Goal: Task Accomplishment & Management: Manage account settings

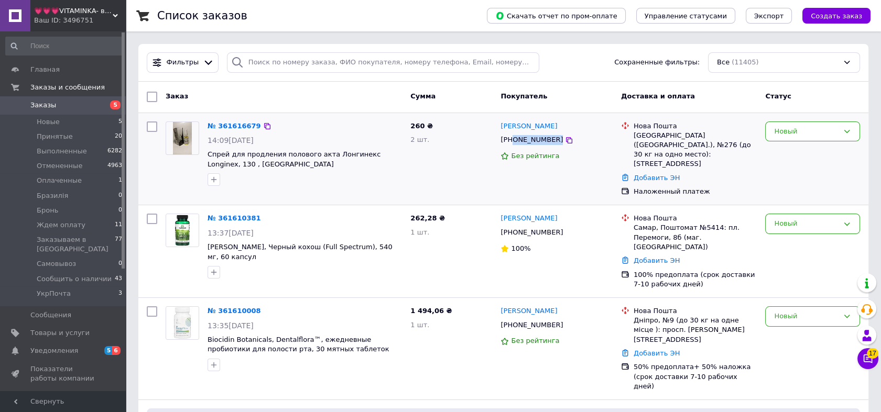
drag, startPoint x: 572, startPoint y: 138, endPoint x: 512, endPoint y: 144, distance: 60.5
click at [512, 144] on div "[PHONE_NUMBER]" at bounding box center [556, 140] width 114 height 12
copy div "0988303396"
click at [822, 134] on div "Новый" at bounding box center [806, 131] width 64 height 11
click at [812, 151] on li "Принят" at bounding box center [813, 153] width 94 height 19
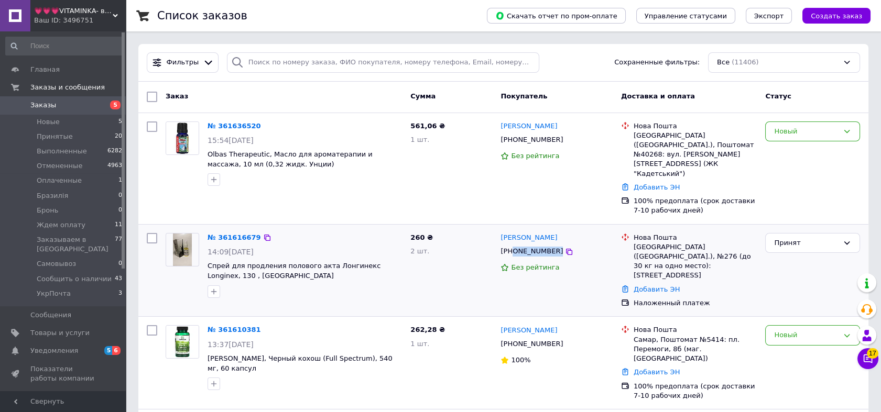
click at [190, 234] on img at bounding box center [182, 250] width 18 height 32
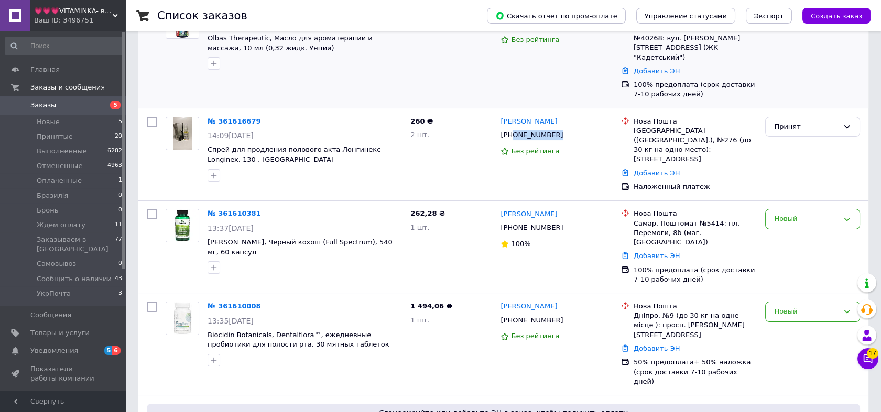
scroll to position [155, 0]
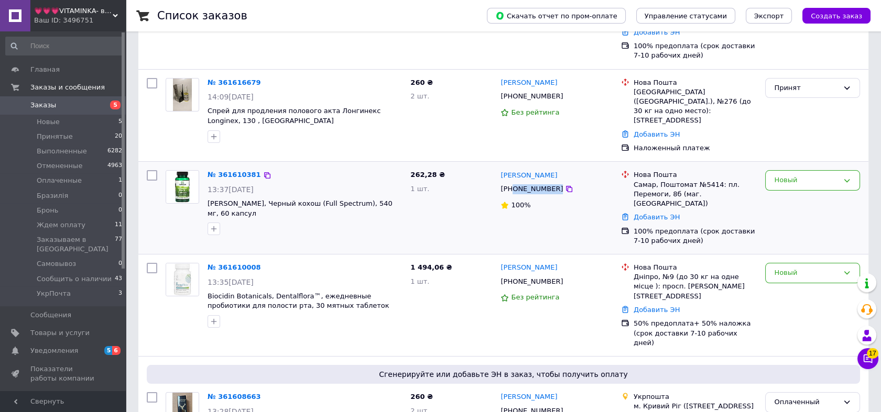
drag, startPoint x: 575, startPoint y: 157, endPoint x: 512, endPoint y: 165, distance: 64.4
click at [512, 183] on div "+380502152885" at bounding box center [556, 189] width 114 height 12
copy div "0502152885"
click at [222, 171] on link "№ 361610381" at bounding box center [234, 175] width 53 height 8
drag, startPoint x: 325, startPoint y: 138, endPoint x: 390, endPoint y: 145, distance: 64.8
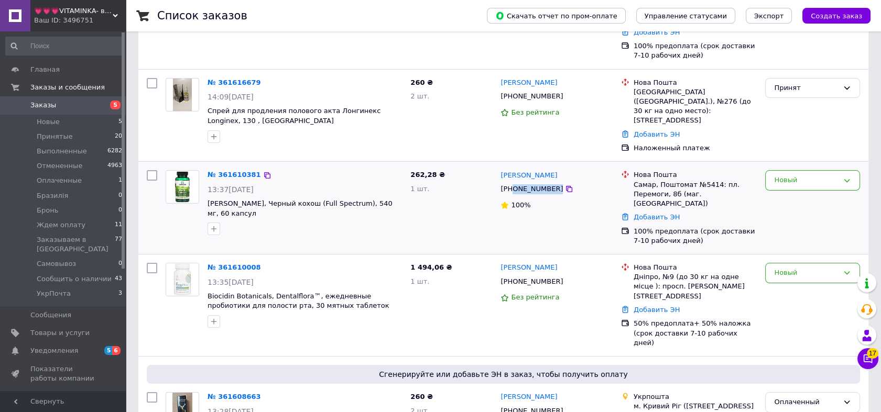
click at [327, 166] on div "№ 361610381 13:37, 12.09.2025 Swanson, Черный кохош (Full Spectrum), 540 мг, 60…" at bounding box center [304, 202] width 203 height 73
click at [804, 175] on div "Новый" at bounding box center [806, 180] width 64 height 11
click at [799, 231] on li "Отменен" at bounding box center [813, 240] width 94 height 19
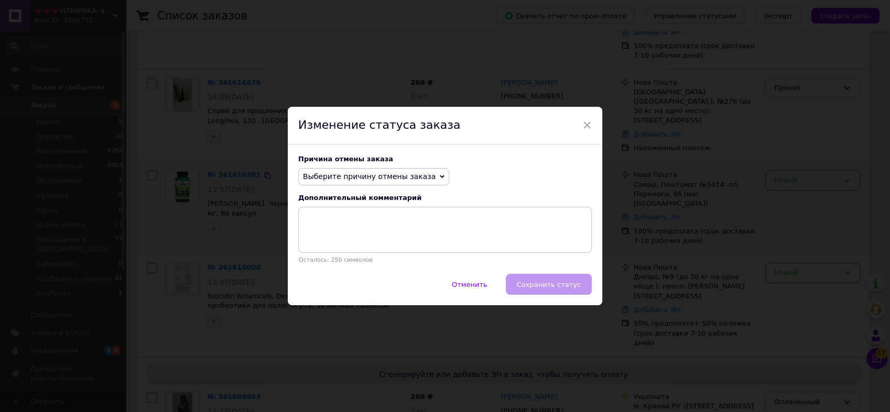
click at [377, 172] on span "Выберите причину отмены заказа" at bounding box center [369, 176] width 133 height 8
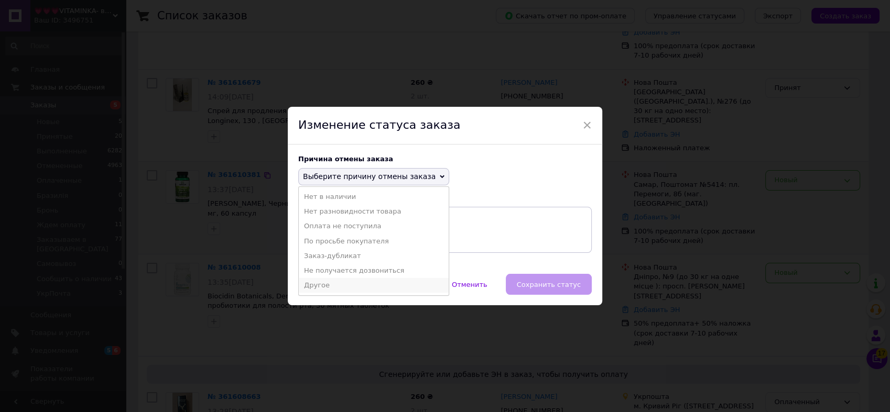
click at [353, 285] on li "Другое" at bounding box center [374, 285] width 150 height 15
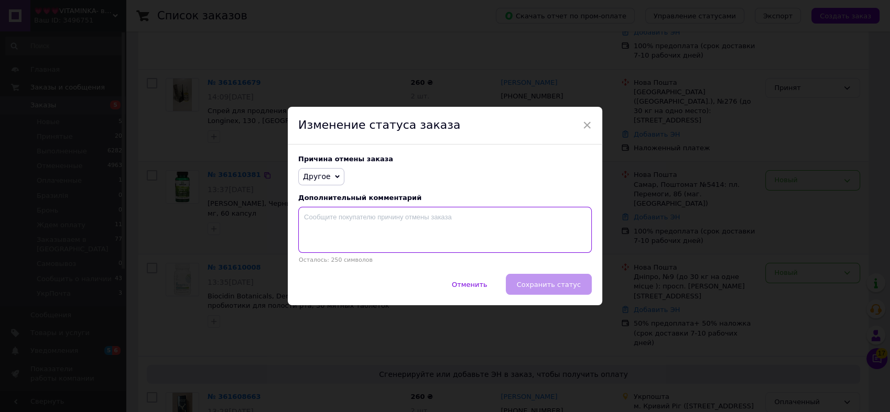
click at [359, 226] on textarea at bounding box center [444, 230] width 293 height 46
paste textarea "На відправку чекати 7-10 днів"
type textarea "На відправку чекати 7-10 днів"
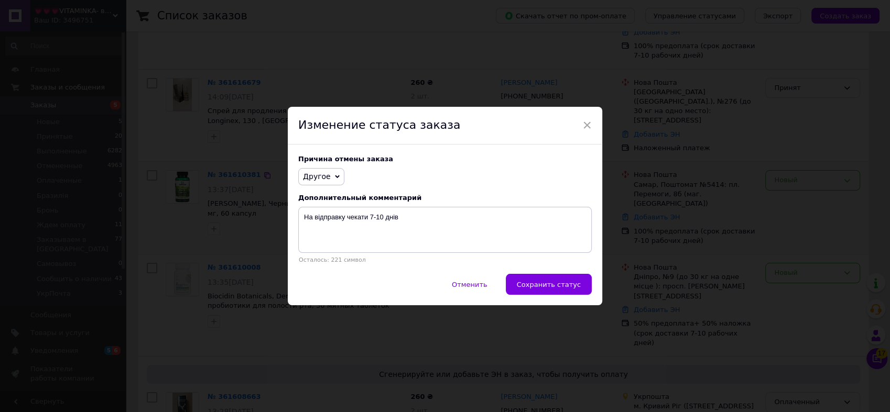
drag, startPoint x: 569, startPoint y: 291, endPoint x: 565, endPoint y: 287, distance: 6.0
click at [568, 287] on button "Сохранить статус" at bounding box center [549, 284] width 86 height 21
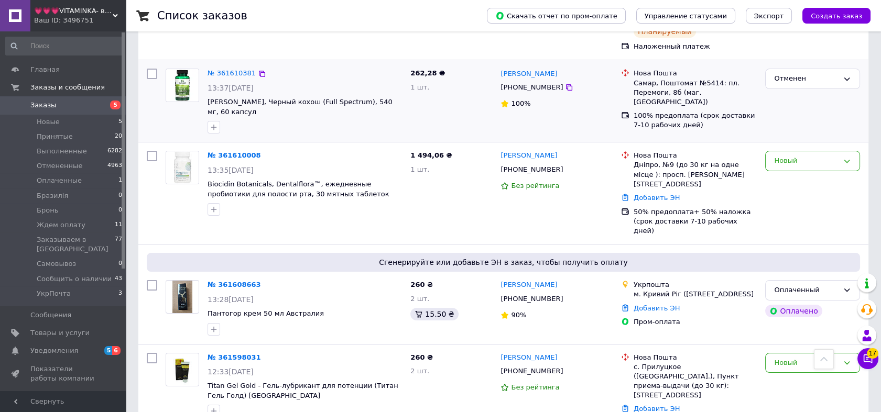
scroll to position [310, 0]
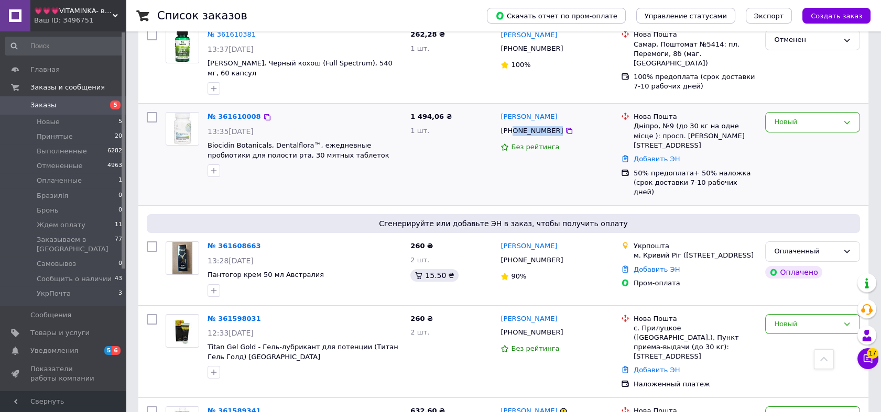
drag, startPoint x: 563, startPoint y: 92, endPoint x: 513, endPoint y: 96, distance: 51.0
click at [513, 125] on div "+380509221520" at bounding box center [556, 131] width 114 height 12
copy div "0509221520"
click at [192, 113] on img at bounding box center [182, 129] width 32 height 32
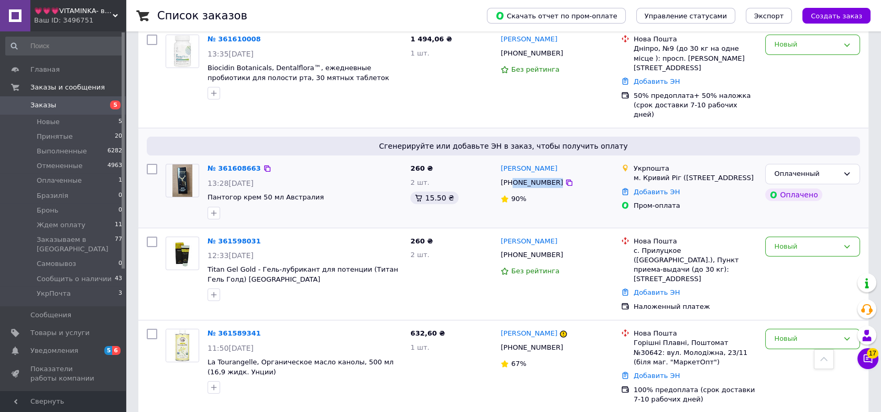
drag, startPoint x: 575, startPoint y: 125, endPoint x: 513, endPoint y: 127, distance: 62.4
click at [513, 177] on div "+380986119004" at bounding box center [556, 183] width 114 height 12
copy div "0986119004"
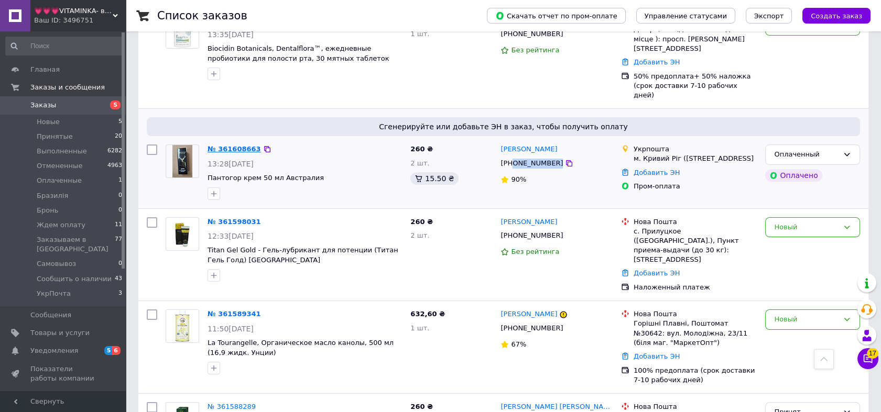
click at [241, 145] on link "№ 361608663" at bounding box center [234, 149] width 53 height 8
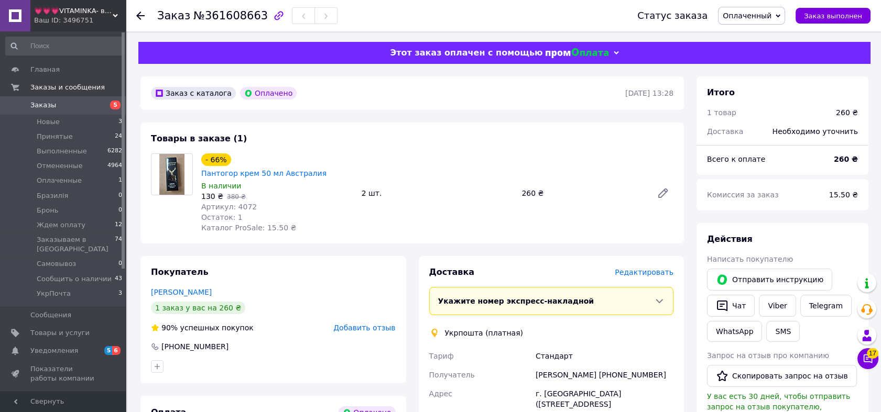
click at [665, 268] on span "Редактировать" at bounding box center [644, 272] width 59 height 8
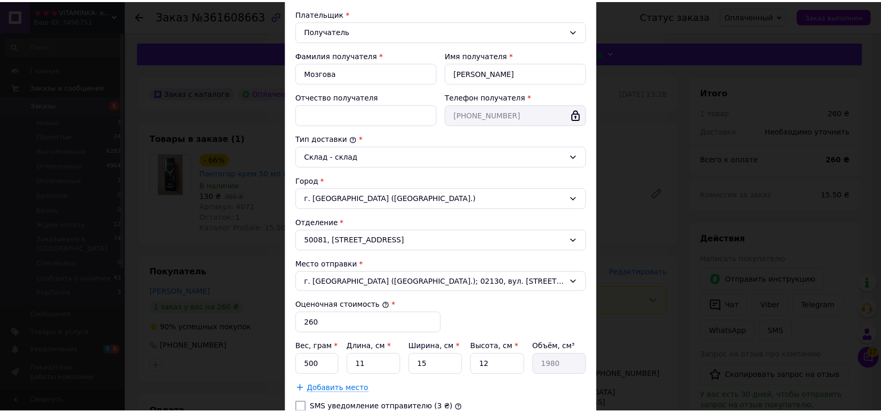
scroll to position [242, 0]
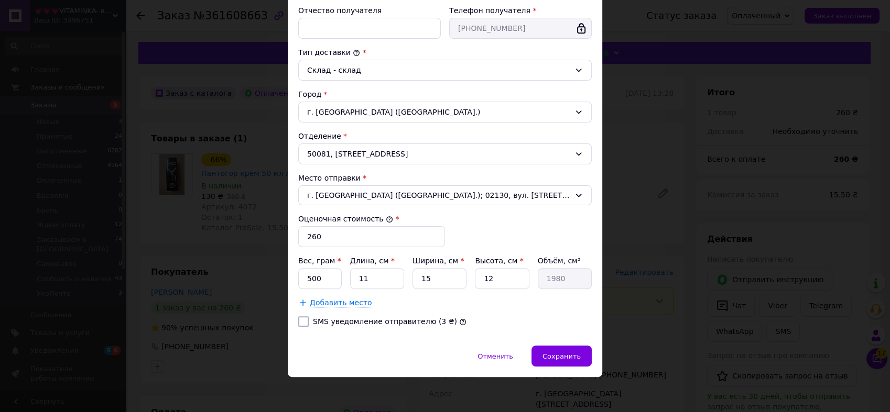
drag, startPoint x: 301, startPoint y: 323, endPoint x: 385, endPoint y: 353, distance: 88.5
click at [302, 323] on input "SMS уведомление отправителю (3 ₴)" at bounding box center [303, 322] width 10 height 10
checkbox input "true"
click at [566, 356] on span "Сохранить" at bounding box center [561, 357] width 38 height 8
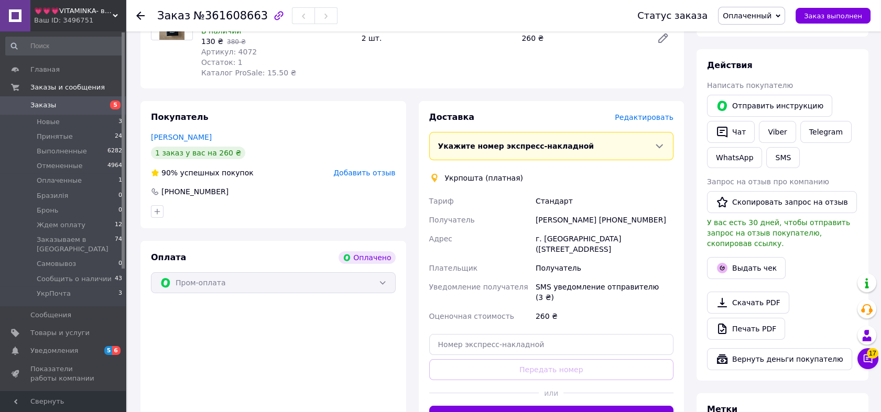
scroll to position [271, 0]
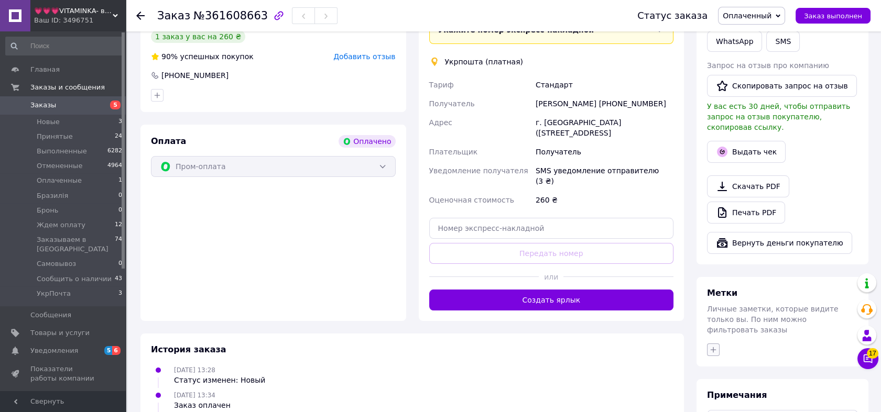
click at [714, 346] on icon "button" at bounding box center [713, 350] width 8 height 8
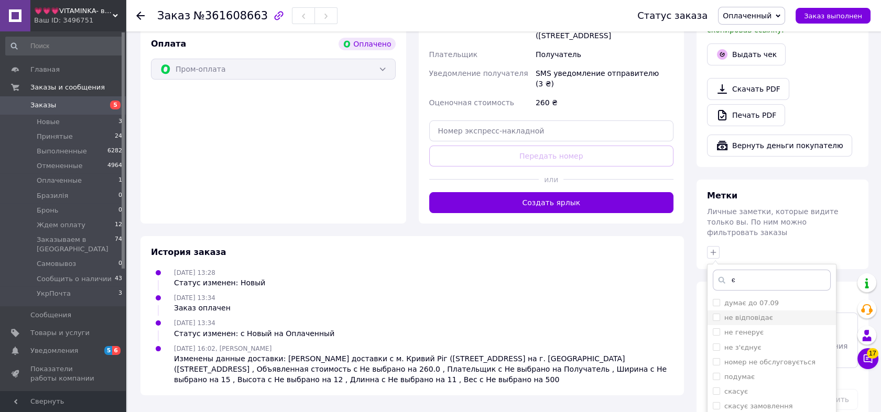
type input "є"
drag, startPoint x: 714, startPoint y: 297, endPoint x: 729, endPoint y: 303, distance: 16.0
click at [715, 314] on input "не відповідає" at bounding box center [716, 317] width 7 height 7
checkbox input "true"
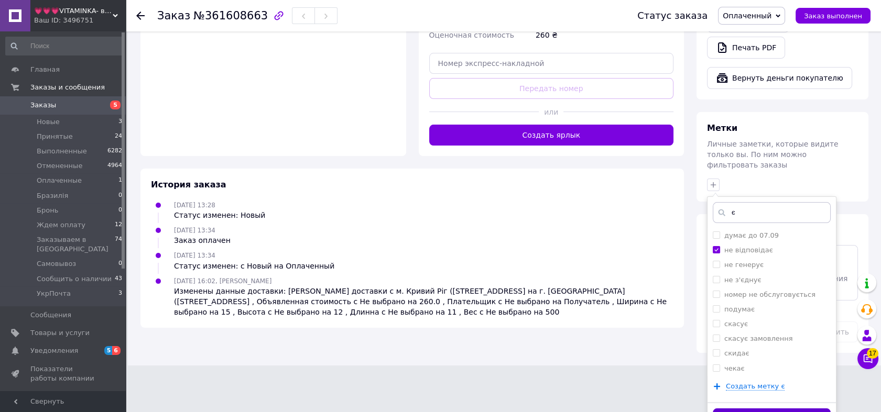
click at [801, 409] on button "Добавить метку" at bounding box center [772, 419] width 118 height 20
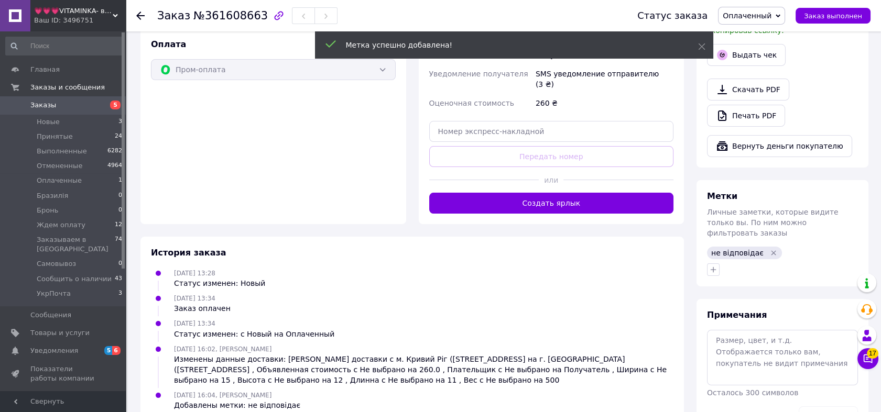
scroll to position [385, 0]
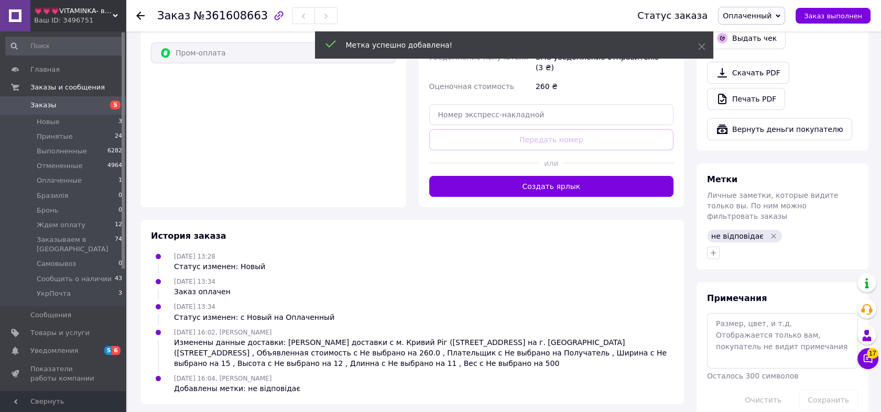
click at [108, 105] on span "5" at bounding box center [111, 105] width 29 height 9
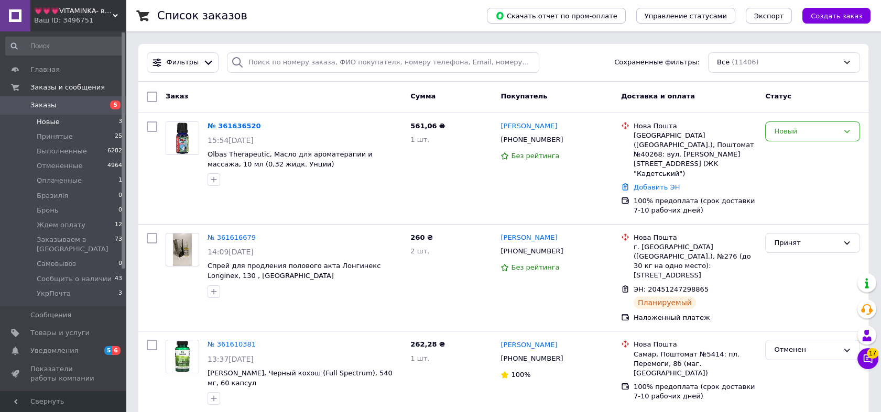
click at [114, 122] on li "Новые 3" at bounding box center [64, 122] width 128 height 15
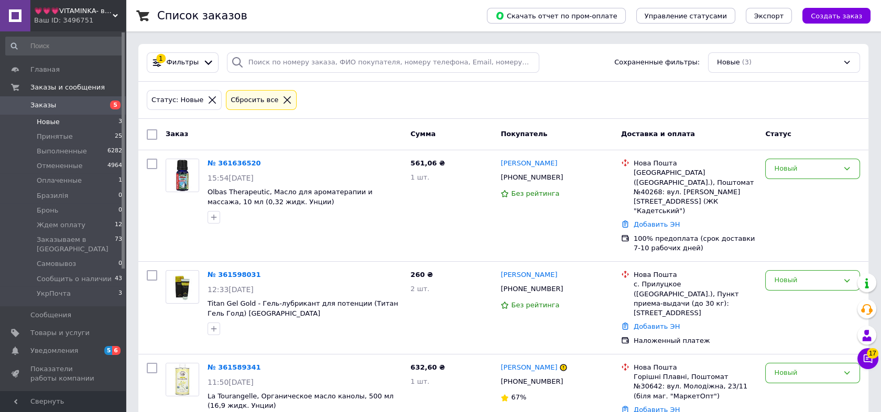
scroll to position [18, 0]
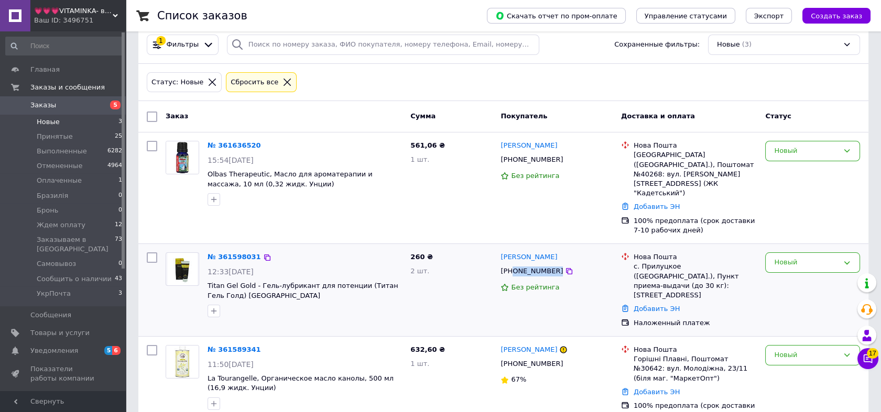
drag, startPoint x: 561, startPoint y: 254, endPoint x: 513, endPoint y: 254, distance: 48.7
click at [513, 266] on div "+380962674053" at bounding box center [556, 272] width 114 height 12
copy div "0962674053"
click at [213, 309] on icon "button" at bounding box center [214, 312] width 6 height 6
type input "є"
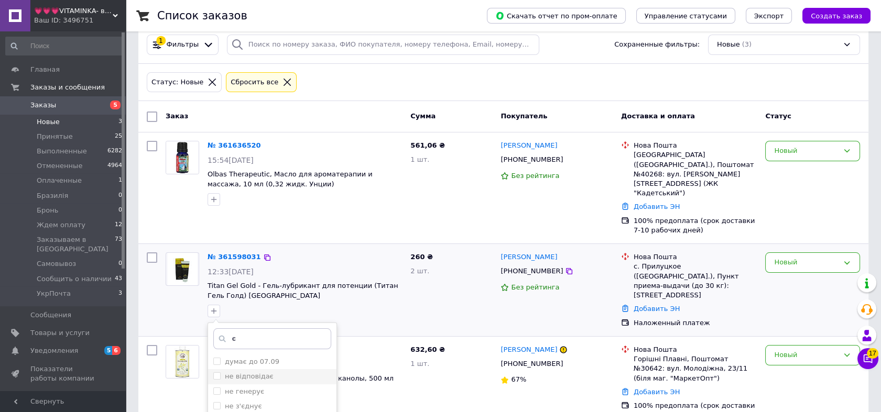
drag, startPoint x: 214, startPoint y: 355, endPoint x: 281, endPoint y: 358, distance: 67.7
click at [214, 373] on input "не відповідає" at bounding box center [216, 376] width 7 height 7
checkbox input "true"
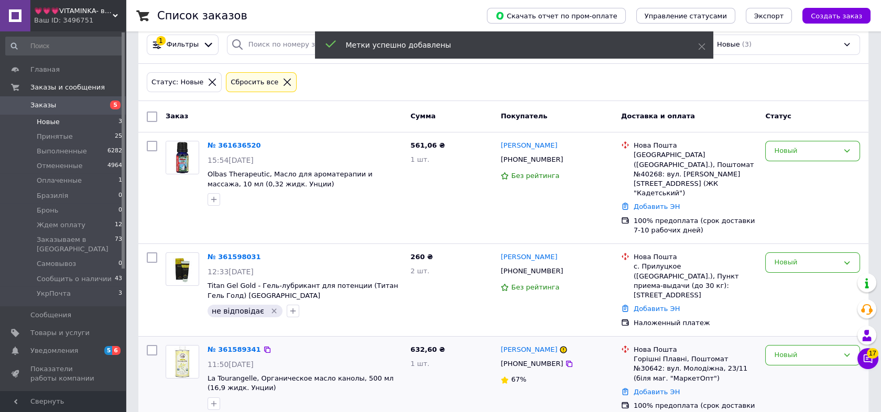
click at [186, 346] on img at bounding box center [182, 362] width 32 height 32
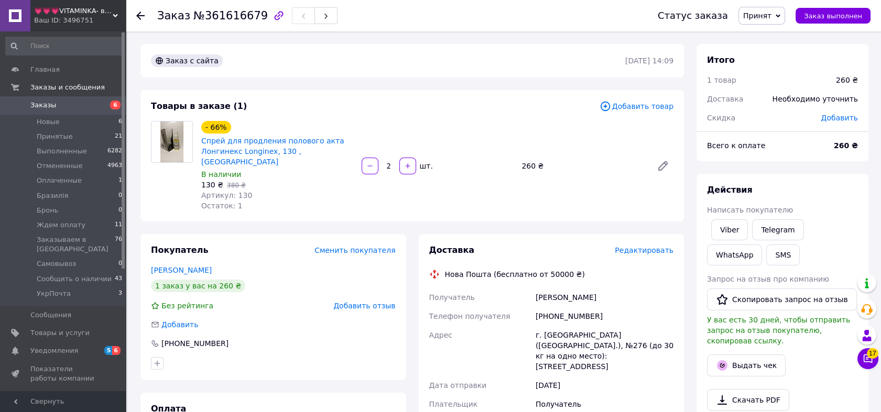
click at [649, 246] on span "Редактировать" at bounding box center [644, 250] width 59 height 8
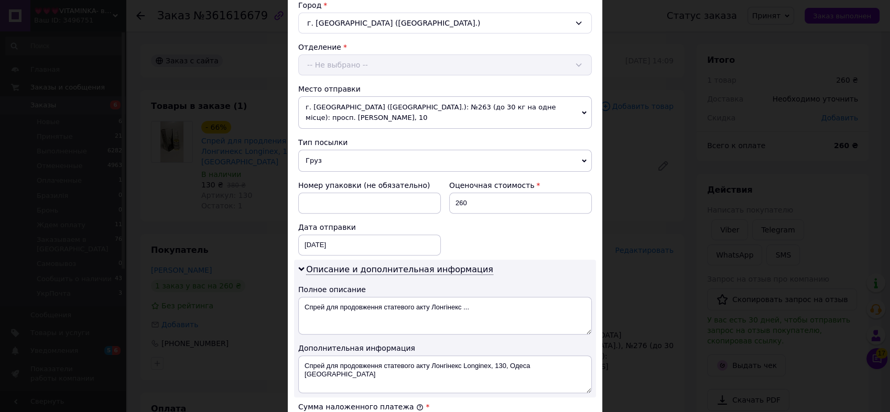
scroll to position [388, 0]
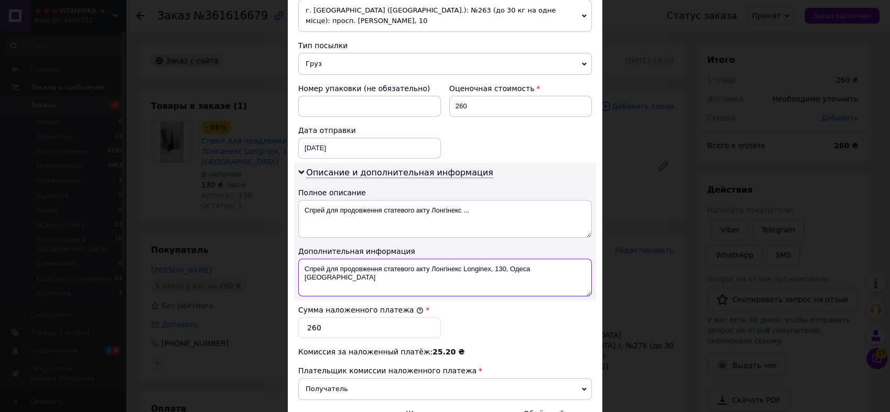
drag, startPoint x: 488, startPoint y: 261, endPoint x: 562, endPoint y: 265, distance: 73.5
click at [562, 265] on textarea "Спрей для продовження статевого акту Лонгінекс Longinex, 130, Одеса Одеса" at bounding box center [444, 278] width 293 height 38
drag, startPoint x: 460, startPoint y: 256, endPoint x: 301, endPoint y: 252, distance: 158.8
click at [301, 259] on textarea "Спрей для продовження статевого акту Лонгінекс Longinex" at bounding box center [444, 278] width 293 height 38
click at [302, 259] on textarea "1 шт. - Longinex" at bounding box center [444, 278] width 293 height 38
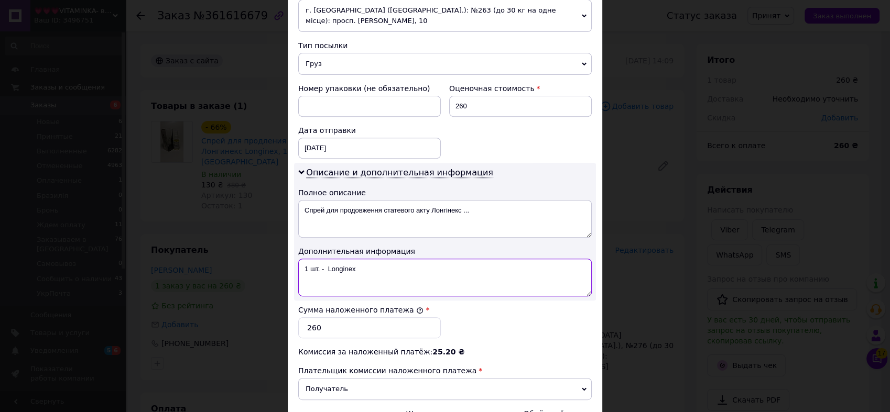
click at [302, 259] on textarea "1 шт. - Longinex" at bounding box center [444, 278] width 293 height 38
type textarea "1 шт. - Longinex"
click at [376, 215] on textarea "Спрей для продовження статевого акту Лонгінекс ..." at bounding box center [444, 219] width 293 height 38
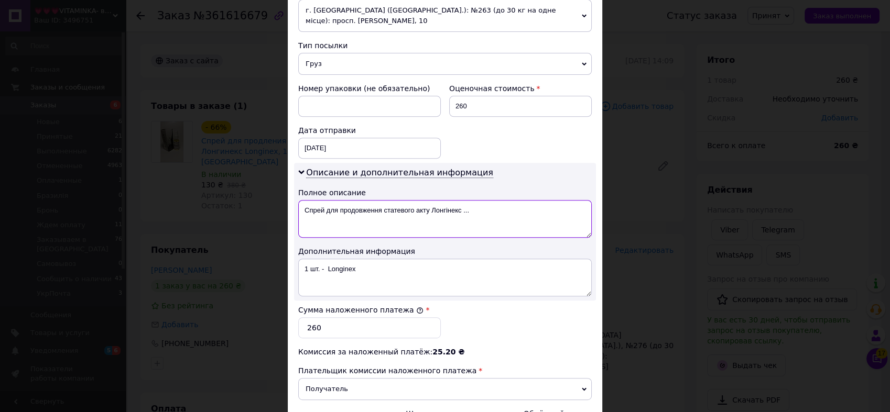
click at [376, 215] on textarea "Спрей для продовження статевого акту Лонгінекс ..." at bounding box center [444, 219] width 293 height 38
paste textarea "1 шт. - Longinex"
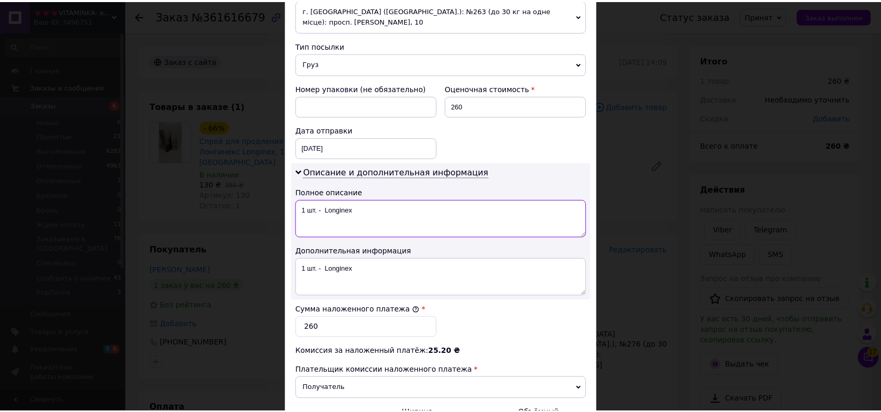
scroll to position [503, 0]
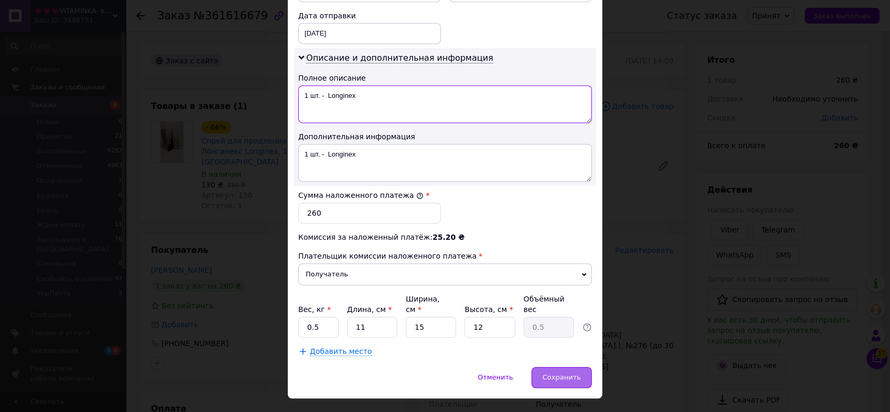
type textarea "1 шт. - Longinex"
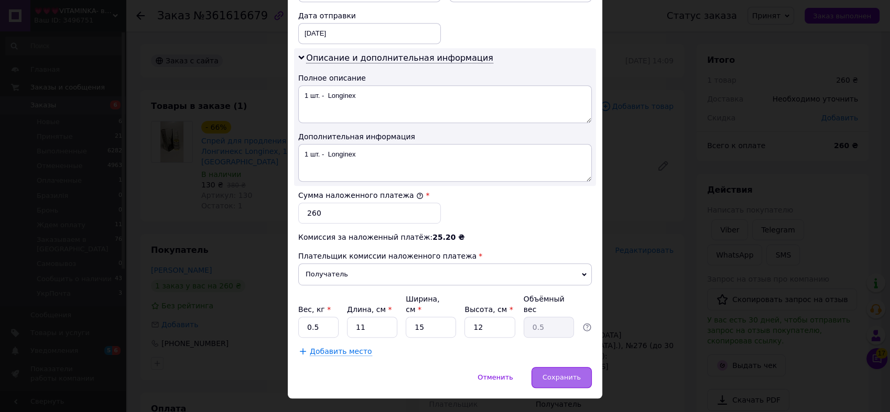
click at [573, 367] on div "Сохранить" at bounding box center [561, 377] width 60 height 21
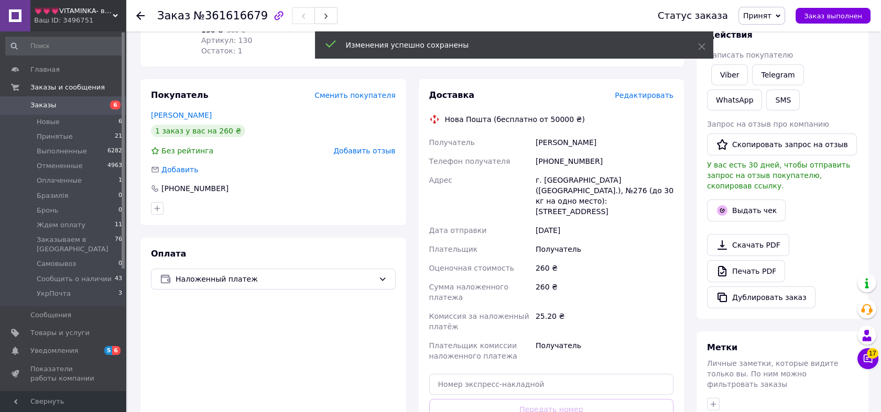
scroll to position [252, 0]
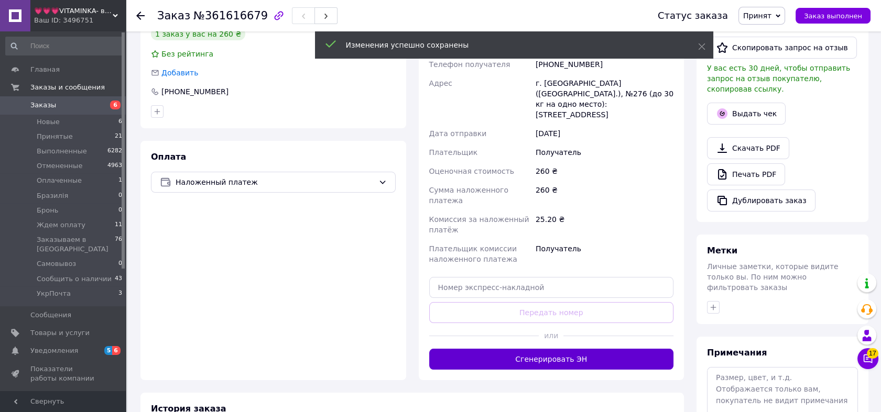
click at [588, 349] on button "Сгенерировать ЭН" at bounding box center [551, 359] width 245 height 21
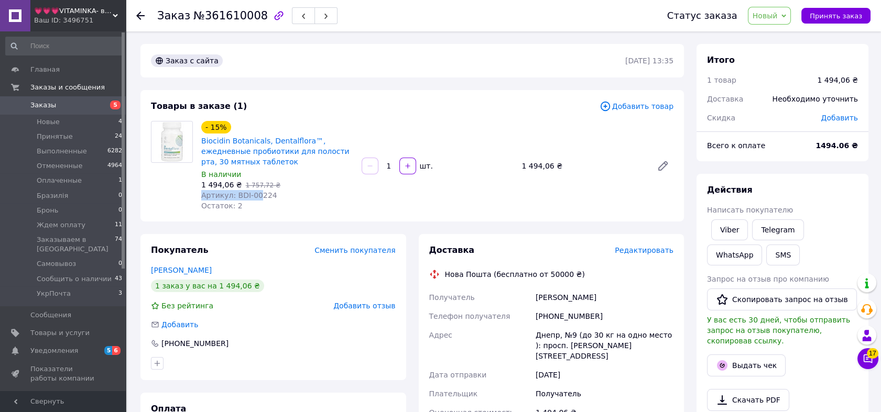
drag, startPoint x: 284, startPoint y: 188, endPoint x: 256, endPoint y: 190, distance: 28.4
click at [256, 190] on div "- 15% Biocidin Botanicals, Dentalflora™, ежедневные пробиотики для полости рта,…" at bounding box center [277, 166] width 160 height 94
drag, startPoint x: 256, startPoint y: 190, endPoint x: 289, endPoint y: 200, distance: 34.5
click at [289, 201] on div "Остаток: 2" at bounding box center [277, 206] width 152 height 10
drag, startPoint x: 252, startPoint y: 196, endPoint x: 232, endPoint y: 195, distance: 19.9
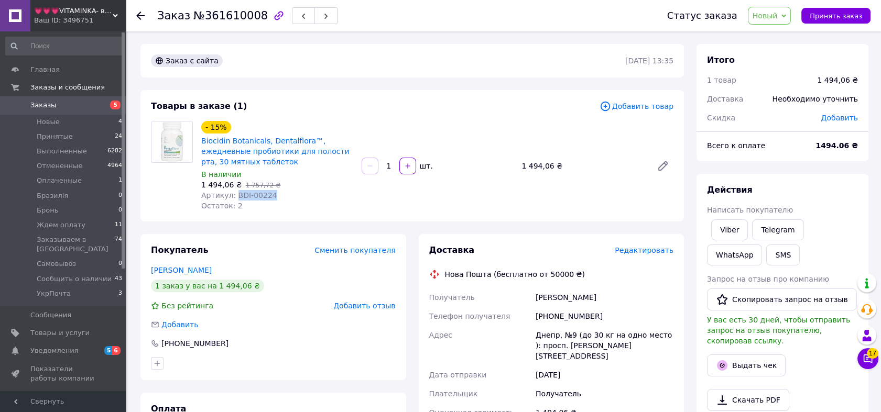
click at [232, 195] on div "Артикул: BDI-00224" at bounding box center [277, 195] width 152 height 10
copy span "BDI-00224"
click at [782, 20] on span "Новый" at bounding box center [769, 16] width 43 height 18
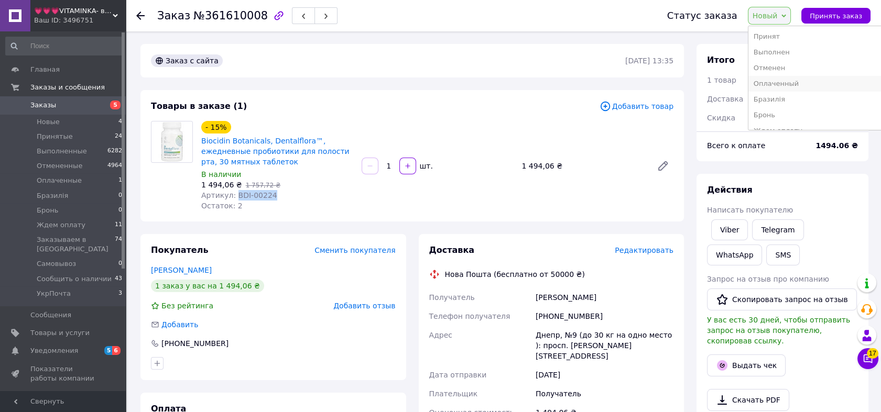
scroll to position [58, 0]
click at [803, 73] on li "Ждем оплату" at bounding box center [815, 73] width 134 height 16
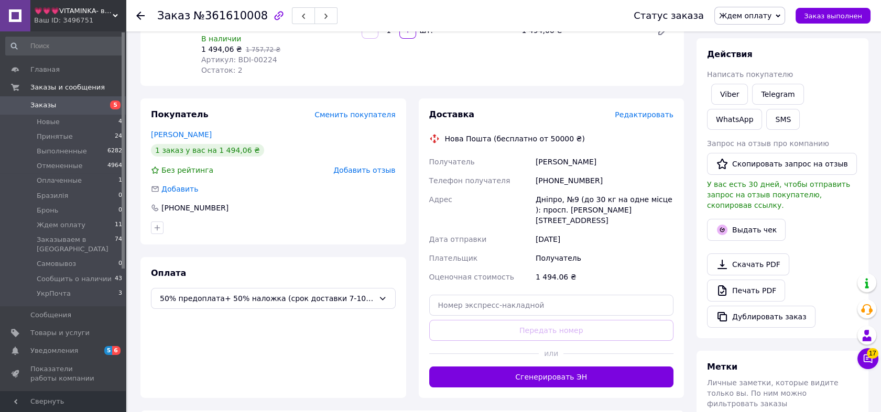
scroll to position [271, 0]
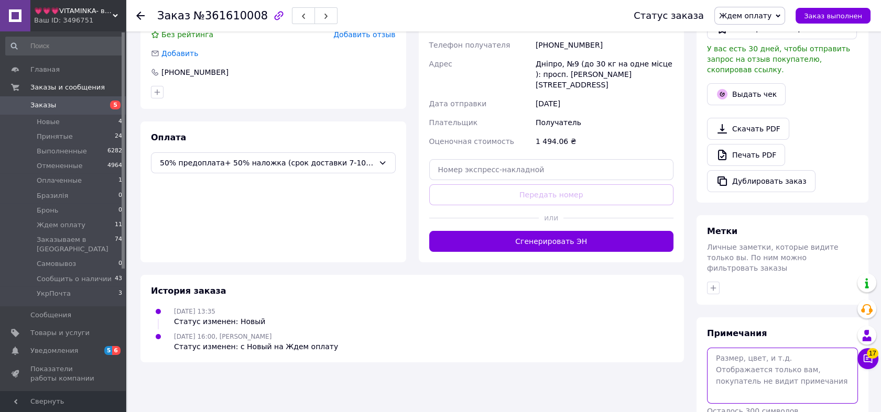
click at [771, 360] on textarea at bounding box center [782, 376] width 151 height 56
click at [734, 350] on textarea "301" at bounding box center [782, 376] width 151 height 56
paste textarea "Biocidin Botanicals, Dentalflora™, Daily Oral Probiotics, 30 Mint Tablets"
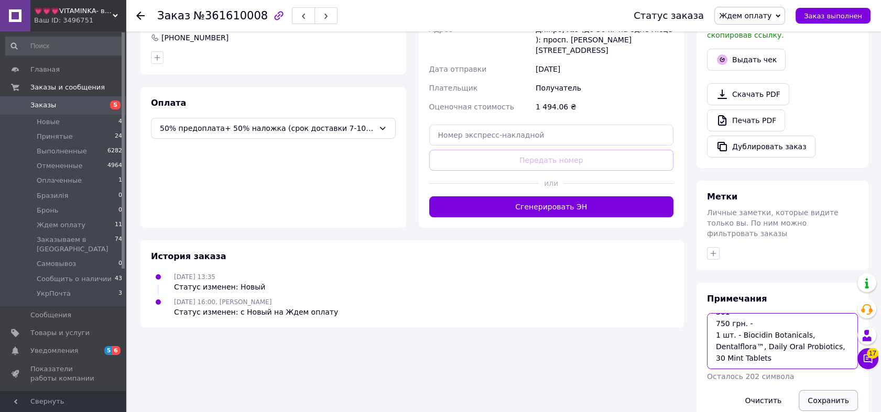
type textarea "301 750 грн. - 1 шт. - Biocidin Botanicals, Dentalflora™, Daily Oral Probiotics…"
click at [829, 390] on button "Сохранить" at bounding box center [828, 400] width 59 height 21
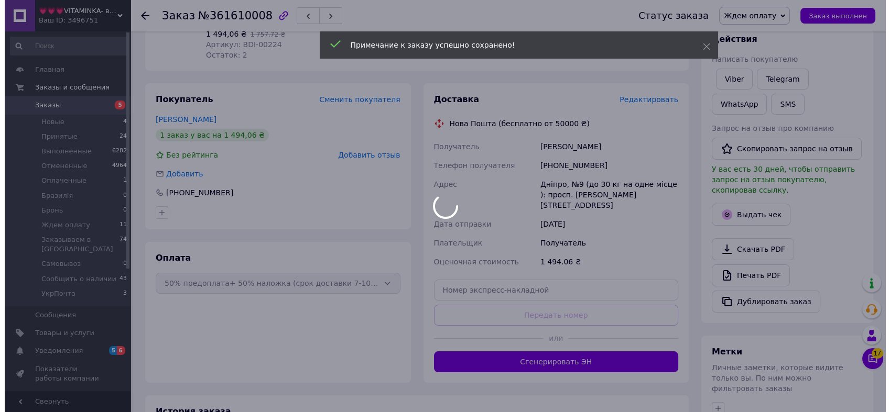
scroll to position [34, 0]
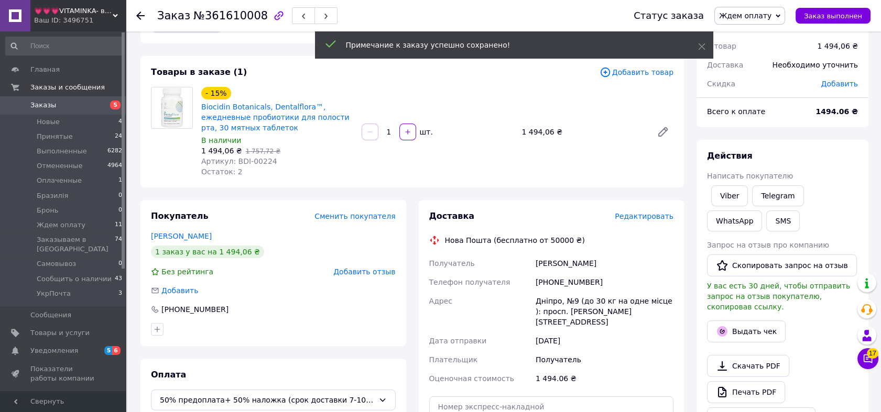
click at [733, 176] on div "Действия Написать покупателю Viber Telegram WhatsApp SMS Запрос на отзыв про ко…" at bounding box center [782, 289] width 151 height 279
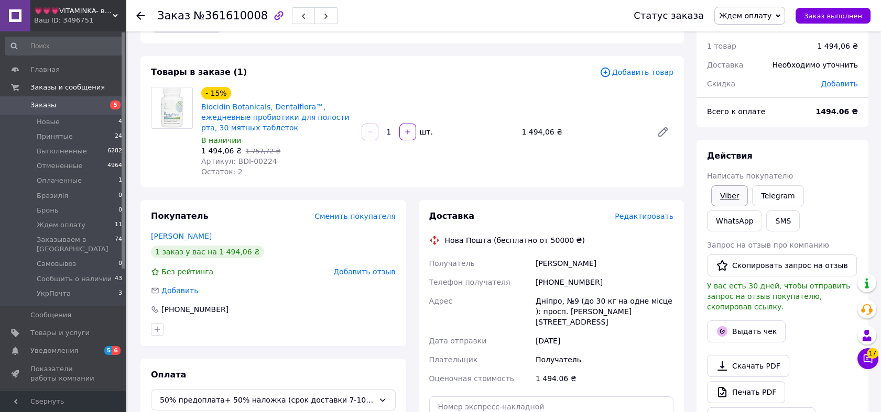
click at [728, 192] on link "Viber" at bounding box center [729, 196] width 37 height 21
drag, startPoint x: 187, startPoint y: 19, endPoint x: 252, endPoint y: 20, distance: 65.5
click at [252, 20] on h1 "Заказ №361610008" at bounding box center [212, 15] width 111 height 13
copy span "№361610008"
click at [766, 219] on button "SMS" at bounding box center [783, 221] width 34 height 21
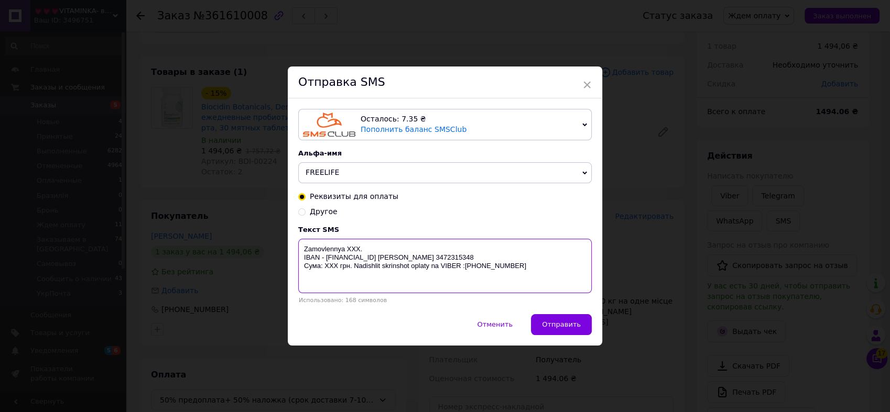
click at [350, 243] on textarea "Zamovlennya XXX. IBAN - UA669358710000067325000069664 Кучеренко Тетяна Олександ…" at bounding box center [444, 266] width 293 height 55
paste textarea "№361610008"
click at [329, 279] on textarea "Zamovlennya №361610008. IBAN - UA669358710000067325000069664 Кучеренко Тетяна О…" at bounding box center [444, 266] width 293 height 55
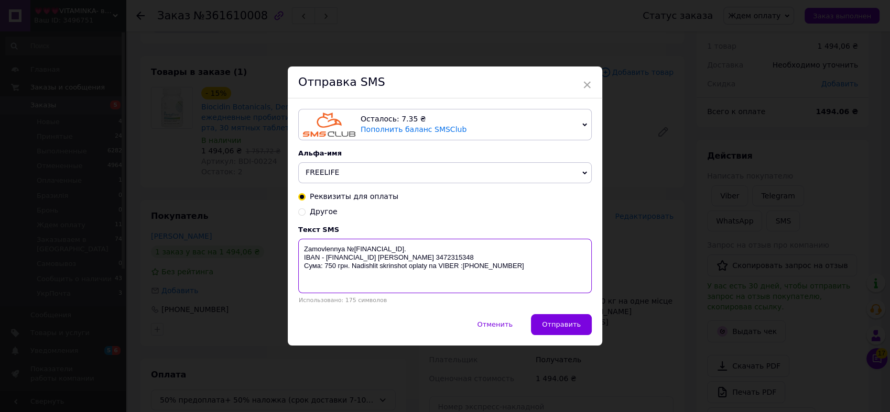
drag, startPoint x: 304, startPoint y: 248, endPoint x: 456, endPoint y: 273, distance: 154.1
click at [456, 273] on textarea "Zamovlennya №361610008. IBAN - UA669358710000067325000069664 Кучеренко Тетяна О…" at bounding box center [444, 266] width 293 height 55
type textarea "Zamovlennya №361610008. IBAN - UA669358710000067325000069664 Кучеренко Тетяна О…"
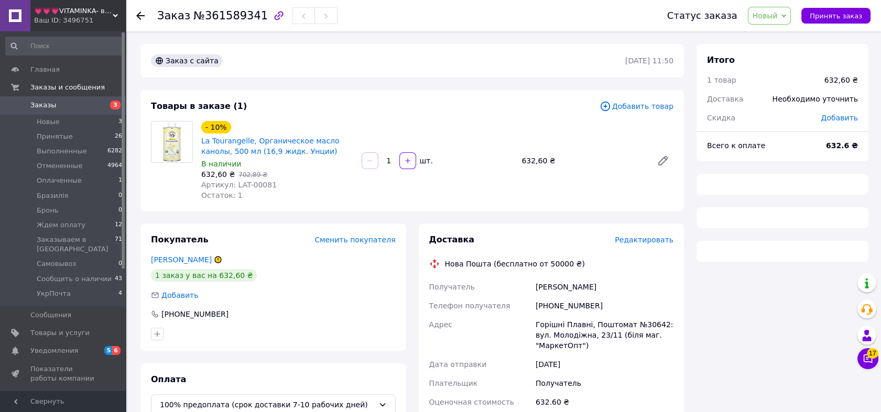
drag, startPoint x: 0, startPoint y: 0, endPoint x: 700, endPoint y: 288, distance: 756.5
click at [702, 286] on div "Итого 1 товар 632,60 ₴ Доставка Необходимо уточнить Скидка Добавить Всего к опл…" at bounding box center [782, 300] width 184 height 513
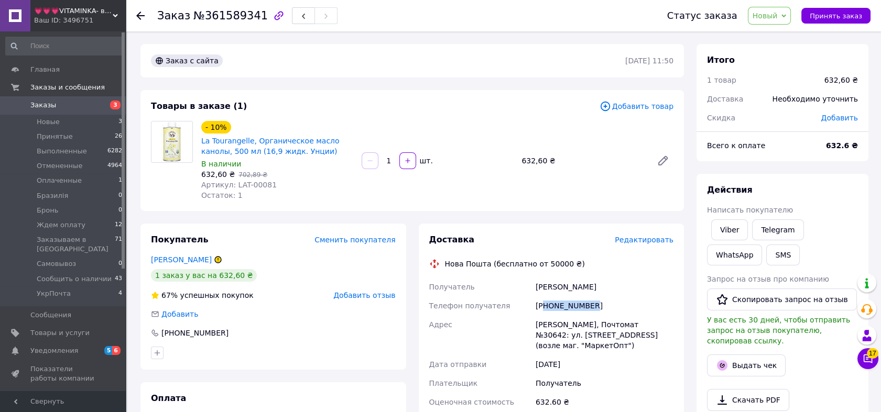
drag, startPoint x: 613, startPoint y: 306, endPoint x: 546, endPoint y: 306, distance: 66.6
click at [546, 306] on div "[PHONE_NUMBER]" at bounding box center [605, 306] width 142 height 19
copy div "80507751131"
drag, startPoint x: 281, startPoint y: 181, endPoint x: 232, endPoint y: 184, distance: 48.9
click at [233, 184] on div "Артикул: LAT-00081" at bounding box center [277, 185] width 152 height 10
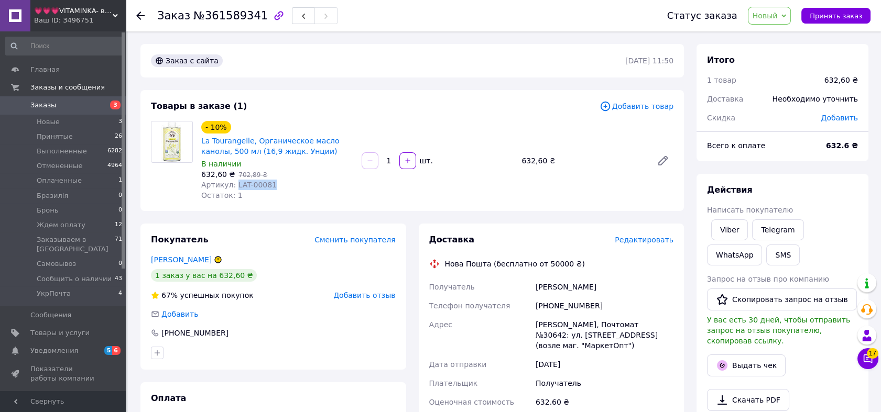
copy span "LAT-00081"
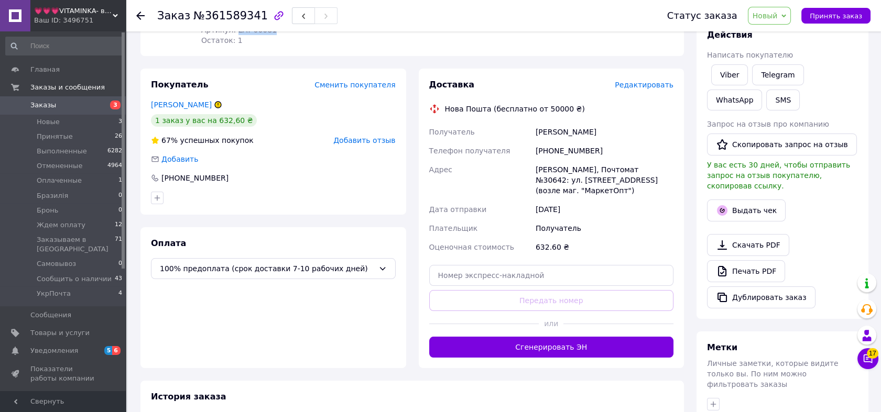
scroll to position [291, 0]
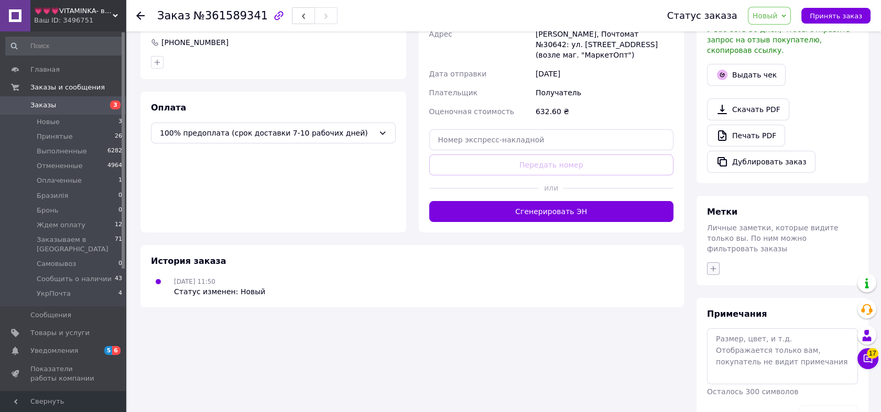
click at [712, 265] on icon "button" at bounding box center [713, 269] width 8 height 8
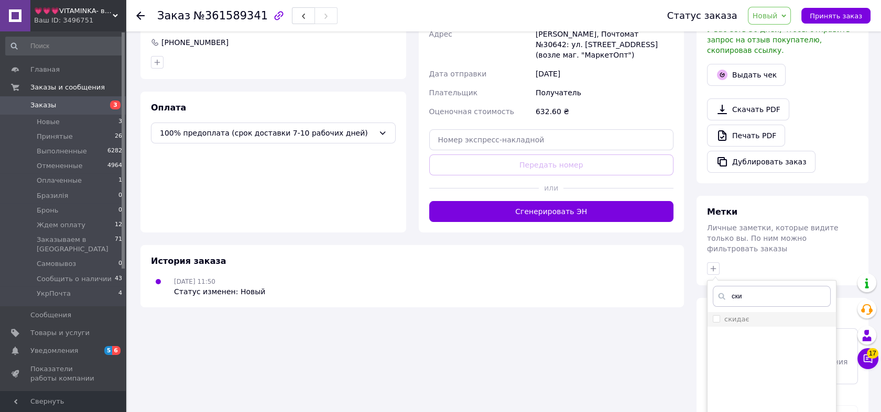
type input "ски"
drag, startPoint x: 712, startPoint y: 296, endPoint x: 738, endPoint y: 310, distance: 29.5
click at [712, 312] on li "скидає" at bounding box center [772, 319] width 128 height 15
checkbox input "true"
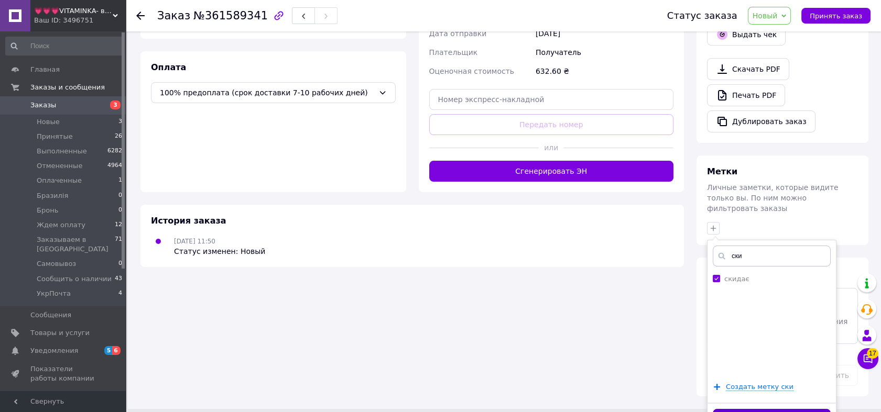
click at [801, 409] on button "Добавить метку" at bounding box center [772, 419] width 118 height 20
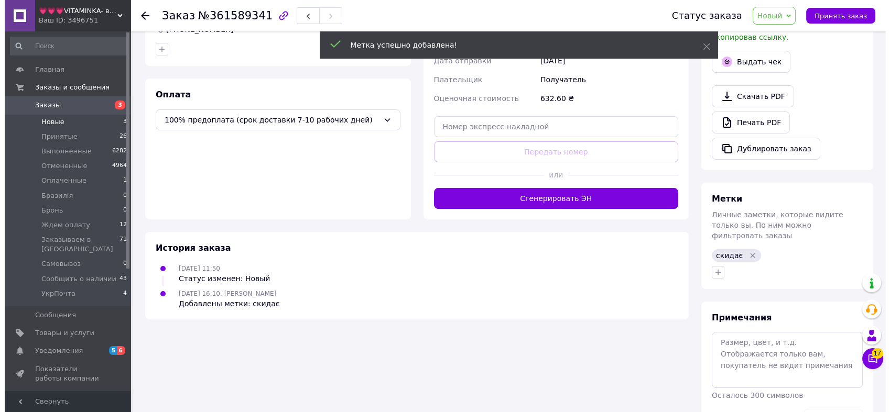
scroll to position [0, 0]
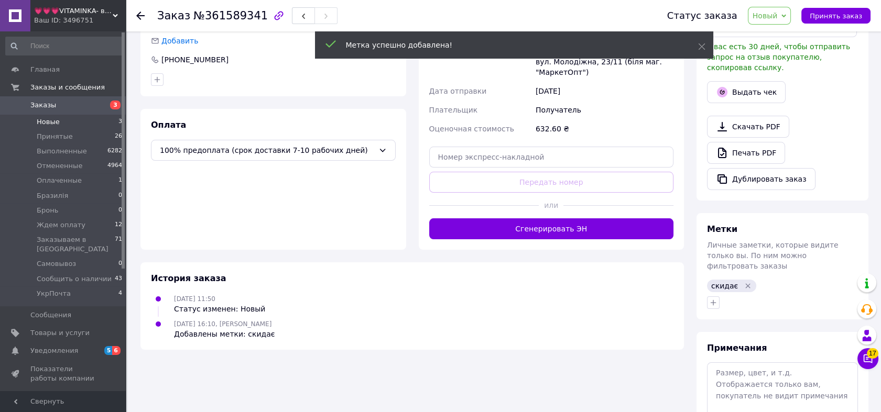
click at [51, 123] on span "Новые" at bounding box center [48, 121] width 23 height 9
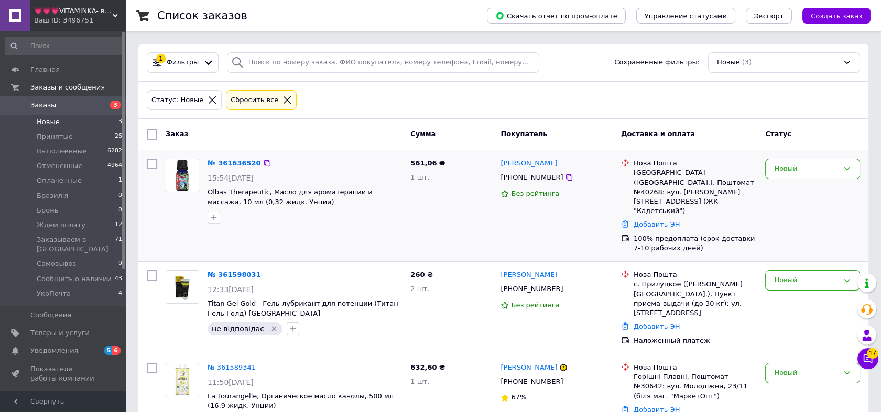
click at [235, 166] on link "№ 361636520" at bounding box center [234, 163] width 53 height 8
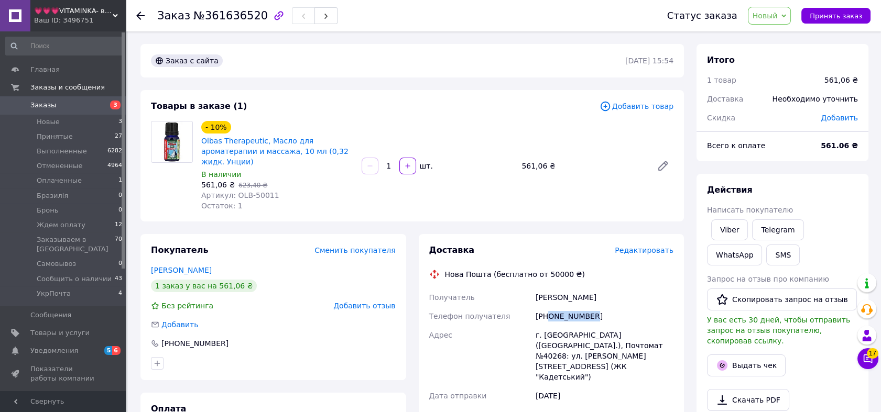
drag, startPoint x: 601, startPoint y: 307, endPoint x: 548, endPoint y: 307, distance: 52.9
click at [548, 307] on div "[PHONE_NUMBER]" at bounding box center [605, 316] width 142 height 19
copy div "0668828340"
drag, startPoint x: 269, startPoint y: 188, endPoint x: 234, endPoint y: 188, distance: 34.6
click at [234, 190] on div "Артикул: OLB-50011" at bounding box center [277, 195] width 152 height 10
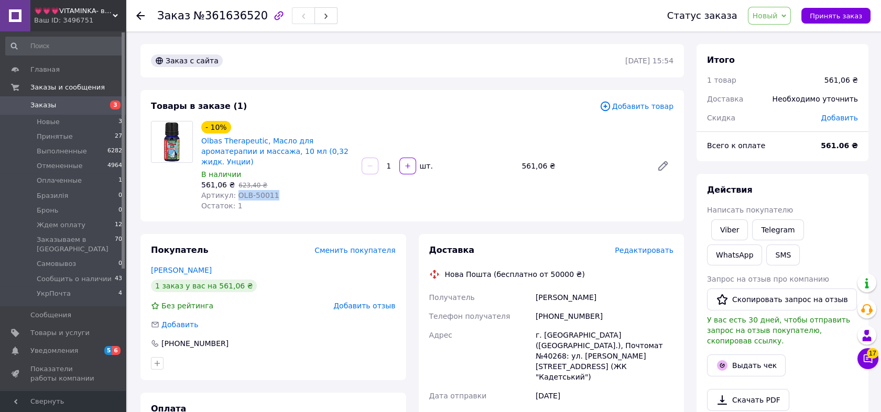
copy span "OLB-50011"
click at [778, 19] on span "Новый" at bounding box center [765, 16] width 25 height 8
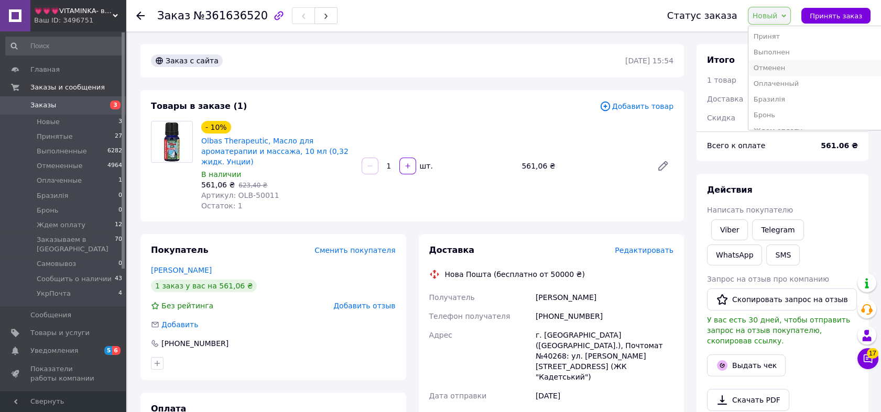
click at [783, 67] on li "Отменен" at bounding box center [815, 68] width 134 height 16
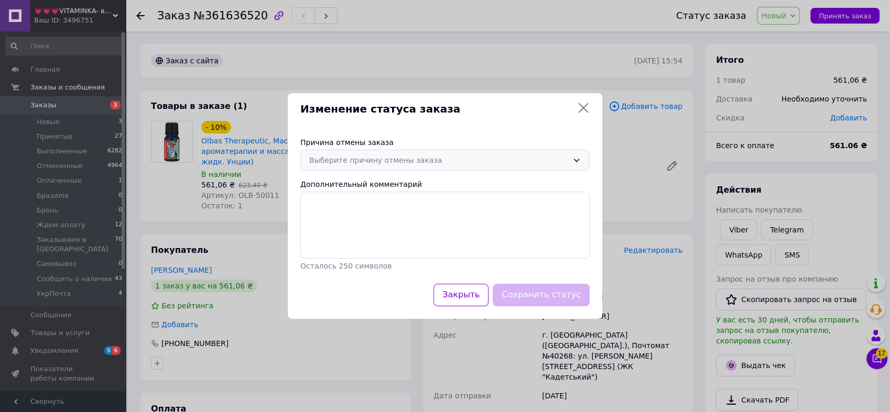
click at [397, 160] on div "Выберите причину отмены заказа" at bounding box center [438, 161] width 259 height 12
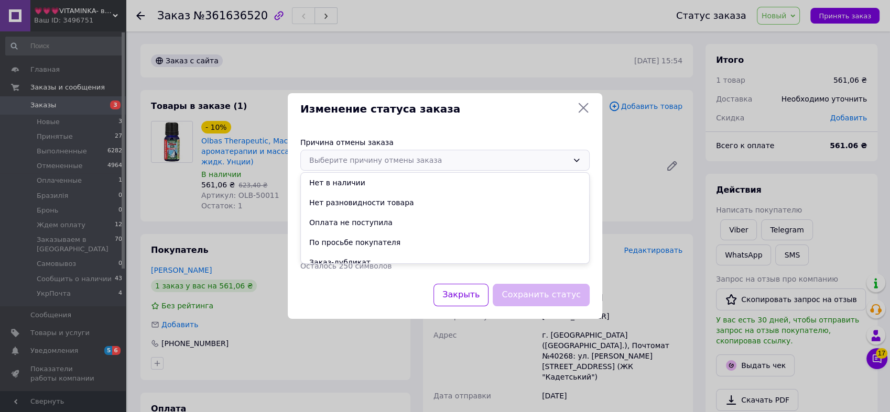
scroll to position [49, 0]
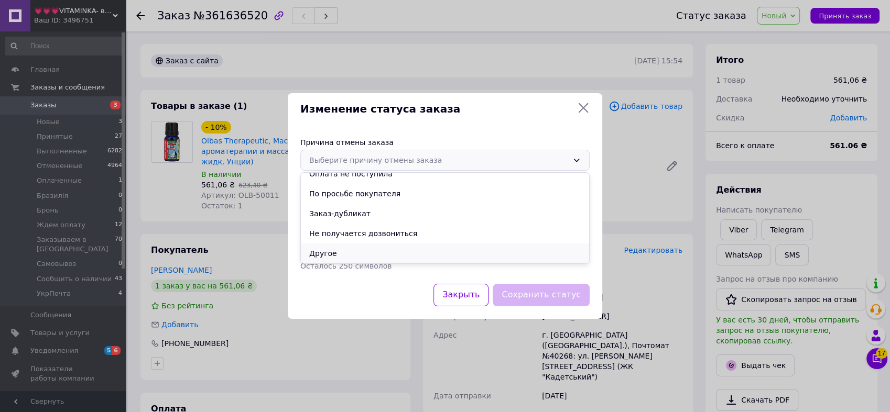
click at [383, 254] on li "Другое" at bounding box center [445, 254] width 288 height 20
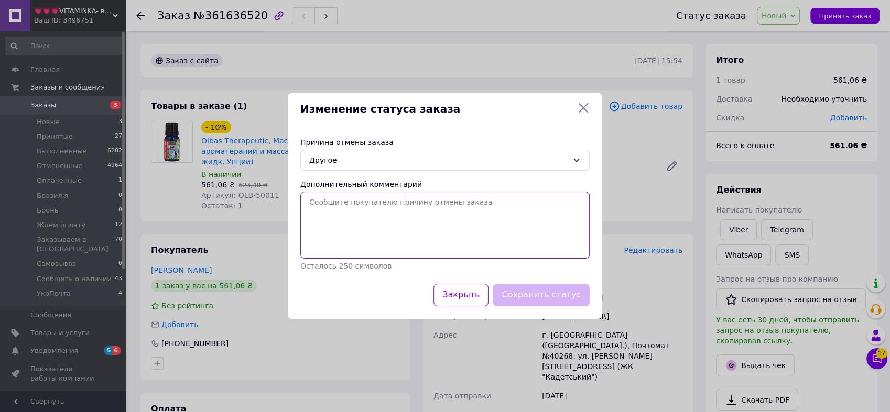
paste textarea "На відправку чекати 7-10 днів"
drag, startPoint x: 388, startPoint y: 242, endPoint x: 430, endPoint y: 256, distance: 44.3
click at [388, 242] on textarea "Дополнительный комментарий" at bounding box center [444, 225] width 289 height 67
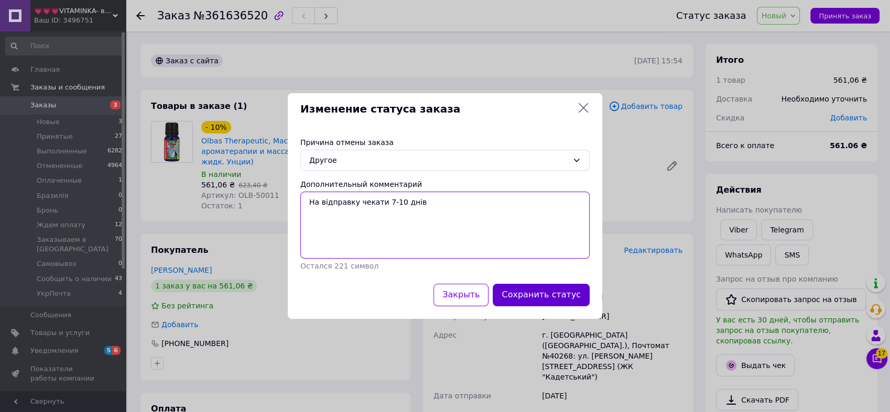
type textarea "На відправку чекати 7-10 днів"
click at [528, 301] on button "Сохранить статус" at bounding box center [541, 295] width 97 height 23
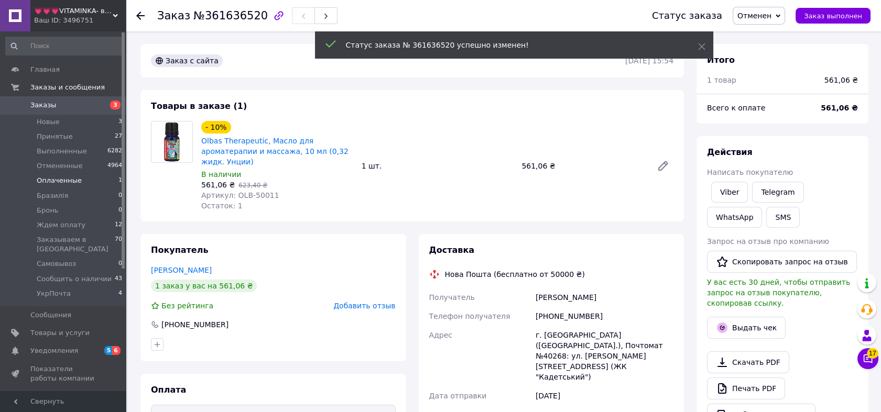
click at [100, 179] on li "Оплаченные 1" at bounding box center [64, 180] width 128 height 15
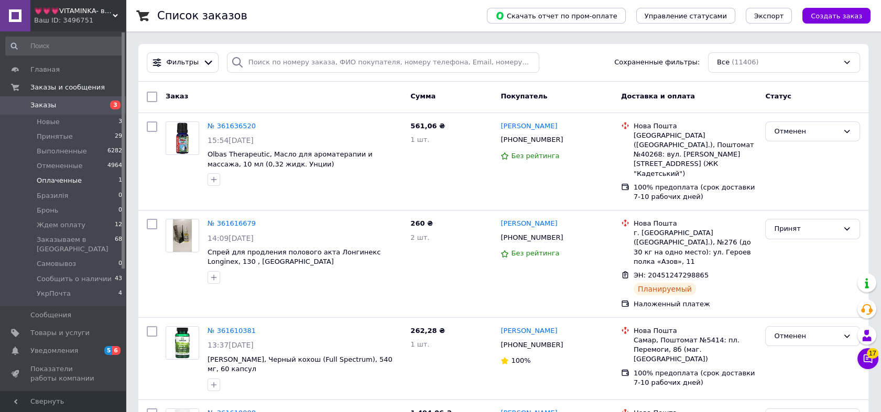
click at [100, 181] on li "Оплаченные 1" at bounding box center [64, 180] width 128 height 15
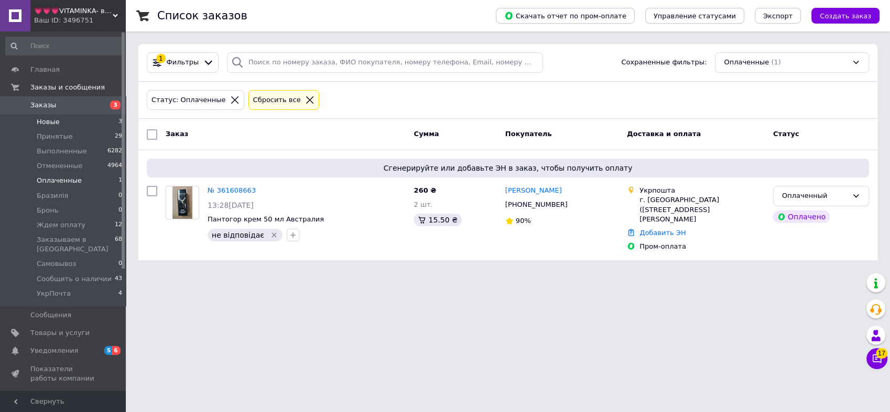
click at [77, 121] on li "Новые 3" at bounding box center [64, 122] width 128 height 15
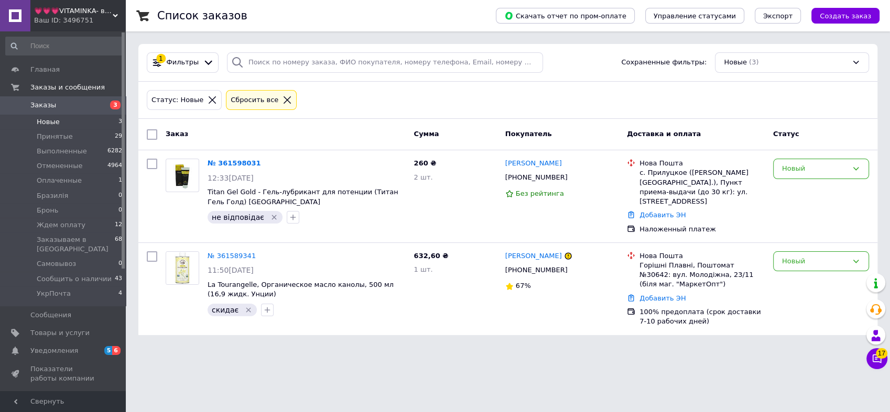
click at [88, 12] on span "💗💗💗VITAMINKA- витамины из [GEOGRAPHIC_DATA]" at bounding box center [73, 10] width 79 height 9
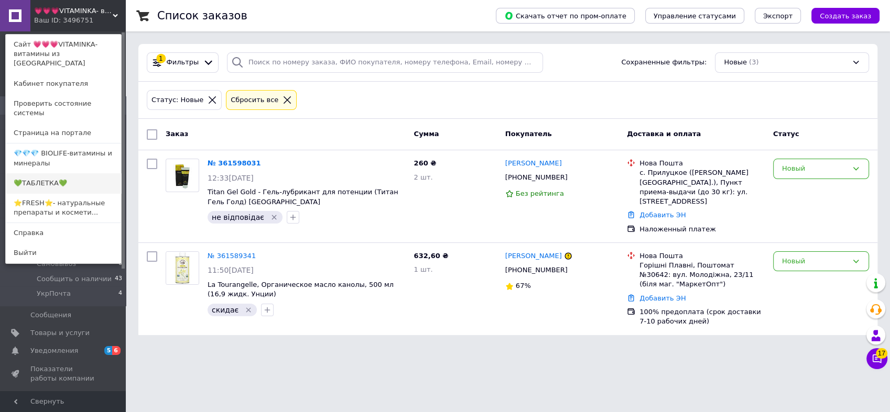
click at [71, 173] on link "💚ТАБЛЕТКА💚" at bounding box center [63, 183] width 115 height 20
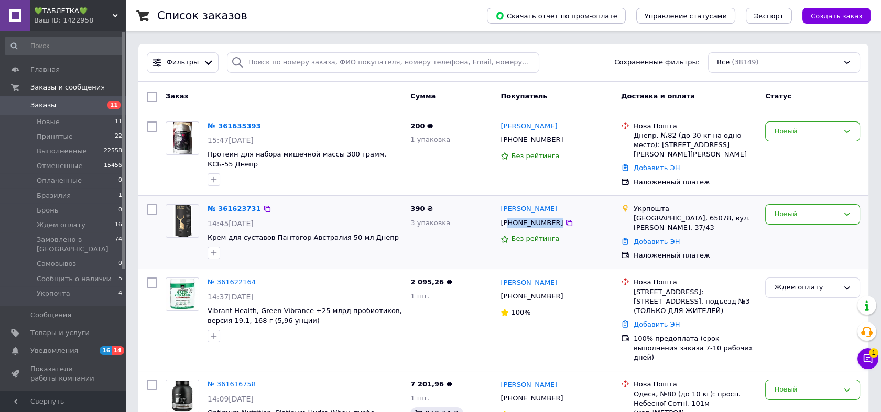
drag, startPoint x: 581, startPoint y: 222, endPoint x: 510, endPoint y: 223, distance: 70.2
click at [510, 223] on div "[PHONE_NUMBER]" at bounding box center [556, 223] width 114 height 12
copy div "80963679470"
click at [222, 208] on link "№ 361623731" at bounding box center [234, 209] width 53 height 8
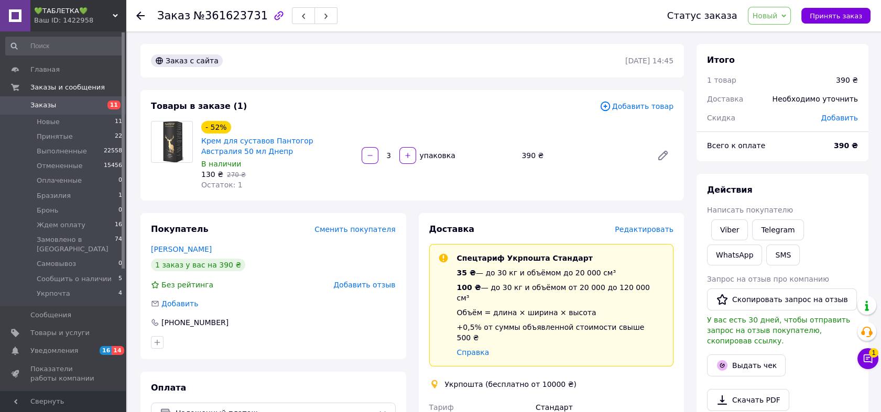
click at [778, 16] on span "Новый" at bounding box center [765, 16] width 25 height 8
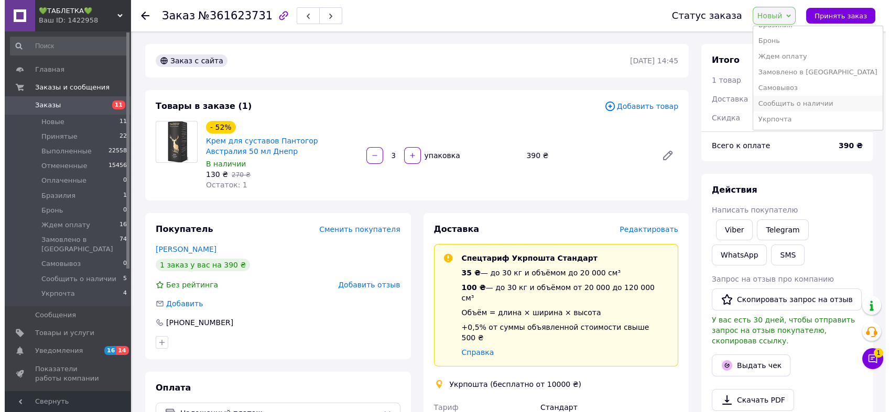
scroll to position [58, 0]
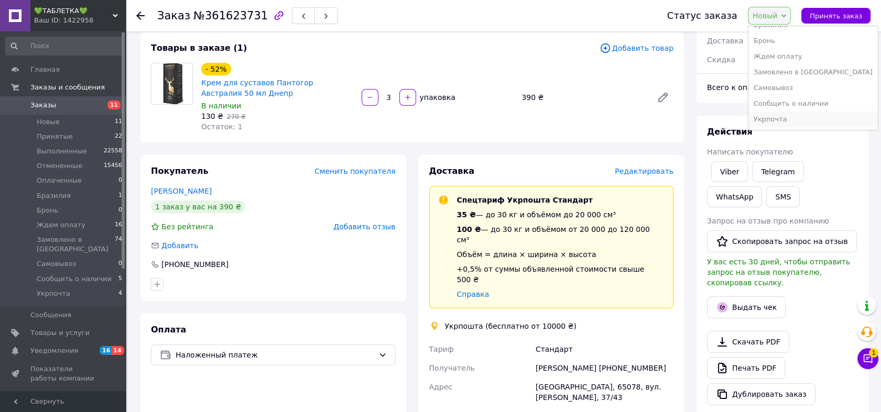
click at [809, 119] on li "Укрпочта" at bounding box center [812, 120] width 129 height 16
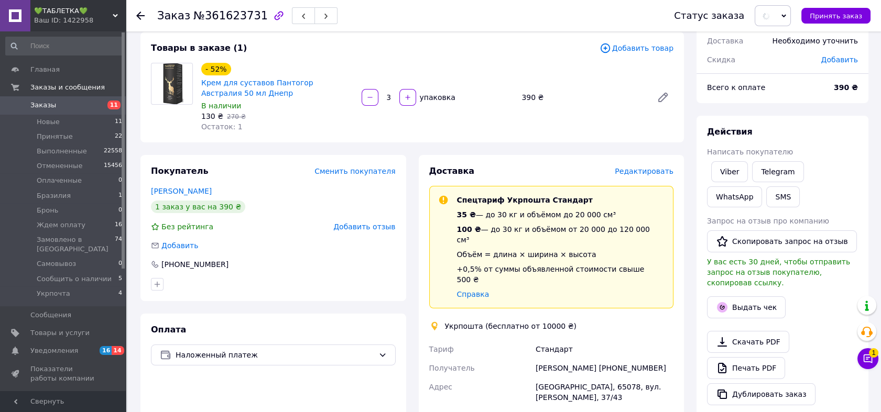
click at [662, 172] on span "Редактировать" at bounding box center [644, 171] width 59 height 8
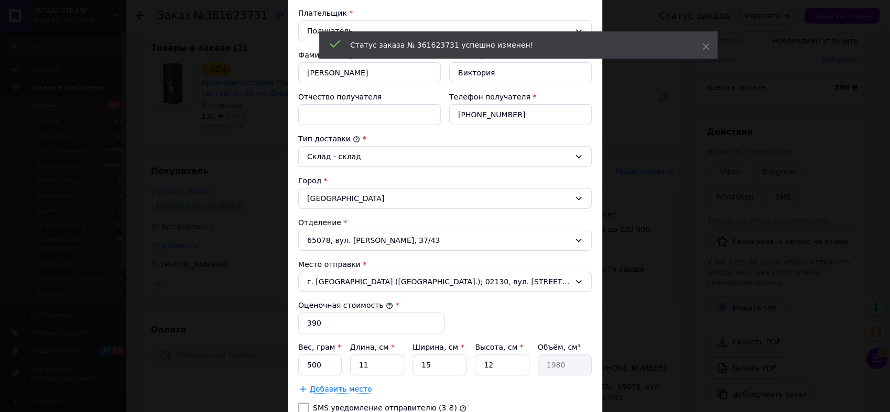
scroll to position [291, 0]
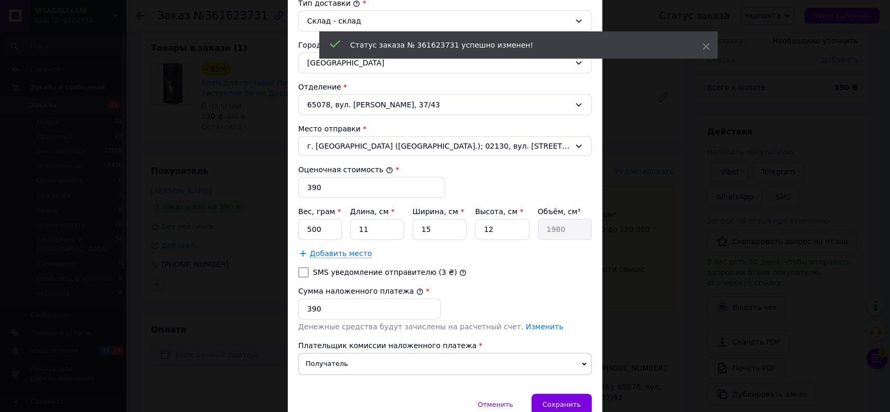
click at [306, 270] on input "SMS уведомление отправителю (3 ₴)" at bounding box center [303, 272] width 10 height 10
checkbox input "true"
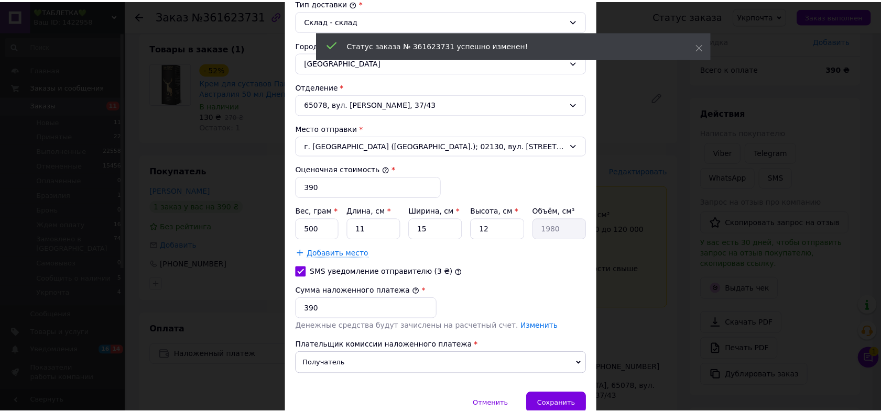
scroll to position [339, 0]
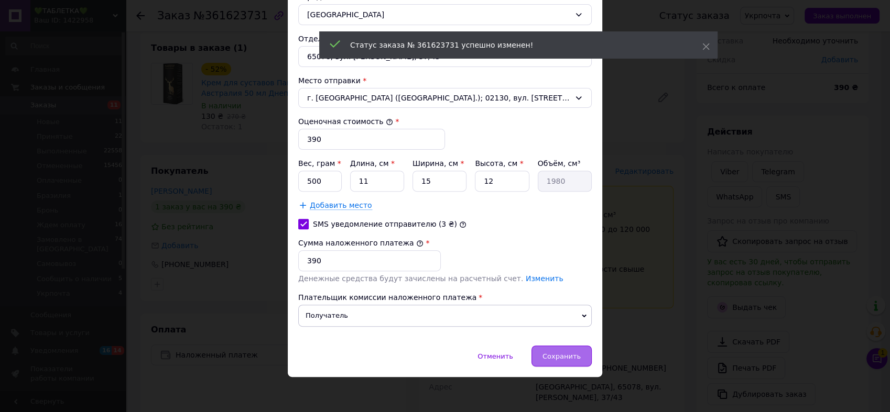
click at [571, 361] on div "Сохранить" at bounding box center [561, 356] width 60 height 21
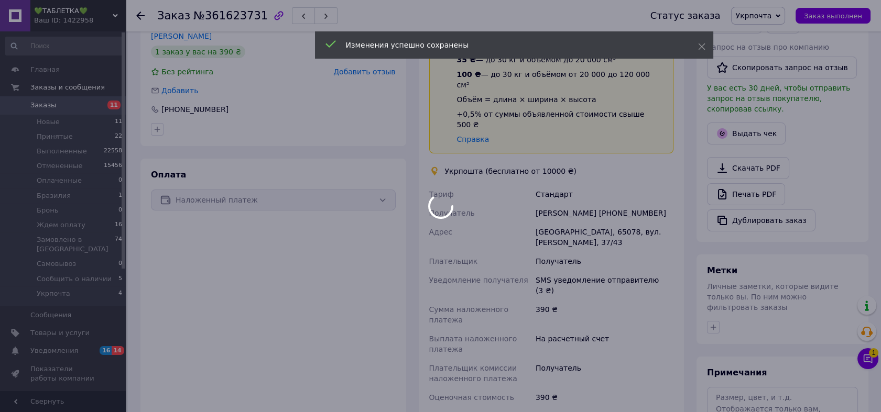
scroll to position [349, 0]
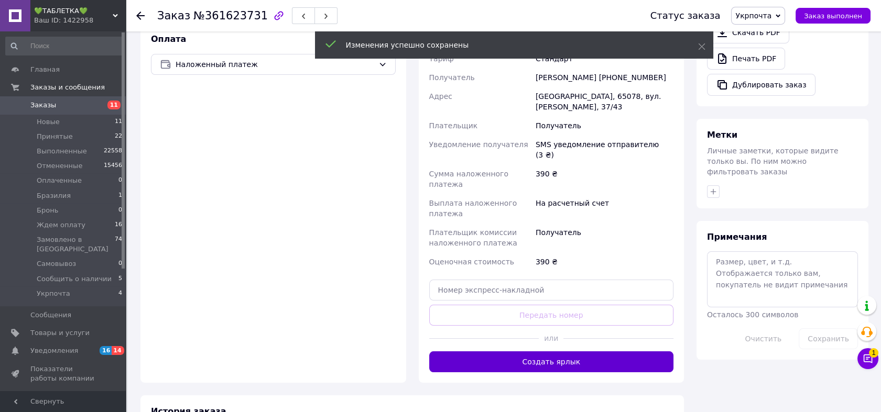
click at [608, 352] on button "Создать ярлык" at bounding box center [551, 362] width 245 height 21
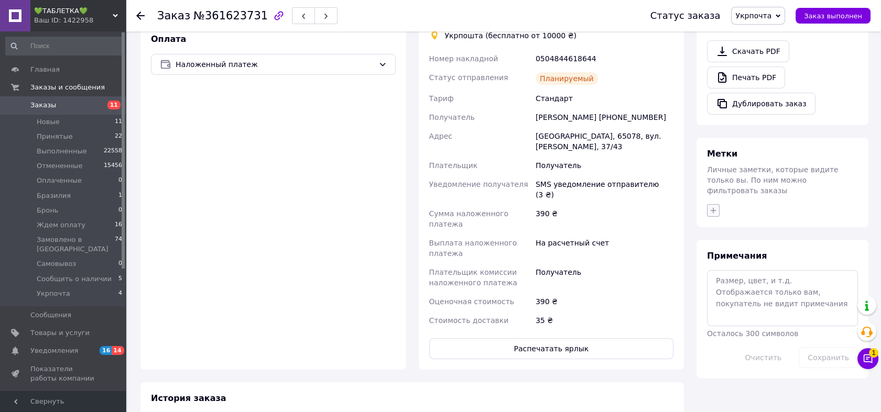
click at [715, 170] on span "Личные заметки, которые видите только вы. По ним можно фильтровать заказы" at bounding box center [773, 180] width 132 height 29
click at [714, 206] on icon "button" at bounding box center [713, 210] width 8 height 8
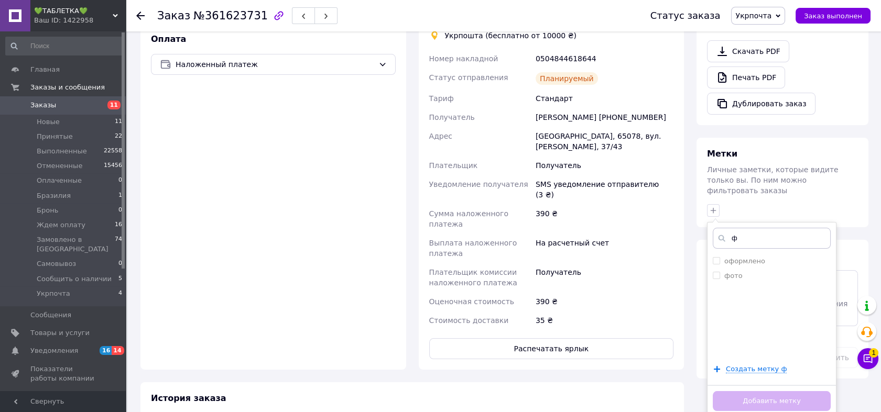
type input "ф"
click at [709, 254] on li "оформлено" at bounding box center [772, 261] width 128 height 15
checkbox input "true"
click at [778, 391] on button "Добавить метку" at bounding box center [772, 401] width 118 height 20
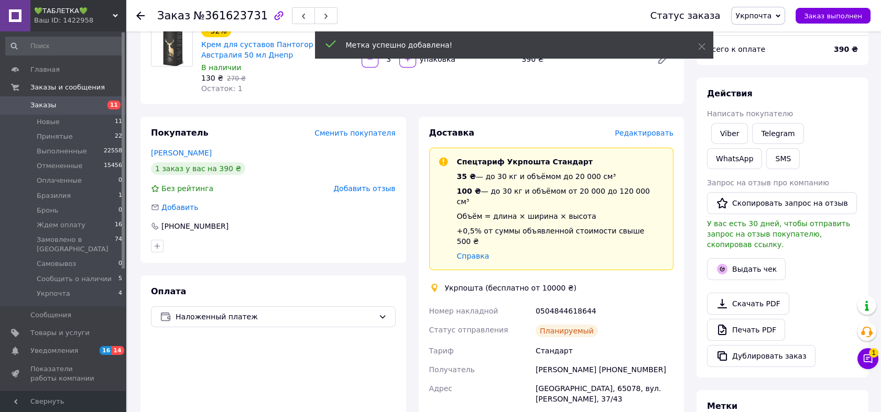
scroll to position [19, 0]
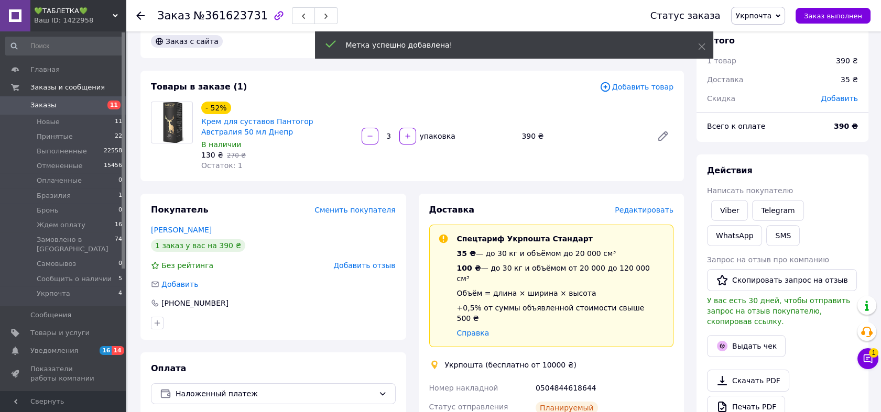
click at [559, 379] on div "0504844618644" at bounding box center [605, 388] width 142 height 19
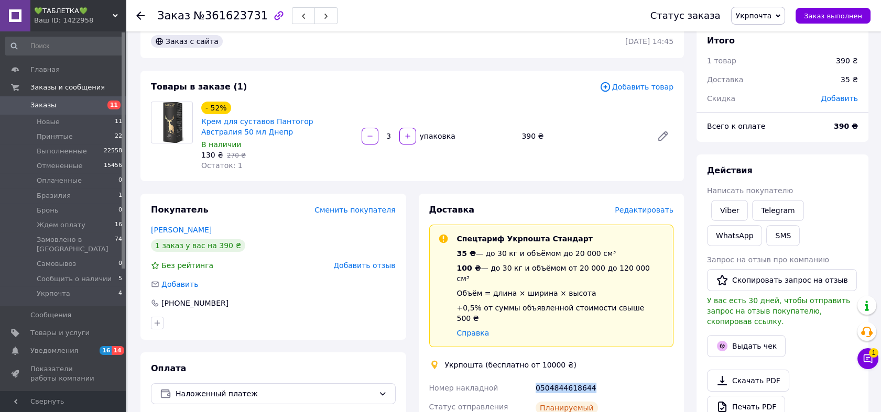
click at [559, 379] on div "0504844618644" at bounding box center [605, 388] width 142 height 19
copy div "0504844618644"
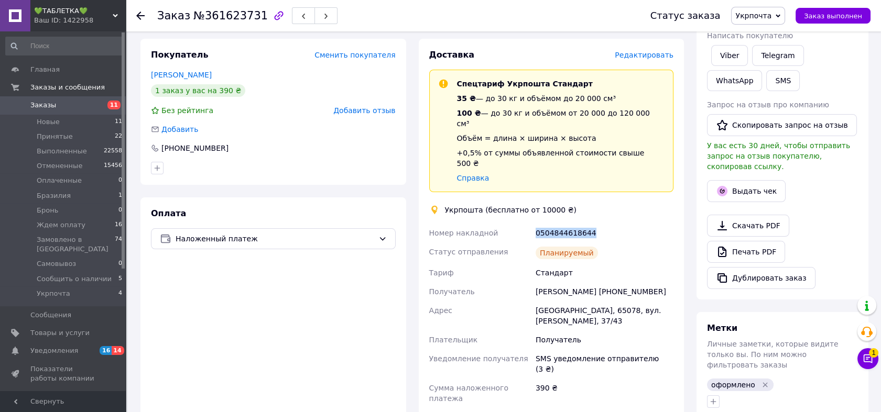
scroll to position [291, 0]
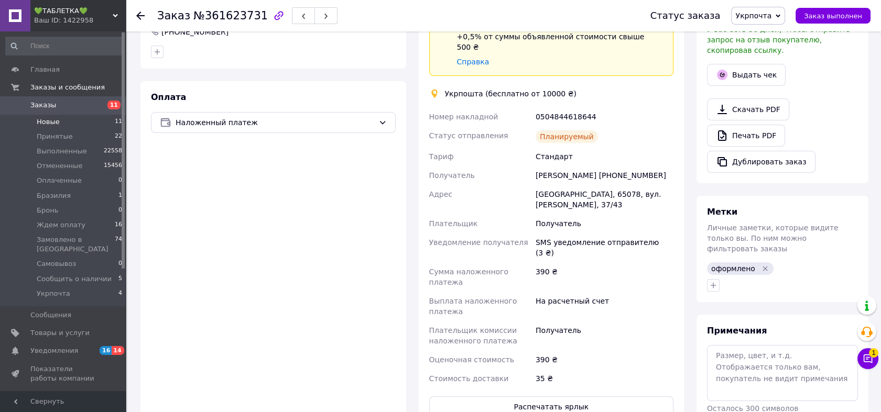
click at [64, 122] on li "Новые 11" at bounding box center [64, 122] width 128 height 15
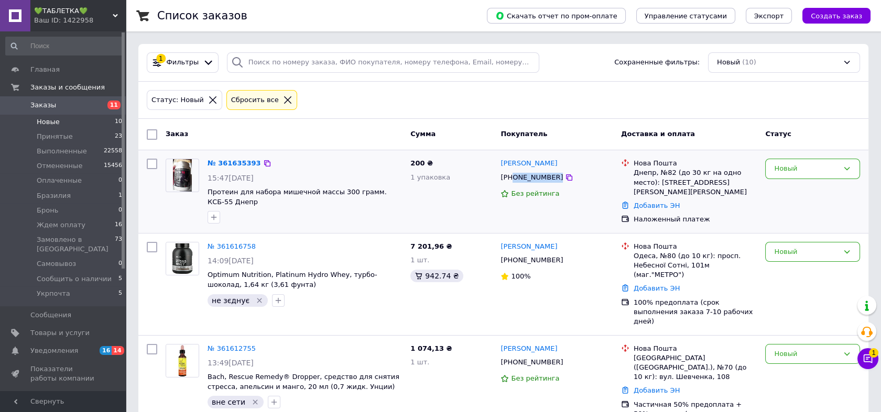
drag, startPoint x: 567, startPoint y: 179, endPoint x: 513, endPoint y: 181, distance: 54.5
click at [513, 181] on div "+380508799621" at bounding box center [556, 178] width 114 height 12
copy div "0508799621"
click at [226, 166] on link "№ 361635393" at bounding box center [234, 163] width 53 height 8
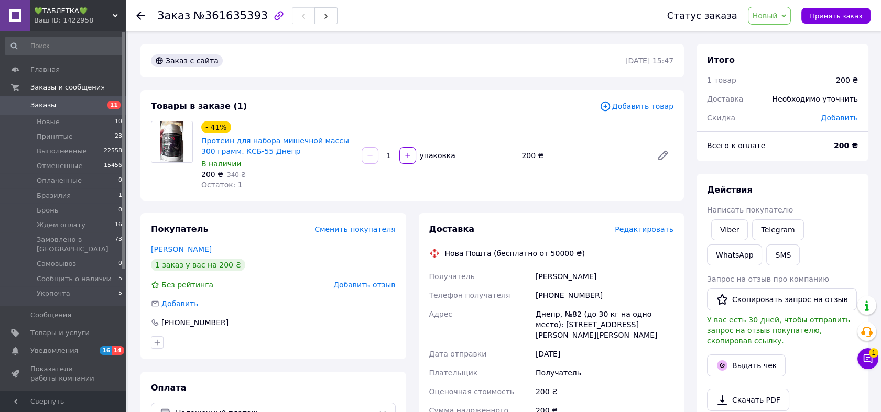
click at [786, 11] on span "Новый" at bounding box center [769, 16] width 43 height 18
click at [787, 38] on li "Принят" at bounding box center [812, 37] width 129 height 16
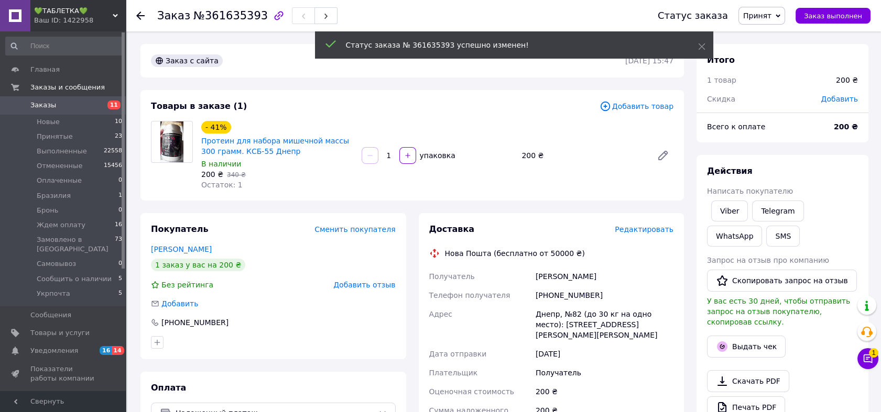
click at [658, 229] on span "Редактировать" at bounding box center [644, 229] width 59 height 8
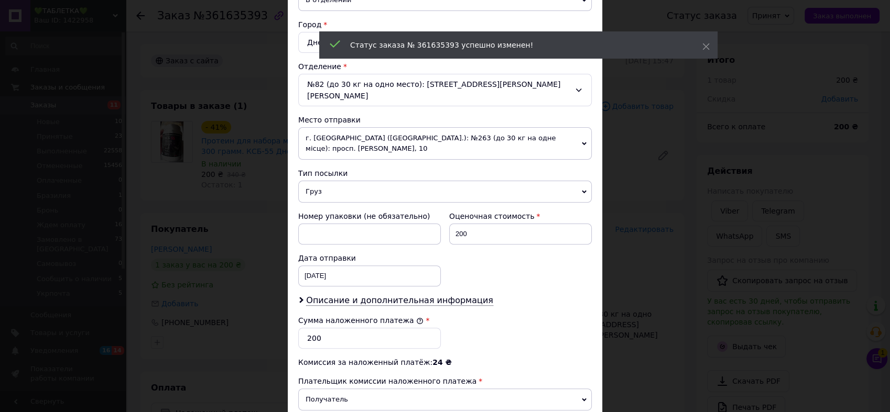
scroll to position [388, 0]
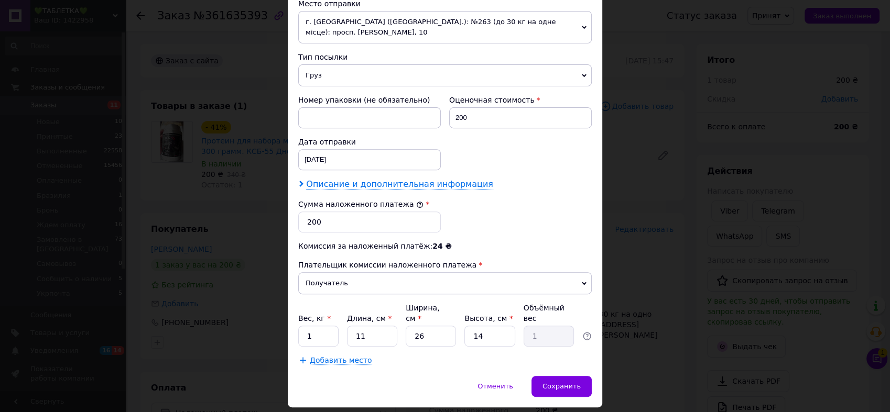
click at [416, 179] on span "Описание и дополнительная информация" at bounding box center [399, 184] width 187 height 10
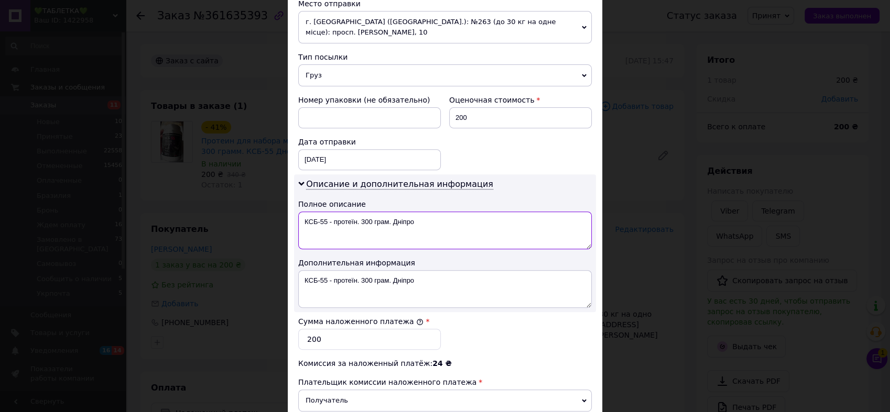
drag, startPoint x: 440, startPoint y: 220, endPoint x: 388, endPoint y: 223, distance: 52.5
click at [388, 223] on textarea "КСБ-55 - протеїн. 300 грам. Дніпро" at bounding box center [444, 231] width 293 height 38
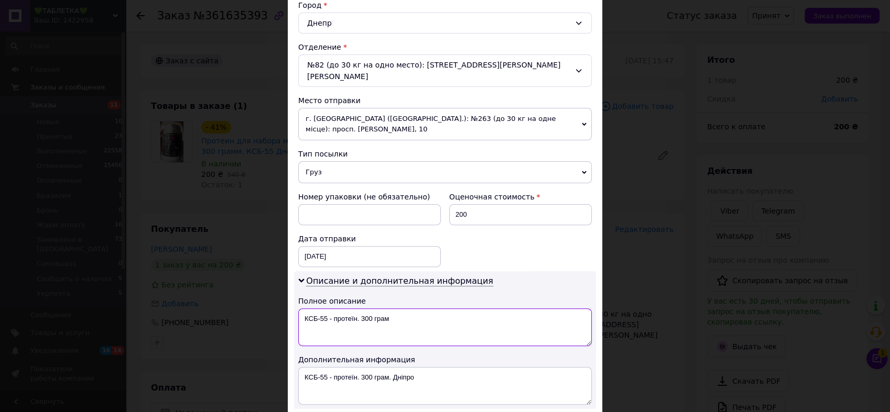
click at [298, 309] on textarea "КСБ-55 - протеїн. 300 грам" at bounding box center [444, 328] width 293 height 38
click at [301, 309] on textarea "1 шт. - КСБ-55 - протеїн. 300 грам" at bounding box center [444, 328] width 293 height 38
type textarea "1 шт. - КСБ-55 - протеїн. 300 грам"
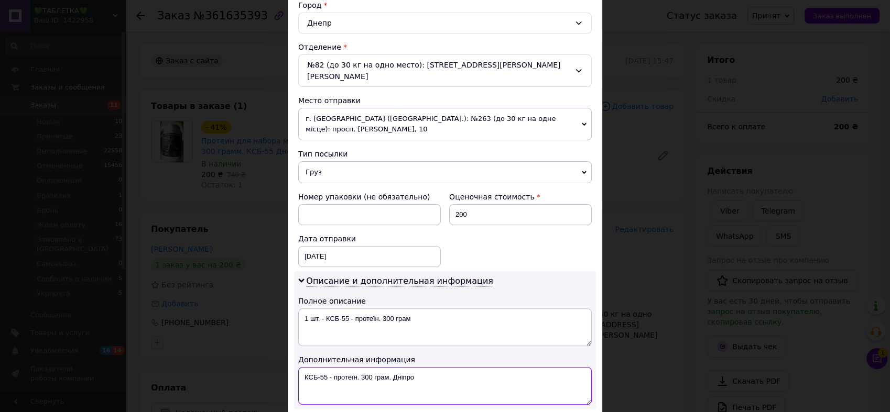
click at [377, 367] on textarea "КСБ-55 - протеїн. 300 грам. Дніпро" at bounding box center [444, 386] width 293 height 38
paste textarea "1 шт. - КСБ-55 - протеїн. 300 грам"
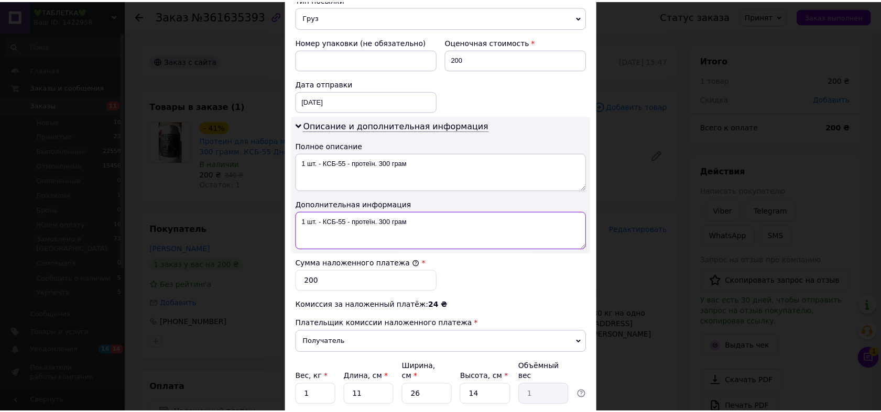
scroll to position [514, 0]
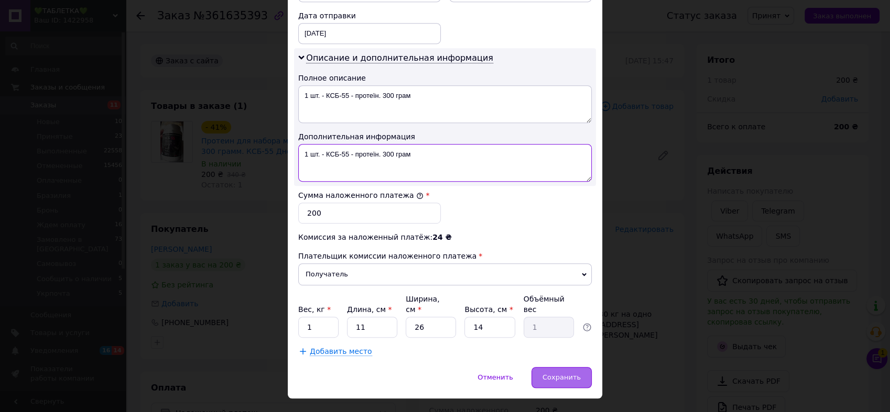
type textarea "1 шт. - КСБ-55 - протеїн. 300 грам"
click at [579, 367] on div "Сохранить" at bounding box center [561, 377] width 60 height 21
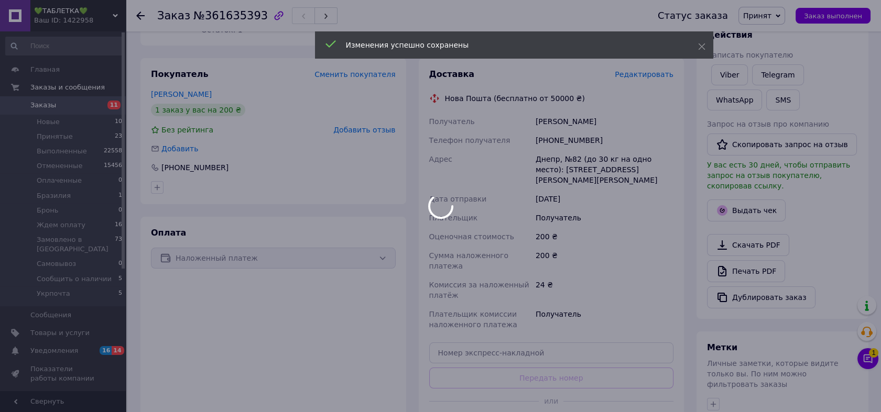
scroll to position [175, 0]
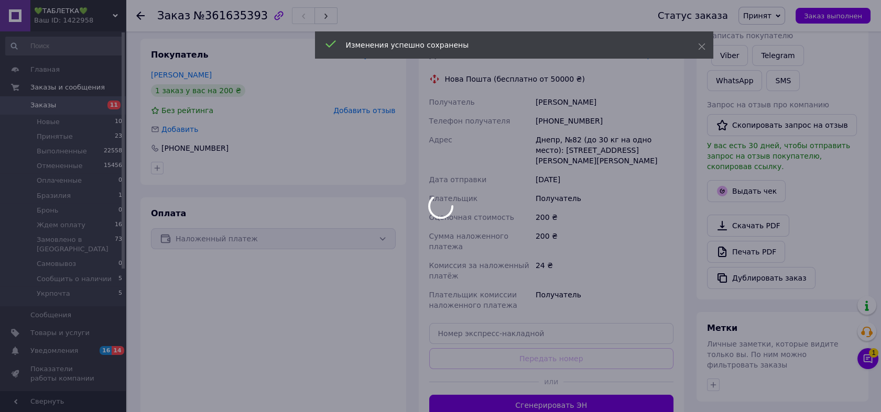
click at [612, 396] on div at bounding box center [440, 206] width 881 height 412
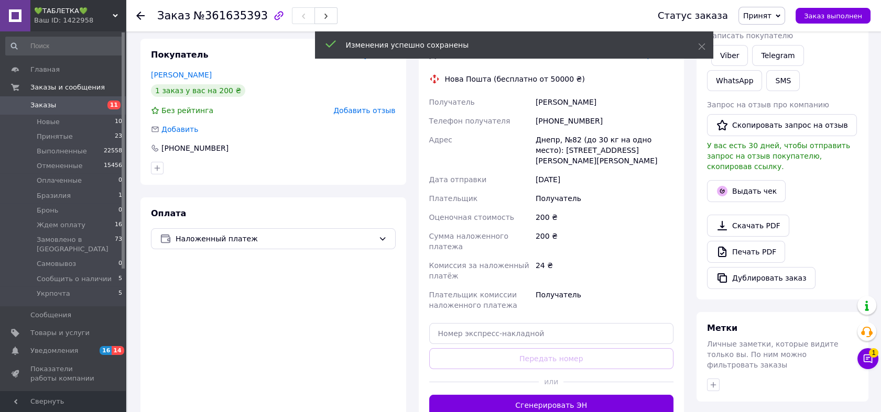
click at [612, 396] on button "Сгенерировать ЭН" at bounding box center [551, 405] width 245 height 21
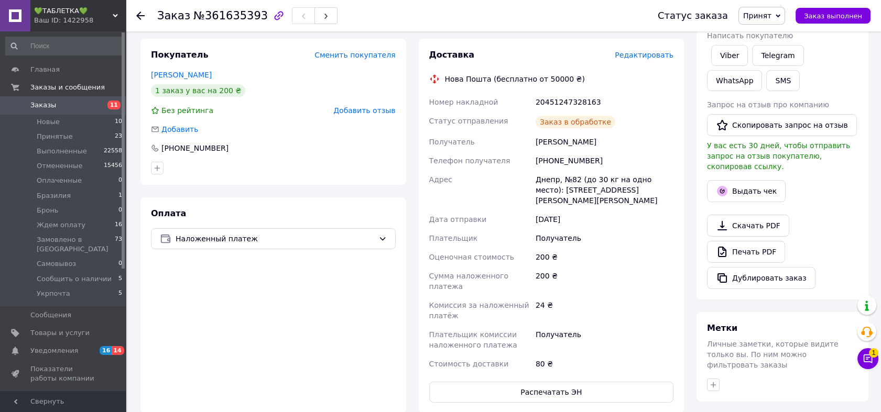
click at [92, 104] on span "Заказы" at bounding box center [63, 105] width 67 height 9
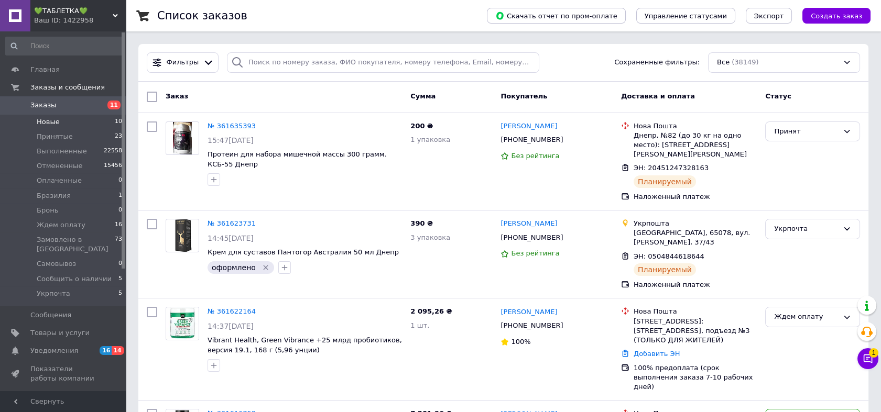
click at [88, 122] on li "Новые 10" at bounding box center [64, 122] width 128 height 15
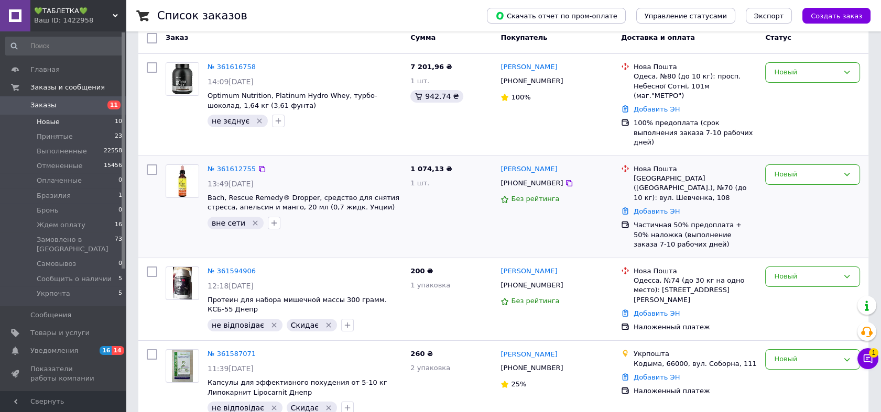
scroll to position [175, 0]
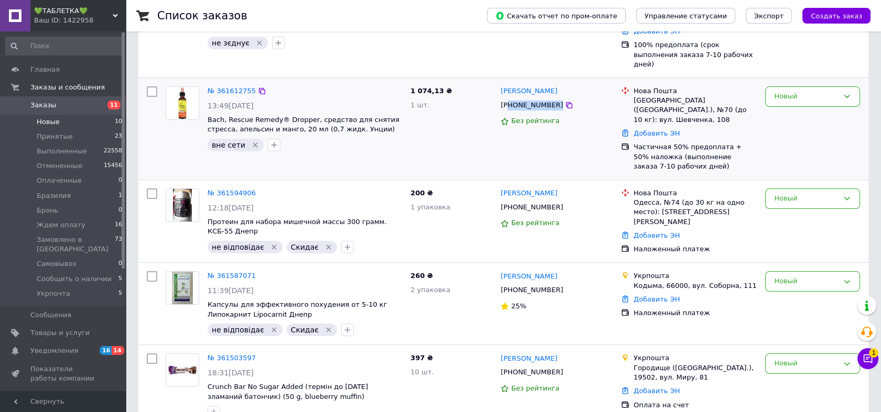
drag, startPoint x: 578, startPoint y: 88, endPoint x: 510, endPoint y: 86, distance: 68.2
click at [510, 100] on div "+380672392299" at bounding box center [556, 106] width 114 height 12
copy div "80672392299"
click at [253, 143] on icon "Удалить метку" at bounding box center [255, 145] width 5 height 5
click at [791, 91] on div "Новый" at bounding box center [806, 96] width 64 height 11
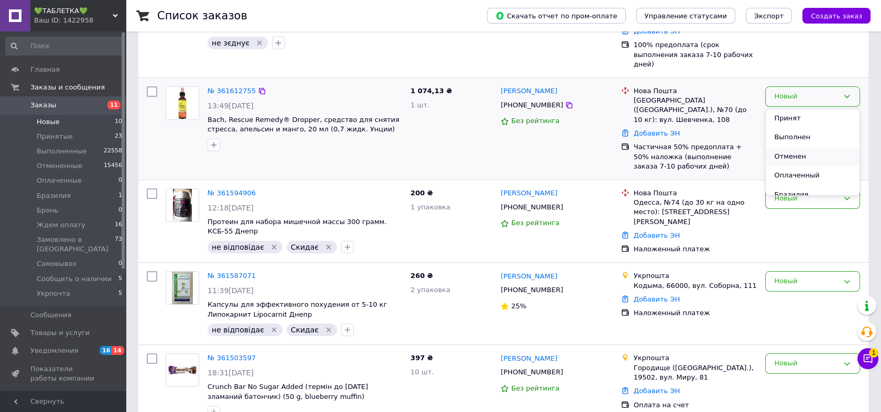
click at [796, 147] on li "Отменен" at bounding box center [813, 156] width 94 height 19
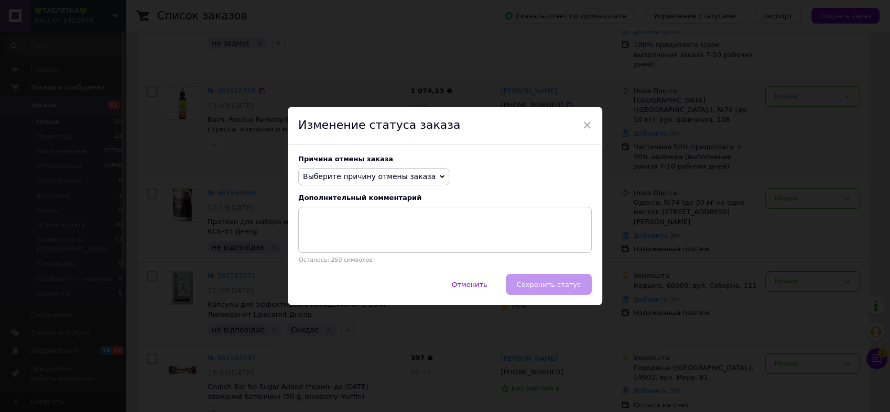
click at [346, 178] on span "Выберите причину отмены заказа" at bounding box center [369, 176] width 133 height 8
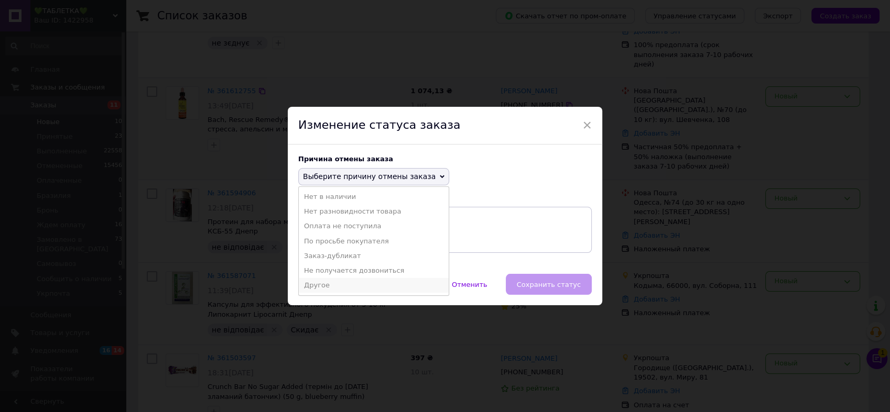
click at [332, 290] on li "Другое" at bounding box center [374, 285] width 150 height 15
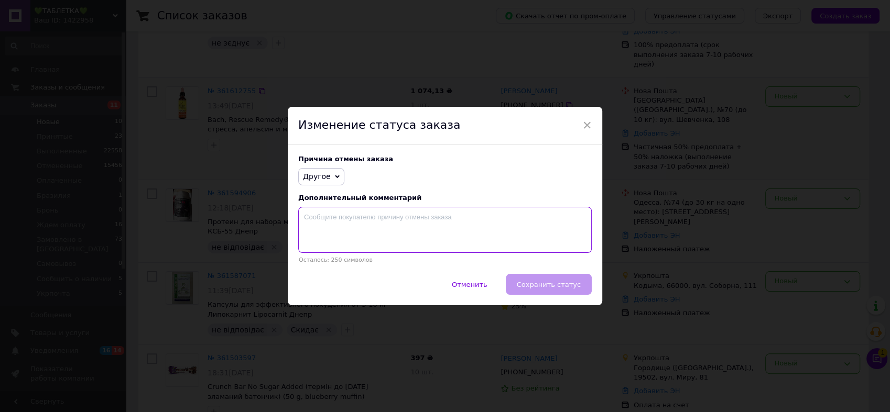
drag, startPoint x: 341, startPoint y: 239, endPoint x: 485, endPoint y: 327, distance: 168.9
click at [341, 239] on textarea at bounding box center [444, 230] width 293 height 46
paste textarea "На відправку чекати 7-10 днів"
click at [527, 224] on textarea at bounding box center [444, 230] width 293 height 46
type textarea "На відправку чекати 7-10 днів"
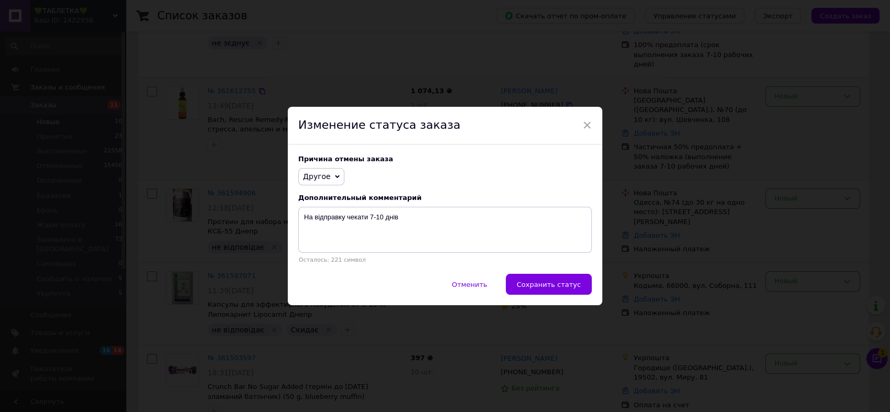
click at [566, 274] on div "Причина отмены заказа Другое Нет в наличии Нет разновидности товара Оплата не п…" at bounding box center [445, 210] width 314 height 130
click at [564, 282] on span "Сохранить статус" at bounding box center [549, 285] width 64 height 8
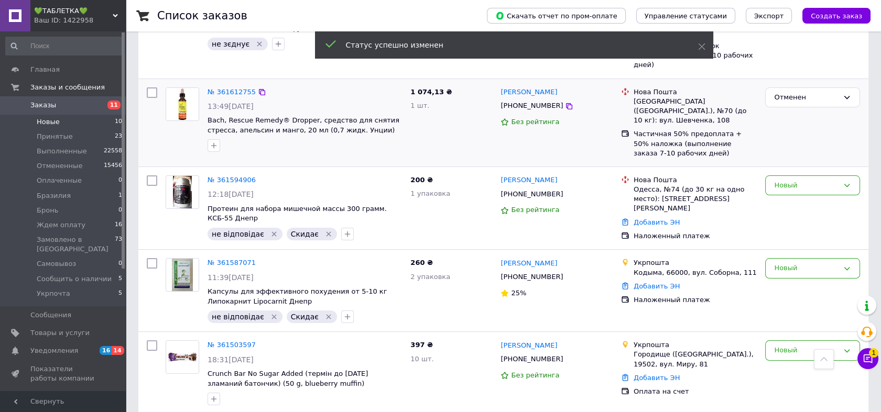
scroll to position [296, 0]
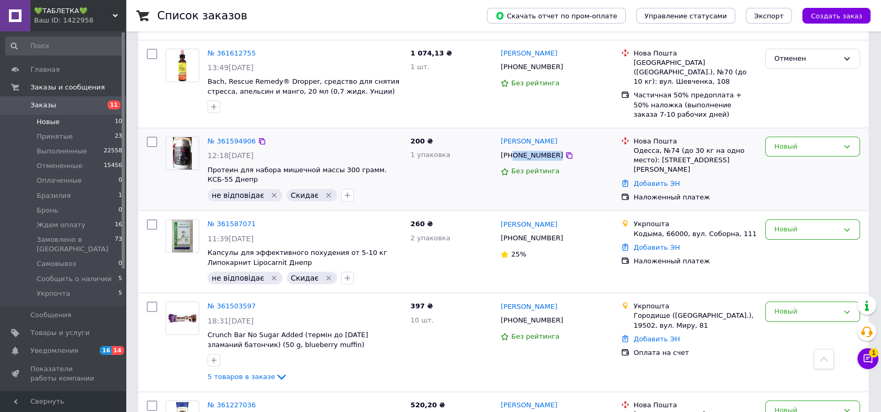
drag, startPoint x: 567, startPoint y: 128, endPoint x: 512, endPoint y: 135, distance: 55.9
click at [512, 150] on div "+380668641810" at bounding box center [556, 156] width 114 height 12
copy div "0668641810"
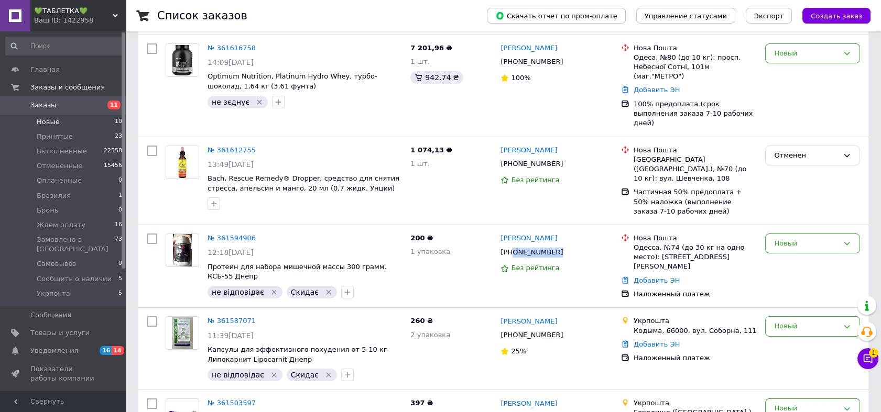
click at [75, 103] on span "Заказы" at bounding box center [63, 105] width 67 height 9
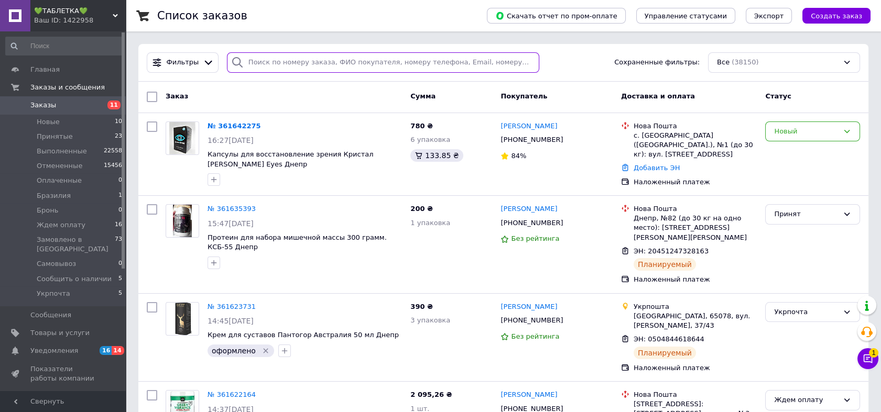
paste input "361622164"
click at [308, 63] on input "search" at bounding box center [383, 62] width 312 height 20
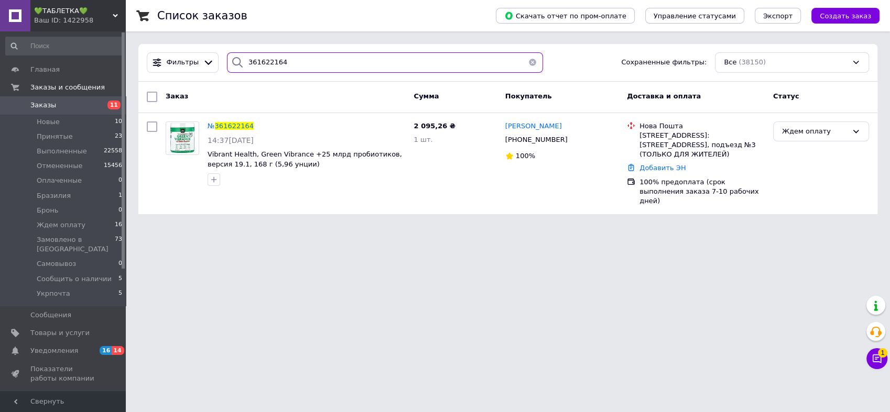
type input "361622164"
click at [817, 133] on div "Ждем оплату" at bounding box center [815, 131] width 66 height 11
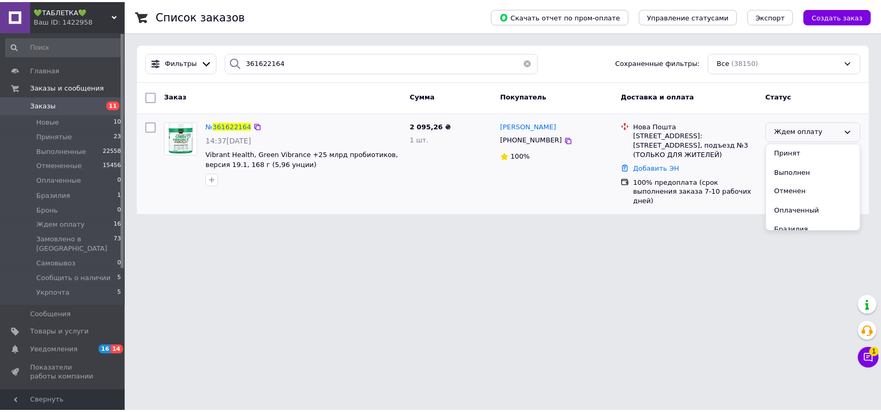
scroll to position [78, 0]
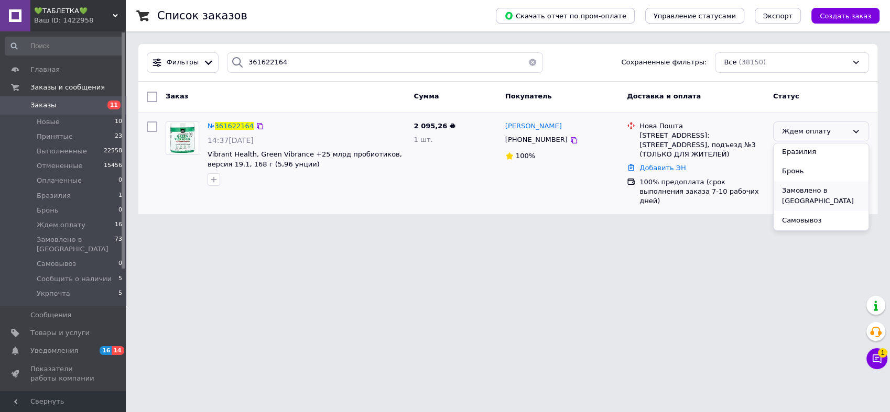
click at [829, 194] on li "Замовлено в США" at bounding box center [821, 196] width 95 height 30
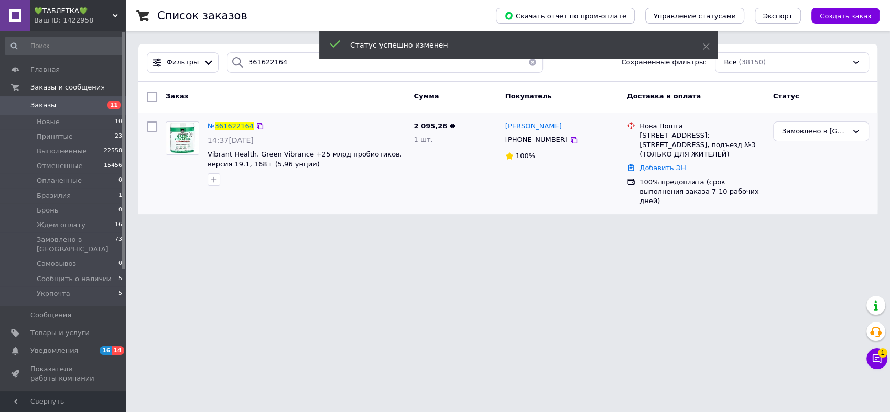
click at [213, 180] on icon "button" at bounding box center [214, 180] width 8 height 8
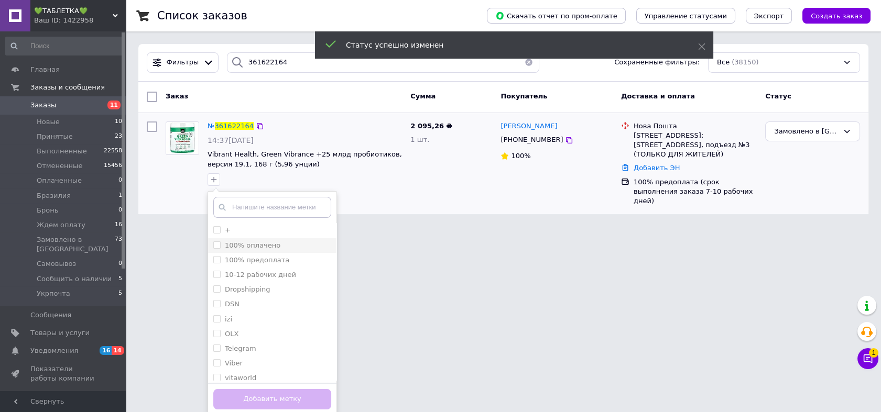
click at [216, 246] on input "100% оплачено" at bounding box center [216, 245] width 7 height 7
checkbox input "true"
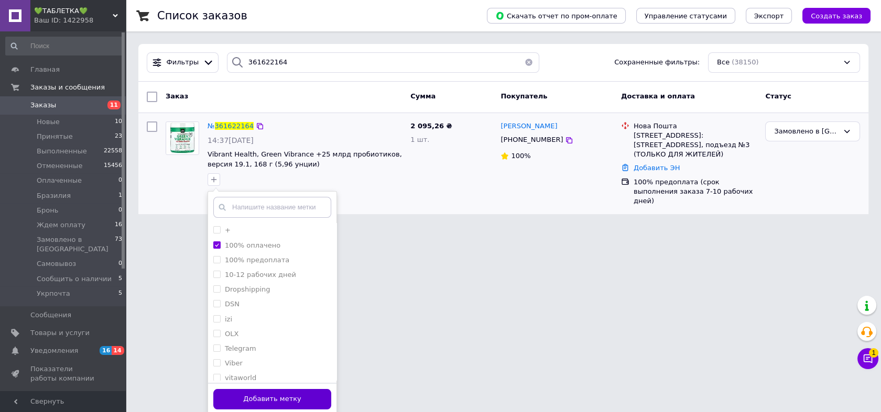
click at [274, 398] on button "Добавить метку" at bounding box center [272, 399] width 118 height 20
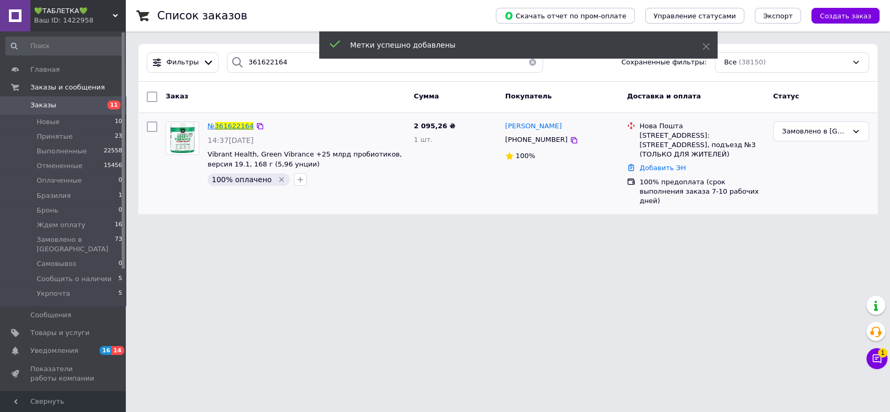
click at [232, 128] on span "361622164" at bounding box center [234, 126] width 39 height 8
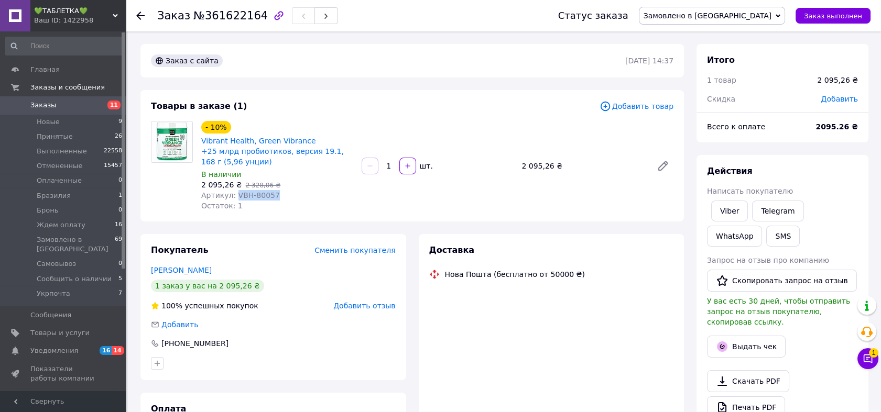
drag, startPoint x: 233, startPoint y: 187, endPoint x: 277, endPoint y: 186, distance: 43.5
click at [277, 190] on div "Артикул: VBH-80057" at bounding box center [277, 195] width 152 height 10
copy span "VBH-80057"
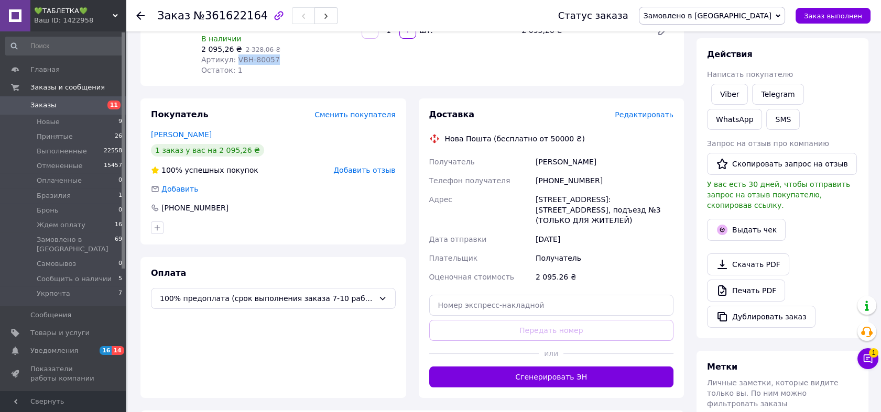
scroll to position [271, 0]
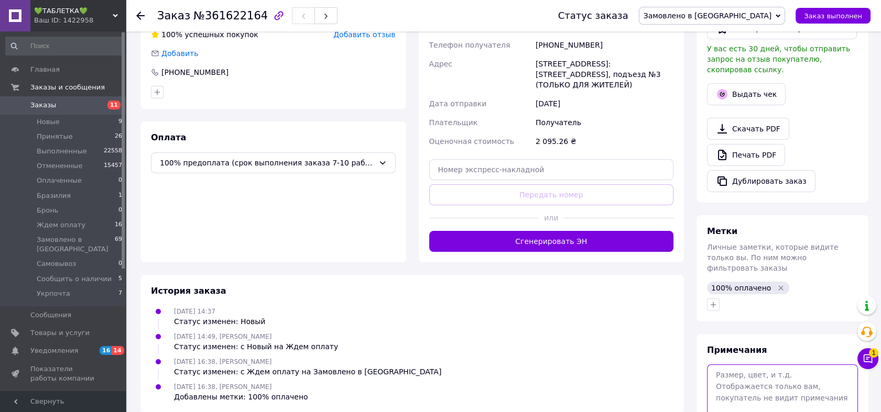
click at [762, 365] on textarea at bounding box center [782, 393] width 151 height 56
paste textarea "Vibrant Health, Green Vibrance +25 Billion Probiotics, Version 21.0, 5.82 oz (1…"
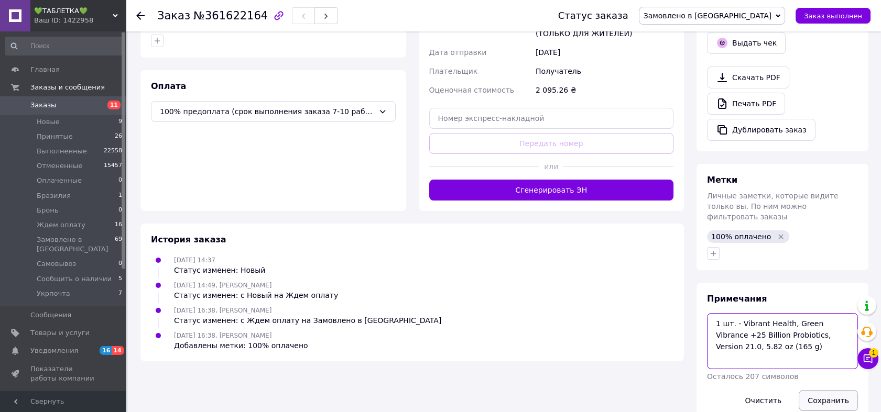
type textarea "1 шт. - Vibrant Health, Green Vibrance +25 Billion Probiotics, Version 21.0, 5.…"
click at [833, 390] on button "Сохранить" at bounding box center [828, 400] width 59 height 21
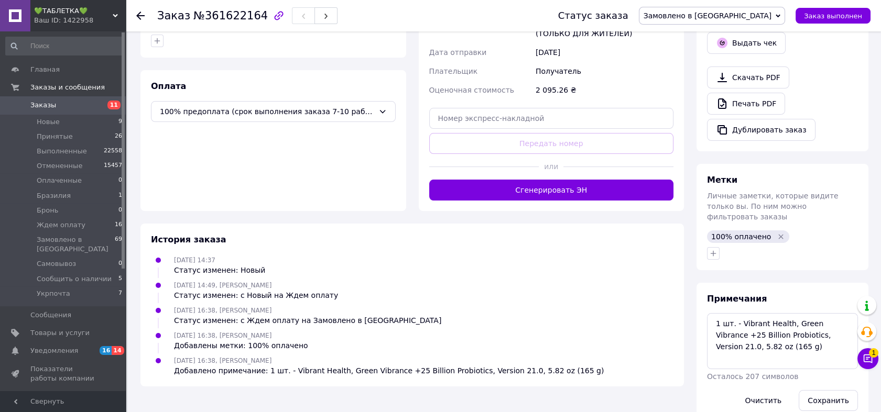
click at [101, 108] on span "11" at bounding box center [111, 105] width 29 height 9
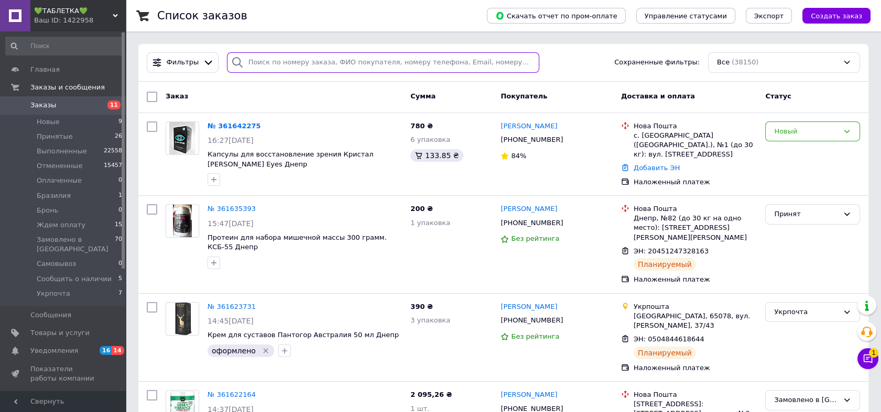
paste input "361610008"
click at [400, 62] on input "search" at bounding box center [383, 62] width 312 height 20
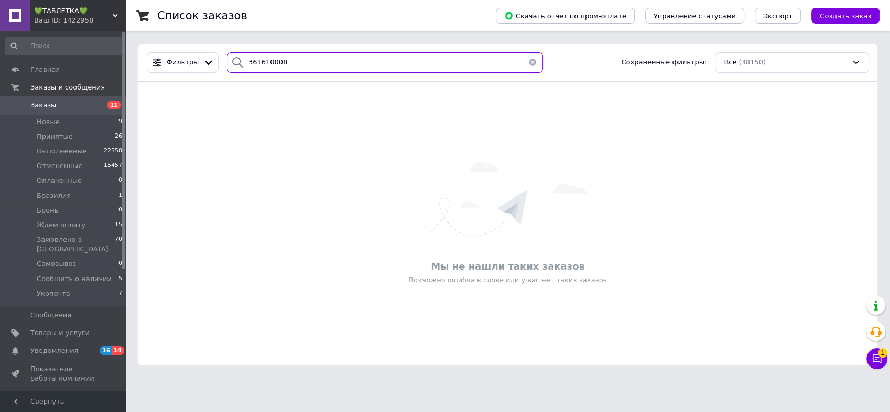
type input "361610008"
click at [526, 64] on button "button" at bounding box center [532, 62] width 21 height 20
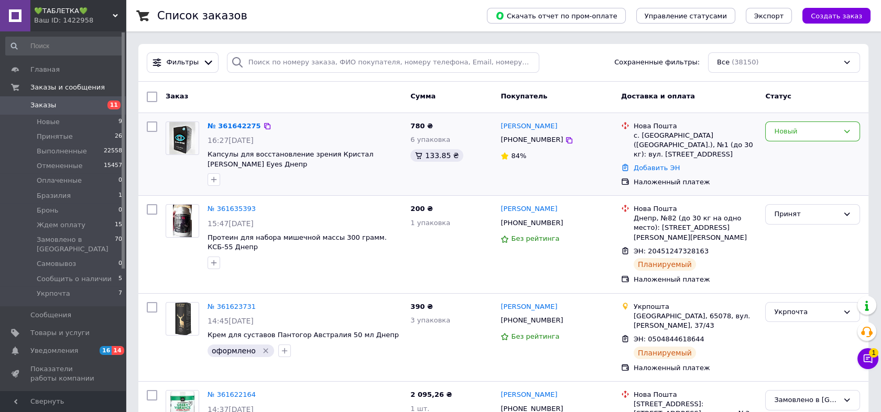
click at [193, 138] on img at bounding box center [182, 138] width 27 height 32
click at [79, 17] on div "Ваш ID: 1422958" at bounding box center [80, 20] width 92 height 9
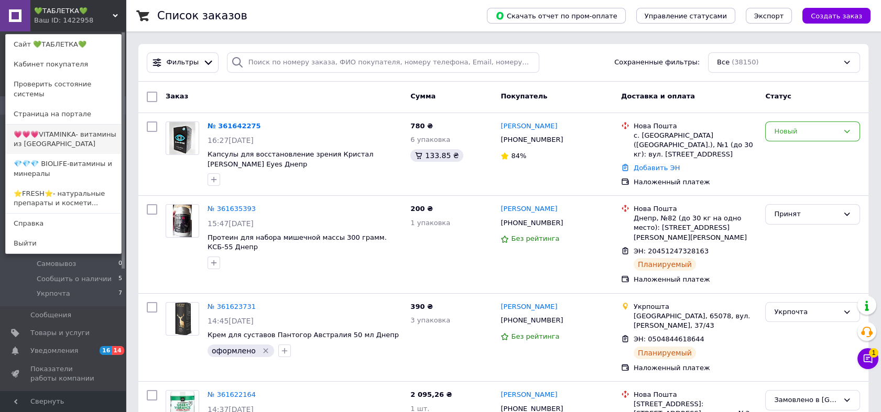
click at [83, 132] on link "💗💗💗VITAMINKA- витамины из [GEOGRAPHIC_DATA]" at bounding box center [63, 139] width 115 height 29
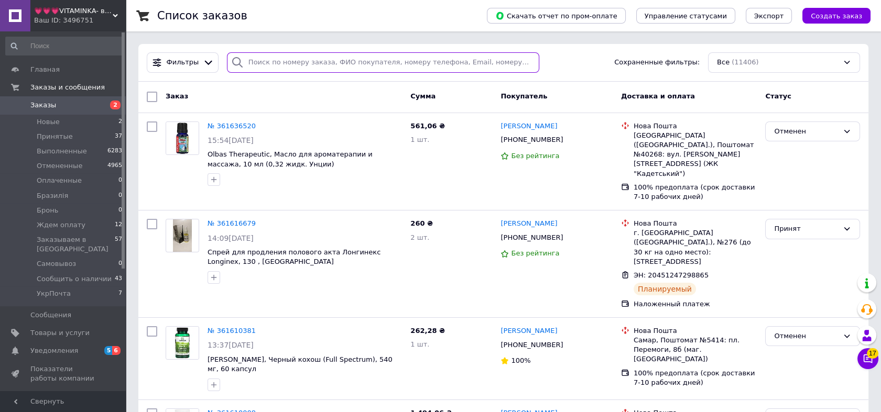
click at [292, 64] on input "search" at bounding box center [383, 62] width 312 height 20
paste input "361610008"
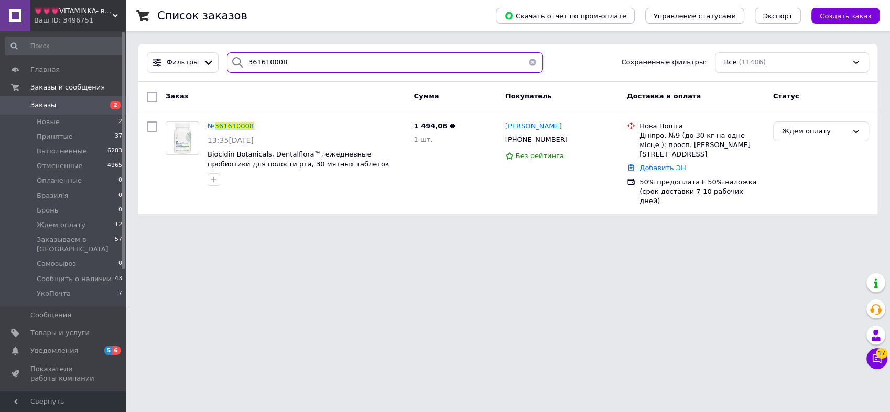
type input "361610008"
drag, startPoint x: 805, startPoint y: 132, endPoint x: 812, endPoint y: 140, distance: 10.8
click at [805, 132] on div "Ждем оплату" at bounding box center [815, 131] width 66 height 11
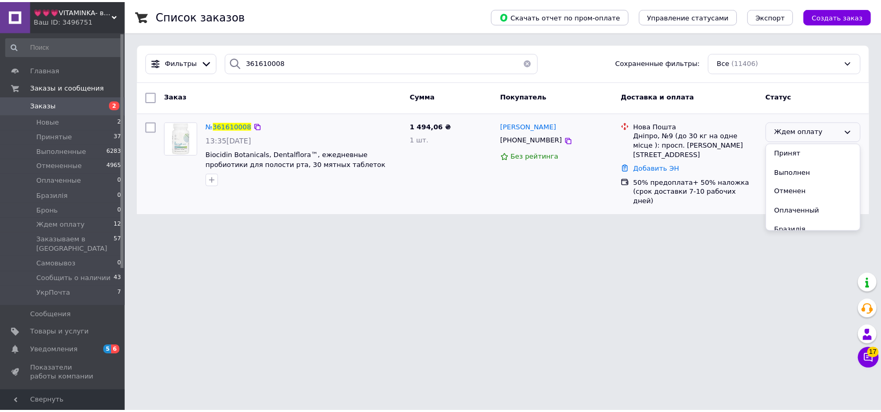
scroll to position [96, 0]
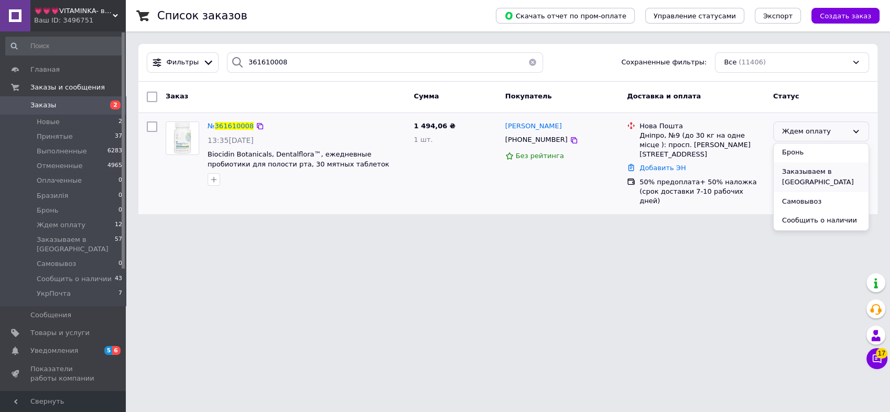
click at [828, 172] on li "Заказываем в [GEOGRAPHIC_DATA]" at bounding box center [821, 177] width 95 height 30
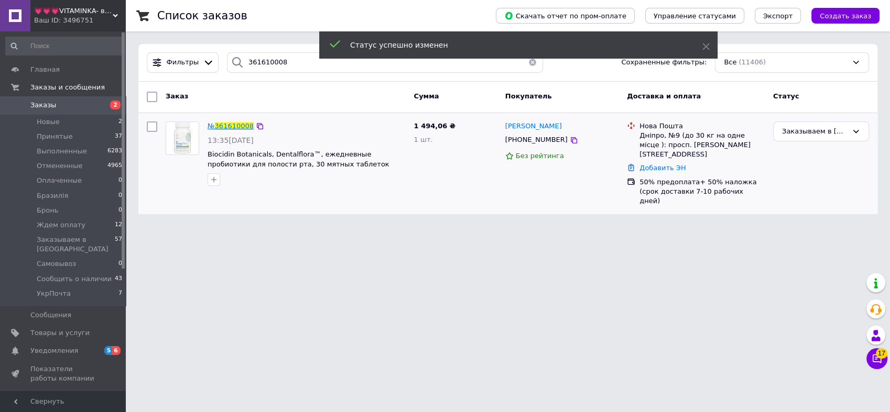
click at [240, 127] on span "361610008" at bounding box center [234, 126] width 39 height 8
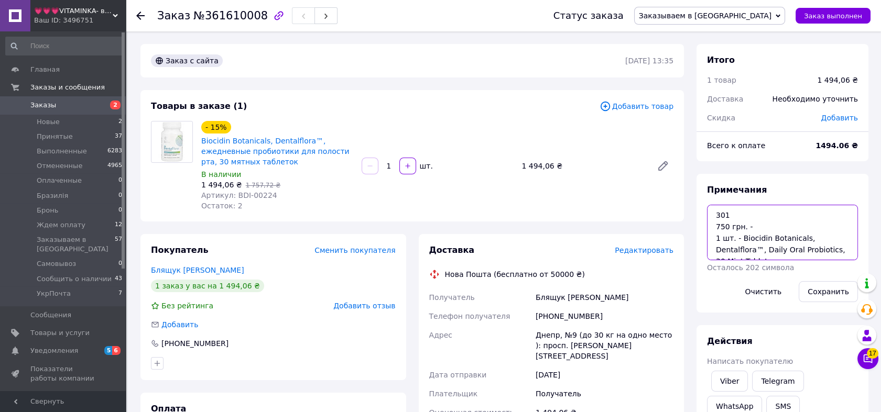
click at [761, 229] on textarea "301 750 грн. - 1 шт. - Biocidin Botanicals, Dentalflora™, Daily Oral Probiotics…" at bounding box center [782, 233] width 151 height 56
type textarea "301 750 грн. - опл. 1 шт. - Biocidin Botanicals, Dentalflora™, Daily Oral Probi…"
click at [832, 285] on button "Сохранить" at bounding box center [828, 291] width 59 height 21
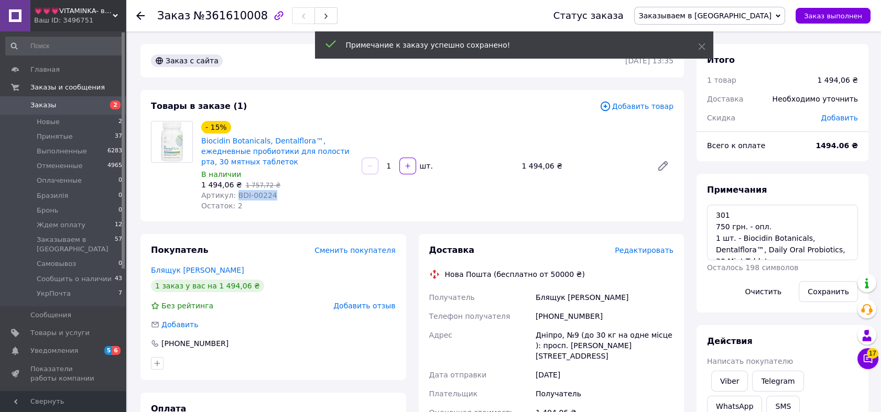
drag, startPoint x: 271, startPoint y: 195, endPoint x: 234, endPoint y: 195, distance: 37.2
click at [234, 195] on div "Артикул: BDI-00224" at bounding box center [277, 195] width 152 height 10
copy span "BDI-00224"
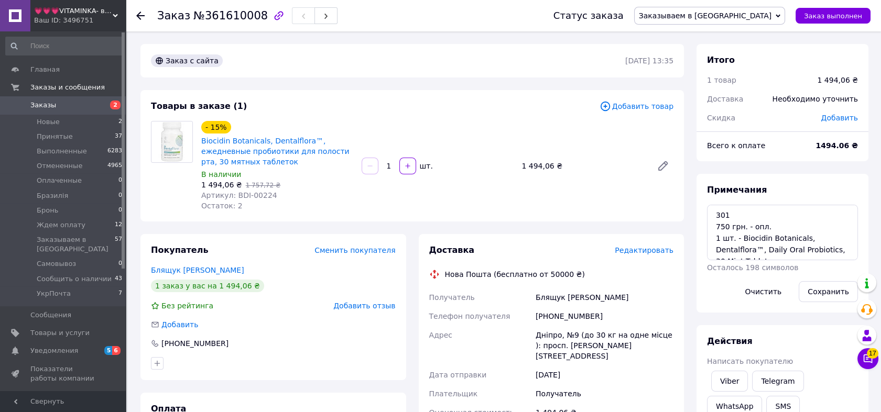
click at [68, 16] on div "Ваш ID: 3496751" at bounding box center [80, 20] width 92 height 9
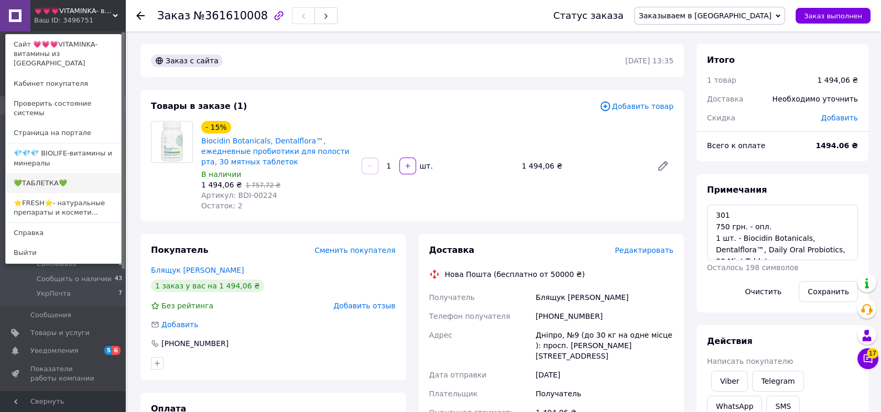
click at [96, 173] on link "💚ТАБЛЕТКА💚" at bounding box center [63, 183] width 115 height 20
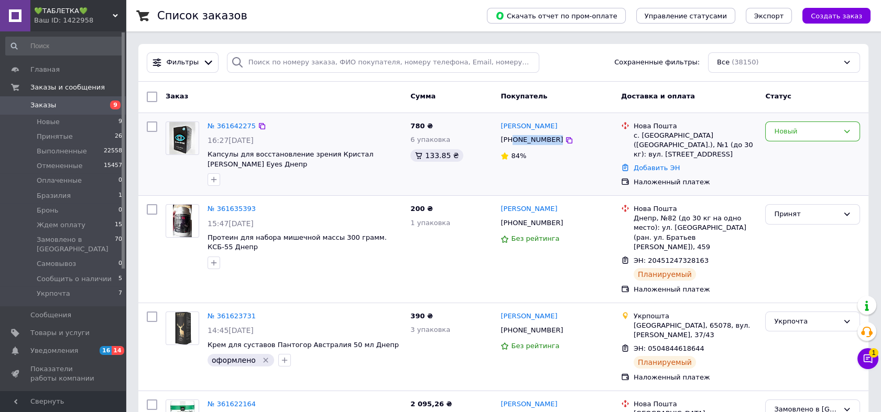
drag, startPoint x: 571, startPoint y: 142, endPoint x: 512, endPoint y: 143, distance: 59.8
click at [512, 143] on div "[PHONE_NUMBER]" at bounding box center [556, 140] width 114 height 12
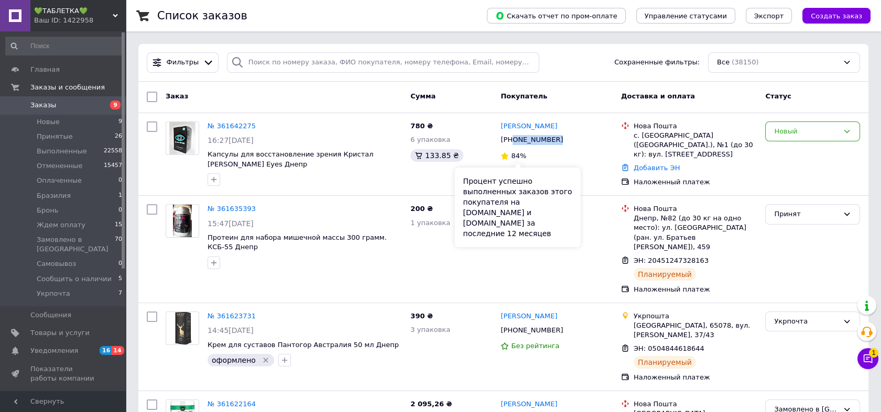
copy div "0662195064"
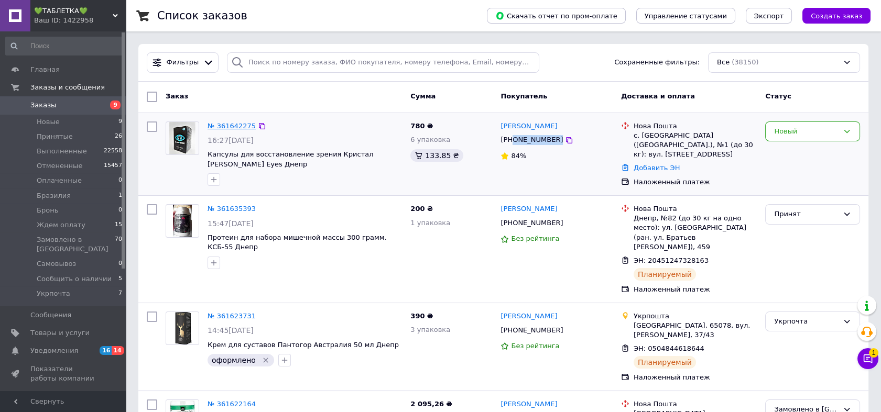
click at [235, 125] on link "№ 361642275" at bounding box center [232, 126] width 48 height 8
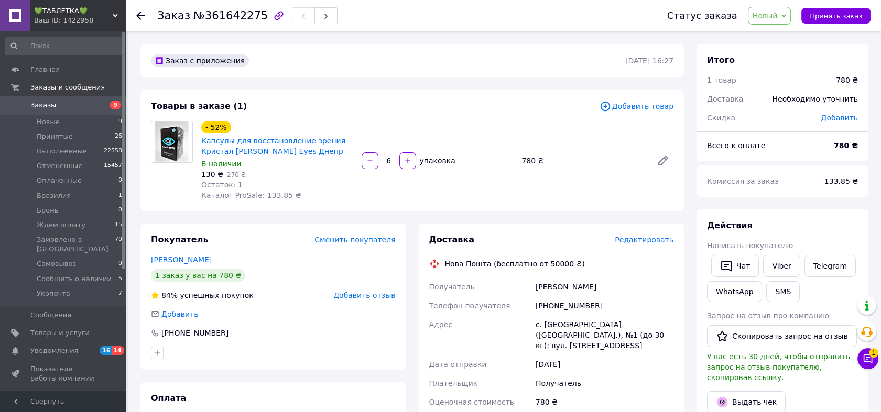
click at [768, 17] on span "Новый" at bounding box center [765, 16] width 25 height 8
click at [769, 34] on li "Принят" at bounding box center [812, 37] width 129 height 16
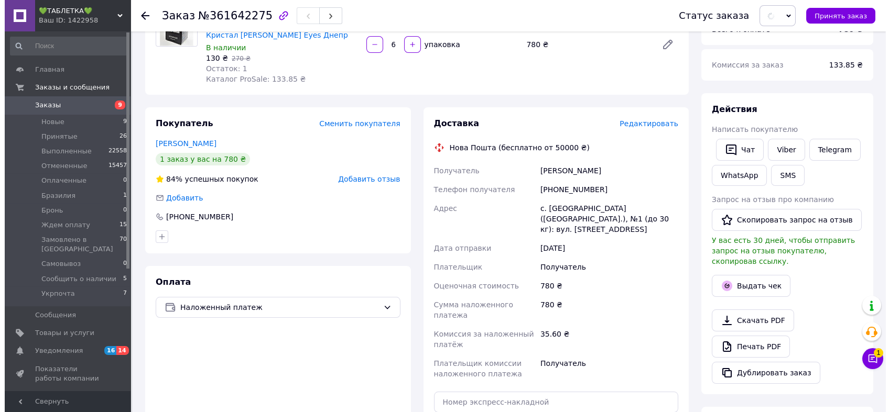
scroll to position [136, 0]
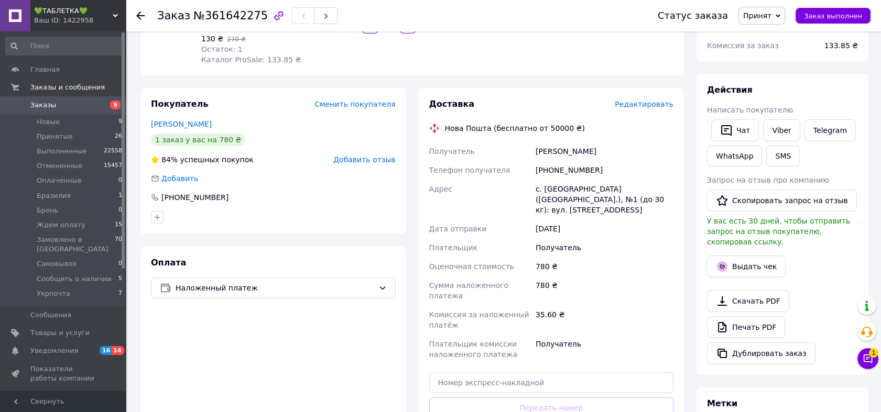
click at [637, 102] on span "Редактировать" at bounding box center [644, 104] width 59 height 8
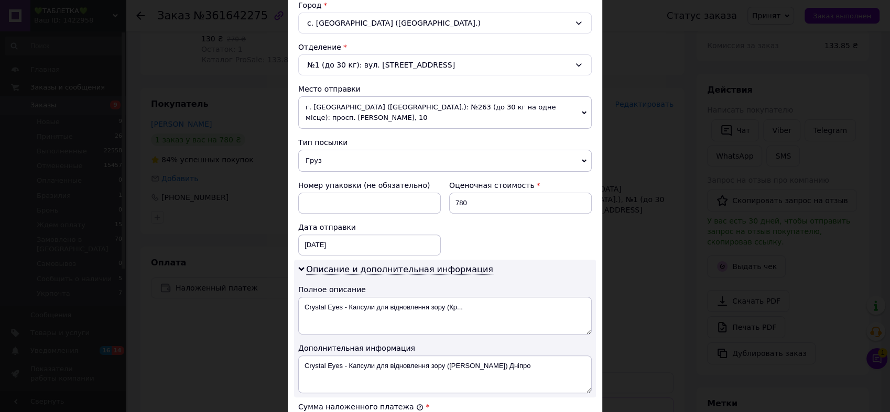
scroll to position [427, 0]
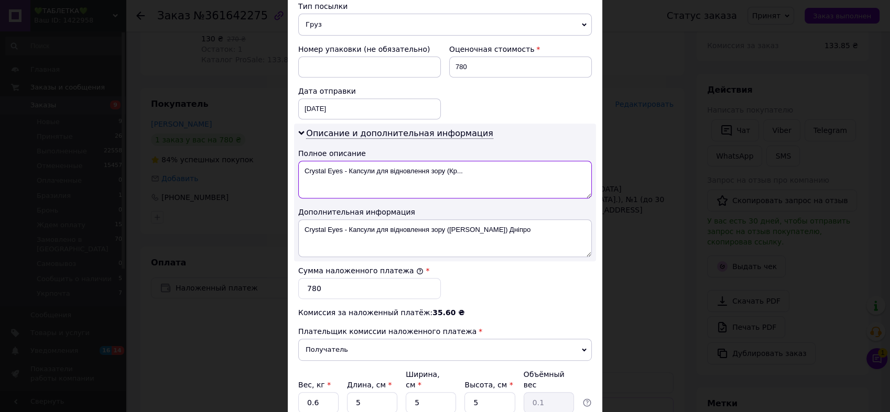
drag, startPoint x: 401, startPoint y: 169, endPoint x: 344, endPoint y: 164, distance: 57.4
click at [344, 164] on textarea "Crystal Eyes - Капсули для відновлення зору (Кр..." at bounding box center [444, 180] width 293 height 38
click at [298, 161] on textarea "Crystal Eyes" at bounding box center [444, 180] width 293 height 38
click at [300, 161] on textarea "6 шт. - Crystal Eyes" at bounding box center [444, 180] width 293 height 38
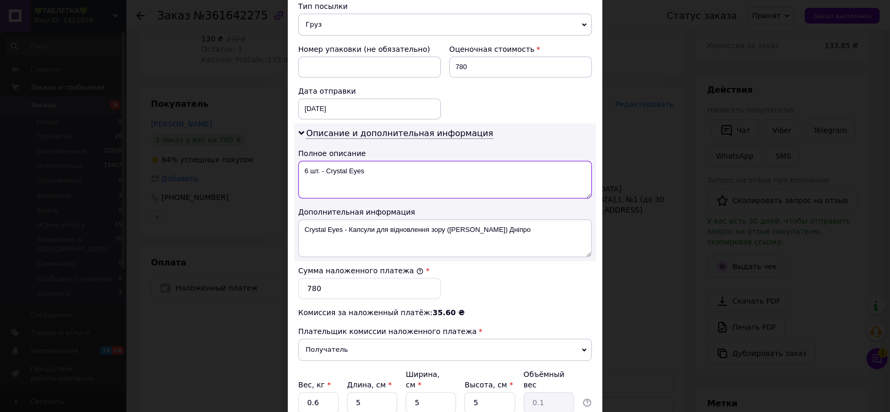
click at [300, 161] on textarea "6 шт. - Crystal Eyes" at bounding box center [444, 180] width 293 height 38
type textarea "6 шт. - Crystal Eyes"
click at [400, 233] on textarea "Crystal Eyes - Капсули для відновлення зору (Кристал Айс) Дніпро" at bounding box center [444, 239] width 293 height 38
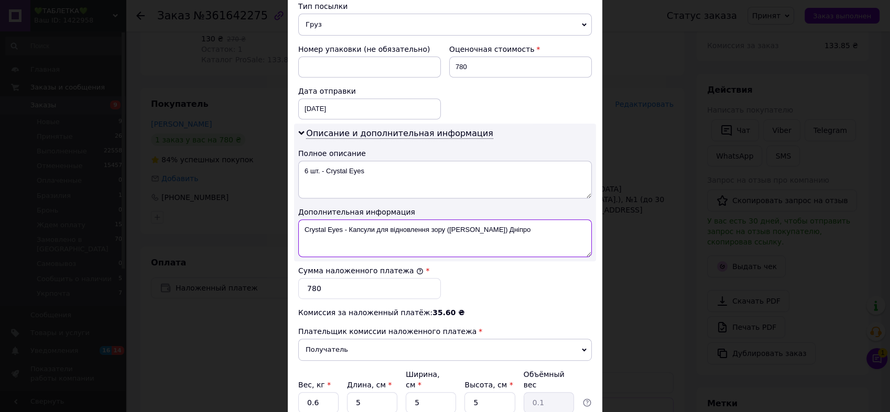
paste textarea "6 шт. - Crystal Eyes"
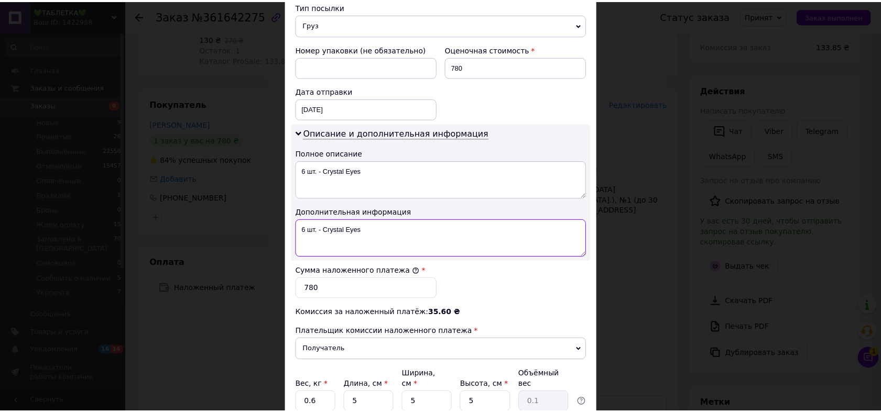
scroll to position [503, 0]
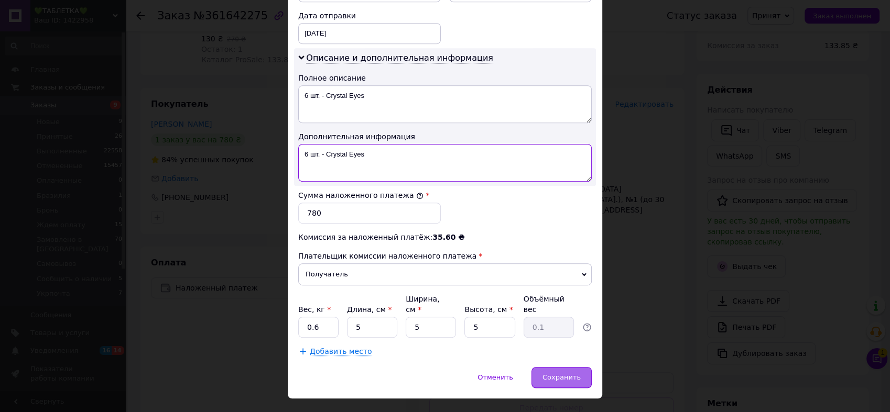
type textarea "6 шт. - Crystal Eyes"
click at [578, 374] on span "Сохранить" at bounding box center [561, 378] width 38 height 8
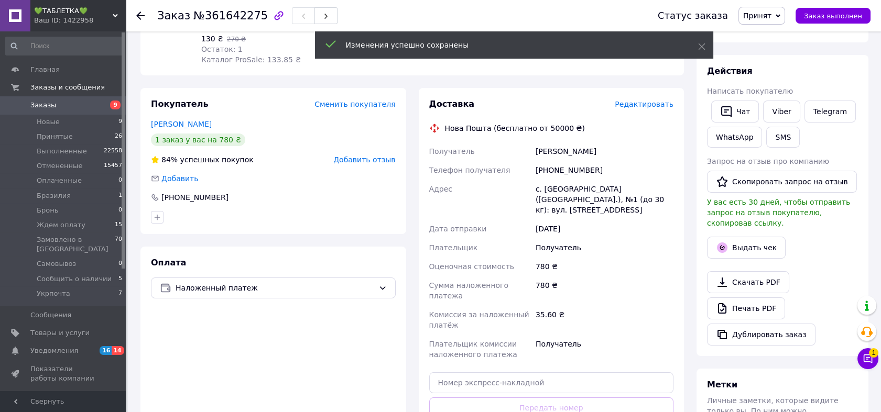
scroll to position [291, 0]
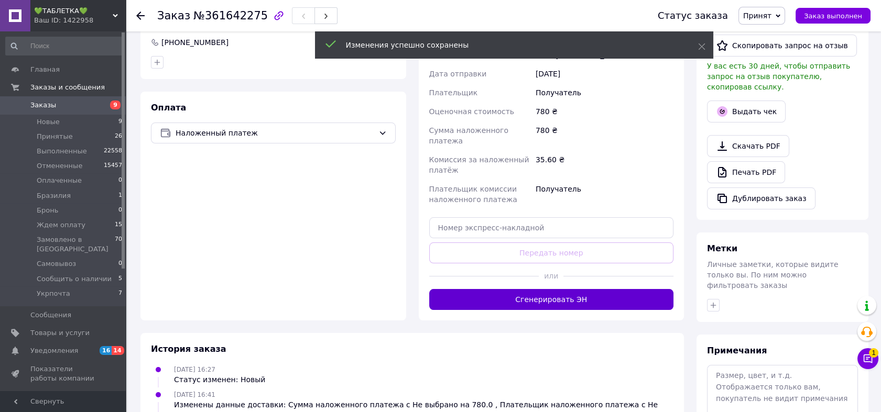
click at [524, 289] on button "Сгенерировать ЭН" at bounding box center [551, 299] width 245 height 21
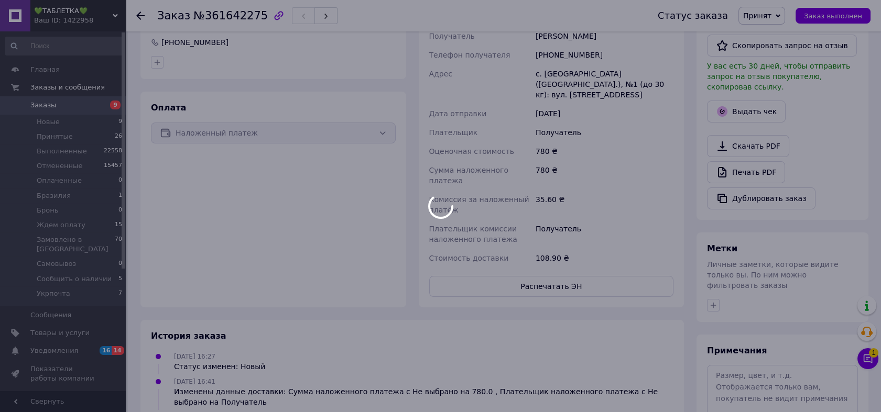
click at [63, 105] on div at bounding box center [440, 206] width 881 height 412
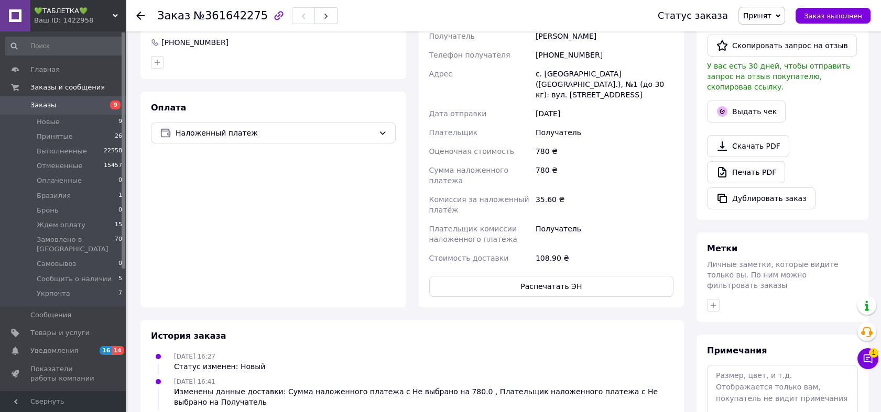
click at [63, 105] on span "Заказы" at bounding box center [63, 105] width 67 height 9
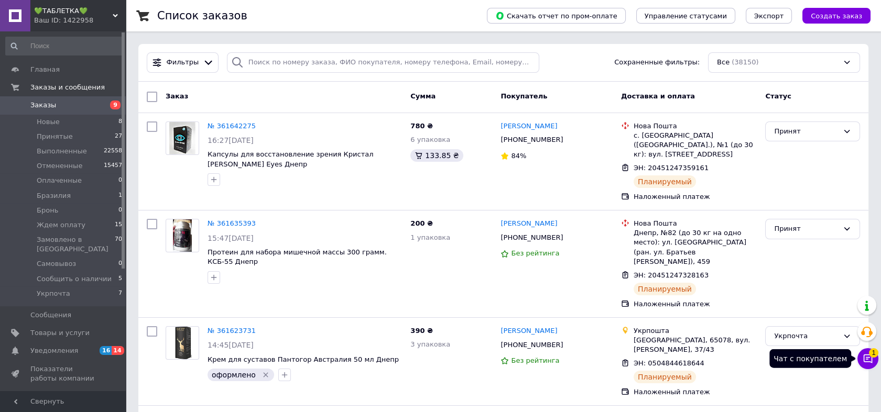
click at [877, 358] on button "Чат с покупателем 1" at bounding box center [867, 359] width 21 height 21
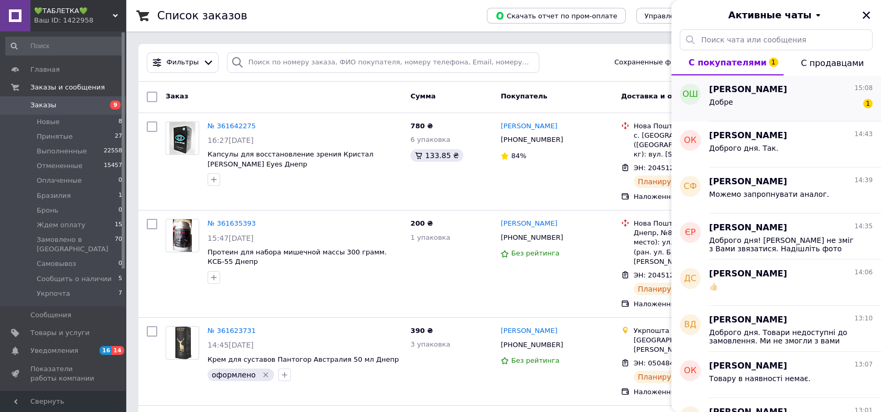
click at [796, 93] on div "Ольга Шевченко 15:08" at bounding box center [791, 90] width 164 height 12
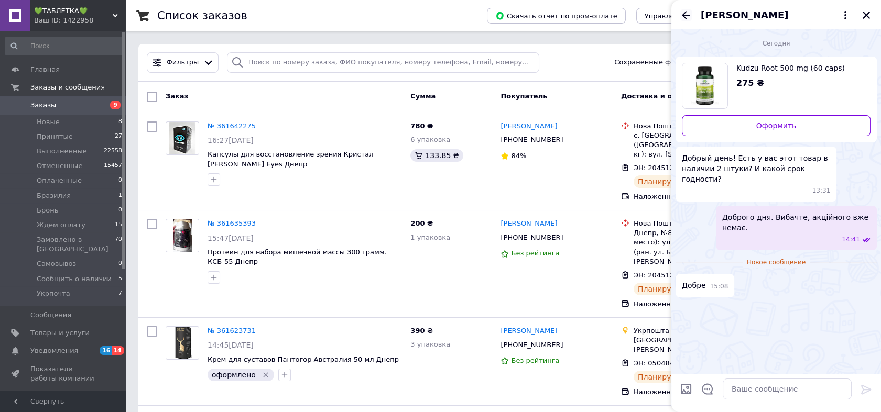
click at [682, 13] on icon "Назад" at bounding box center [686, 15] width 13 height 13
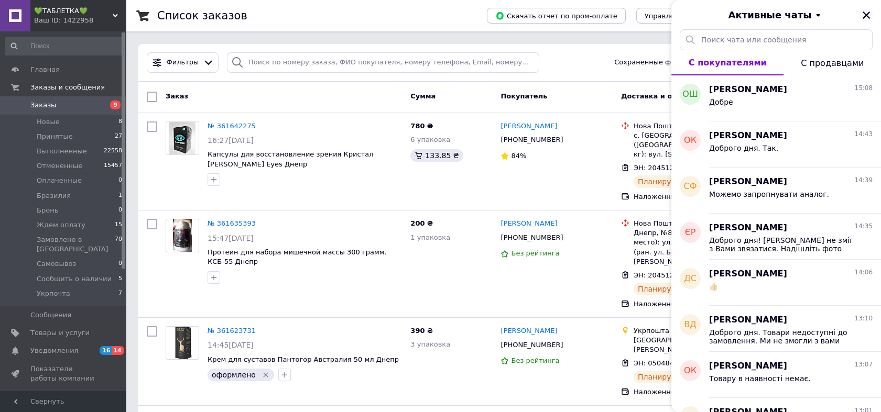
click at [864, 16] on icon "Закрыть" at bounding box center [866, 14] width 9 height 9
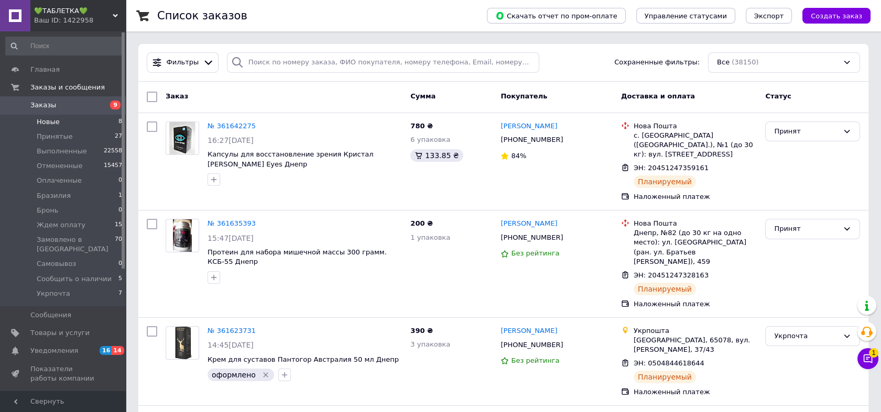
click at [78, 121] on li "Новые 8" at bounding box center [64, 122] width 128 height 15
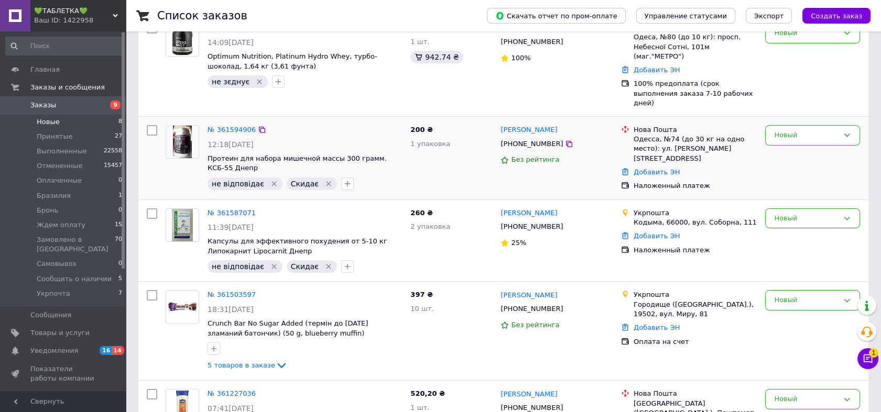
scroll to position [175, 0]
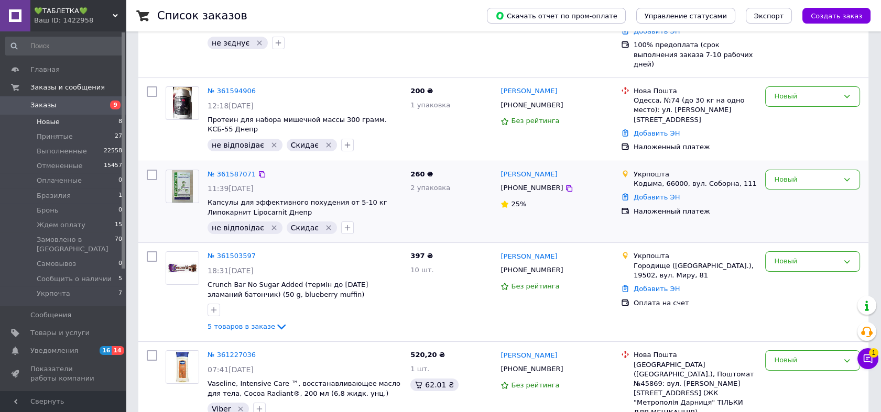
drag, startPoint x: 515, startPoint y: 214, endPoint x: 679, endPoint y: 180, distance: 167.4
click at [516, 213] on div "Олена Лисак +380683292786 25%" at bounding box center [556, 202] width 121 height 73
click at [809, 175] on div "Новый" at bounding box center [806, 180] width 64 height 11
click at [801, 230] on li "Отменен" at bounding box center [813, 239] width 94 height 19
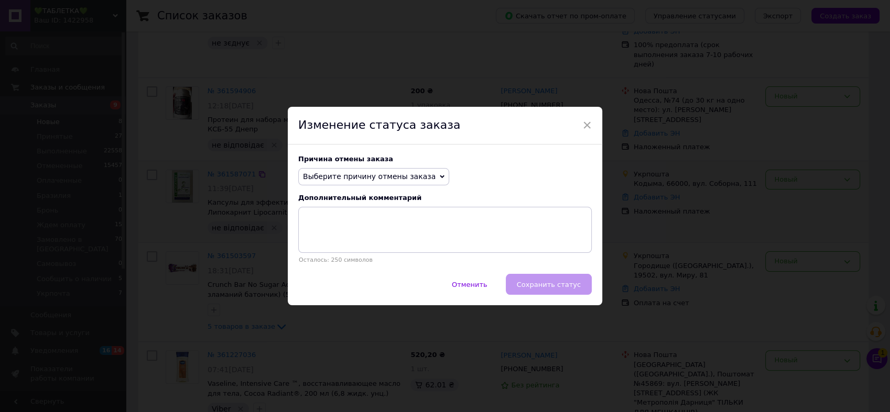
drag, startPoint x: 393, startPoint y: 177, endPoint x: 380, endPoint y: 213, distance: 38.3
click at [393, 176] on span "Выберите причину отмены заказа" at bounding box center [369, 176] width 133 height 8
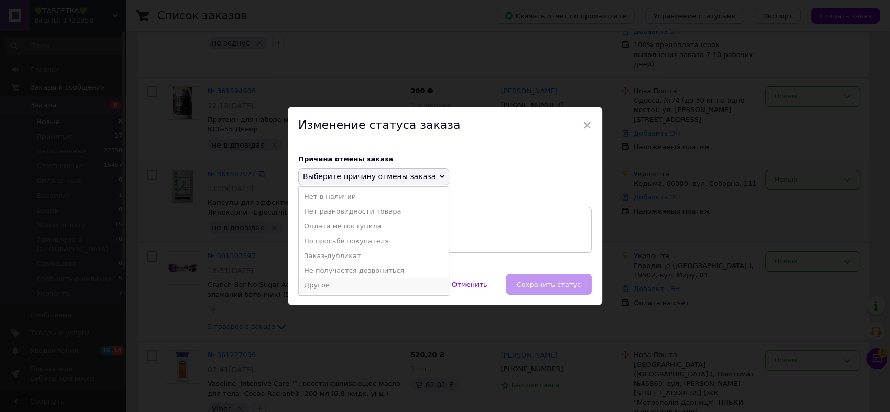
click at [350, 289] on li "Другое" at bounding box center [374, 285] width 150 height 15
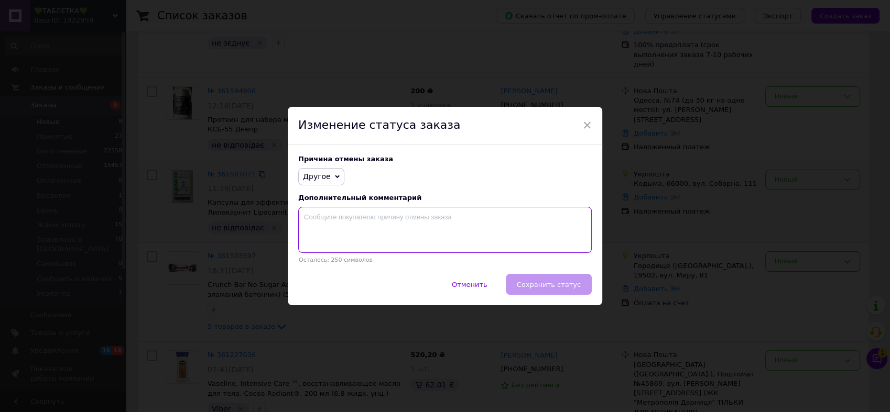
drag, startPoint x: 376, startPoint y: 235, endPoint x: 388, endPoint y: 237, distance: 12.2
click at [376, 235] on textarea at bounding box center [444, 230] width 293 height 46
paste textarea "Ми не можемо Вам додзвонитись стосовно замовлення. Передзвоніть нам - 0632359321"
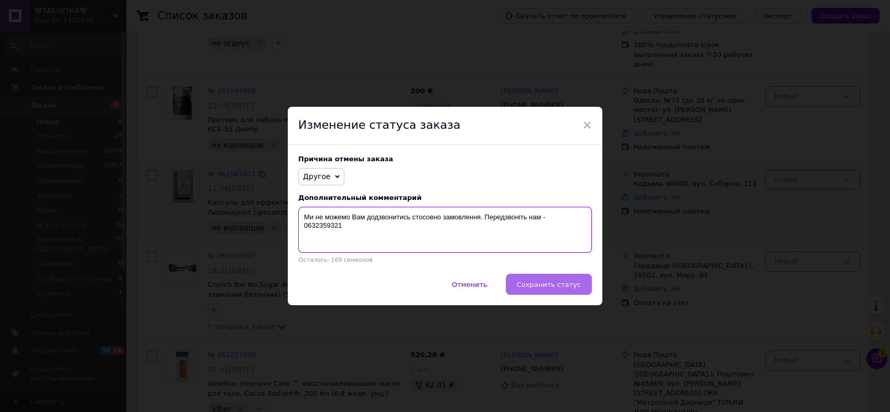
type textarea "Ми не можемо Вам додзвонитись стосовно замовлення. Передзвоніть нам - 0632359321"
click at [540, 289] on span "Сохранить статус" at bounding box center [549, 285] width 64 height 8
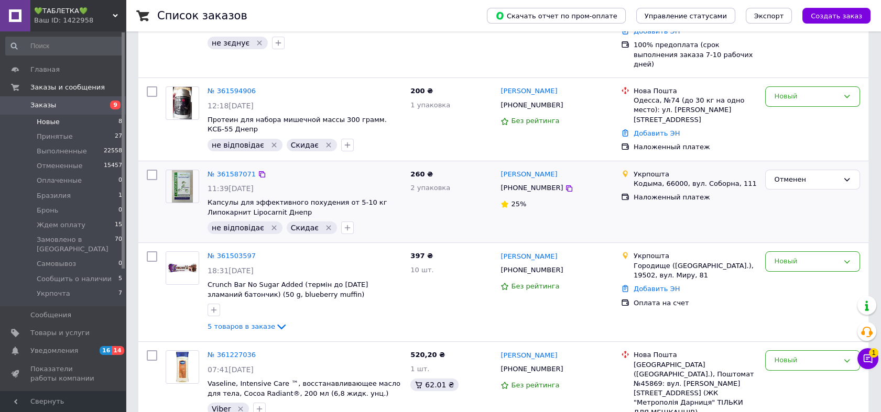
click at [74, 16] on div "Ваш ID: 1422958" at bounding box center [80, 20] width 92 height 9
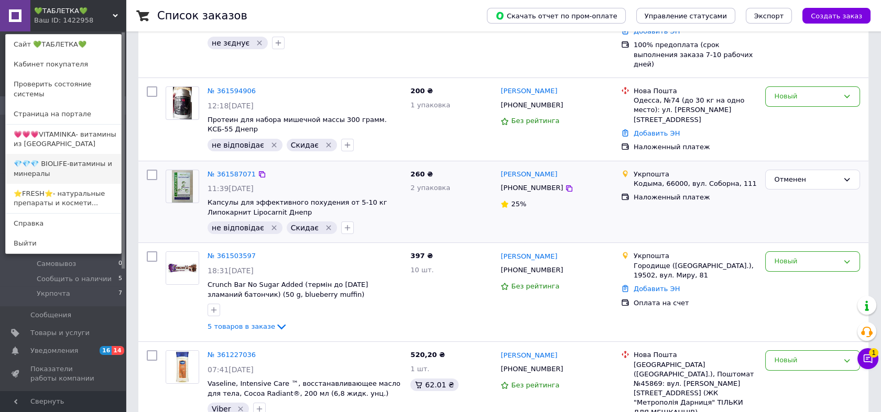
click at [71, 155] on link "💎💎💎 BIOLIFE-витамины и минералы" at bounding box center [63, 168] width 115 height 29
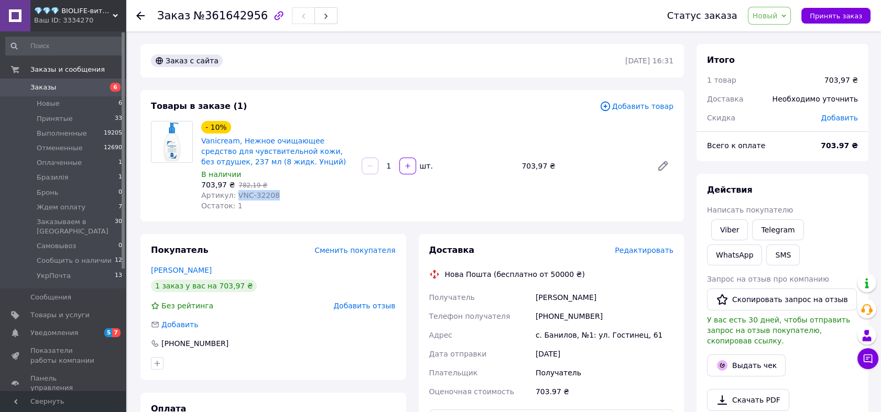
drag, startPoint x: 285, startPoint y: 194, endPoint x: 232, endPoint y: 194, distance: 53.5
click at [232, 194] on div "Артикул: VNC-32208" at bounding box center [277, 195] width 152 height 10
copy span "VNC-32208"
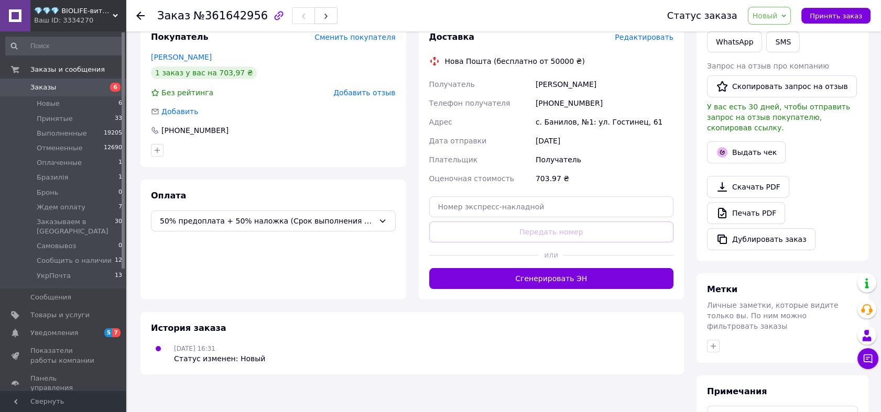
scroll to position [306, 0]
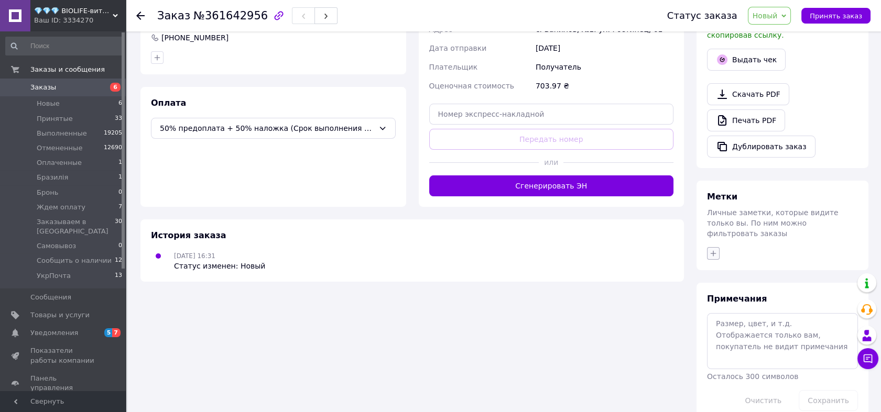
click at [713, 247] on button "button" at bounding box center [713, 253] width 13 height 13
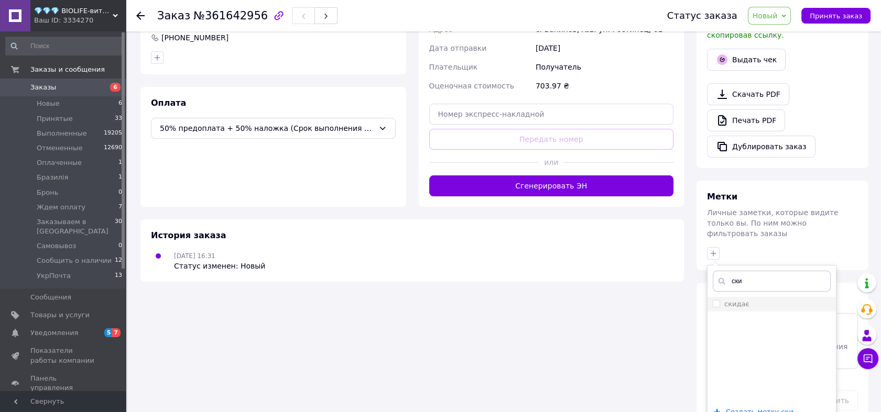
type input "ски"
drag, startPoint x: 718, startPoint y: 280, endPoint x: 785, endPoint y: 310, distance: 73.2
click at [719, 300] on input "скидає" at bounding box center [716, 303] width 7 height 7
checkbox input "true"
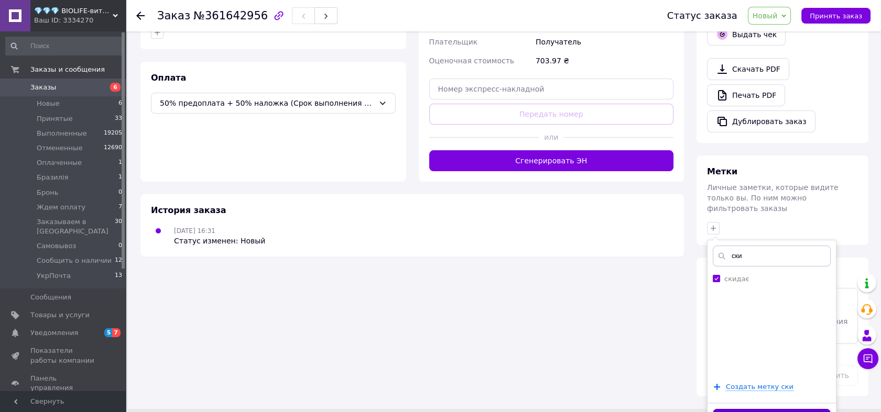
click at [798, 409] on button "Добавить метку" at bounding box center [772, 419] width 118 height 20
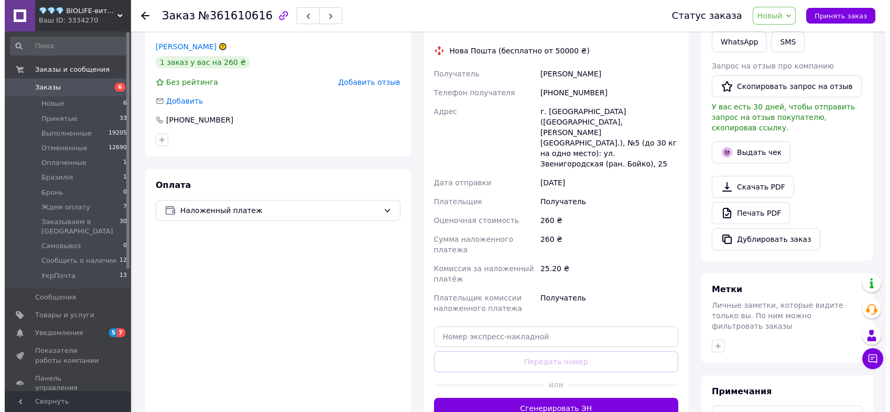
scroll to position [136, 0]
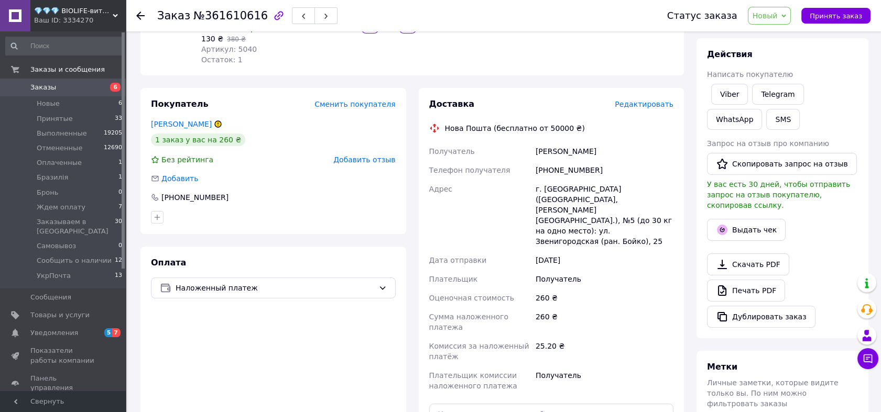
click at [651, 107] on span "Редактировать" at bounding box center [644, 104] width 59 height 8
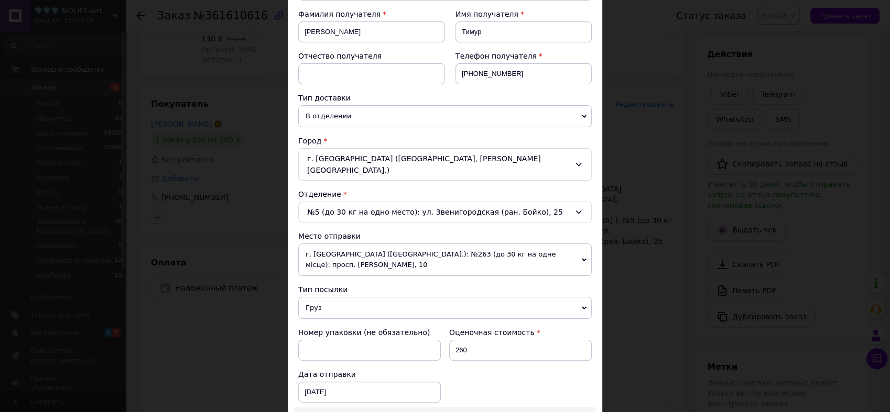
scroll to position [291, 0]
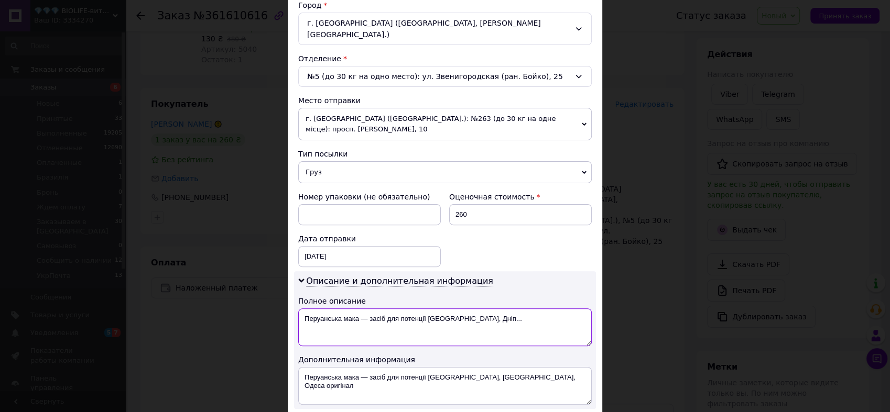
drag, startPoint x: 489, startPoint y: 298, endPoint x: 358, endPoint y: 298, distance: 130.5
click at [358, 309] on textarea "Перуанська мака — засіб для потенції [GEOGRAPHIC_DATA], Дніп..." at bounding box center [444, 328] width 293 height 38
click at [303, 309] on textarea "Перуанська мака" at bounding box center [444, 328] width 293 height 38
click at [397, 309] on textarea "Перуанська мака" at bounding box center [444, 328] width 293 height 38
click at [305, 309] on textarea "Перуанська мака какао напій" at bounding box center [444, 328] width 293 height 38
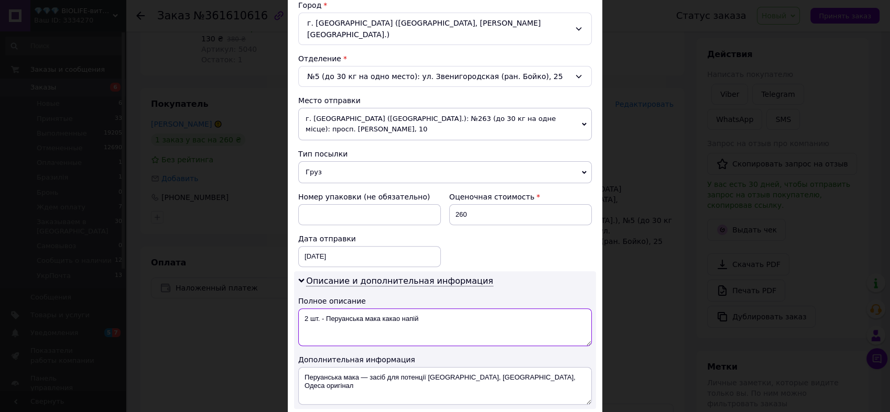
click at [305, 309] on textarea "2 шт. - Перуанська мака какао напій" at bounding box center [444, 328] width 293 height 38
type textarea "2 шт. - Перуанська мака какао напій"
click at [417, 367] on textarea "Перуанська мака — засіб для потенції [GEOGRAPHIC_DATA], [GEOGRAPHIC_DATA], Одес…" at bounding box center [444, 386] width 293 height 38
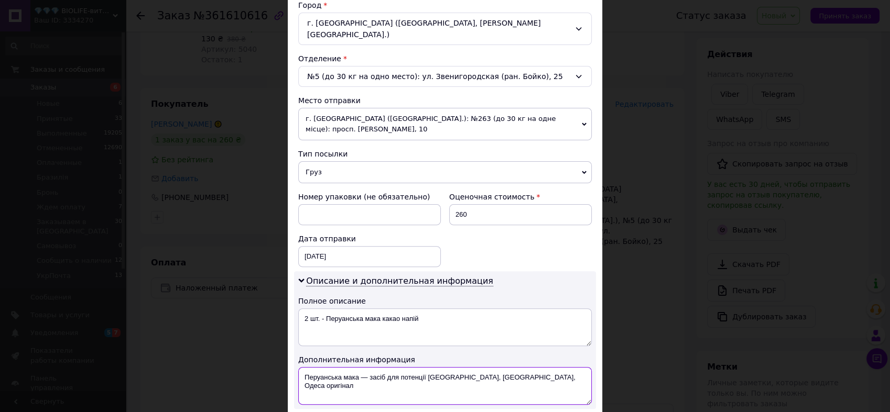
click at [417, 367] on textarea "Перуанська мака — засіб для потенції Київ, Дніпро, Одеса оригінал" at bounding box center [444, 386] width 293 height 38
paste textarea "2 шт. - Перуанська мака какао напій"
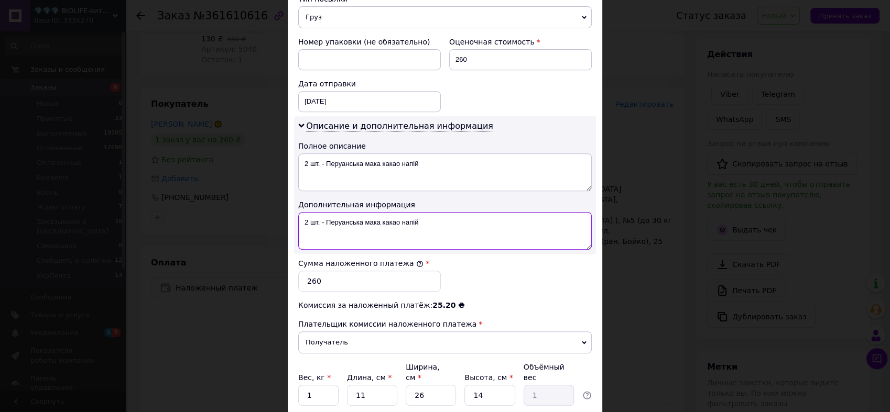
type textarea "2 шт. - Перуанська мака какао напій"
click at [573, 399] on div "Способ доставки Нова Пошта (бесплатно от 50000 ₴) Плательщик Получатель Отправи…" at bounding box center [445, 29] width 314 height 813
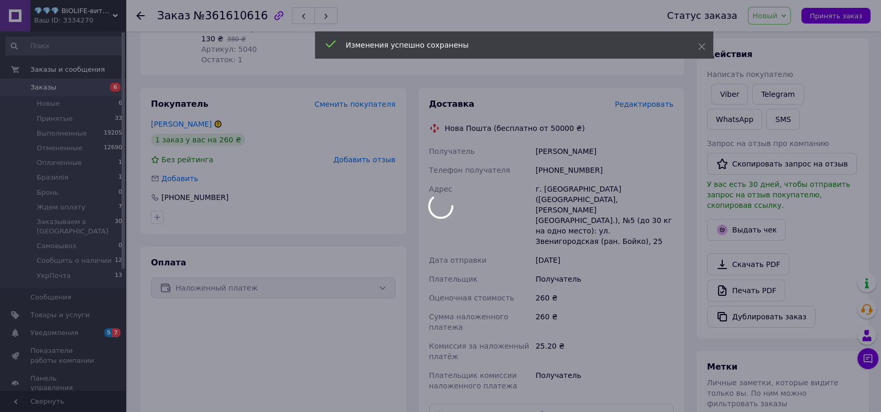
scroll to position [291, 0]
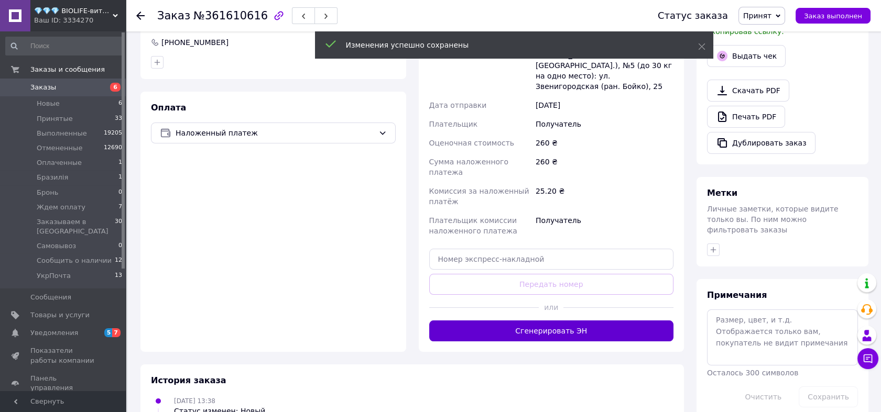
click at [580, 321] on button "Сгенерировать ЭН" at bounding box center [551, 331] width 245 height 21
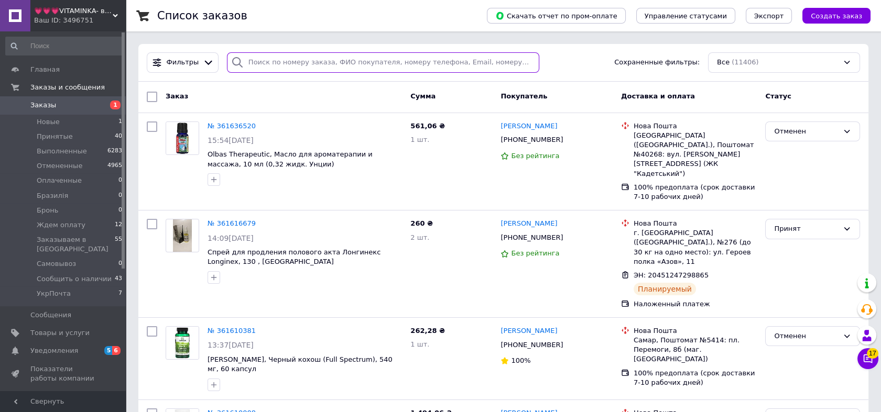
paste input "[PERSON_NAME]"
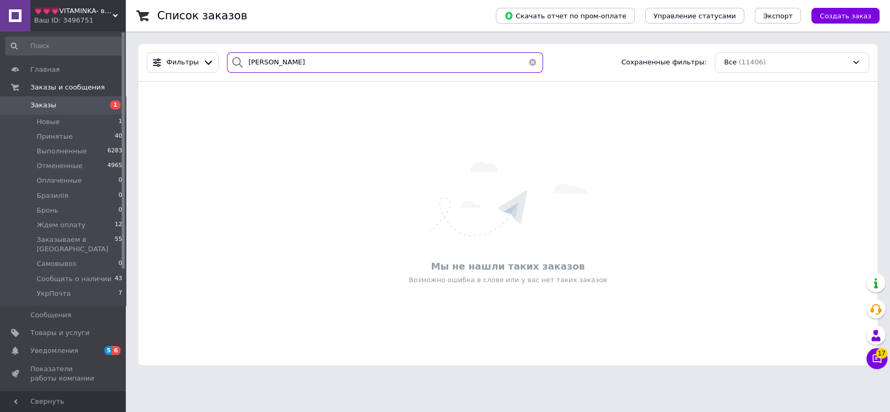
type input "[PERSON_NAME]"
click at [67, 12] on span "💗💗💗VITAMINKA- витамины из [GEOGRAPHIC_DATA]" at bounding box center [73, 10] width 79 height 9
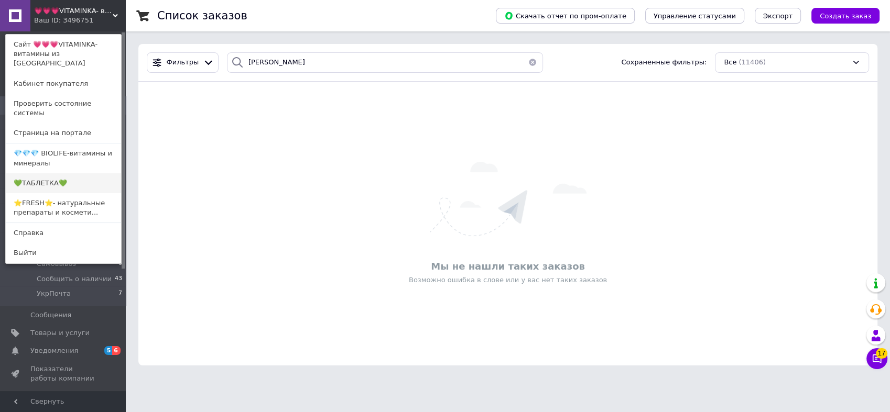
click at [60, 173] on link "💚ТАБЛЕТКА💚" at bounding box center [63, 183] width 115 height 20
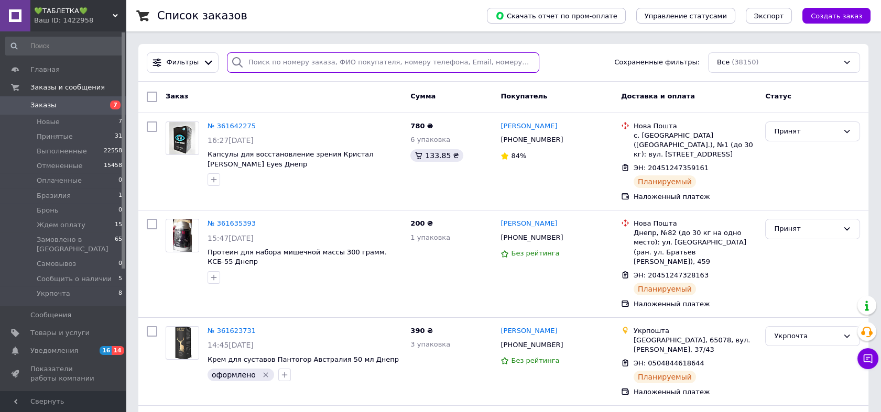
paste input "[PERSON_NAME]"
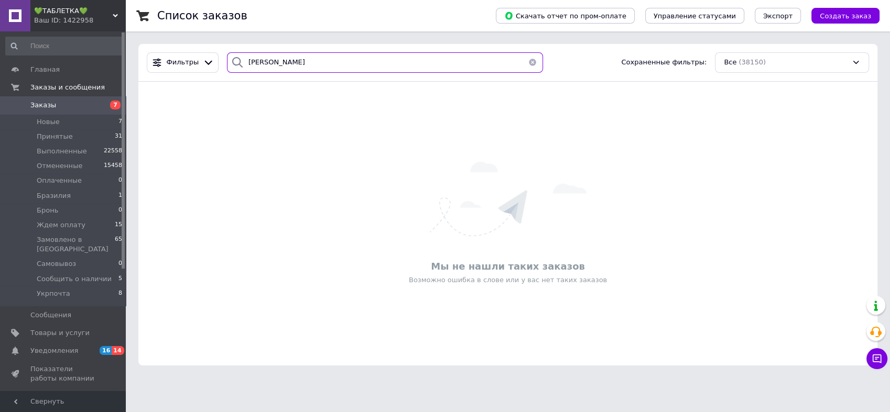
click at [247, 63] on input "[PERSON_NAME]" at bounding box center [385, 62] width 317 height 20
click at [386, 59] on input "[PERSON_NAME]" at bounding box center [385, 62] width 317 height 20
paste input "361237064"
click at [105, 8] on span "💚ТАБЛЕТКА💚" at bounding box center [73, 10] width 79 height 9
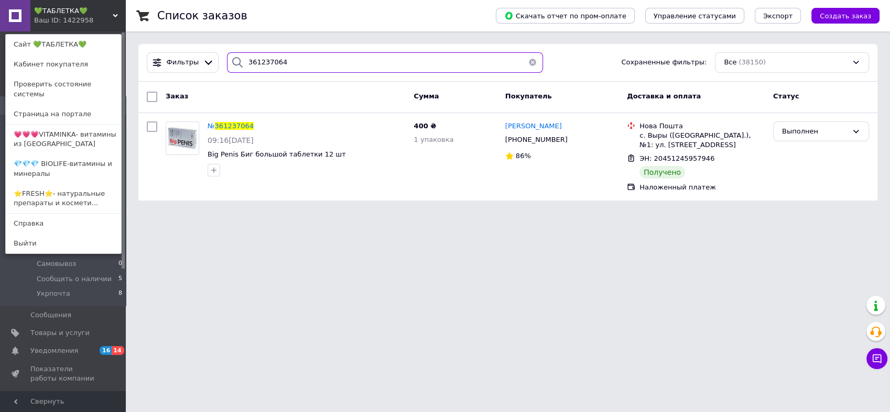
click at [397, 59] on input "361237064" at bounding box center [385, 62] width 317 height 20
paste input "Корнiлова"
drag, startPoint x: 397, startPoint y: 59, endPoint x: 382, endPoint y: 61, distance: 15.3
click at [386, 60] on input "361237064" at bounding box center [385, 62] width 317 height 20
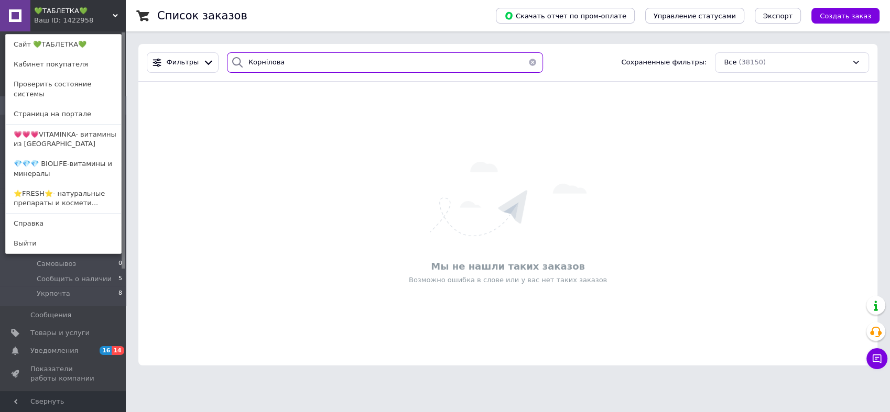
click at [261, 62] on input "Корнiлова" at bounding box center [385, 62] width 317 height 20
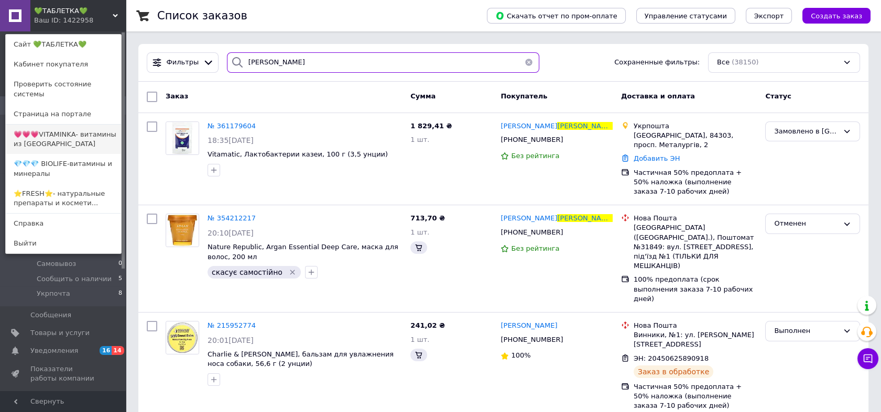
type input "Корнилова"
click at [83, 130] on link "💗💗💗VITAMINKA- витамины из [GEOGRAPHIC_DATA]" at bounding box center [63, 139] width 115 height 29
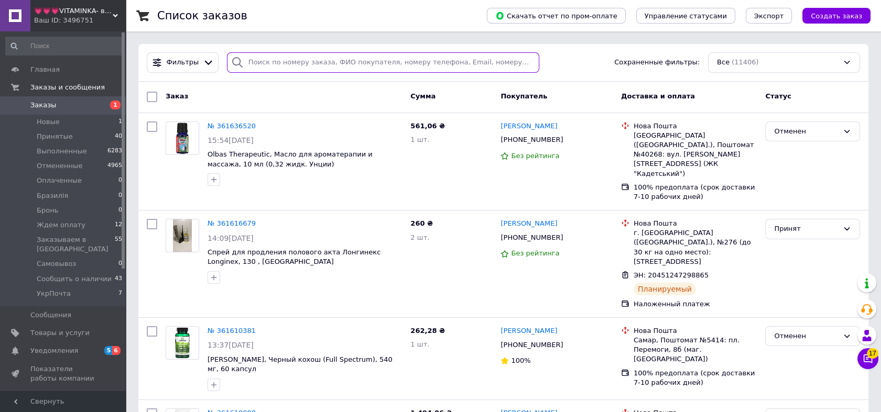
click at [405, 57] on input "search" at bounding box center [383, 62] width 312 height 20
paste input "361216015"
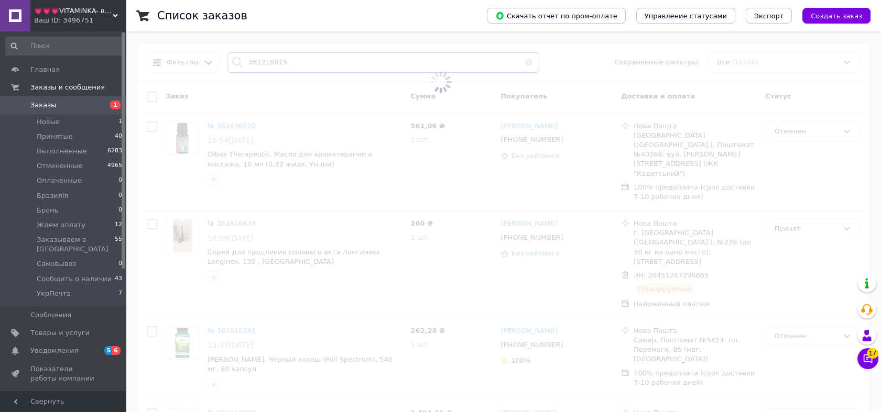
type input "361216015"
click at [63, 18] on div "Ваш ID: 3496751" at bounding box center [80, 20] width 92 height 9
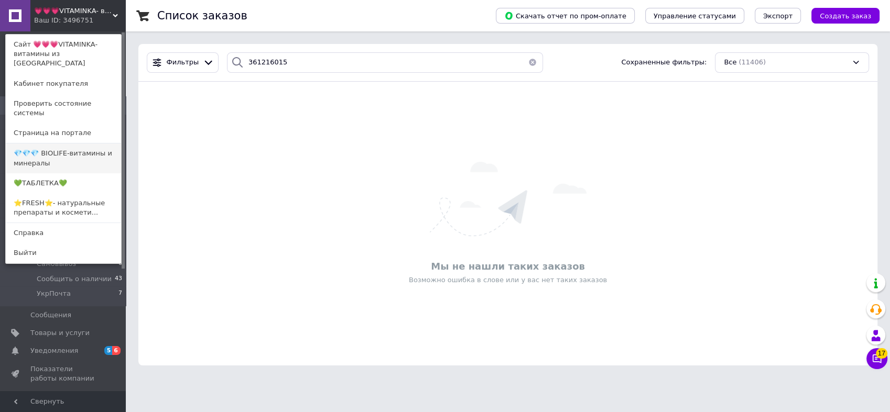
click at [84, 144] on link "💎💎💎 BIOLIFE-витамины и минералы" at bounding box center [63, 158] width 115 height 29
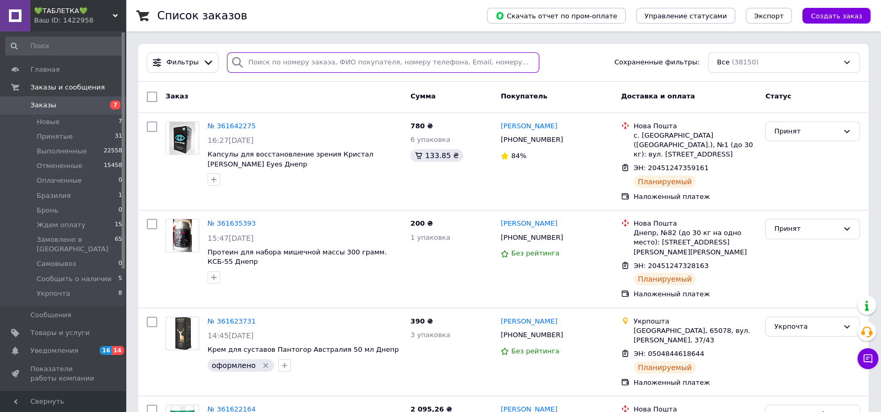
click at [300, 62] on input "search" at bounding box center [383, 62] width 312 height 20
paste input "361216015"
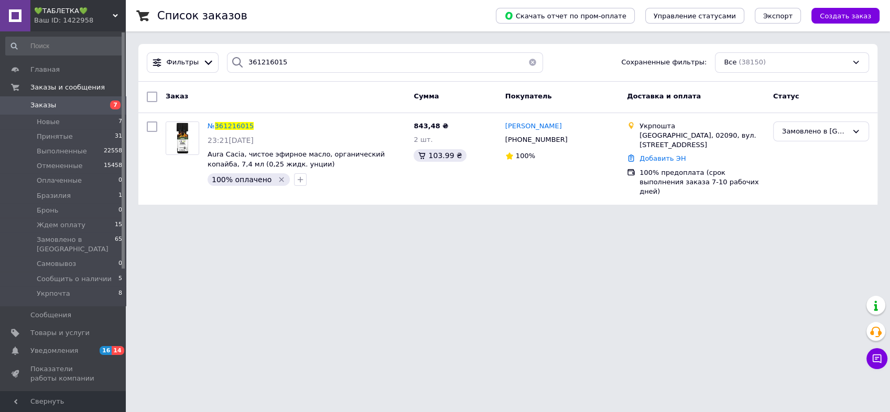
click at [444, 50] on div "Фильтры 361216015 Сохраненные фильтры: Все (38150)" at bounding box center [507, 63] width 739 height 38
drag, startPoint x: 444, startPoint y: 50, endPoint x: 439, endPoint y: 60, distance: 11.0
click at [442, 54] on div "Фильтры 361216015 Сохраненные фильтры: Все (38150)" at bounding box center [507, 63] width 739 height 38
click at [439, 61] on input "361216015" at bounding box center [385, 62] width 317 height 20
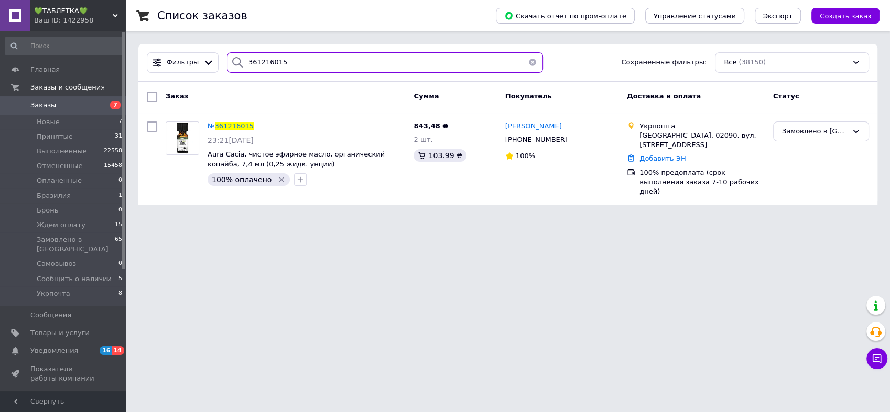
paste input "Плечень"
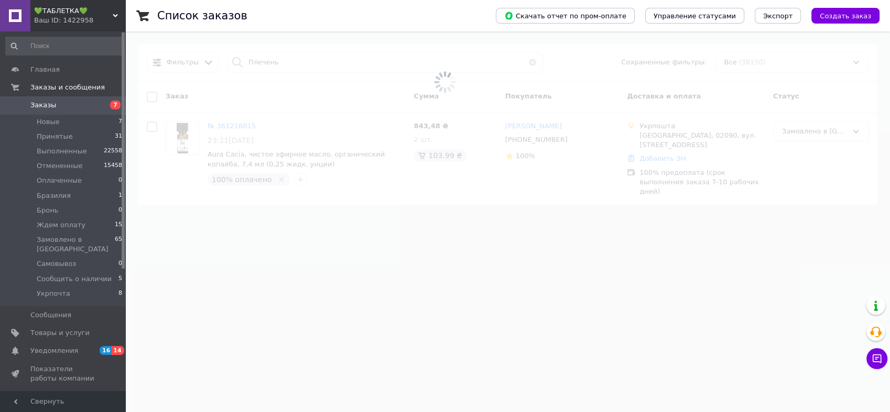
click at [71, 17] on div "Ваш ID: 1422958" at bounding box center [80, 20] width 92 height 9
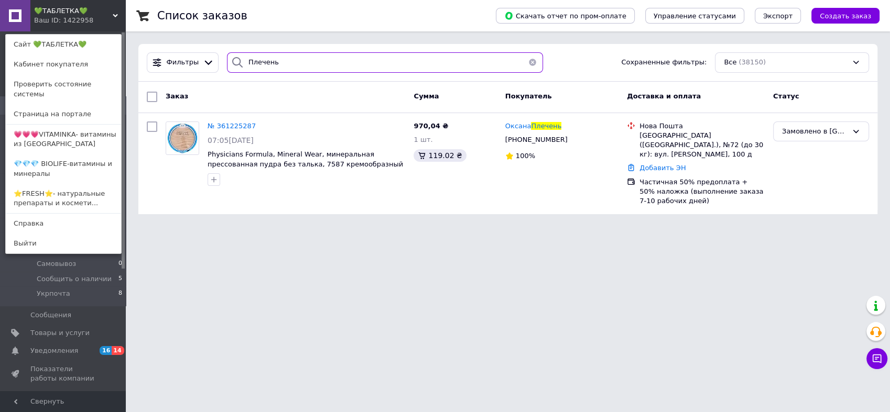
click at [390, 59] on input "Плечень" at bounding box center [385, 62] width 317 height 20
paste input "361258939"
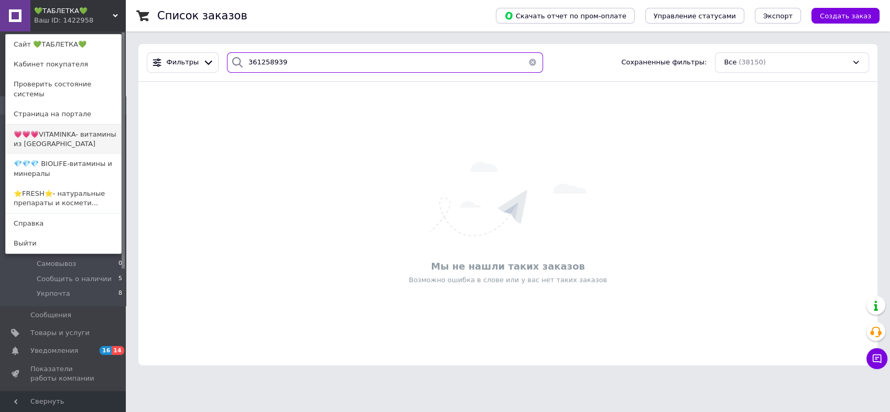
type input "361258939"
click at [81, 130] on link "💗💗💗VITAMINKA- витамины из [GEOGRAPHIC_DATA]" at bounding box center [63, 139] width 115 height 29
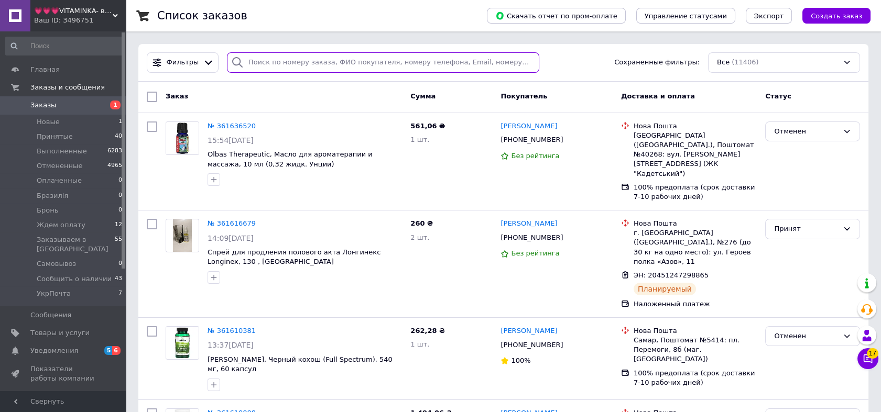
click at [275, 64] on input "search" at bounding box center [383, 62] width 312 height 20
paste input "361258939"
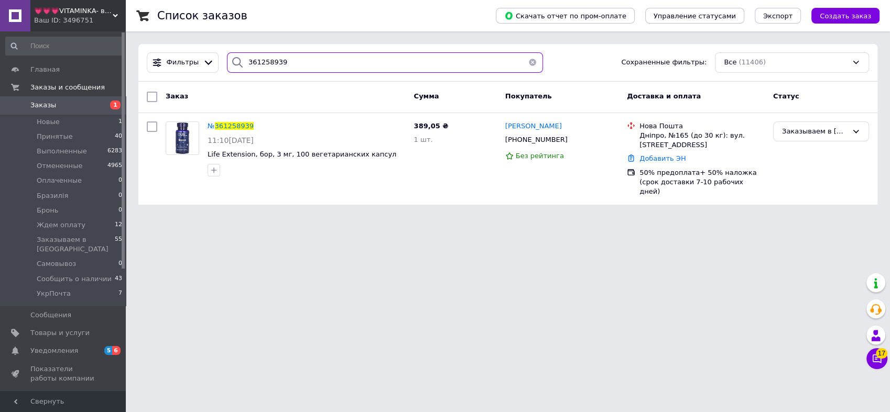
click at [427, 57] on input "361258939" at bounding box center [385, 62] width 317 height 20
paste input "Садірова"
click at [427, 57] on input "Садірова" at bounding box center [385, 62] width 317 height 20
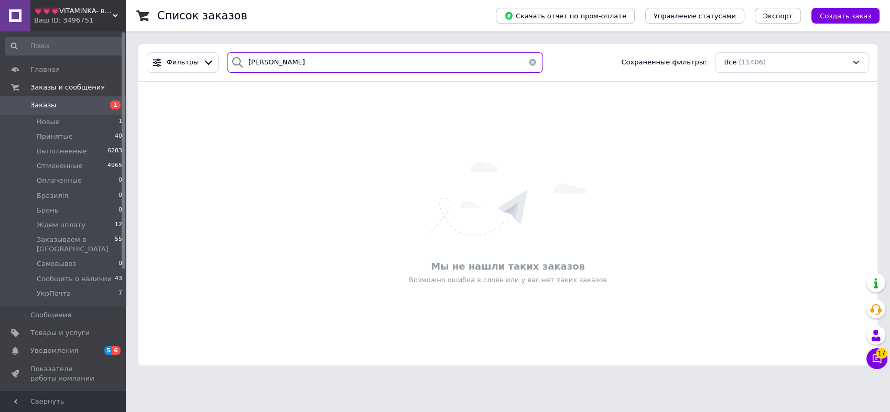
type input "Садірова"
click at [88, 17] on div "Ваш ID: 3496751" at bounding box center [80, 20] width 92 height 9
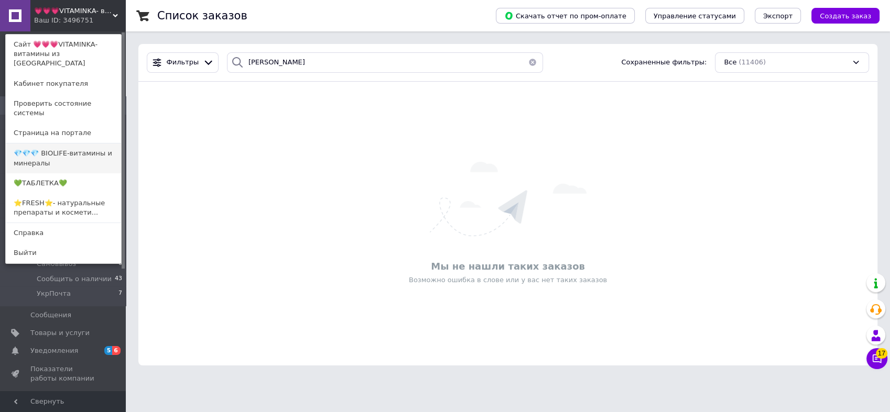
click at [66, 145] on link "💎💎💎 BIOLIFE-витамины и минералы" at bounding box center [63, 158] width 115 height 29
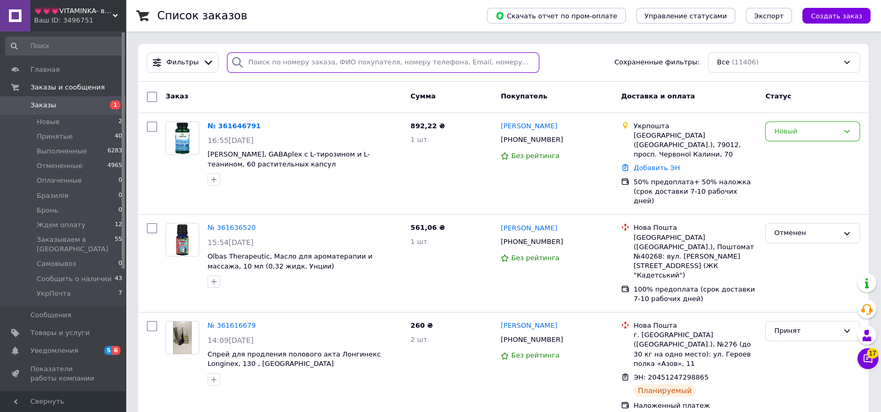
paste input "Туровська"
click at [290, 62] on input "search" at bounding box center [383, 62] width 312 height 20
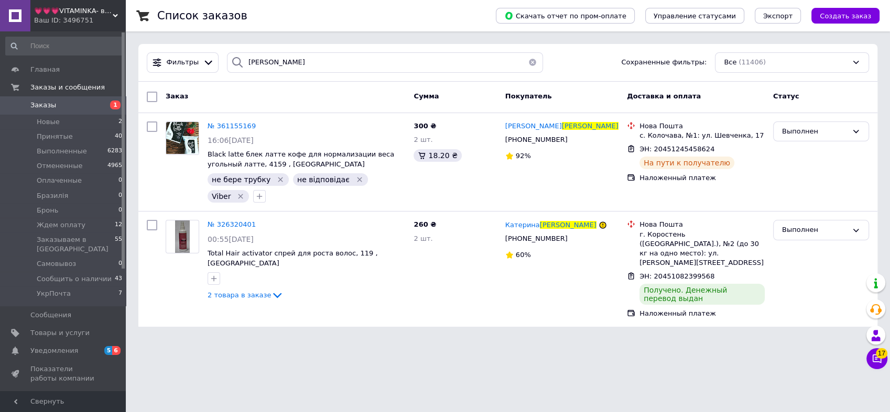
drag, startPoint x: 456, startPoint y: 78, endPoint x: 457, endPoint y: 70, distance: 7.4
click at [456, 77] on div "Фильтры Туровська Сохраненные фильтры: Все (11406)" at bounding box center [507, 63] width 739 height 38
click at [457, 69] on input "Туровська" at bounding box center [385, 62] width 317 height 20
paste input "убан"
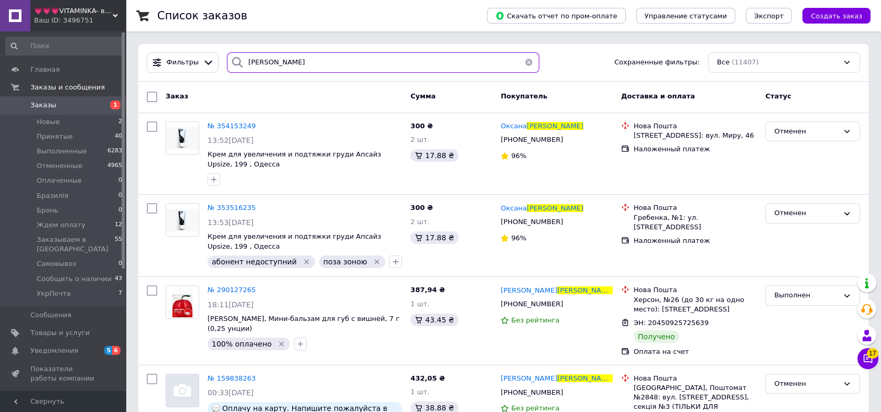
type input "Рубан"
click at [82, 21] on div "Ваш ID: 3496751" at bounding box center [80, 20] width 92 height 9
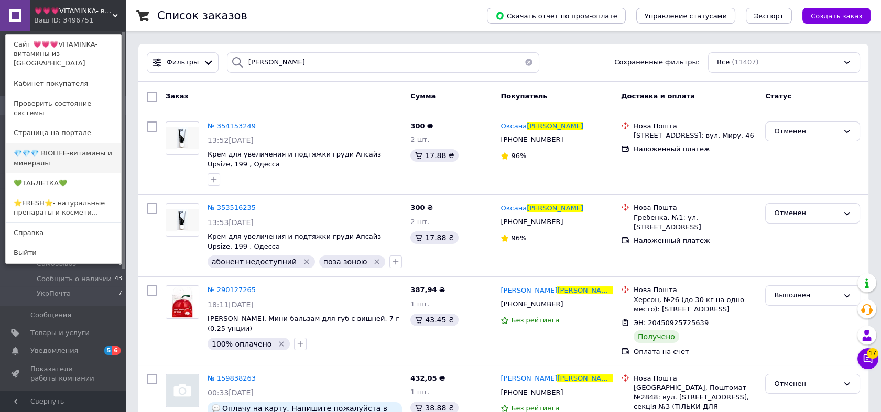
click at [77, 144] on link "💎💎💎 BIOLIFE-витамины и минералы" at bounding box center [63, 158] width 115 height 29
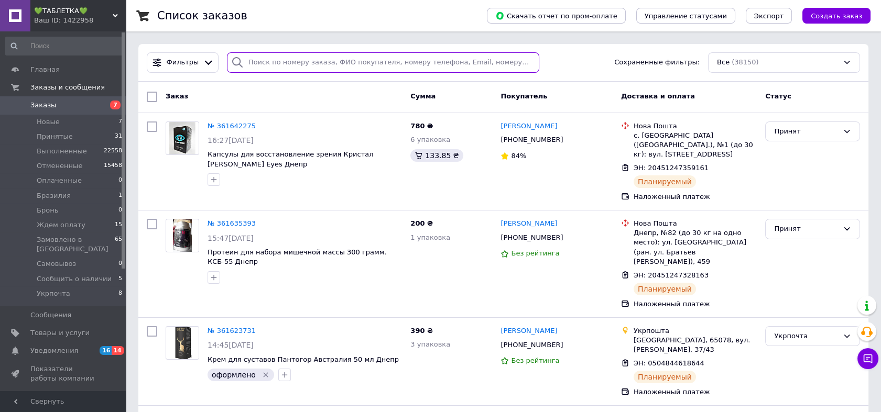
click at [291, 63] on input "search" at bounding box center [383, 62] width 312 height 20
paste input "[PERSON_NAME]"
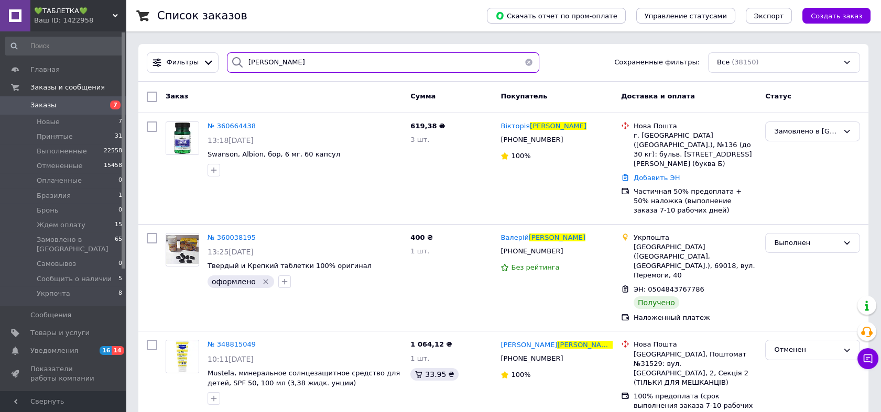
click at [408, 63] on input "Рубан" at bounding box center [383, 62] width 312 height 20
paste input "икифорук"
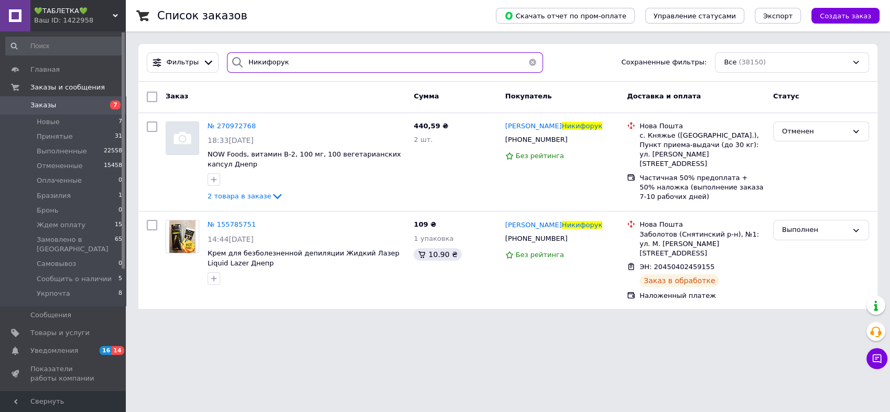
type input "Никифорук"
click at [82, 14] on span "💚ТАБЛЕТКА💚" at bounding box center [73, 10] width 79 height 9
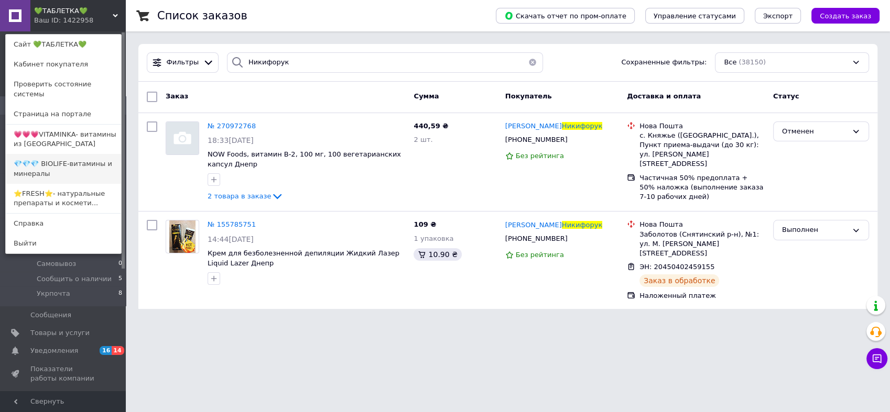
click at [62, 154] on link "💎💎💎 BIOLIFE-витамины и минералы" at bounding box center [63, 168] width 115 height 29
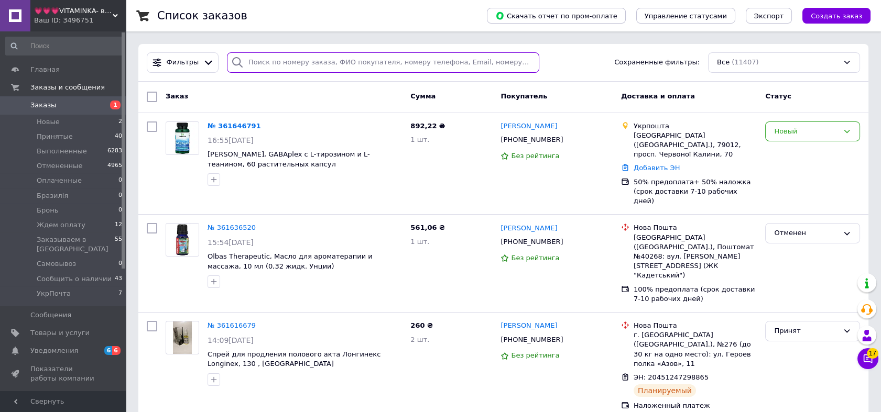
paste input "Никифорук"
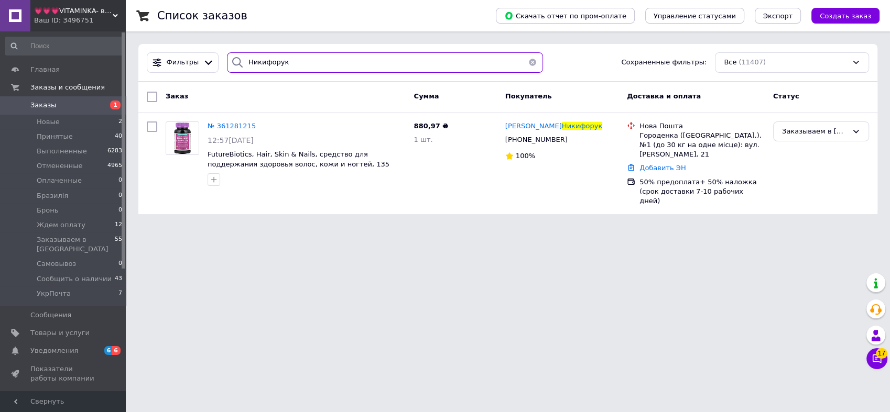
click at [447, 63] on input "Никифорук" at bounding box center [385, 62] width 317 height 20
paste input "360846918"
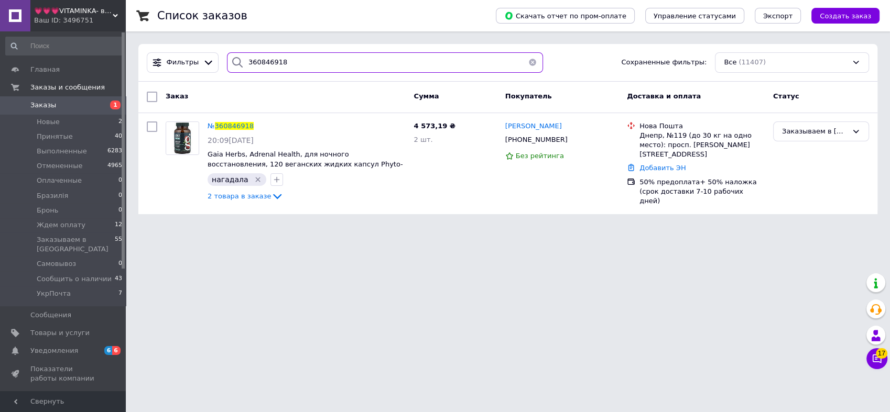
click at [456, 63] on input "360846918" at bounding box center [385, 62] width 317 height 20
paste input "1212977"
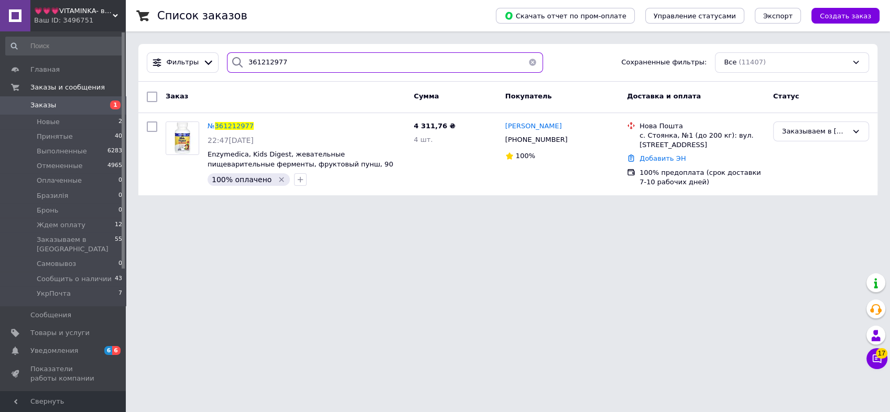
click at [439, 58] on input "361212977" at bounding box center [385, 62] width 317 height 20
paste input "Кобченко"
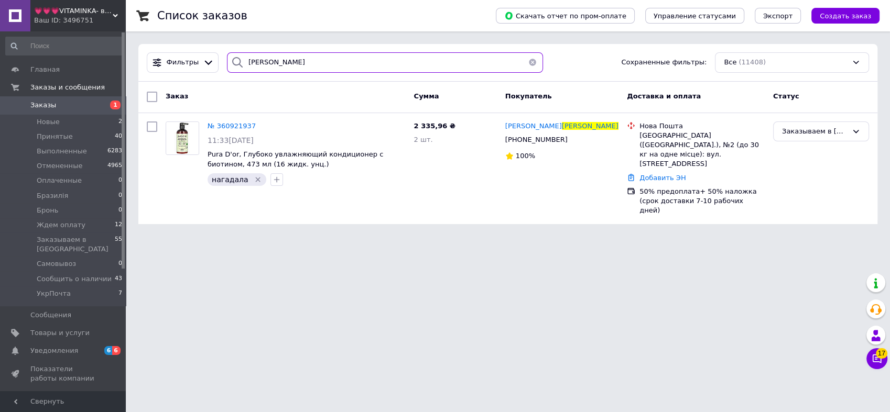
click at [393, 61] on input "Кобченко" at bounding box center [385, 62] width 317 height 20
paste input "361204604"
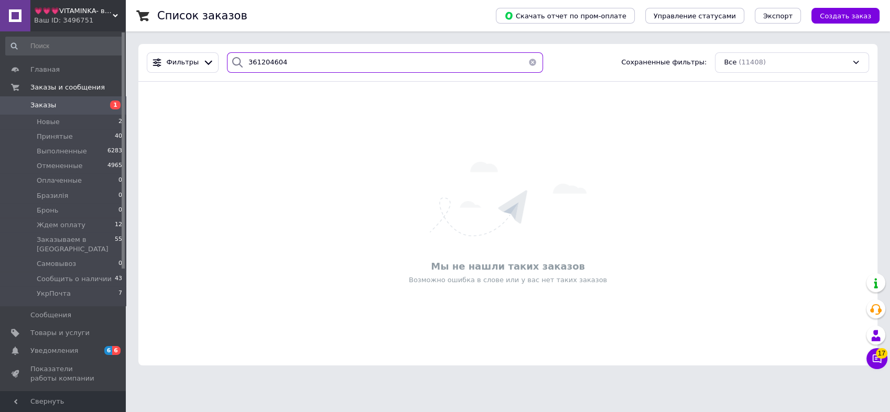
type input "361204604"
click at [76, 15] on span "💗💗💗VITAMINKA- витамины из [GEOGRAPHIC_DATA]" at bounding box center [73, 10] width 79 height 9
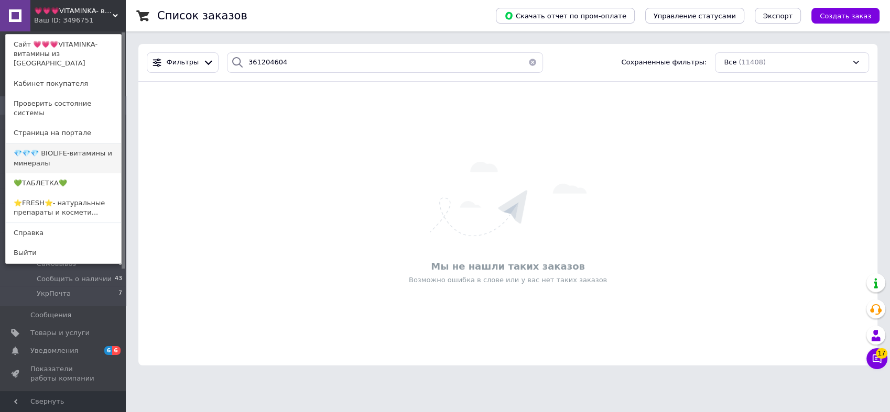
click at [77, 144] on link "💎💎💎 BIOLIFE-витамины и минералы" at bounding box center [63, 158] width 115 height 29
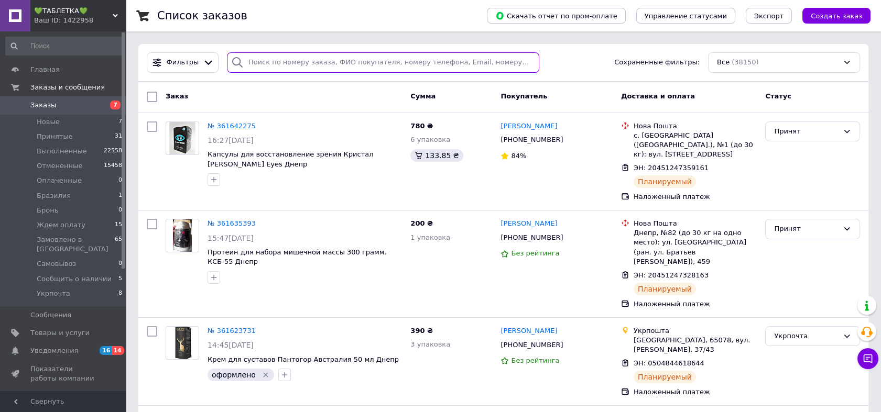
paste input "361204604"
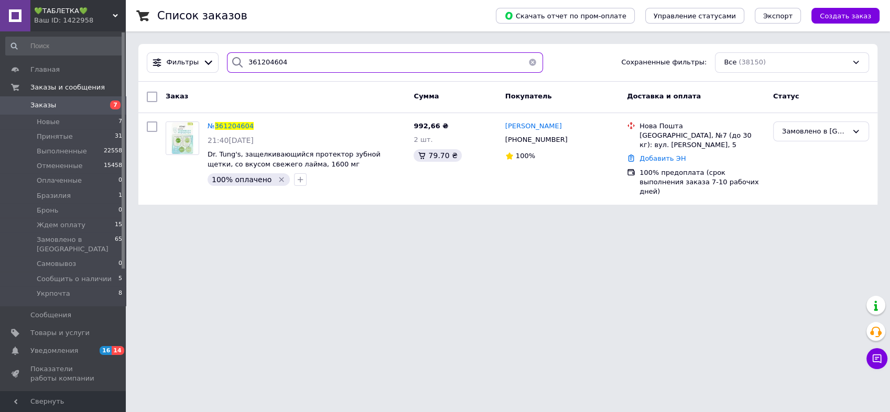
click at [403, 59] on input "361204604" at bounding box center [385, 62] width 317 height 20
paste input "58023098"
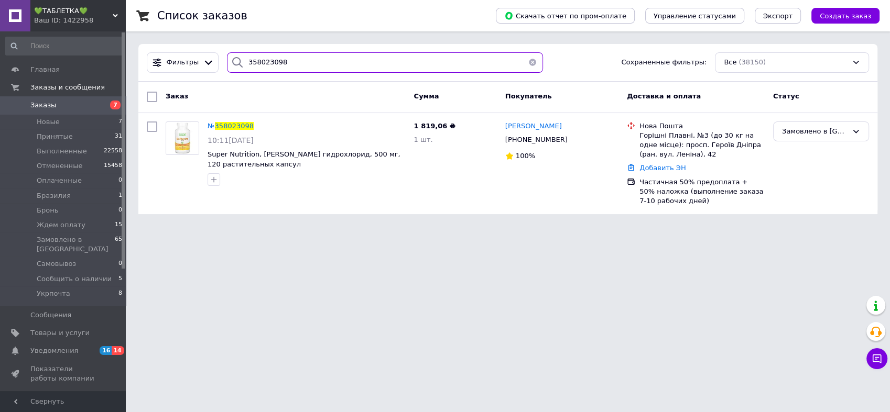
click at [427, 58] on input "358023098" at bounding box center [385, 62] width 317 height 20
paste input "Нарiнян"
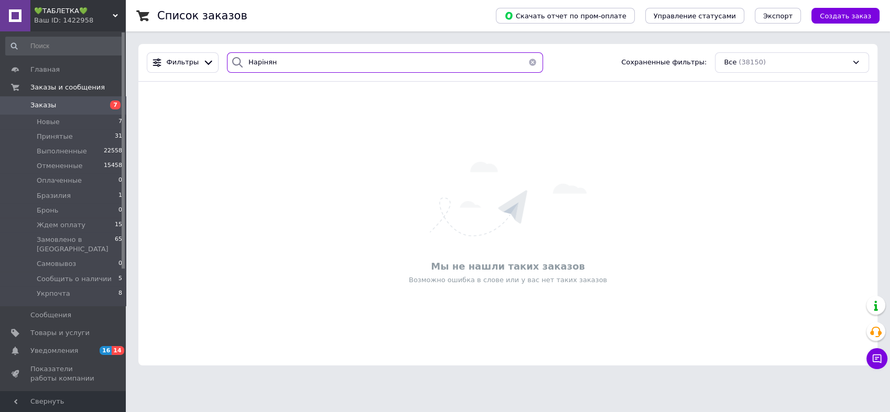
type input "Нарiнян"
click at [68, 24] on div "Ваш ID: 1422958" at bounding box center [80, 20] width 92 height 9
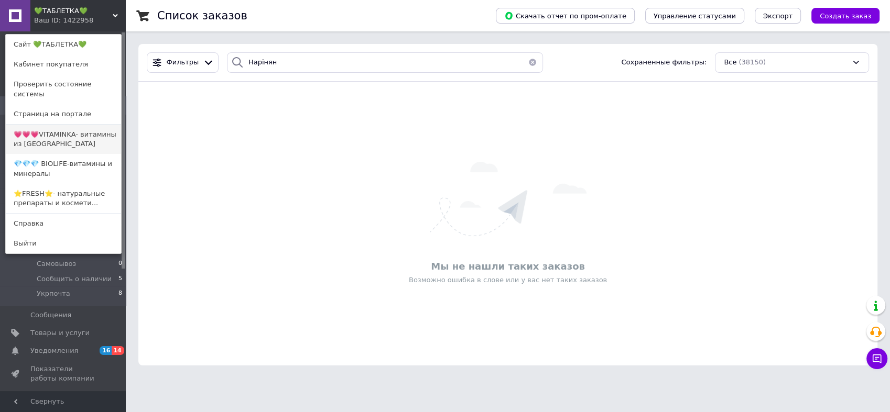
click at [77, 125] on link "💗💗💗VITAMINKA- витамины из [GEOGRAPHIC_DATA]" at bounding box center [63, 139] width 115 height 29
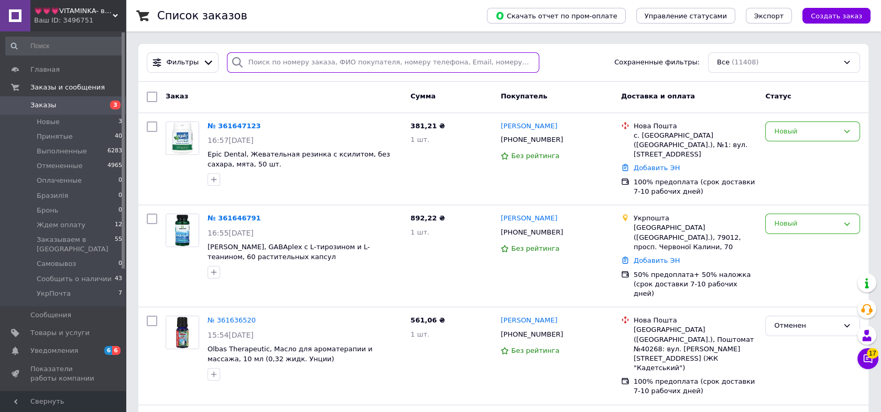
paste input "Нарiнян"
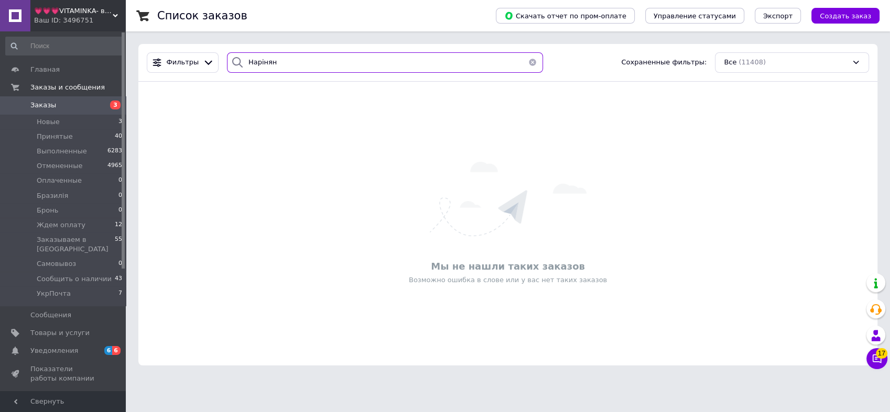
type input "Нарiнян"
click at [87, 13] on span "💗💗💗VITAMINKA- витамины из [GEOGRAPHIC_DATA]" at bounding box center [73, 10] width 79 height 9
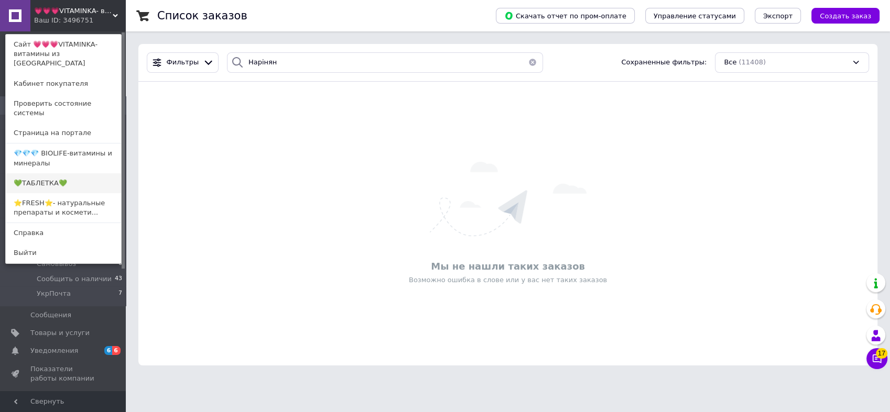
click at [91, 173] on link "💚ТАБЛЕТКА💚" at bounding box center [63, 183] width 115 height 20
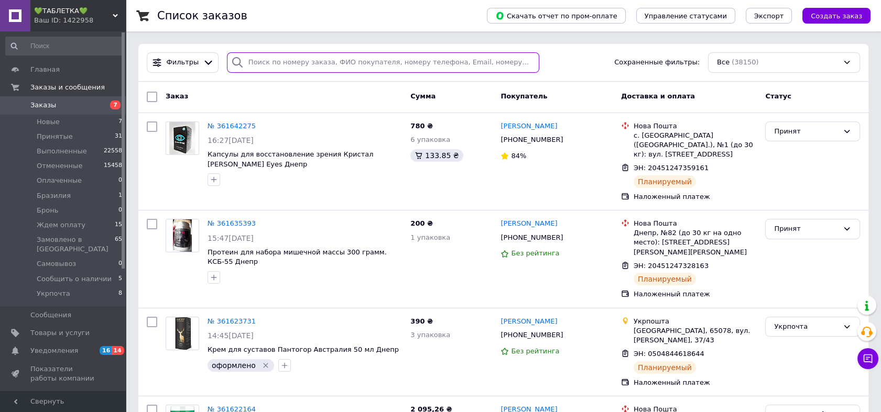
paste input "Нарiнян"
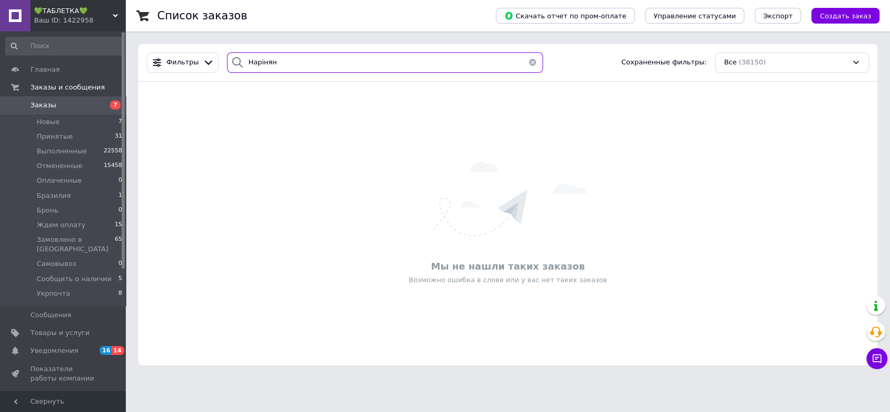
click at [360, 52] on input "Нарiнян" at bounding box center [385, 62] width 317 height 20
paste input "361035384"
type input "361035384"
click at [101, 14] on span "💚ТАБЛЕТКА💚" at bounding box center [73, 10] width 79 height 9
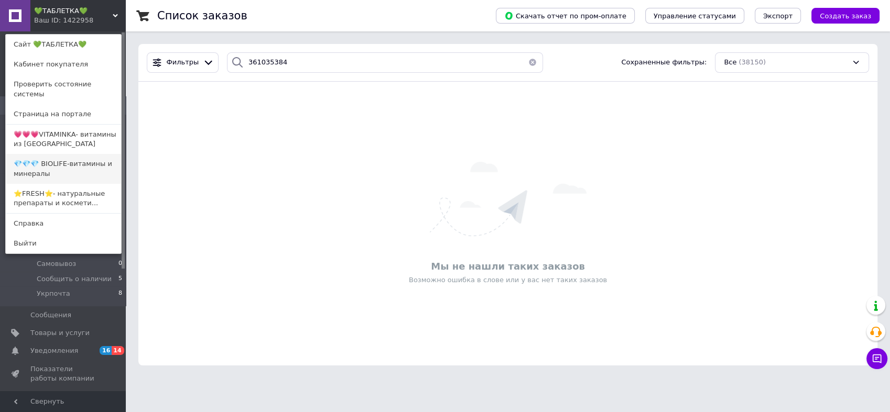
click at [108, 154] on link "💎💎💎 BIOLIFE-витамины и минералы" at bounding box center [63, 168] width 115 height 29
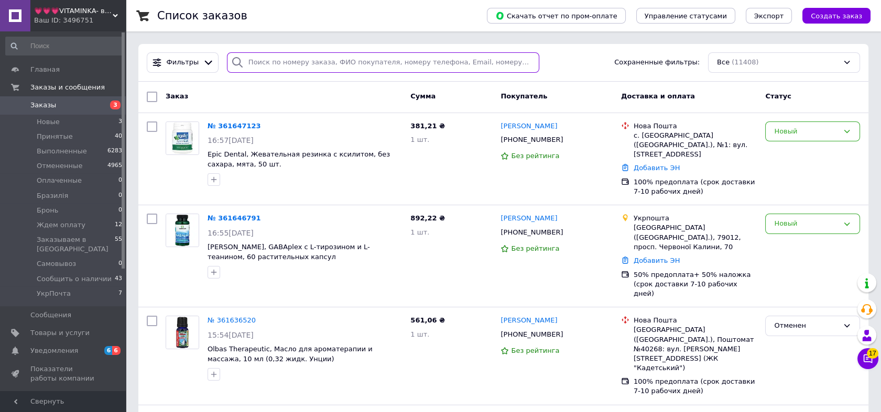
click at [259, 67] on input "search" at bounding box center [383, 62] width 312 height 20
paste input "361035384"
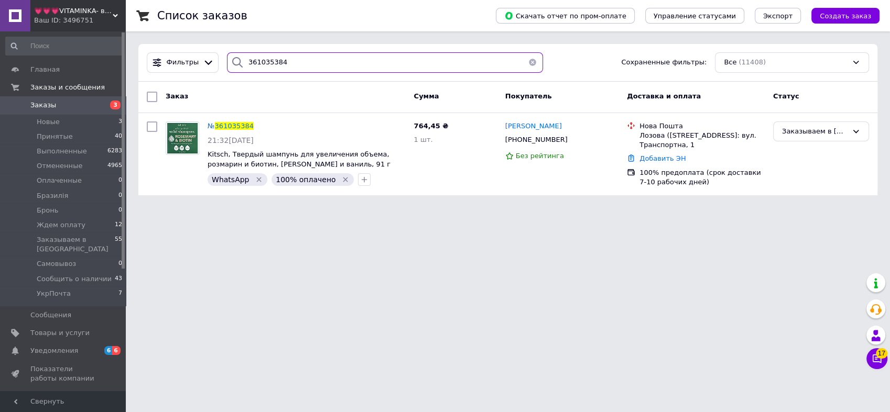
click at [499, 63] on input "361035384" at bounding box center [385, 62] width 317 height 20
paste input "Моісеєнко"
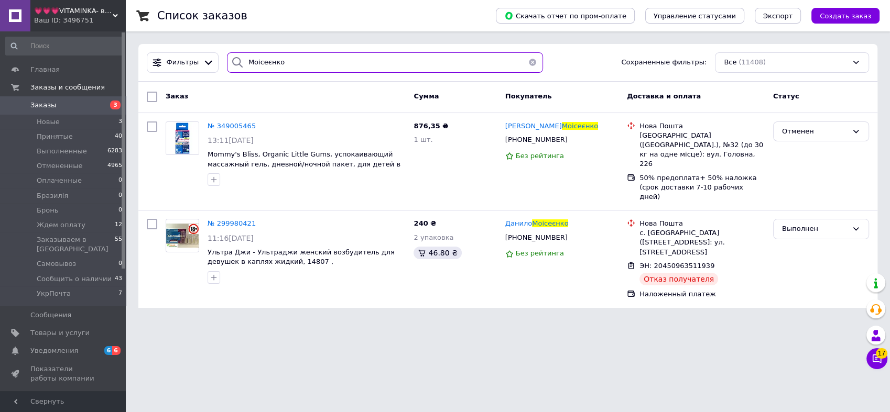
type input "Моісеєнко"
drag, startPoint x: 81, startPoint y: 17, endPoint x: 82, endPoint y: 42, distance: 24.7
click at [81, 17] on div "Ваш ID: 3496751" at bounding box center [80, 20] width 92 height 9
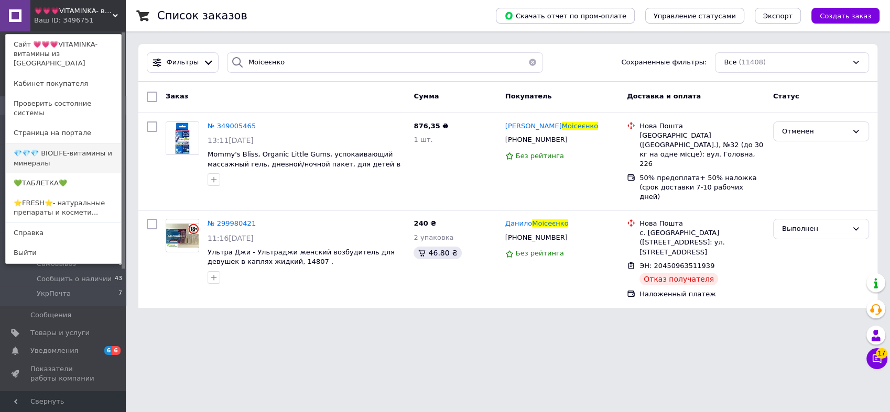
click at [82, 144] on link "💎💎💎 BIOLIFE-витамины и минералы" at bounding box center [63, 158] width 115 height 29
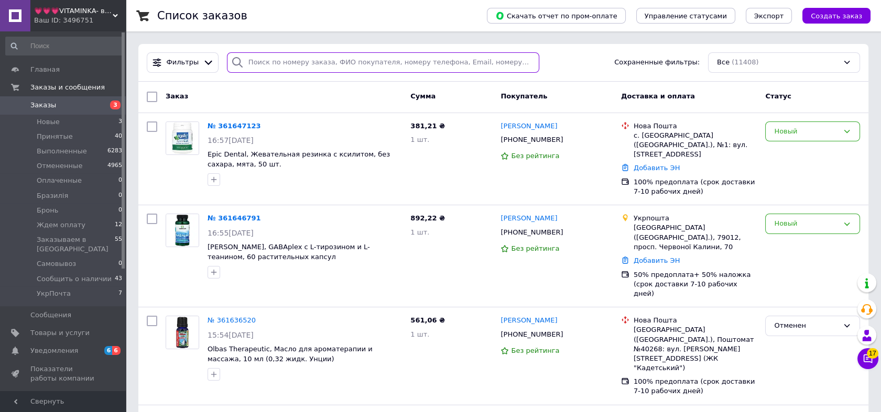
paste input "361325347"
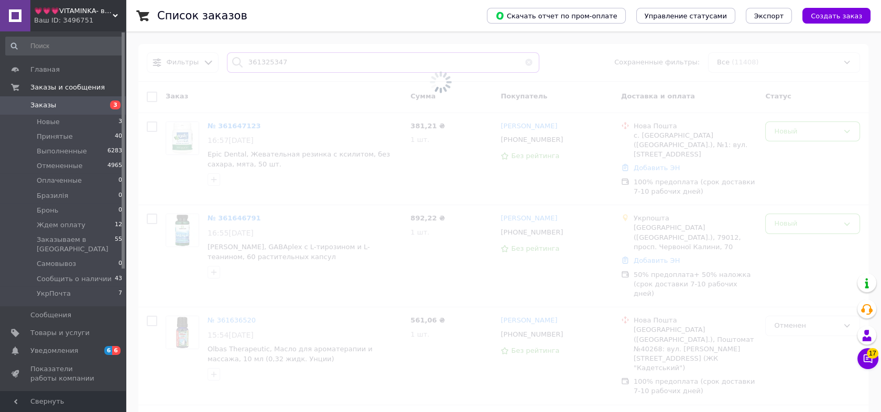
type input "361325347"
click at [70, 17] on div "Ваш ID: 3496751" at bounding box center [80, 20] width 92 height 9
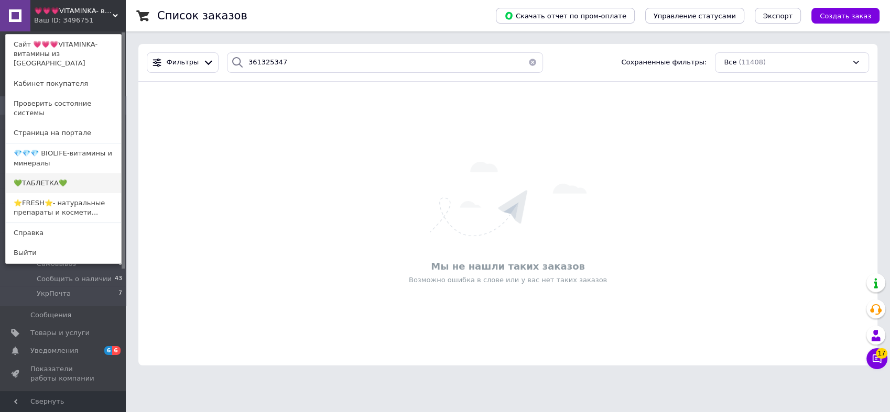
click at [62, 173] on link "💚ТАБЛЕТКА💚" at bounding box center [63, 183] width 115 height 20
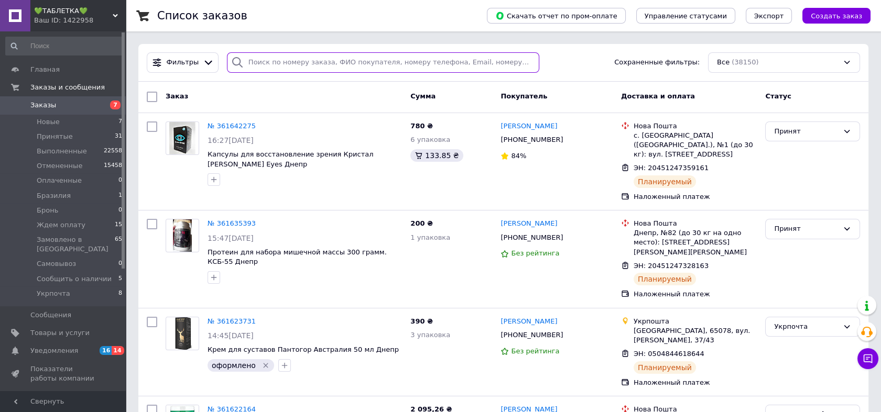
paste input "361325347"
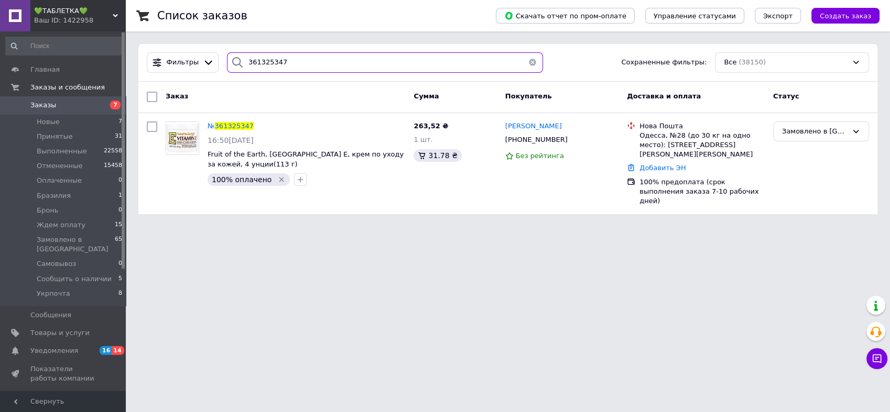
click at [437, 69] on input "361325347" at bounding box center [385, 62] width 317 height 20
paste input "Гадлевська"
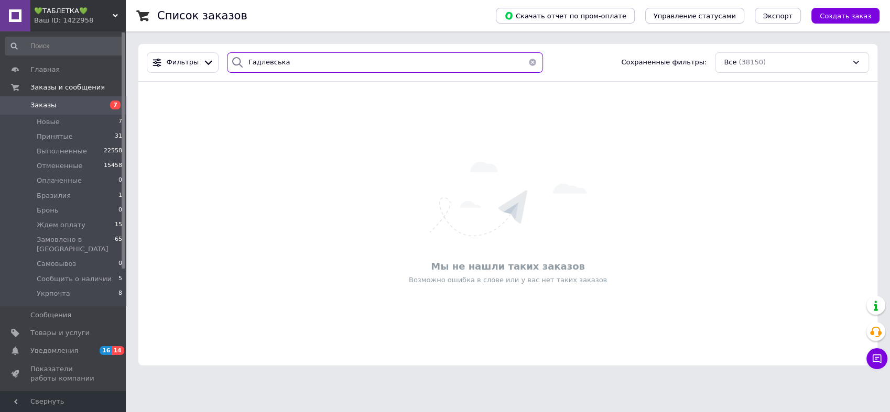
type input "Гадлевська"
click at [79, 16] on div "Ваш ID: 1422958" at bounding box center [80, 20] width 92 height 9
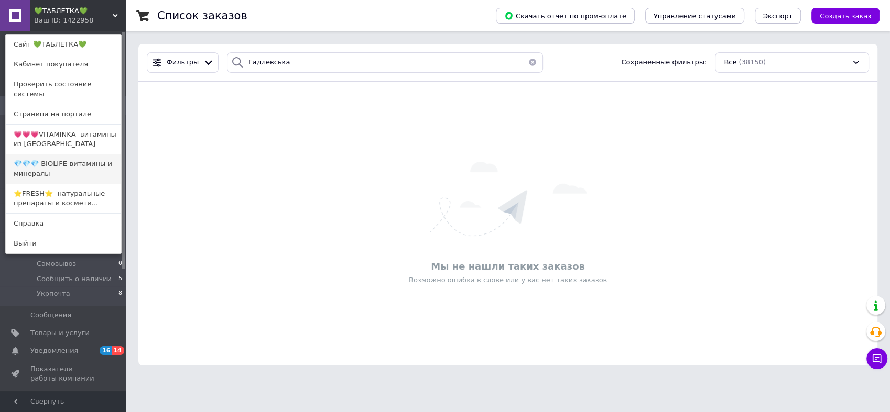
click at [69, 154] on link "💎💎💎 BIOLIFE-витамины и минералы" at bounding box center [63, 168] width 115 height 29
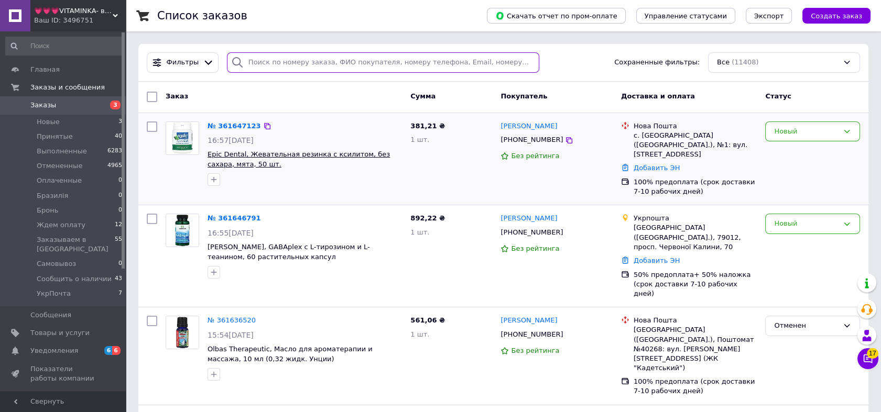
drag, startPoint x: 329, startPoint y: 67, endPoint x: 351, endPoint y: 158, distance: 93.8
paste input "Ясниська"
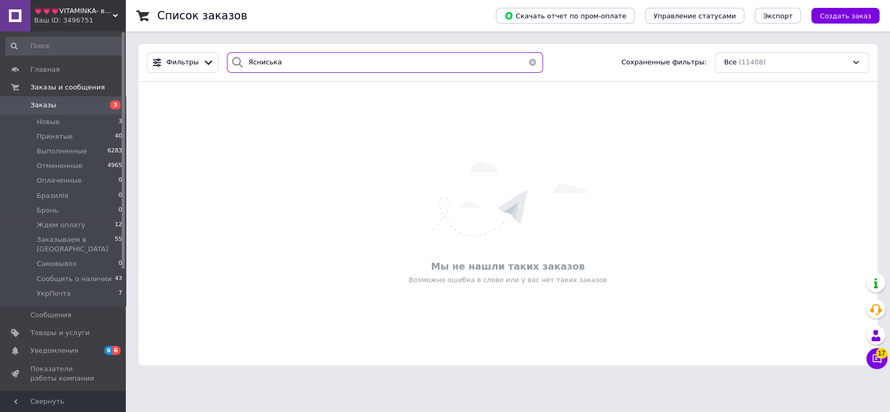
type input "Ясниська"
click at [75, 29] on div "💗💗💗VITAMINKA- витамины из [GEOGRAPHIC_DATA] Ваш ID: 3496751" at bounding box center [77, 15] width 95 height 31
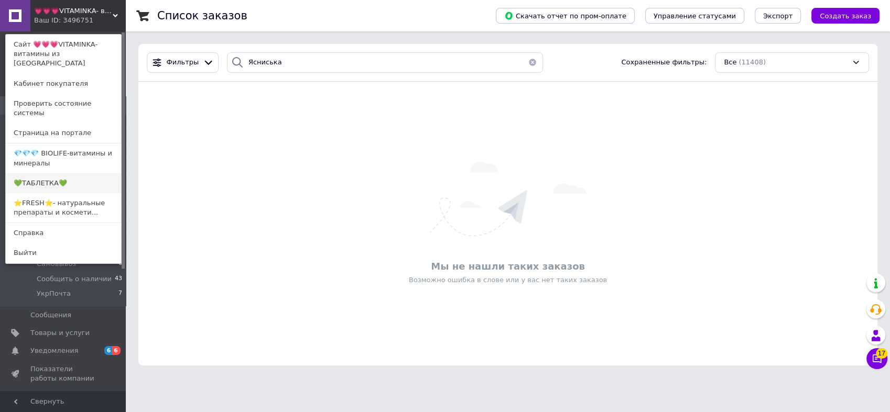
click at [78, 173] on link "💚ТАБЛЕТКА💚" at bounding box center [63, 183] width 115 height 20
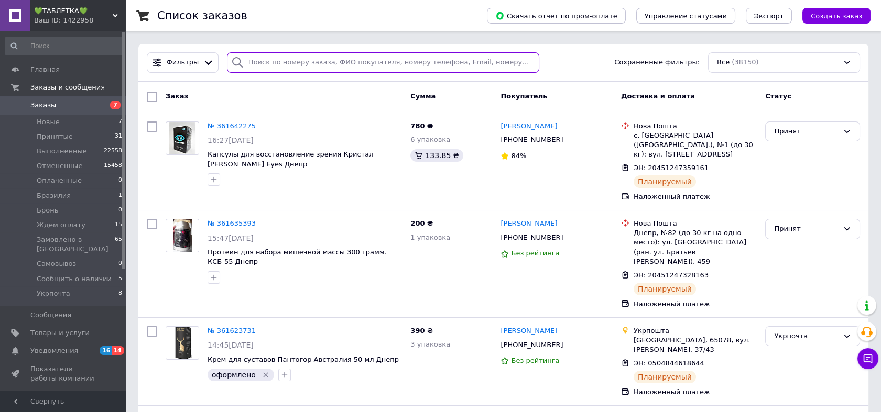
paste input "Ясниська"
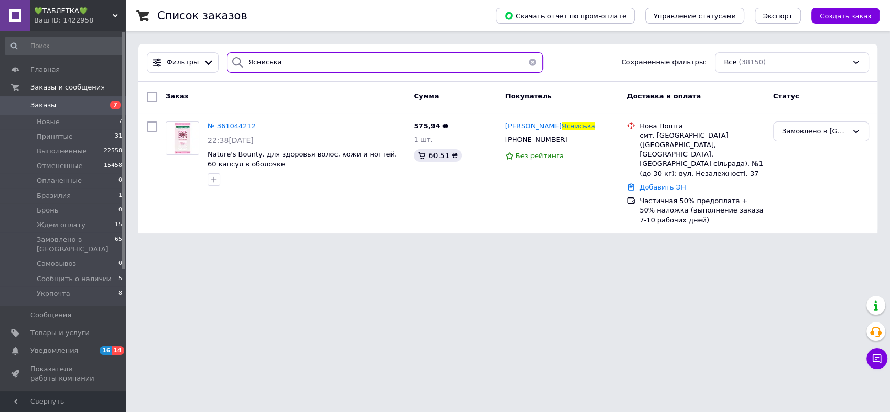
click at [487, 65] on input "Ясниська" at bounding box center [385, 62] width 317 height 20
paste input "361408620"
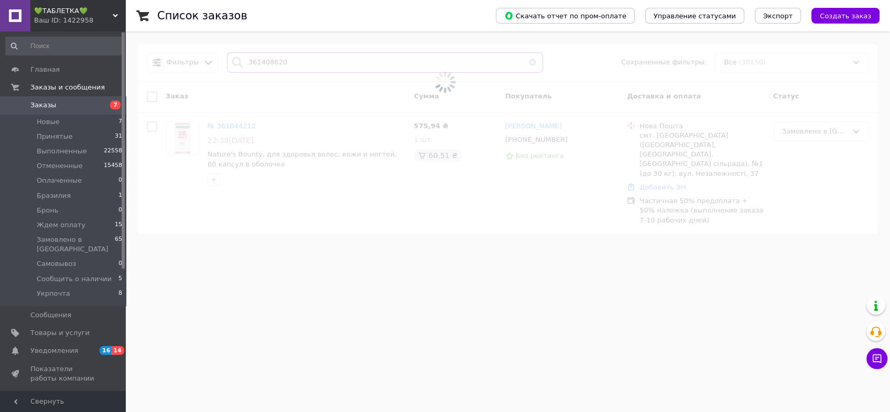
type input "361408620"
click at [63, 29] on div "💚ТАБЛЕТКА💚 Ваш ID: 1422958" at bounding box center [77, 15] width 95 height 31
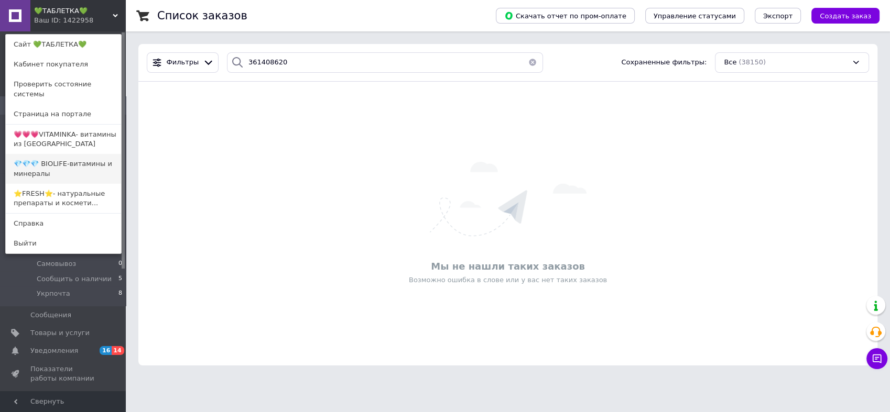
click at [60, 156] on link "💎💎💎 BIOLIFE-витамины и минералы" at bounding box center [63, 168] width 115 height 29
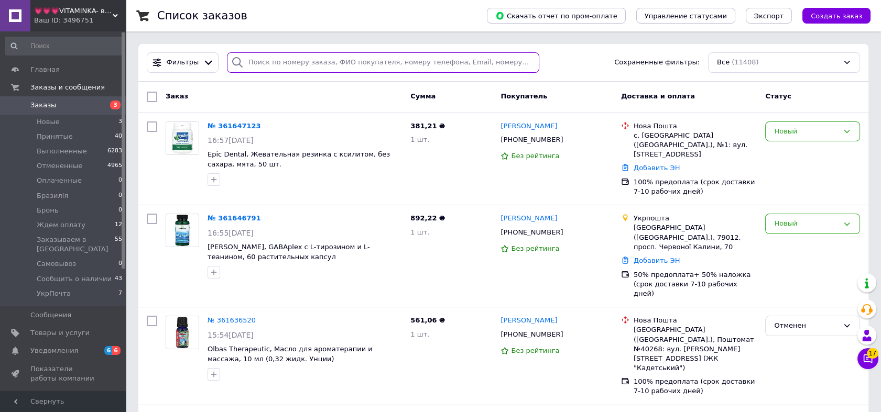
click at [305, 62] on input "search" at bounding box center [383, 62] width 312 height 20
paste input "361408620"
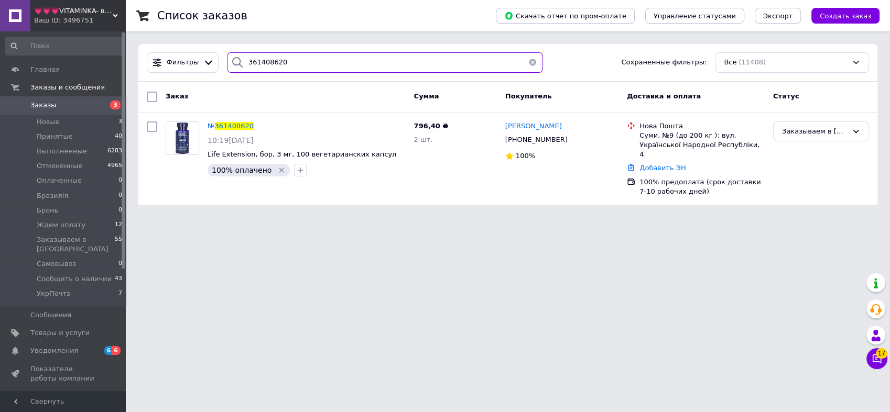
click at [497, 57] on input "361408620" at bounding box center [385, 62] width 317 height 20
paste input "[PERSON_NAME]"
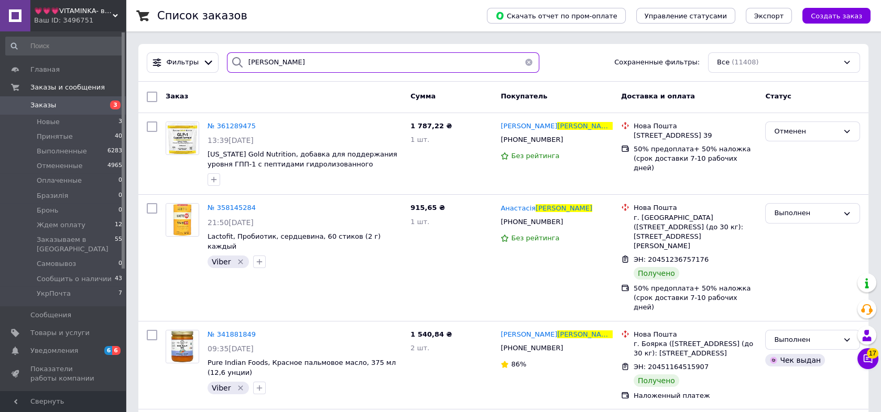
type input "[PERSON_NAME]"
click at [59, 12] on span "💗💗💗VITAMINKA- витамины из [GEOGRAPHIC_DATA]" at bounding box center [73, 10] width 79 height 9
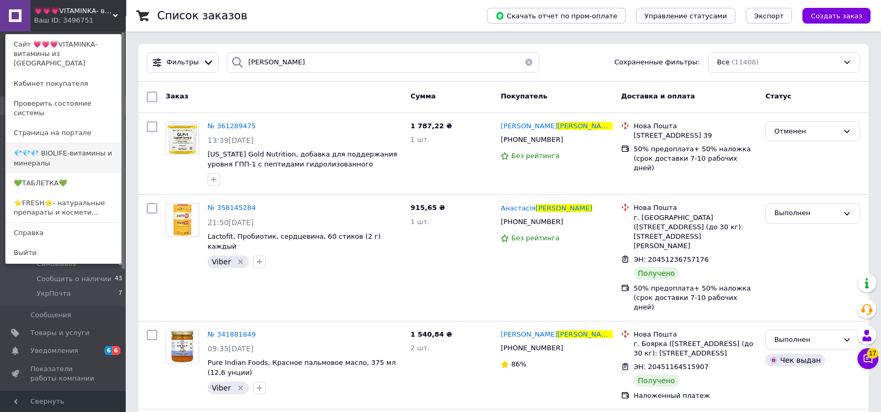
click at [68, 145] on link "💎💎💎 BIOLIFE-витамины и минералы" at bounding box center [63, 158] width 115 height 29
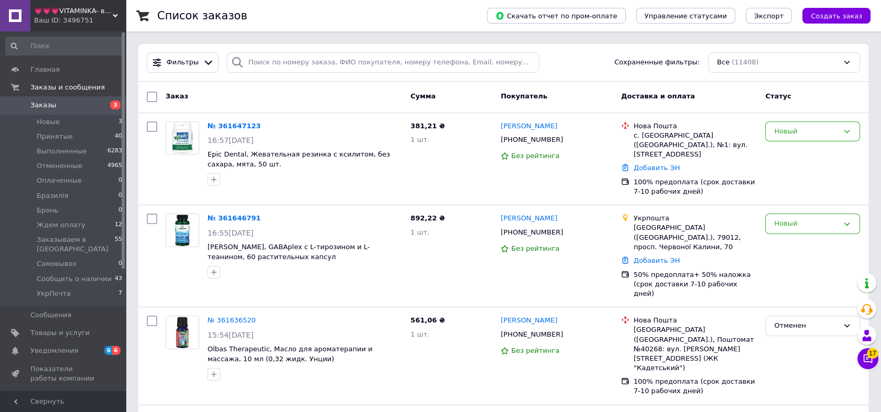
click at [282, 75] on div "Фильтры Сохраненные фильтры: Все (11408)" at bounding box center [503, 63] width 730 height 38
paste input "361270385"
click at [290, 66] on input "search" at bounding box center [383, 62] width 312 height 20
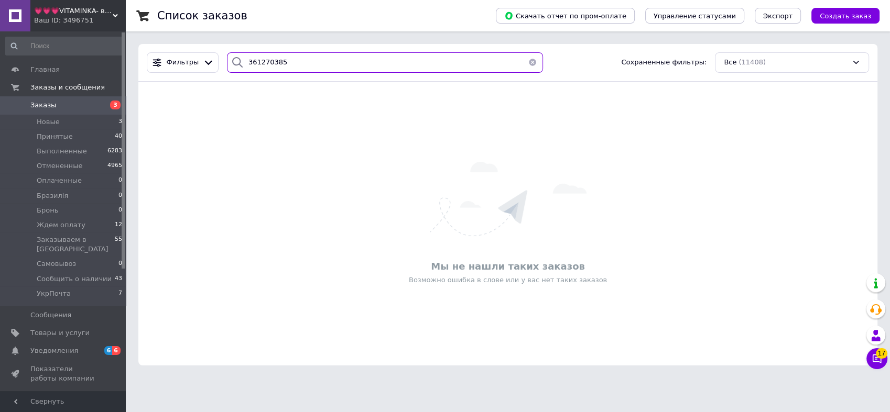
type input "361270385"
click at [95, 17] on div "Ваш ID: 3496751" at bounding box center [80, 20] width 92 height 9
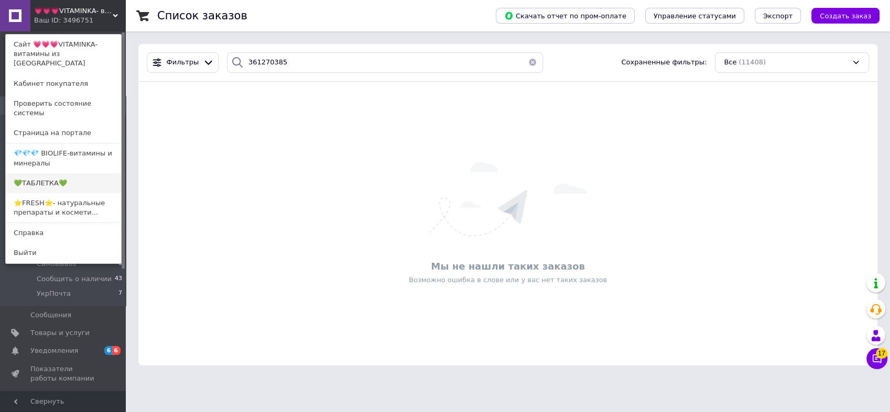
click at [83, 173] on link "💚ТАБЛЕТКА💚" at bounding box center [63, 183] width 115 height 20
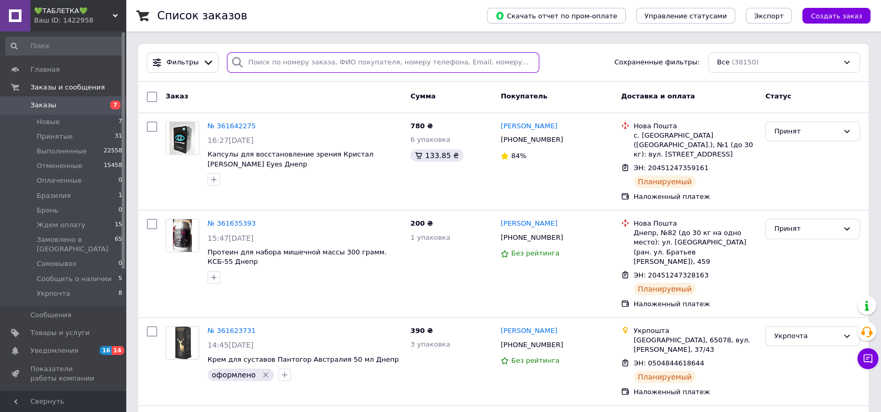
paste input "361270385"
click at [319, 63] on input "search" at bounding box center [383, 62] width 312 height 20
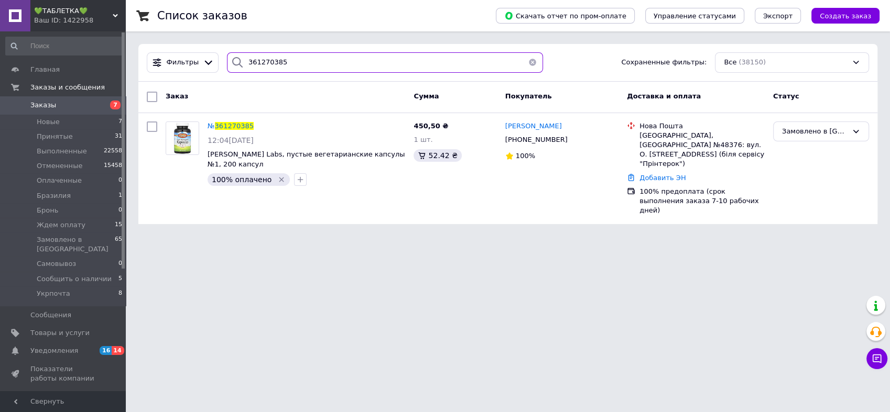
click at [474, 59] on input "361270385" at bounding box center [385, 62] width 317 height 20
paste input "Денисевич"
click at [474, 59] on input "361270385" at bounding box center [385, 62] width 317 height 20
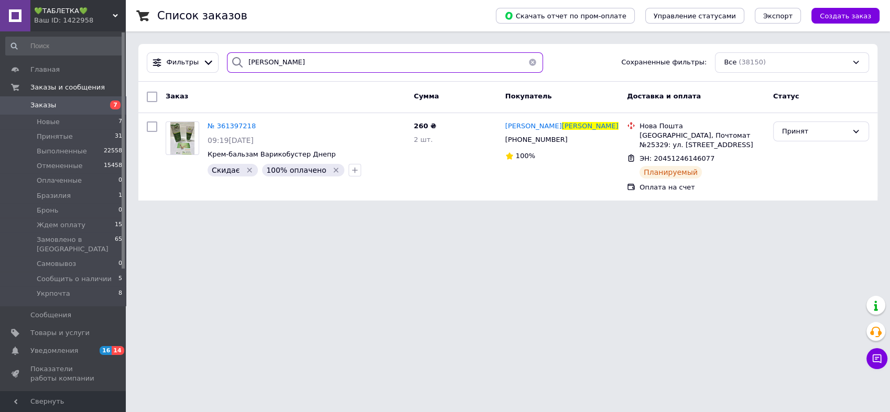
click at [460, 56] on input "Денисевич" at bounding box center [385, 62] width 317 height 20
paste input "361408298"
click at [75, 9] on span "💚ТАБЛЕТКА💚" at bounding box center [73, 10] width 79 height 9
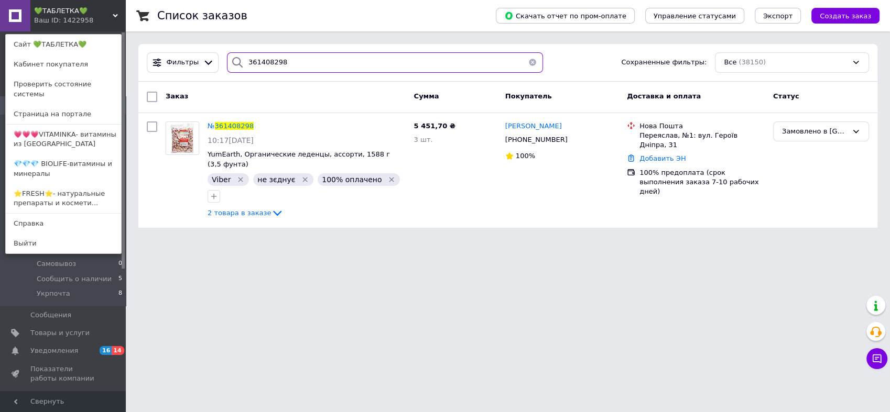
click at [470, 63] on input "361408298" at bounding box center [385, 62] width 317 height 20
paste input "Донець"
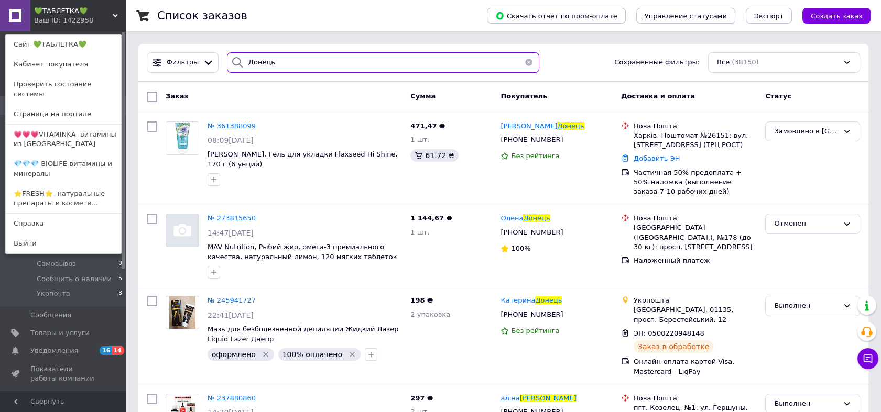
click at [507, 67] on input "Донець" at bounding box center [383, 62] width 312 height 20
paste input "аритоненко"
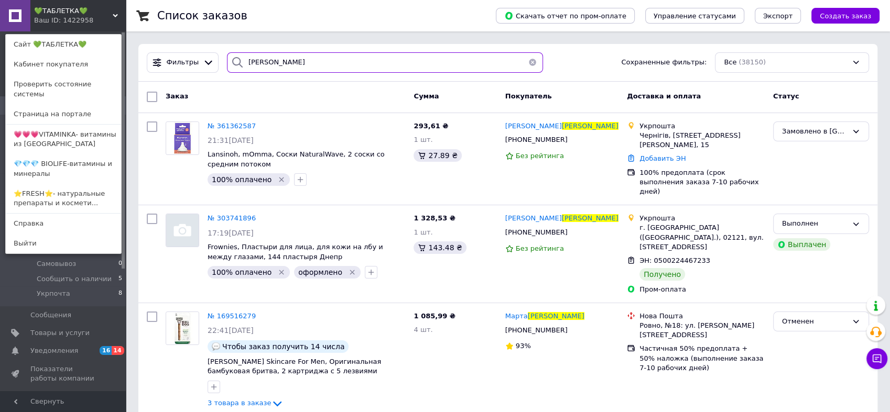
click at [476, 68] on input "Харитоненко" at bounding box center [385, 62] width 317 height 20
paste input "361371440"
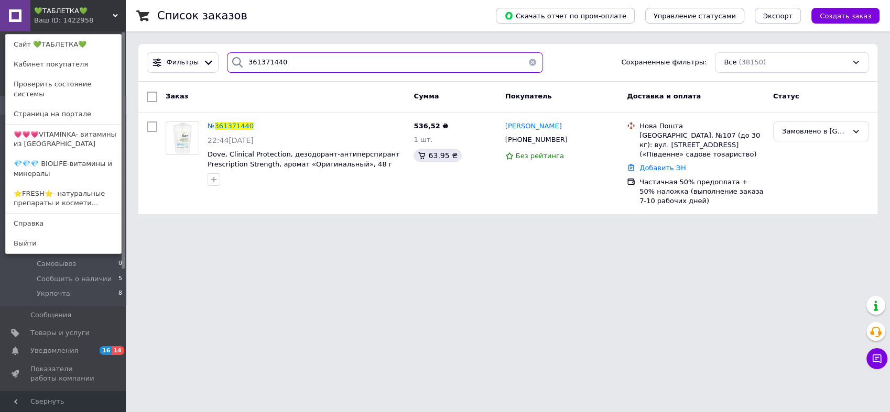
click at [495, 59] on input "361371440" at bounding box center [385, 62] width 317 height 20
paste input "0744228"
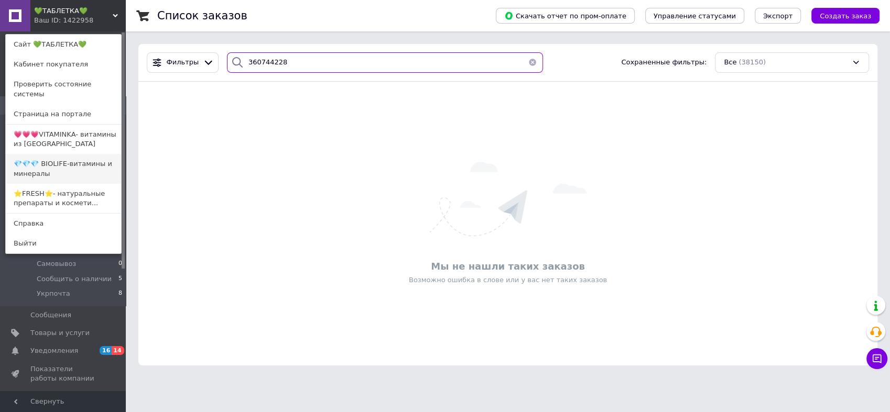
type input "360744228"
click at [68, 168] on link "💎💎💎 BIOLIFE-витамины и минералы" at bounding box center [63, 168] width 115 height 29
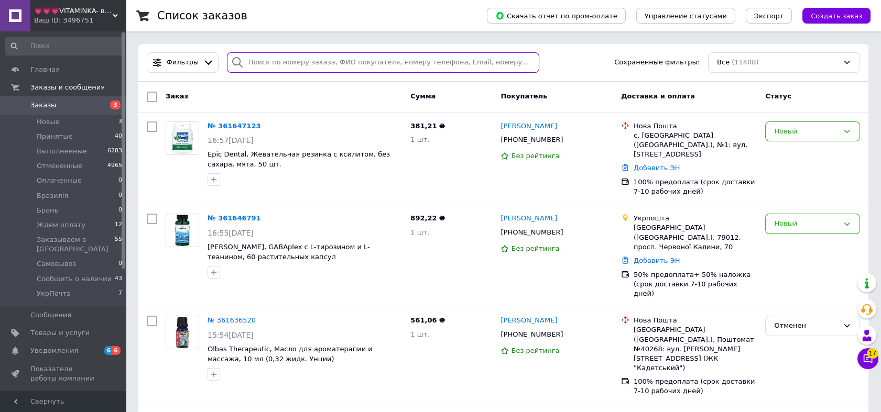
click at [302, 67] on input "search" at bounding box center [383, 62] width 312 height 20
paste input "361427520"
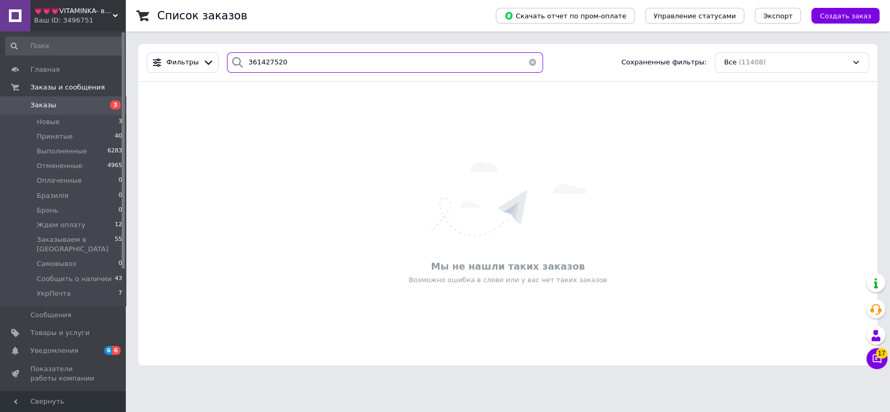
type input "361427520"
click at [64, 14] on span "💗💗💗VITAMINKA- витамины из [GEOGRAPHIC_DATA]" at bounding box center [73, 10] width 79 height 9
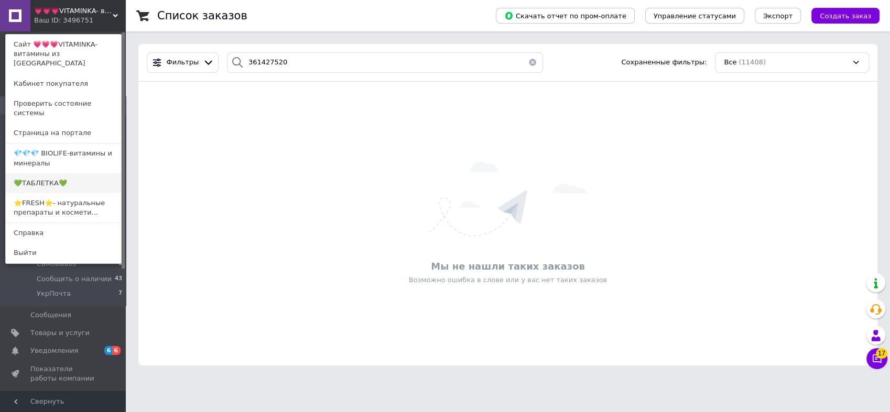
click at [73, 173] on link "💚ТАБЛЕТКА💚" at bounding box center [63, 183] width 115 height 20
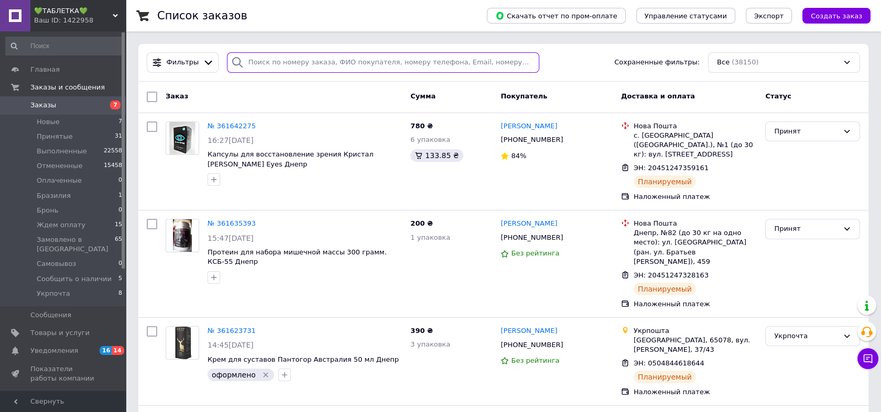
click at [285, 62] on input "search" at bounding box center [383, 62] width 312 height 20
paste input "361427520"
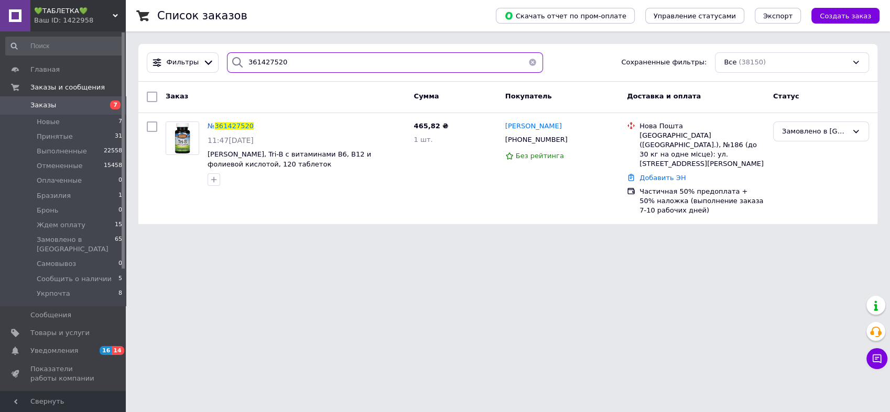
click at [491, 53] on input "361427520" at bounding box center [385, 62] width 317 height 20
paste input "петровчан"
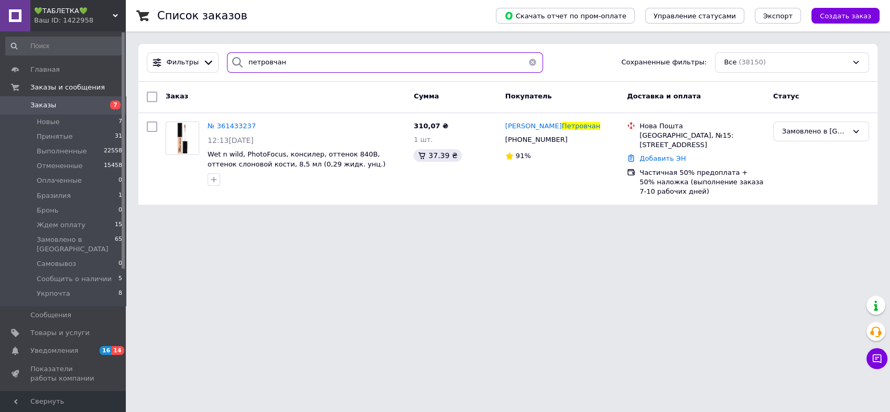
click at [505, 68] on input "петровчан" at bounding box center [385, 62] width 317 height 20
paste input "укюрова"
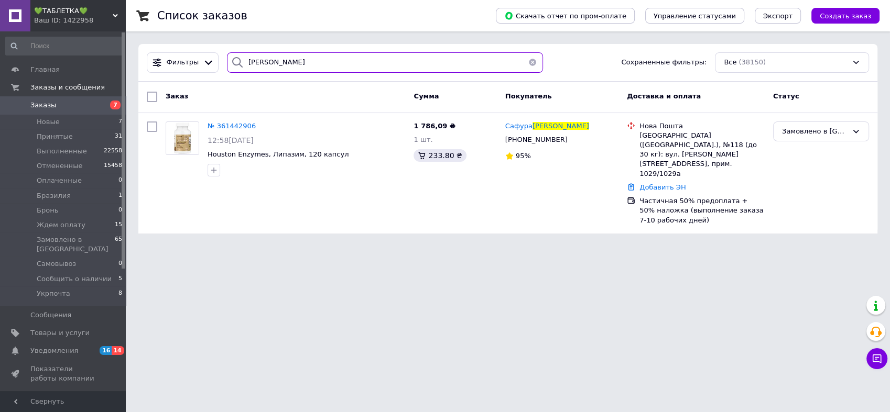
click at [507, 63] on input "[PERSON_NAME]" at bounding box center [385, 62] width 317 height 20
paste input "ежильськ"
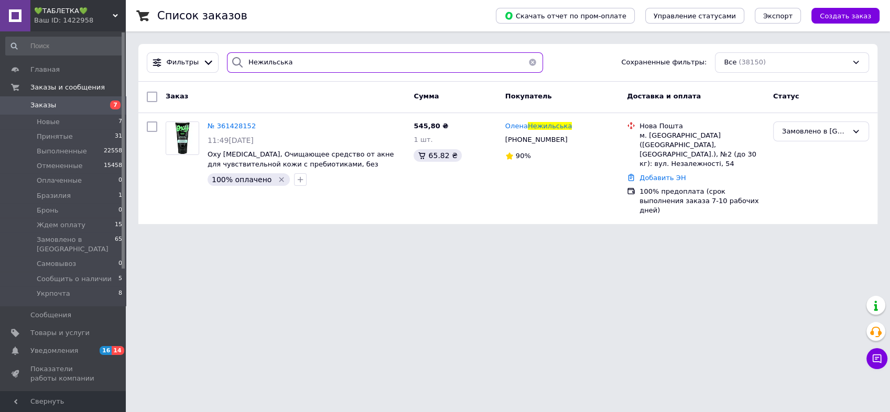
click at [502, 59] on input "Нежильська" at bounding box center [385, 62] width 317 height 20
paste input "iдкалюк"
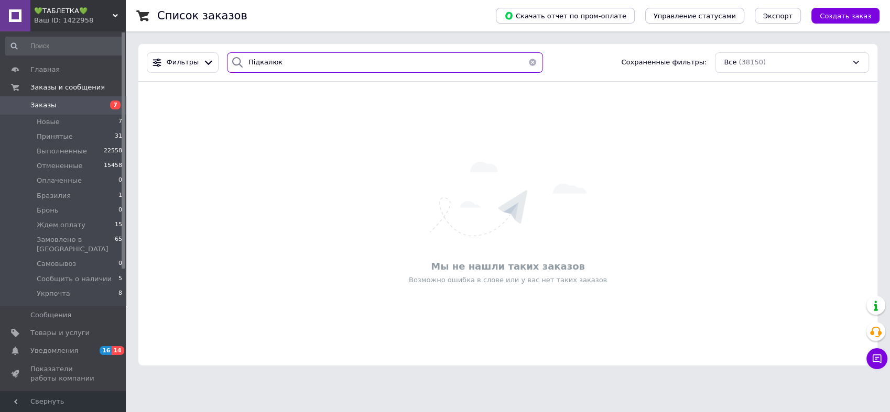
type input "Пiдкалюк"
click at [62, 22] on div "Ваш ID: 1422958" at bounding box center [80, 20] width 92 height 9
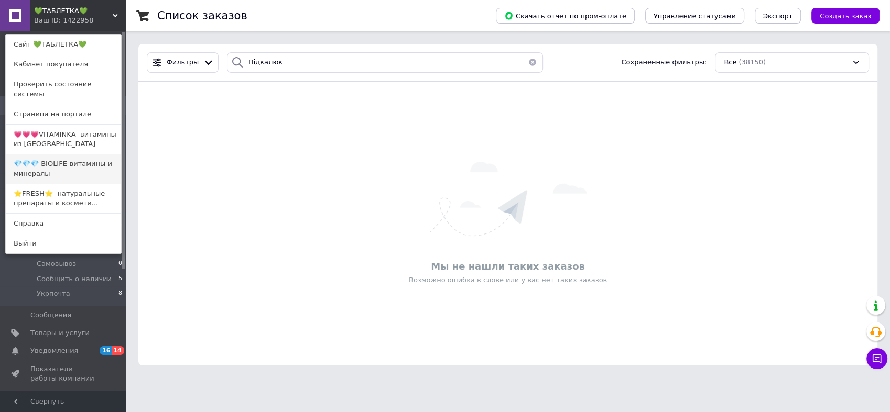
click at [72, 154] on link "💎💎💎 BIOLIFE-витамины и минералы" at bounding box center [63, 168] width 115 height 29
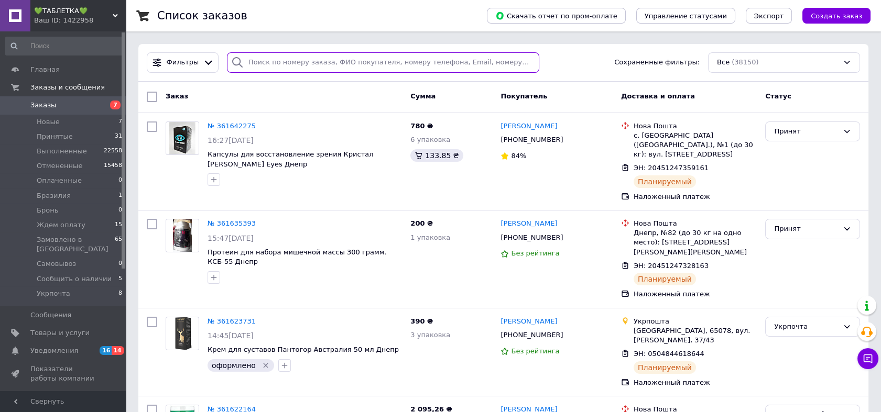
click at [307, 61] on input "search" at bounding box center [383, 62] width 312 height 20
paste input "Пiдкалюк"
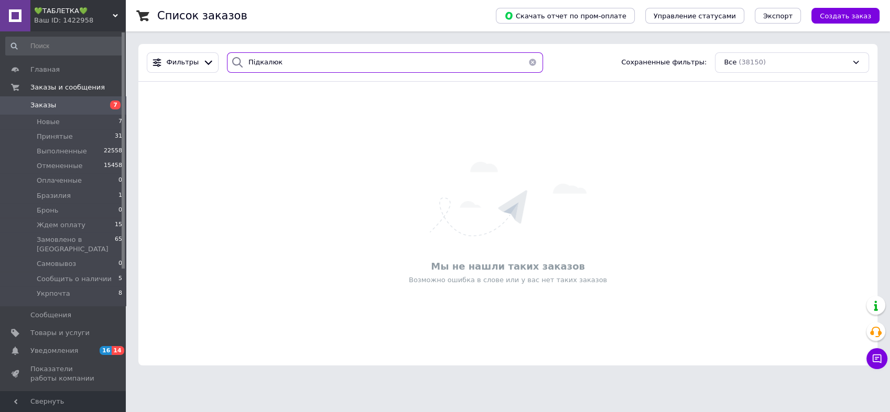
click at [377, 65] on input "Пiдкалюк" at bounding box center [385, 62] width 317 height 20
paste input "361442090"
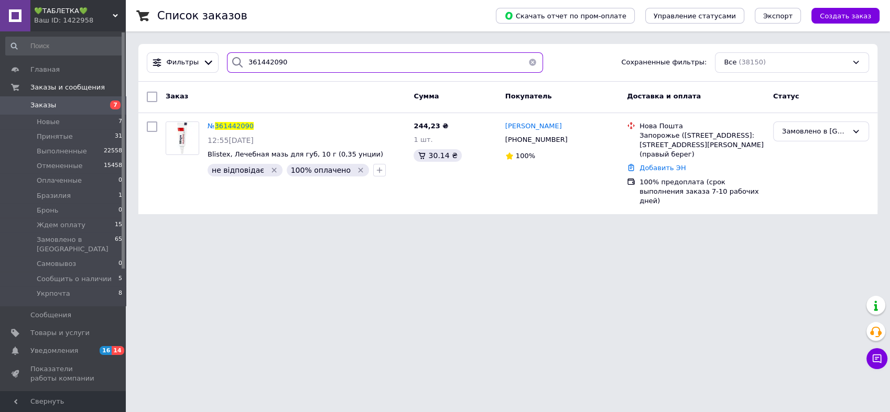
click at [409, 61] on input "361442090" at bounding box center [385, 62] width 317 height 20
paste input "28518"
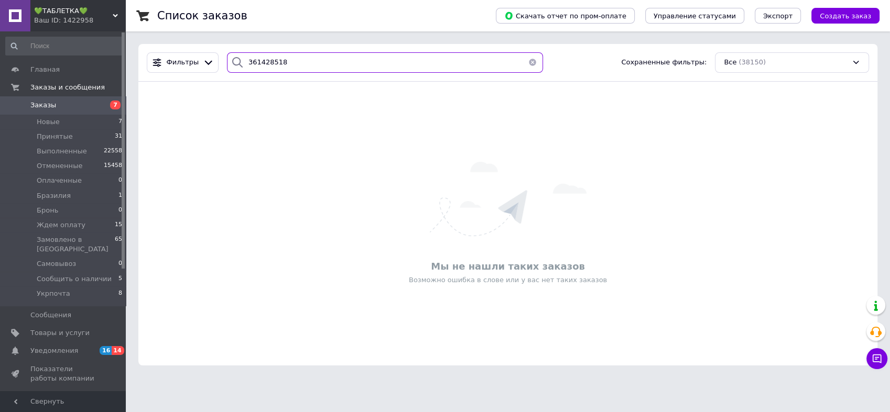
type input "361428518"
click at [82, 12] on span "💚ТАБЛЕТКА💚" at bounding box center [73, 10] width 79 height 9
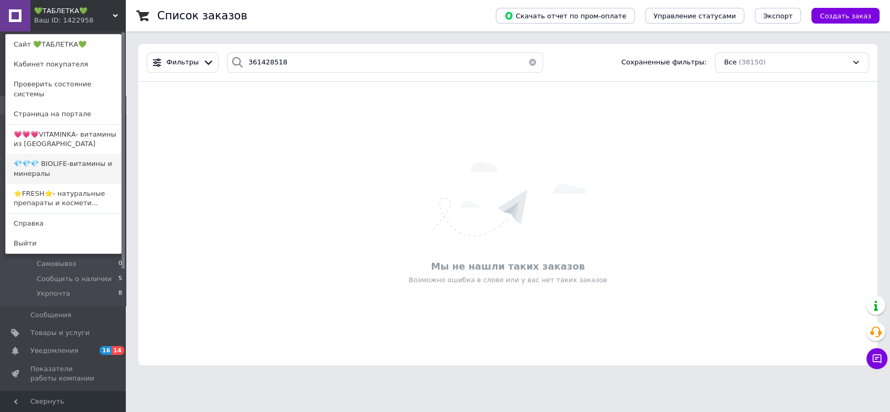
click at [74, 154] on link "💎💎💎 BIOLIFE-витамины и минералы" at bounding box center [63, 168] width 115 height 29
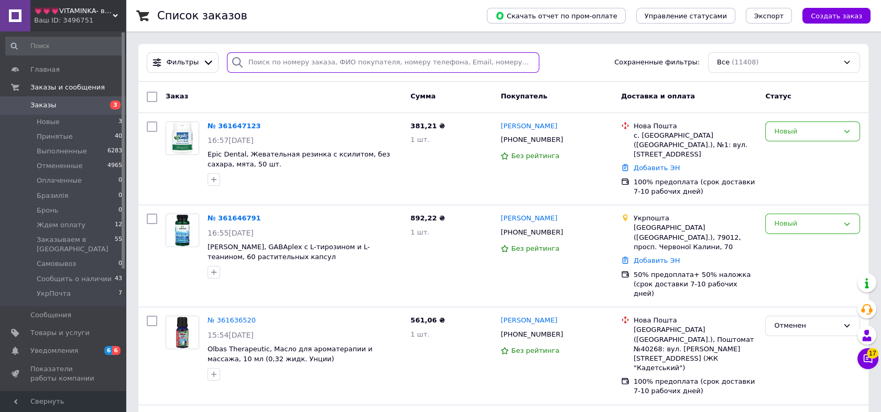
paste input "361428518"
click at [365, 63] on input "search" at bounding box center [383, 62] width 312 height 20
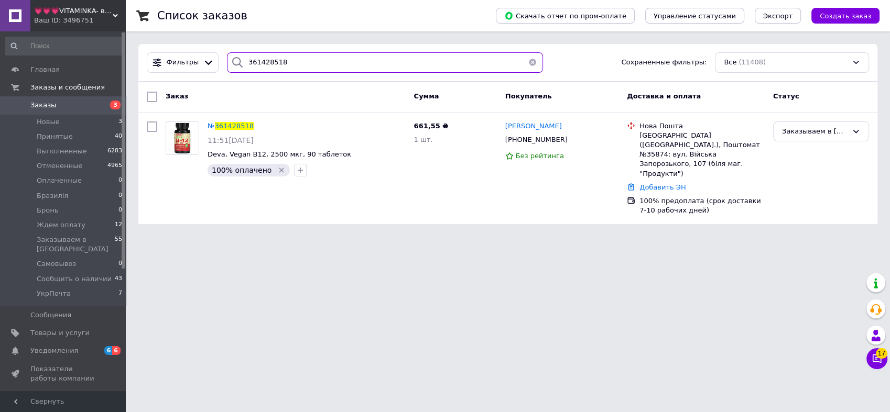
click at [445, 57] on input "361428518" at bounding box center [385, 62] width 317 height 20
paste input "40877"
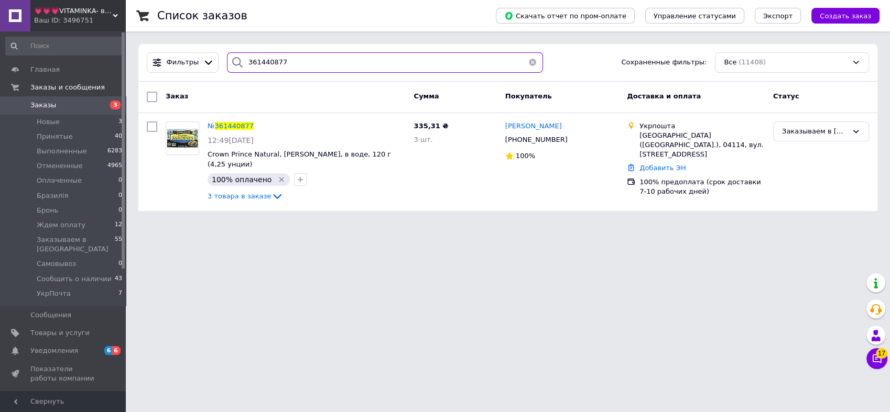
click at [417, 70] on input "361440877" at bounding box center [385, 62] width 317 height 20
paste input "Махник"
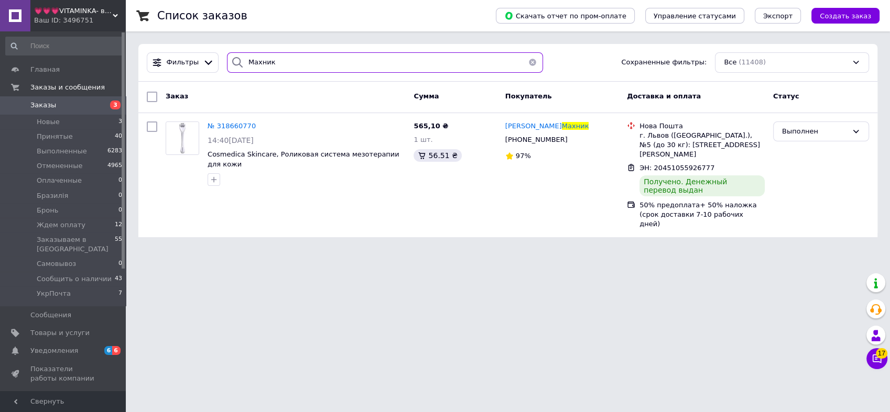
type input "Махник"
click at [83, 9] on span "💗💗💗VITAMINKA- витамины из [GEOGRAPHIC_DATA]" at bounding box center [73, 10] width 79 height 9
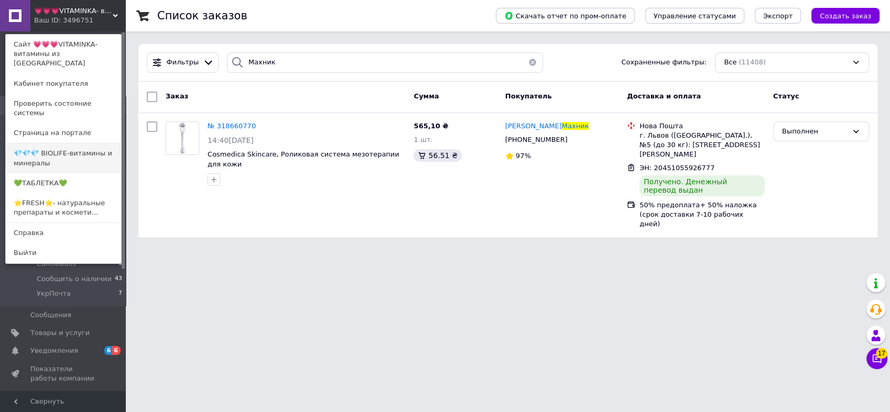
click at [84, 144] on link "💎💎💎 BIOLIFE-витамины и минералы" at bounding box center [63, 158] width 115 height 29
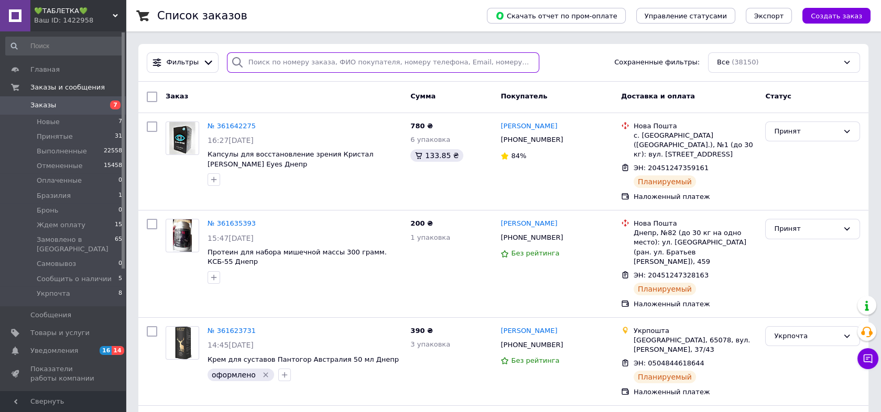
click at [380, 61] on input "search" at bounding box center [383, 62] width 312 height 20
paste input "Махник"
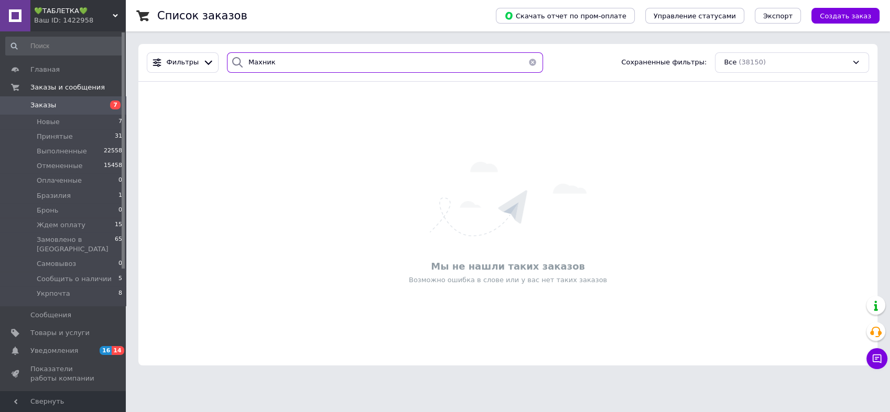
click at [432, 67] on input "Махник" at bounding box center [385, 62] width 317 height 20
paste input "опиця"
type input "Копиця"
click at [71, 7] on span "💚ТАБЛЕТКА💚" at bounding box center [73, 10] width 79 height 9
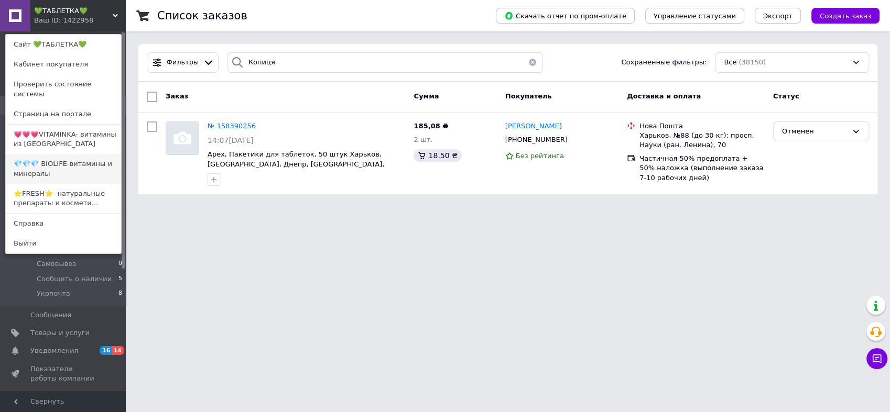
click at [64, 156] on link "💎💎💎 BIOLIFE-витамины и минералы" at bounding box center [63, 168] width 115 height 29
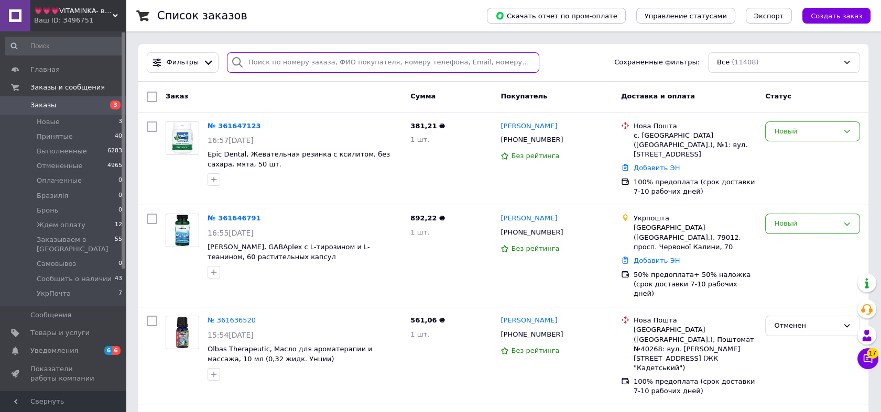
paste input "Копиця"
click at [303, 64] on input "search" at bounding box center [383, 62] width 312 height 20
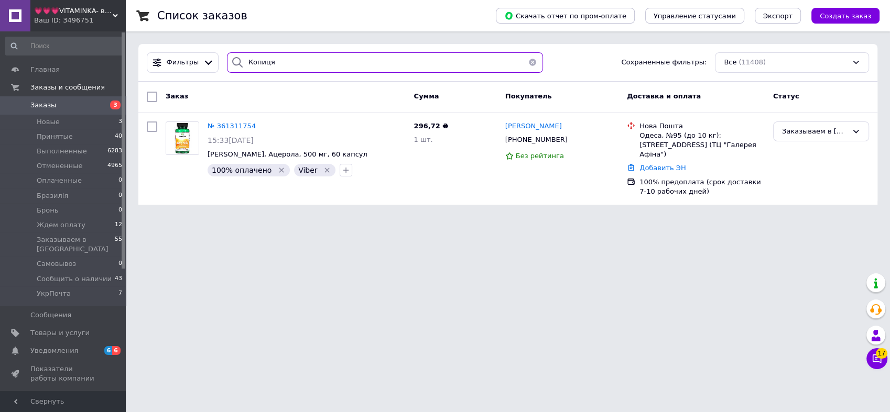
click at [438, 67] on input "Копиця" at bounding box center [385, 62] width 317 height 20
paste input "361432490"
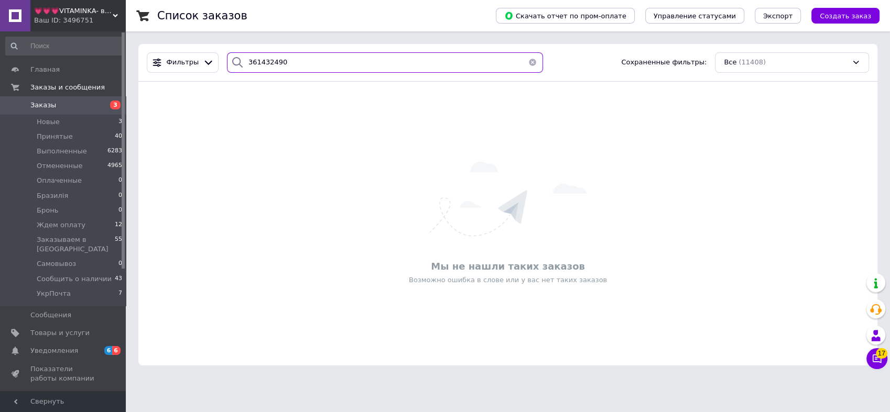
type input "361432490"
drag, startPoint x: 62, startPoint y: 15, endPoint x: 62, endPoint y: 25, distance: 10.5
click at [62, 15] on span "💗💗💗VITAMINKA- витамины из [GEOGRAPHIC_DATA]" at bounding box center [73, 10] width 79 height 9
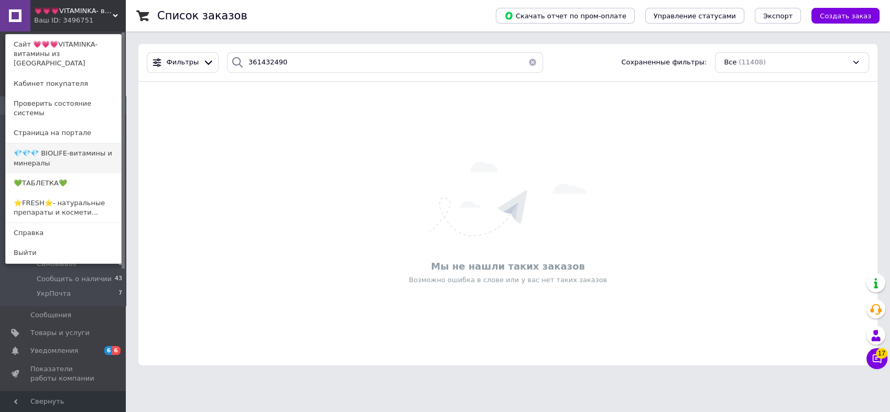
click at [61, 144] on link "💎💎💎 BIOLIFE-витамины и минералы" at bounding box center [63, 158] width 115 height 29
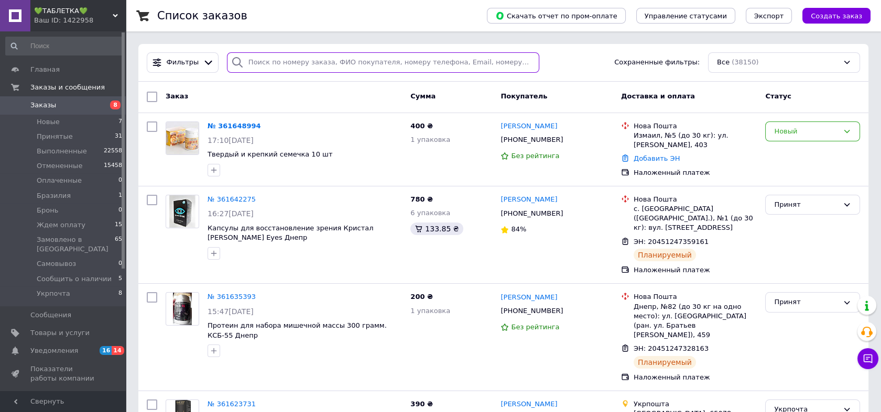
paste input "361432490"
click at [399, 60] on input "search" at bounding box center [383, 62] width 312 height 20
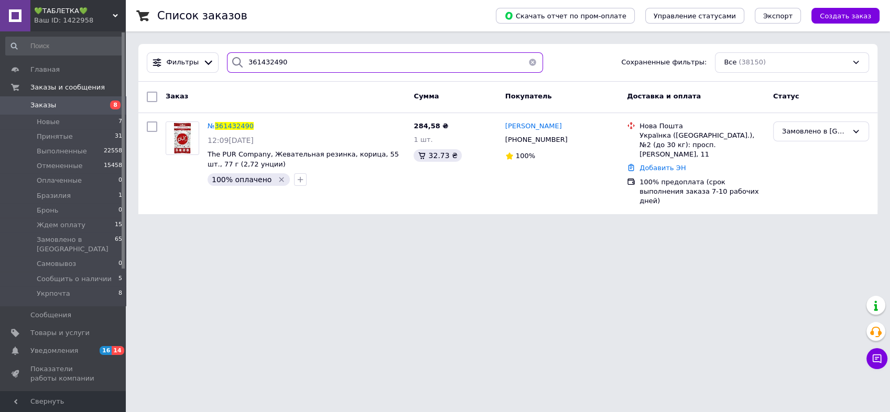
click at [474, 60] on input "361432490" at bounding box center [385, 62] width 317 height 20
drag, startPoint x: 474, startPoint y: 60, endPoint x: 354, endPoint y: 71, distance: 120.0
click at [474, 60] on input "361432490" at bounding box center [385, 62] width 317 height 20
paste input "Бижова"
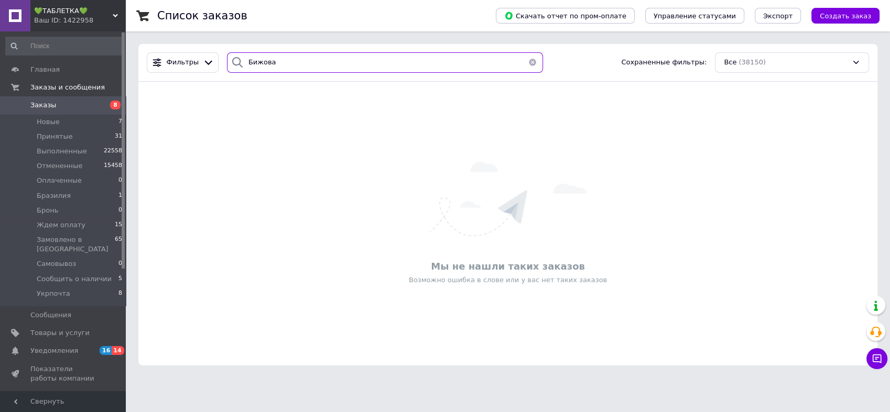
click at [252, 63] on input "Бижова" at bounding box center [385, 62] width 317 height 20
type input "Біжова"
click at [92, 4] on div "💚ТАБЛЕТКА💚 Ваш ID: 1422958" at bounding box center [77, 15] width 95 height 31
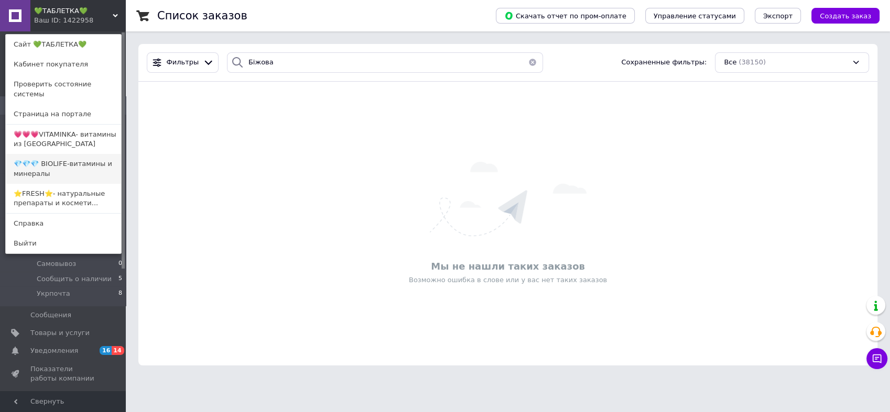
click at [82, 161] on link "💎💎💎 BIOLIFE-витамины и минералы" at bounding box center [63, 168] width 115 height 29
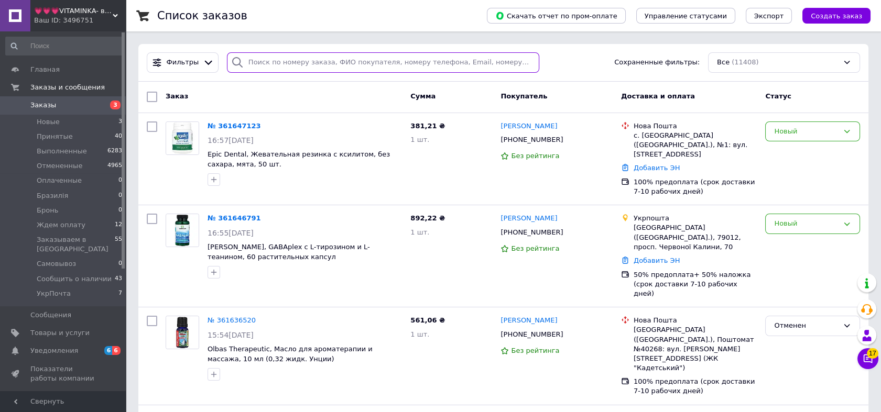
click at [274, 57] on input "search" at bounding box center [383, 62] width 312 height 20
paste input "Попова"
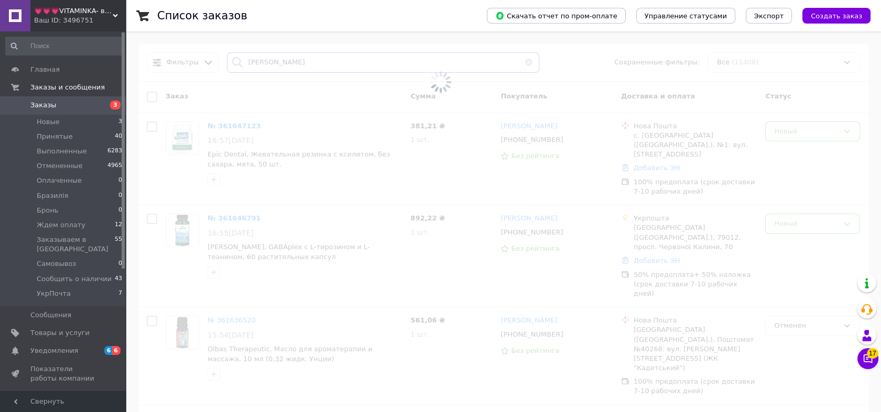
type input "Попова"
click at [91, 10] on span "💗💗💗VITAMINKA- витамины из [GEOGRAPHIC_DATA]" at bounding box center [73, 10] width 79 height 9
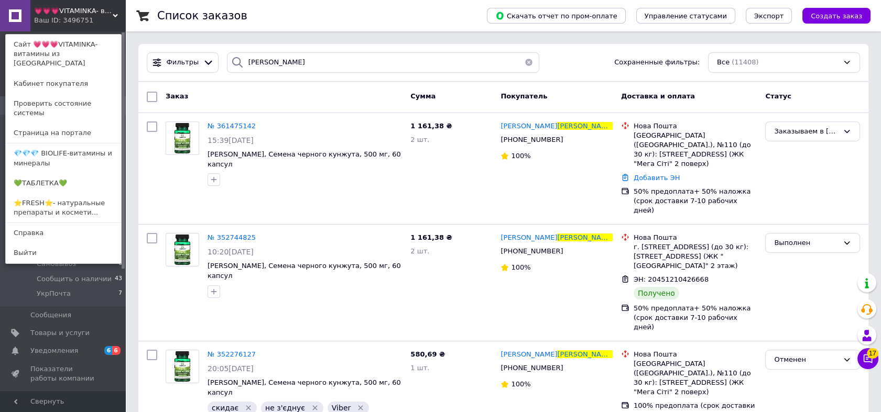
click at [302, 84] on div "Заказ Сумма Покупатель Доставка и оплата Статус" at bounding box center [503, 97] width 730 height 31
click at [66, 173] on link "💚ТАБЛЕТКА💚" at bounding box center [63, 183] width 115 height 20
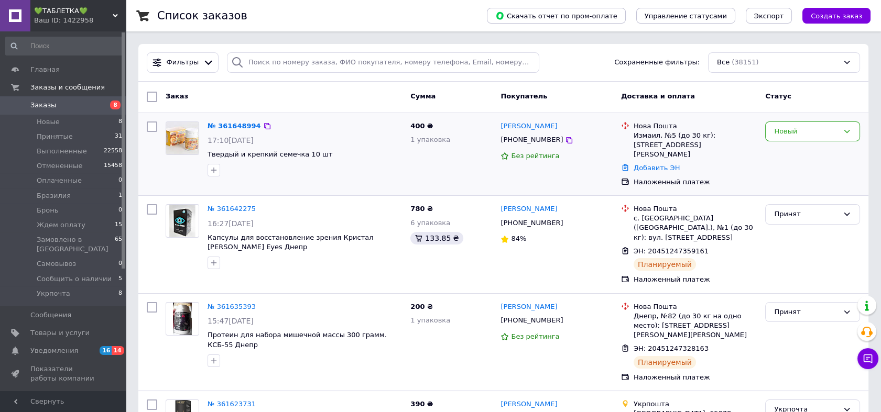
click at [187, 141] on img at bounding box center [182, 138] width 32 height 32
click at [109, 346] on span "16" at bounding box center [106, 350] width 12 height 9
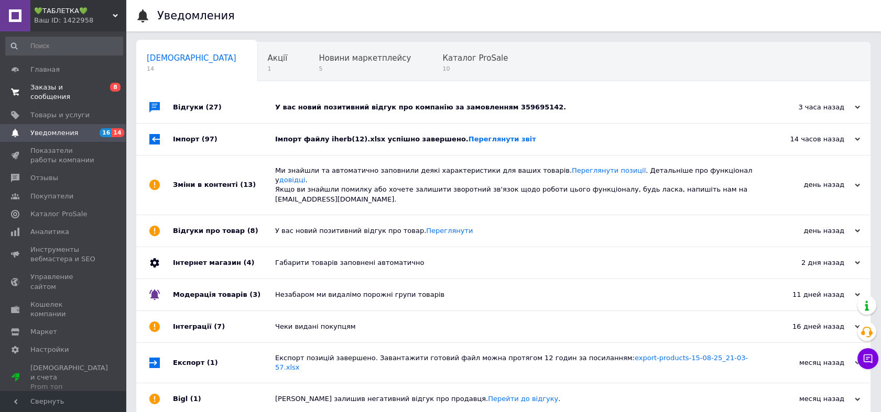
click at [95, 85] on span "Заказы и сообщения" at bounding box center [63, 92] width 67 height 19
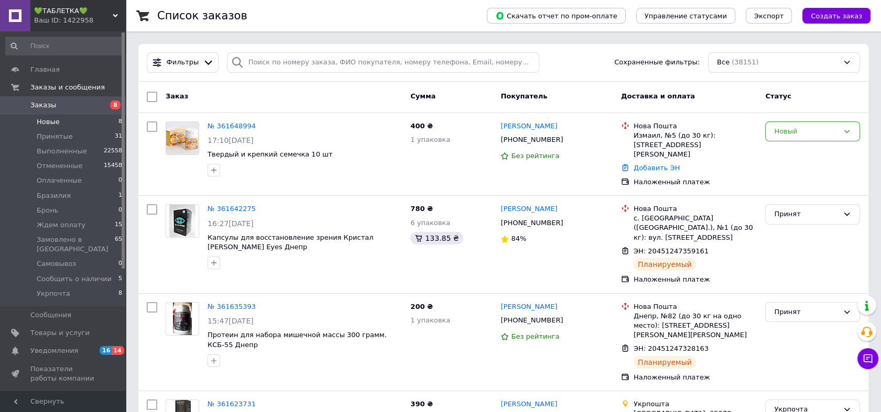
click at [103, 126] on li "Новые 8" at bounding box center [64, 122] width 128 height 15
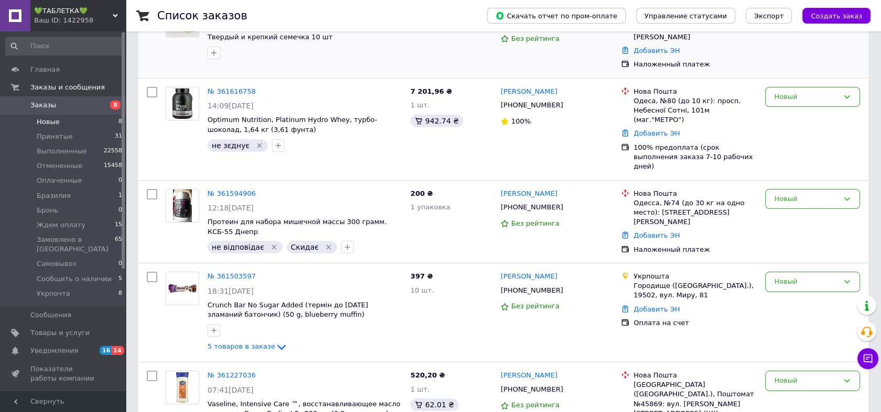
scroll to position [19, 0]
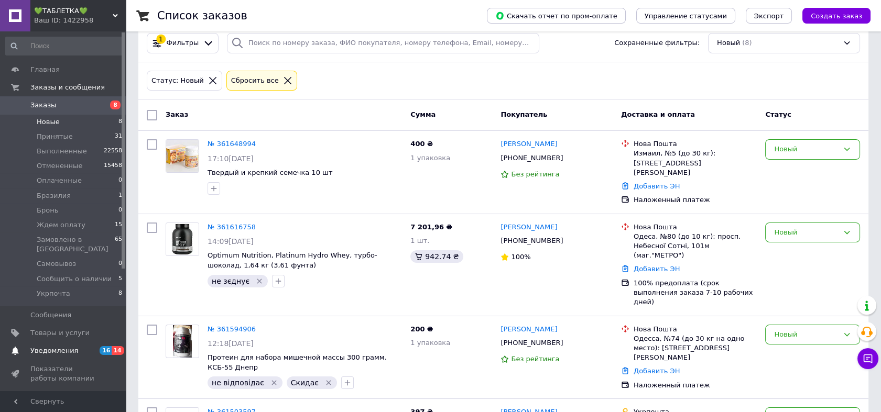
click at [86, 346] on span "Уведомления" at bounding box center [63, 350] width 67 height 9
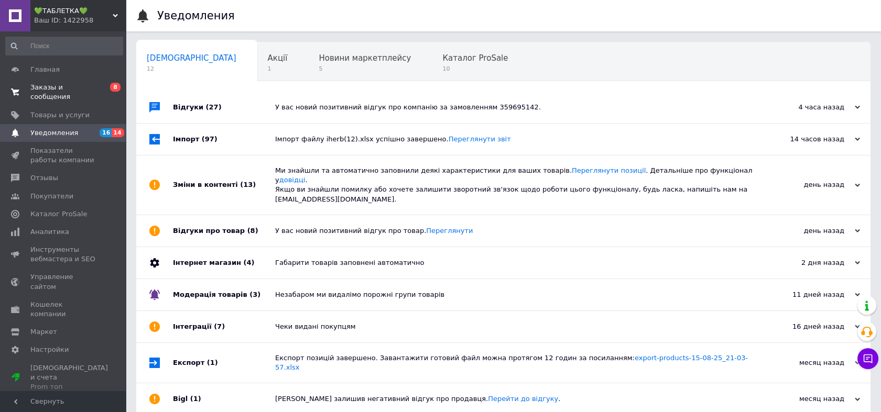
click at [83, 83] on span "Заказы и сообщения" at bounding box center [63, 92] width 67 height 19
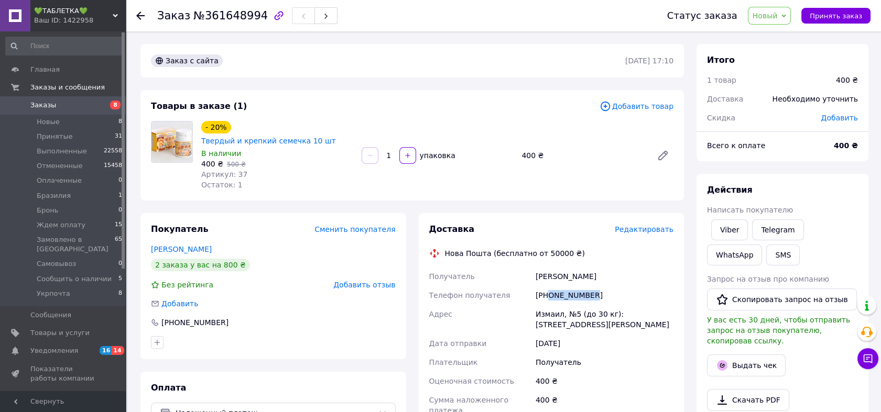
drag, startPoint x: 598, startPoint y: 285, endPoint x: 549, endPoint y: 288, distance: 48.8
click at [549, 288] on div "[PHONE_NUMBER]" at bounding box center [605, 295] width 142 height 19
copy div "0671338054"
click at [778, 17] on span "Новый" at bounding box center [765, 16] width 25 height 8
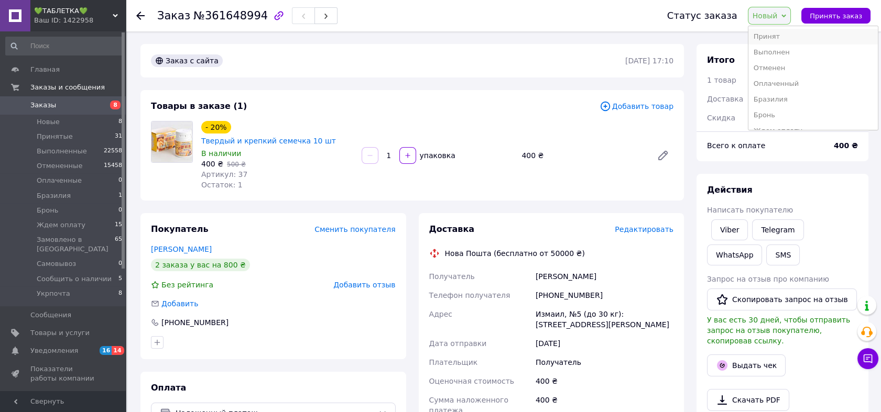
click at [786, 37] on li "Принят" at bounding box center [812, 37] width 129 height 16
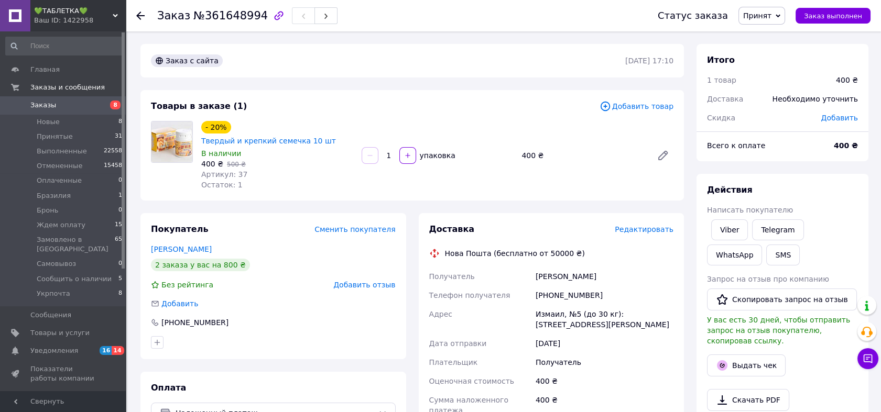
click at [642, 225] on span "Редактировать" at bounding box center [644, 229] width 59 height 8
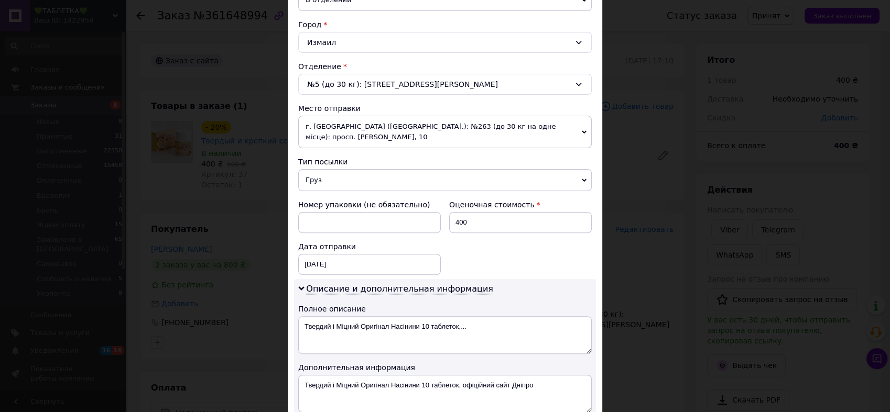
scroll to position [388, 0]
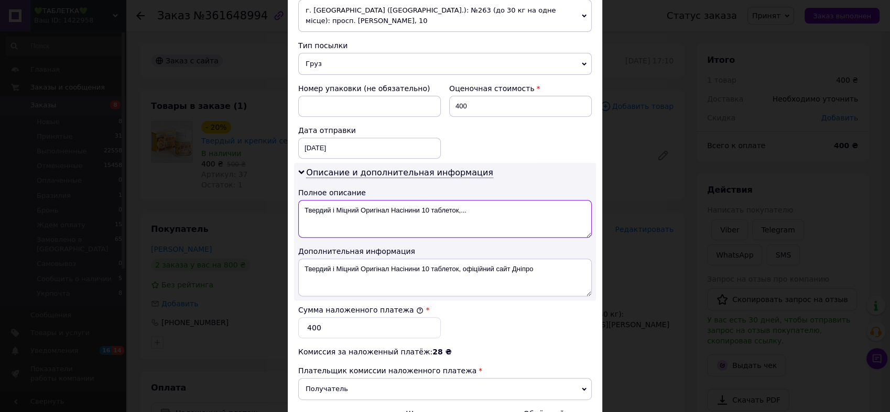
click at [488, 203] on textarea "Твердий і Міцний Оригінал Насінини 10 таблеток,..." at bounding box center [444, 219] width 293 height 38
click at [489, 203] on textarea "Твердий і Міцний Оригінал Насінини 10 таблеток,..." at bounding box center [444, 219] width 293 height 38
click at [533, 200] on textarea "1 шт. - тв. і міц." at bounding box center [444, 219] width 293 height 38
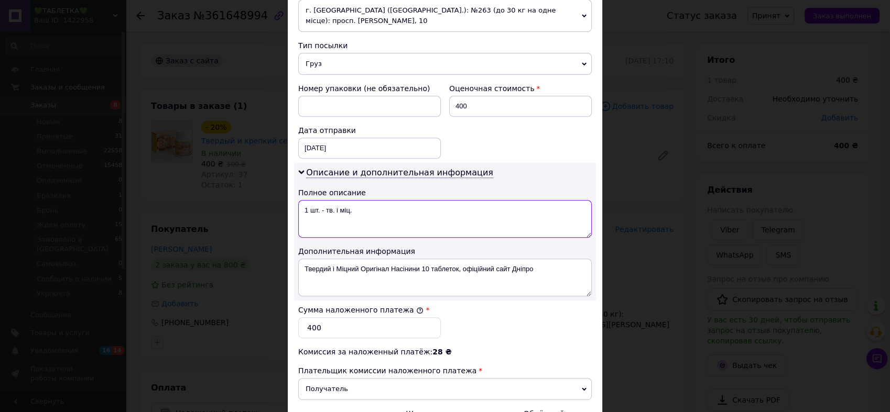
click at [533, 200] on textarea "1 шт. - тв. і міц." at bounding box center [444, 219] width 293 height 38
type textarea "1 шт. - тв. і міц."
click at [524, 259] on textarea "Твердий і Міцний Оригінал Насінини 10 таблеток, офіційний сайт Дніпро" at bounding box center [444, 278] width 293 height 38
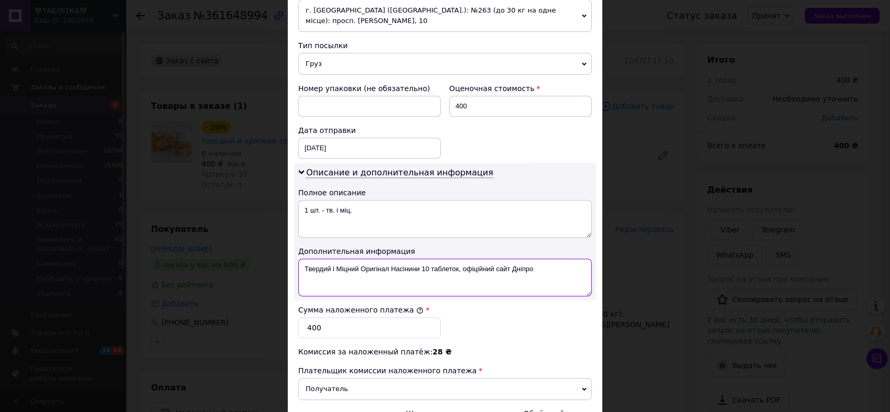
paste textarea "1 шт. - тв. і міц."
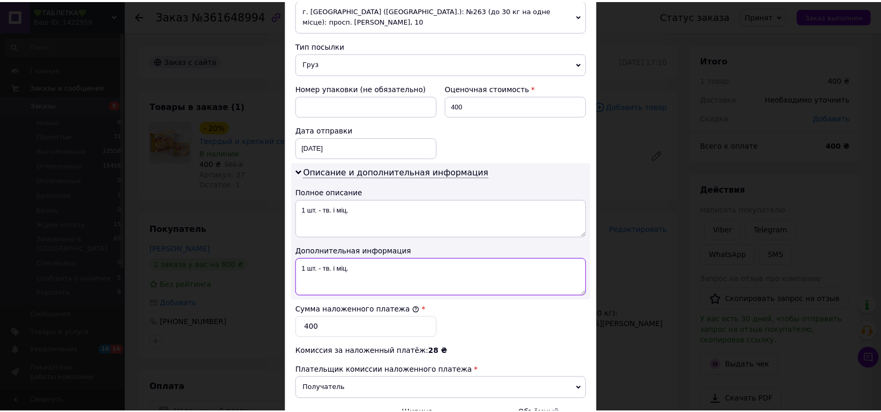
scroll to position [503, 0]
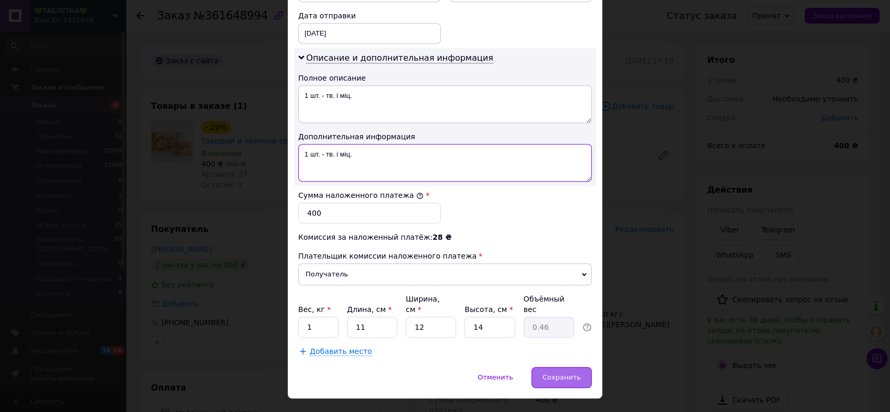
type textarea "1 шт. - тв. і міц."
click at [563, 374] on span "Сохранить" at bounding box center [561, 378] width 38 height 8
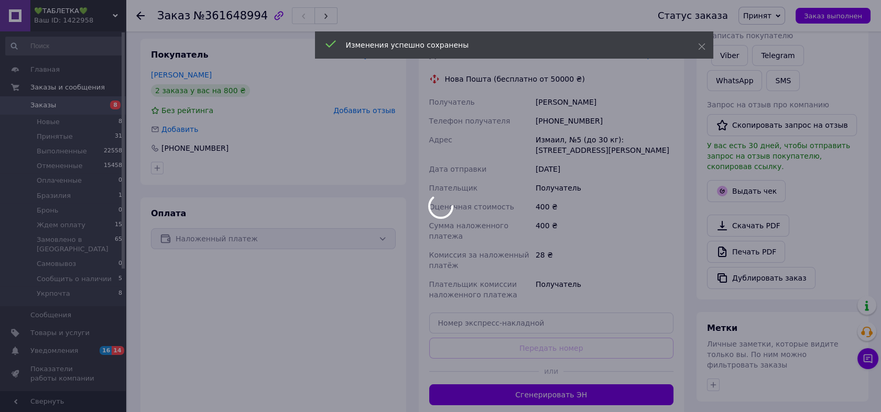
scroll to position [252, 0]
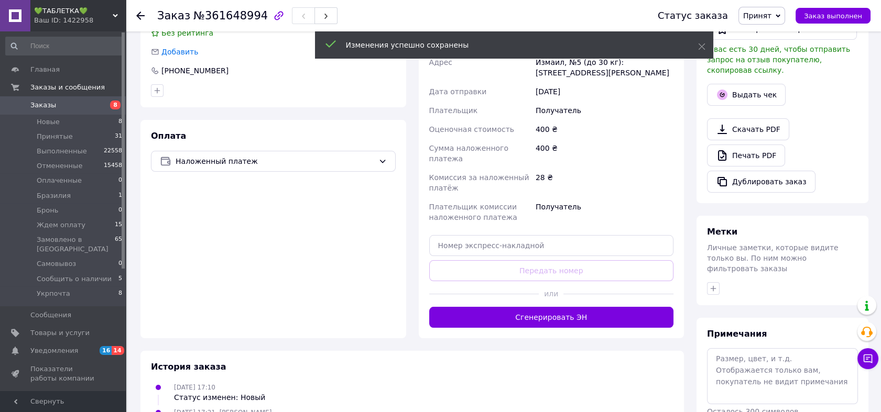
click at [575, 307] on button "Сгенерировать ЭН" at bounding box center [551, 317] width 245 height 21
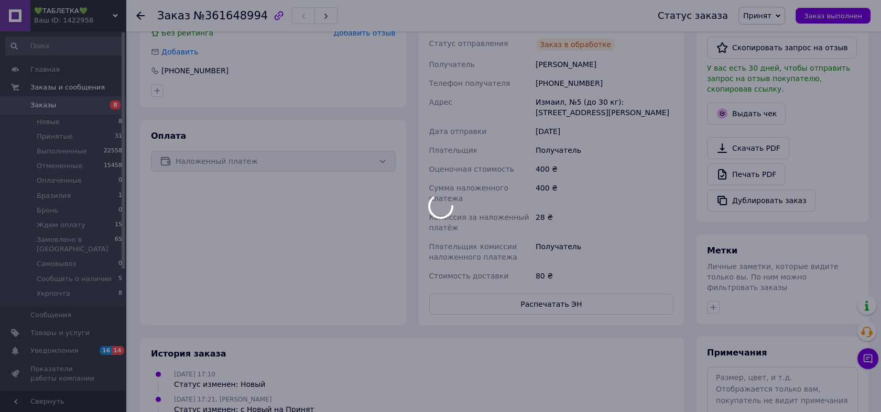
click at [100, 16] on div "Ваш ID: 1422958" at bounding box center [80, 20] width 92 height 9
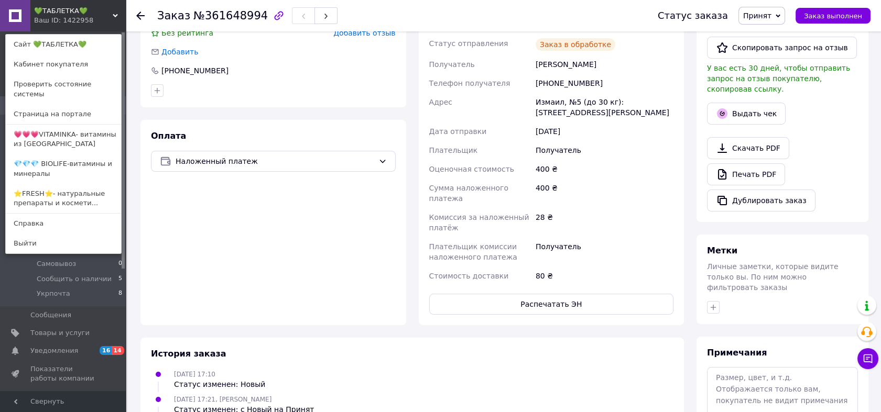
click at [88, 158] on link "💎💎💎 BIOLIFE-витамины и минералы" at bounding box center [63, 168] width 115 height 29
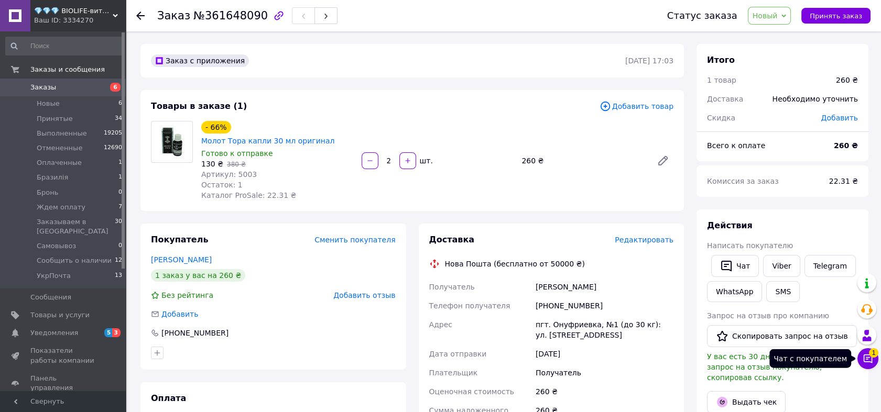
click at [871, 365] on button "Чат с покупателем 1" at bounding box center [867, 359] width 21 height 21
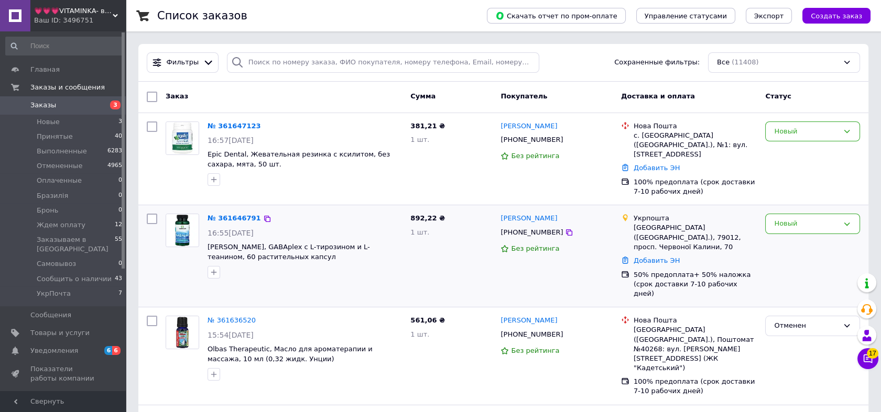
click at [180, 219] on img at bounding box center [182, 230] width 32 height 32
click at [190, 142] on img at bounding box center [182, 138] width 32 height 32
click at [99, 346] on span "6 6" at bounding box center [111, 350] width 29 height 9
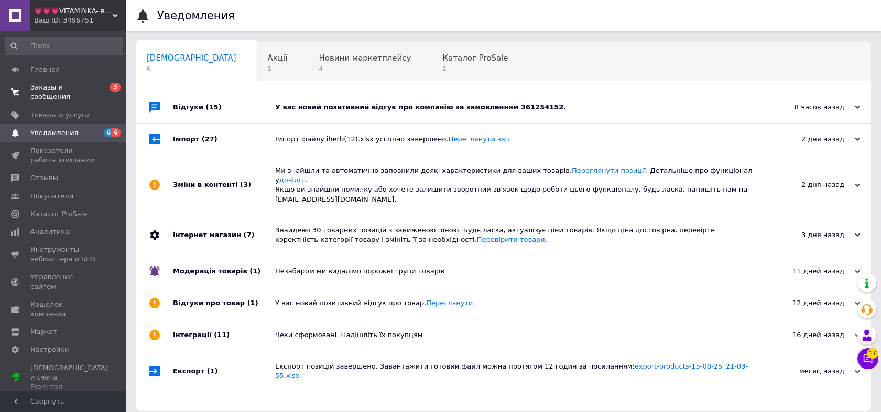
click at [71, 86] on span "Заказы и сообщения" at bounding box center [63, 92] width 67 height 19
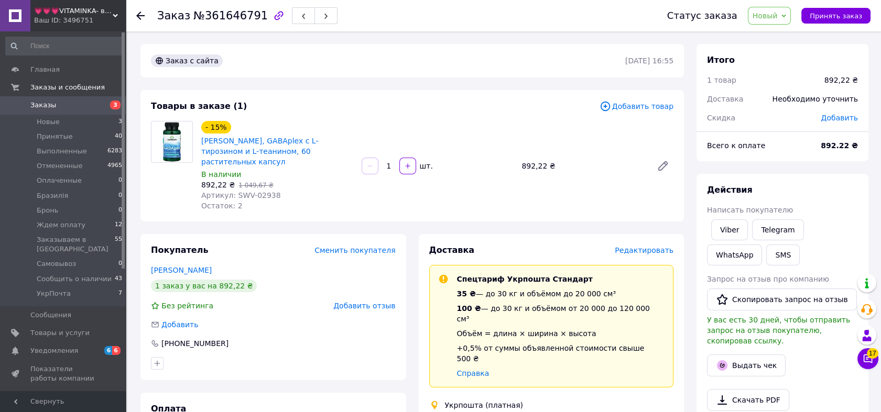
scroll to position [58, 0]
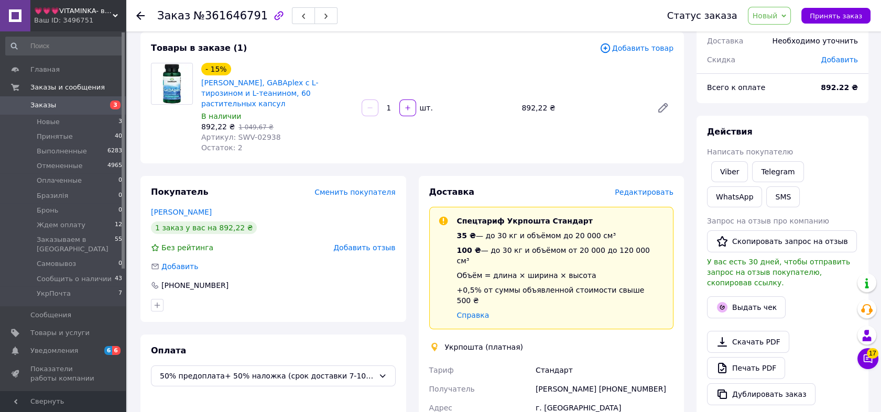
drag, startPoint x: 660, startPoint y: 353, endPoint x: 611, endPoint y: 357, distance: 49.4
click at [611, 380] on div "[PERSON_NAME] [PHONE_NUMBER]" at bounding box center [605, 389] width 142 height 19
copy div "0937545194"
drag, startPoint x: 282, startPoint y: 126, endPoint x: 235, endPoint y: 126, distance: 47.2
click at [235, 132] on div "Артикул: SWV-02938" at bounding box center [277, 137] width 152 height 10
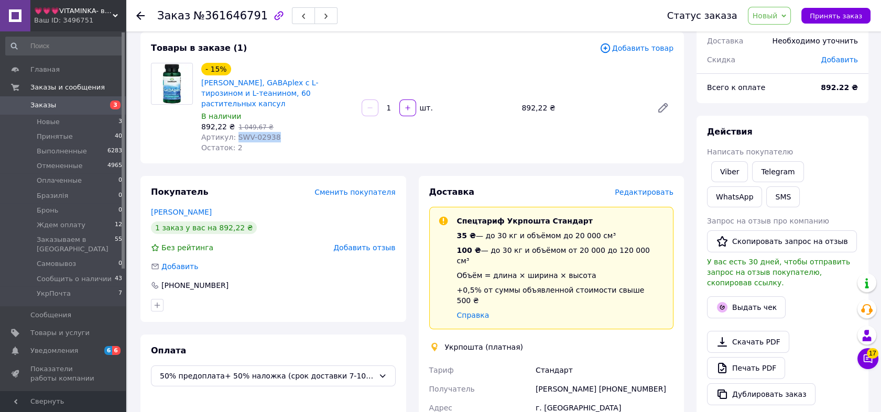
drag, startPoint x: 235, startPoint y: 126, endPoint x: 278, endPoint y: 130, distance: 43.7
click at [278, 132] on div "Артикул: SWV-02938" at bounding box center [277, 137] width 152 height 10
copy span "SWV-02938"
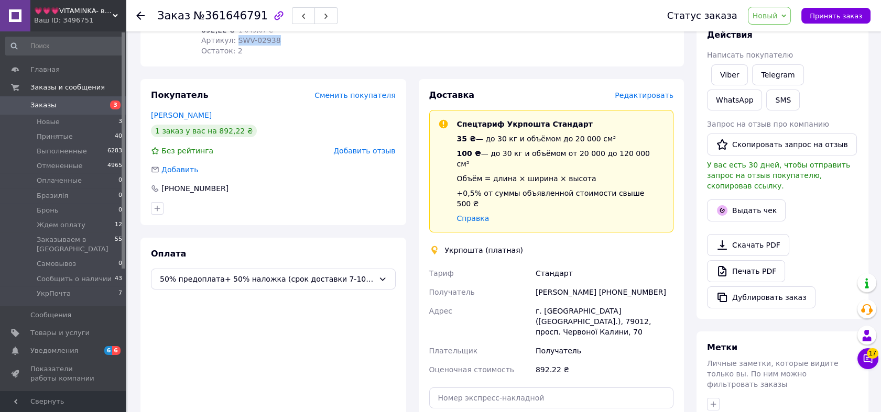
scroll to position [19, 0]
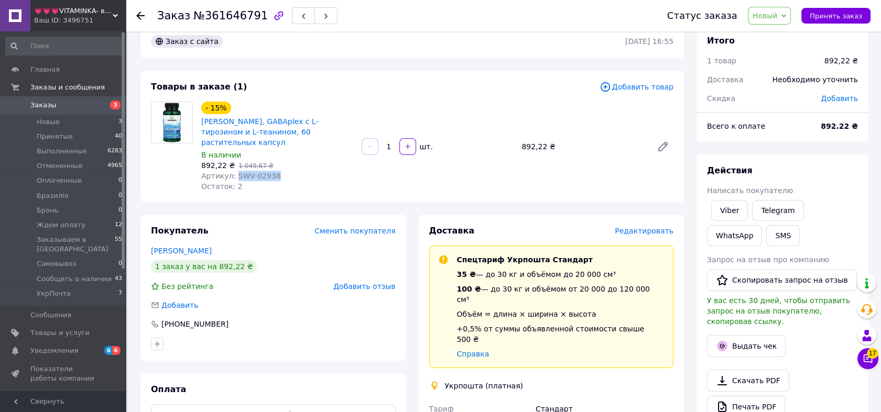
click at [776, 12] on span "Новый" at bounding box center [765, 16] width 25 height 8
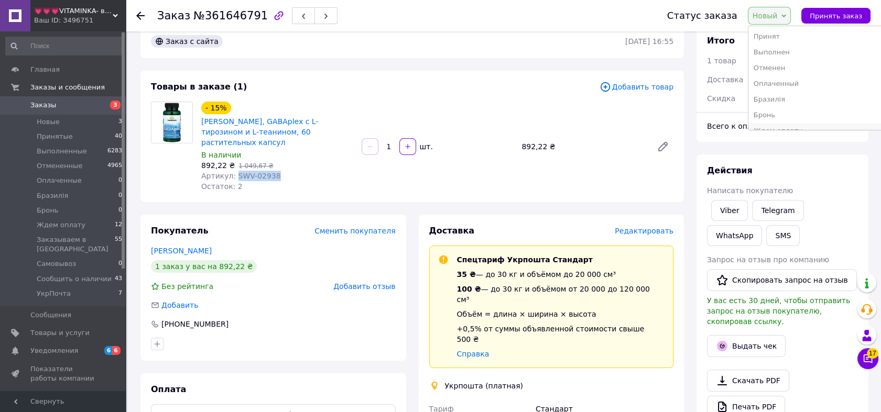
scroll to position [58, 0]
click at [787, 79] on li "Ждем оплату" at bounding box center [815, 73] width 134 height 16
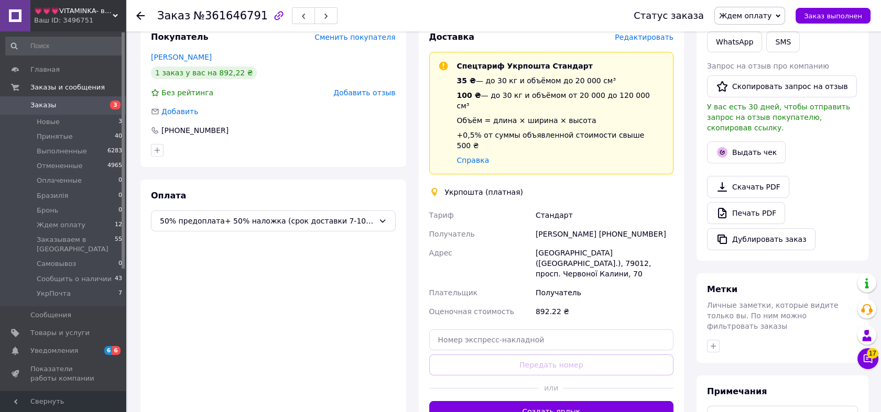
scroll to position [233, 0]
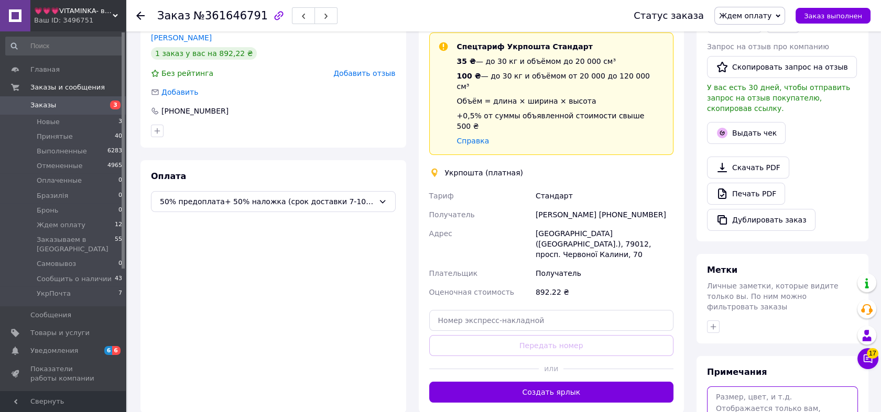
click at [768, 399] on textarea at bounding box center [782, 415] width 151 height 56
click at [761, 408] on textarea "193" at bounding box center [782, 415] width 151 height 56
paste textarea "Swanson, GABAplex with L-[MEDICAL_DATA] & L-Theanine, 60 Vegan Capsules"
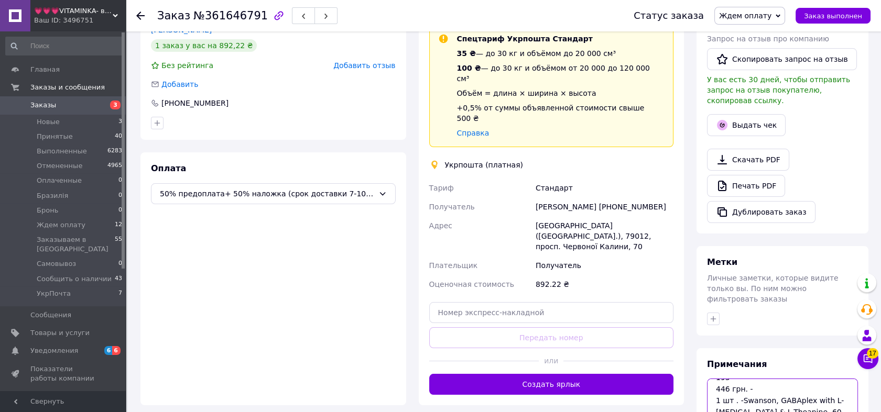
scroll to position [306, 0]
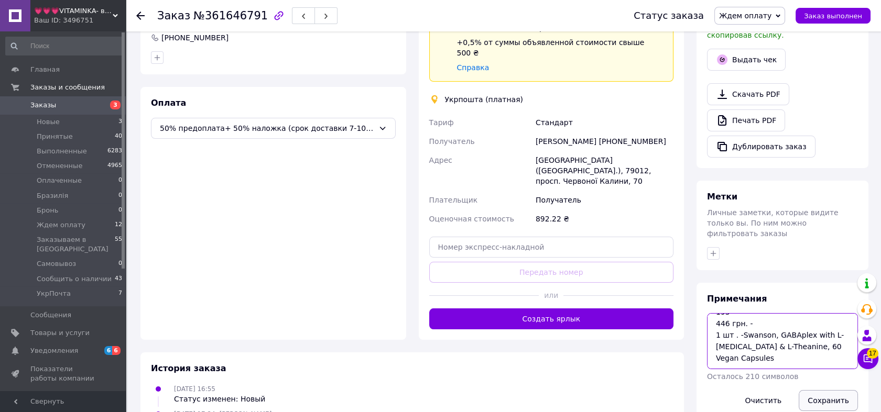
type textarea "193 446 грн. - 1 шт . -Swanson, GABAplex with L-[MEDICAL_DATA] & L-Theanine, 60…"
click at [838, 390] on button "Сохранить" at bounding box center [828, 400] width 59 height 21
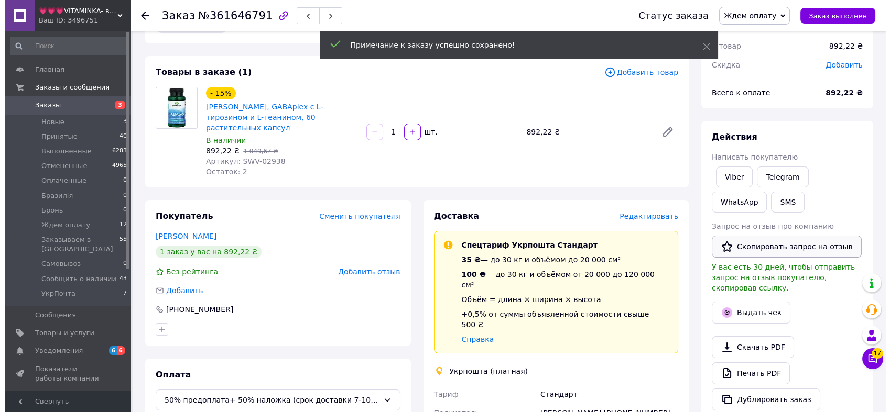
scroll to position [15, 0]
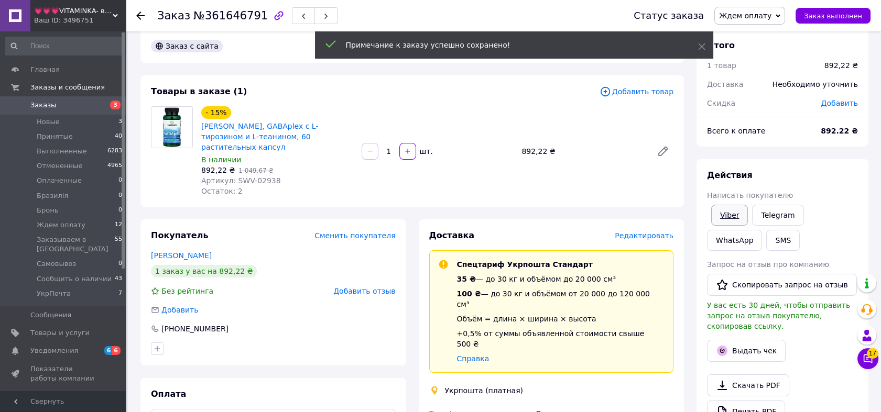
click at [731, 212] on link "Viber" at bounding box center [729, 215] width 37 height 21
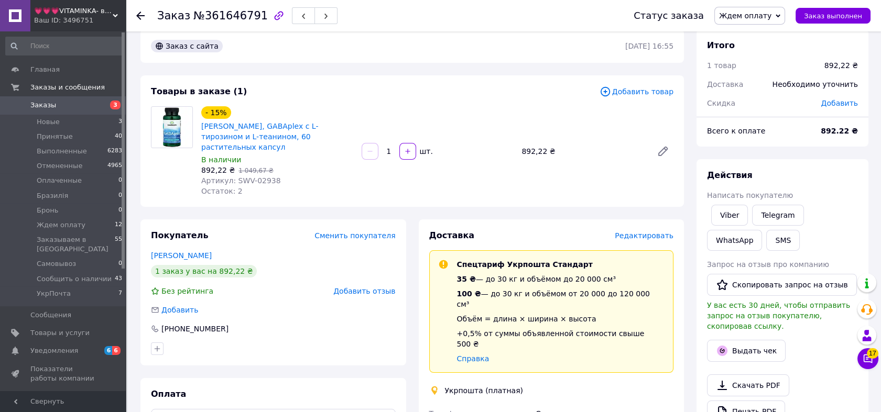
drag, startPoint x: 804, startPoint y: 246, endPoint x: 768, endPoint y: 239, distance: 36.9
click at [803, 246] on div "Viber Telegram WhatsApp SMS" at bounding box center [782, 228] width 155 height 50
click at [723, 214] on link "Viber" at bounding box center [729, 215] width 37 height 21
click at [186, 14] on h1 "Заказ №361646791" at bounding box center [212, 15] width 111 height 13
click at [187, 14] on h1 "Заказ №361646791" at bounding box center [212, 15] width 111 height 13
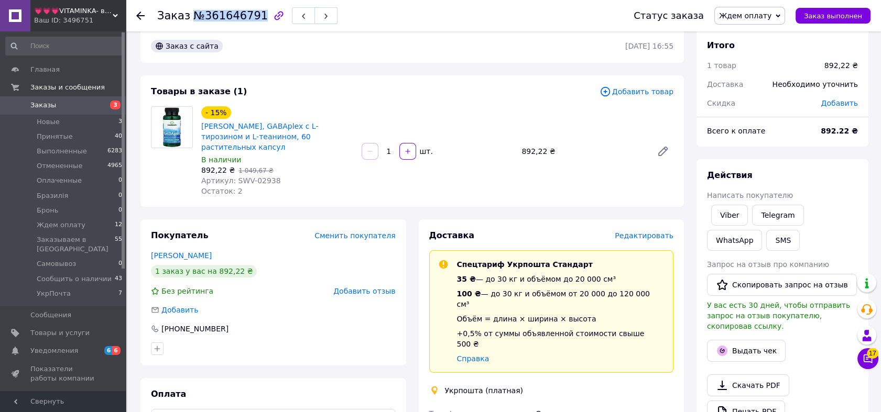
drag, startPoint x: 186, startPoint y: 14, endPoint x: 246, endPoint y: 19, distance: 59.9
click at [246, 19] on h1 "Заказ №361646791" at bounding box center [212, 15] width 111 height 13
copy span "№361646791"
click at [766, 234] on button "SMS" at bounding box center [783, 240] width 34 height 21
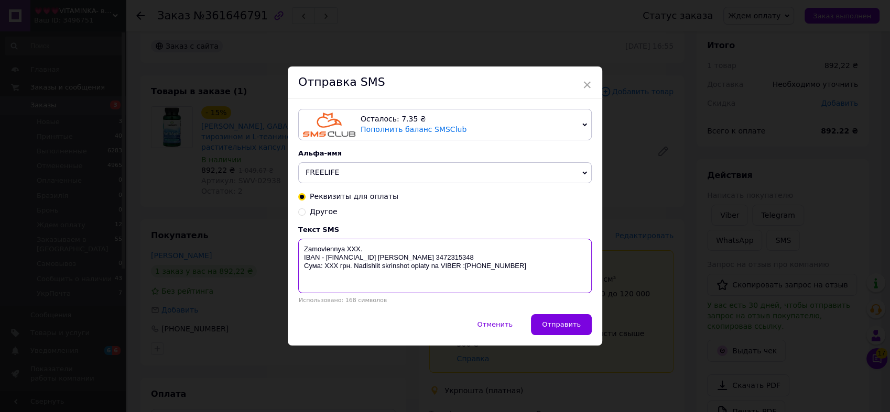
click at [346, 248] on textarea "Zamovlennya XXX. IBAN - [FINANCIAL_ID] [PERSON_NAME] 3472315348 Сума: ХХХ грн. …" at bounding box center [444, 266] width 293 height 55
paste textarea "№361646791"
click at [325, 280] on textarea "Zamovlennya №[FINANCIAL_ID]. IBAN - [FINANCIAL_ID] [PERSON_NAME] 3472315348 Сум…" at bounding box center [444, 266] width 293 height 55
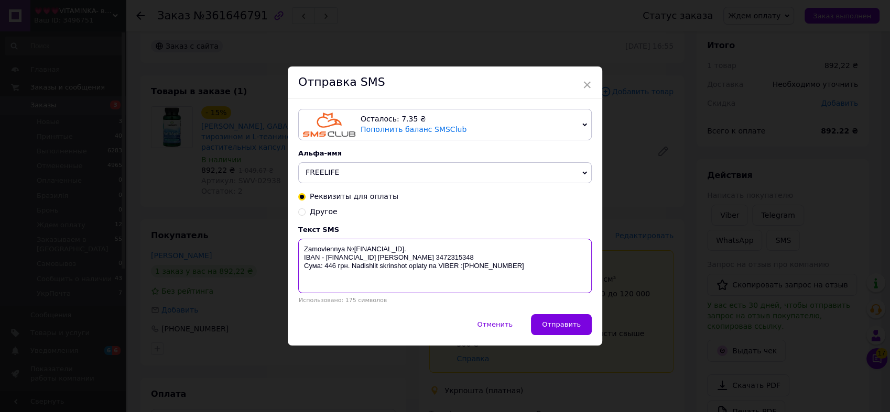
drag, startPoint x: 299, startPoint y: 246, endPoint x: 457, endPoint y: 287, distance: 163.5
click at [457, 287] on textarea "Zamovlennya №[FINANCIAL_ID]. IBAN - [FINANCIAL_ID] [PERSON_NAME] 3472315348 Сум…" at bounding box center [444, 266] width 293 height 55
type textarea "Zamovlennya №[FINANCIAL_ID]. IBAN - [FINANCIAL_ID] [PERSON_NAME] 3472315348 Сум…"
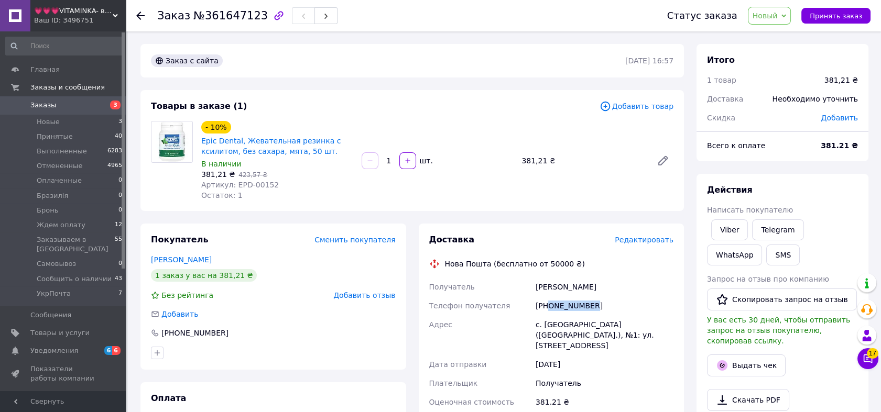
drag, startPoint x: 587, startPoint y: 306, endPoint x: 547, endPoint y: 311, distance: 40.1
click at [547, 311] on div "[PHONE_NUMBER]" at bounding box center [605, 306] width 142 height 19
copy div "0976001734"
drag, startPoint x: 264, startPoint y: 187, endPoint x: 235, endPoint y: 190, distance: 29.0
click at [235, 190] on div "- 10% Epic Dental, Жевательная резинка с ксилитом, без сахара, мята, 50 шт. В н…" at bounding box center [277, 161] width 160 height 84
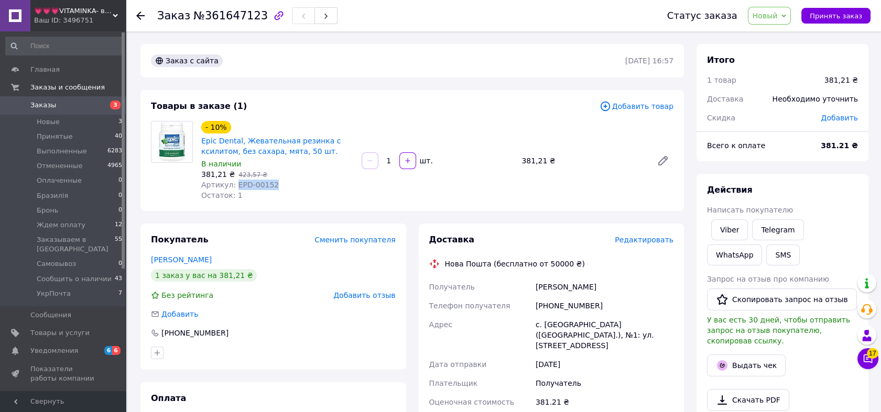
drag, startPoint x: 235, startPoint y: 190, endPoint x: 275, endPoint y: 184, distance: 40.2
click at [275, 184] on div "Артикул: EPD-00152" at bounding box center [277, 185] width 152 height 10
copy span "EPD-00152"
click at [787, 19] on span "Новый" at bounding box center [769, 16] width 43 height 18
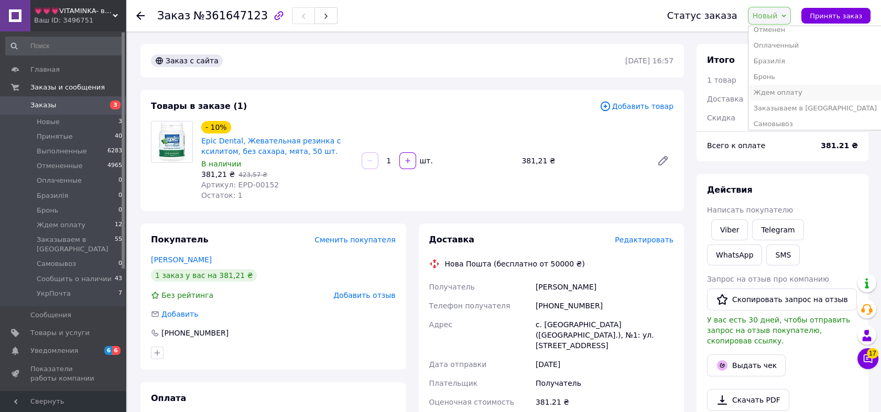
click at [805, 97] on li "Ждем оплату" at bounding box center [815, 93] width 134 height 16
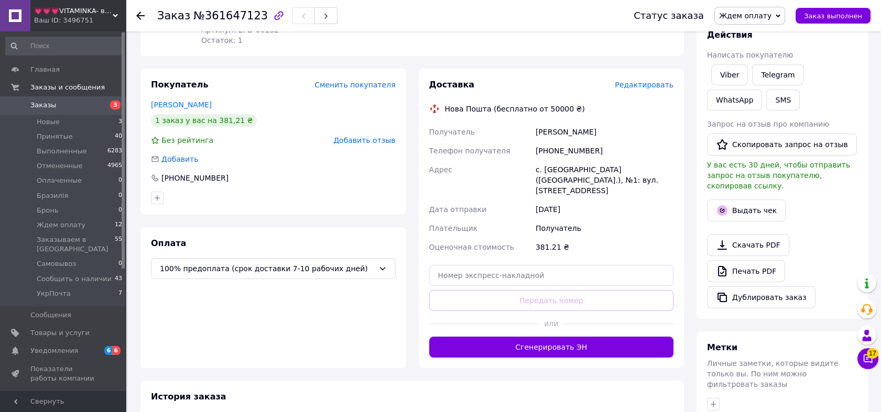
scroll to position [271, 0]
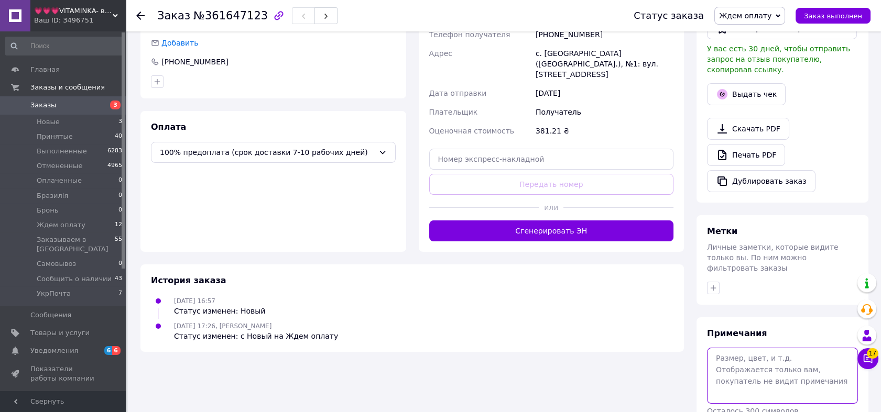
click at [781, 348] on textarea at bounding box center [782, 376] width 151 height 56
paste textarea "Epic Dental, Xylitol Gum, Spearmint, 50 Pieces"
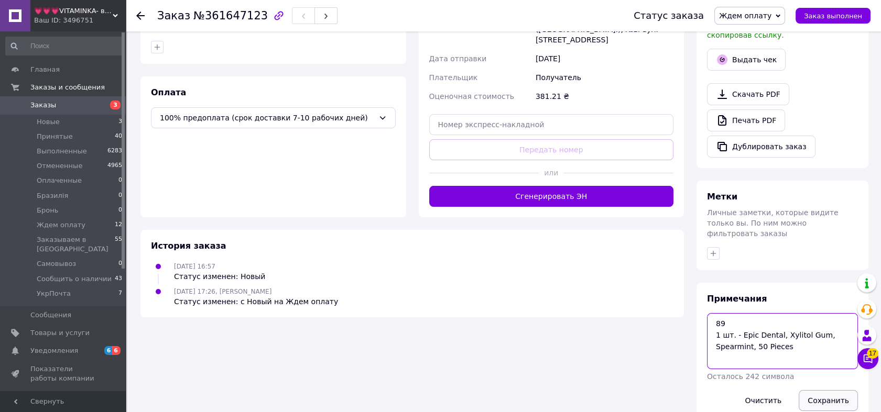
type textarea "89 1 шт. - Epic Dental, Xylitol Gum, Spearmint, 50 Pieces"
click at [820, 390] on button "Сохранить" at bounding box center [828, 400] width 59 height 21
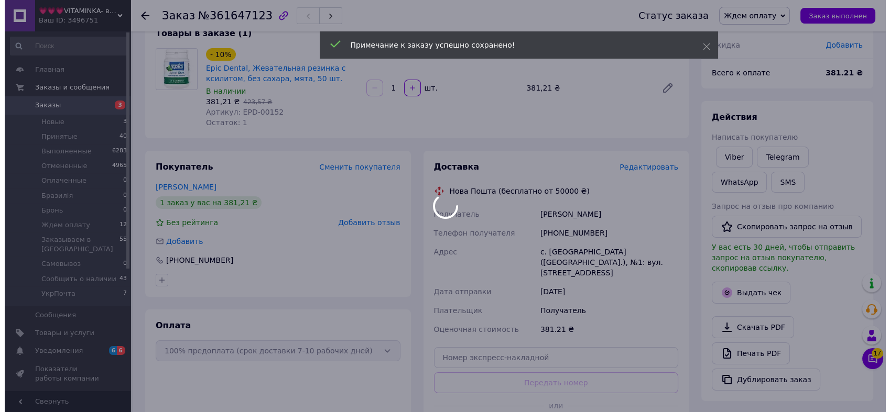
scroll to position [53, 0]
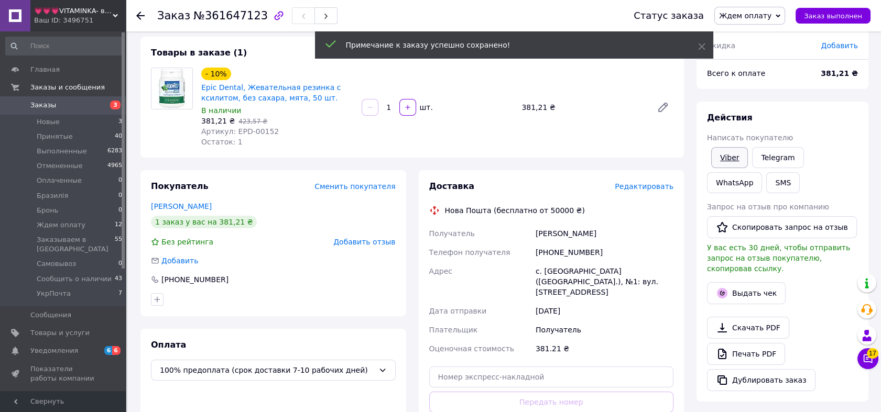
click at [732, 151] on link "Viber" at bounding box center [729, 157] width 37 height 21
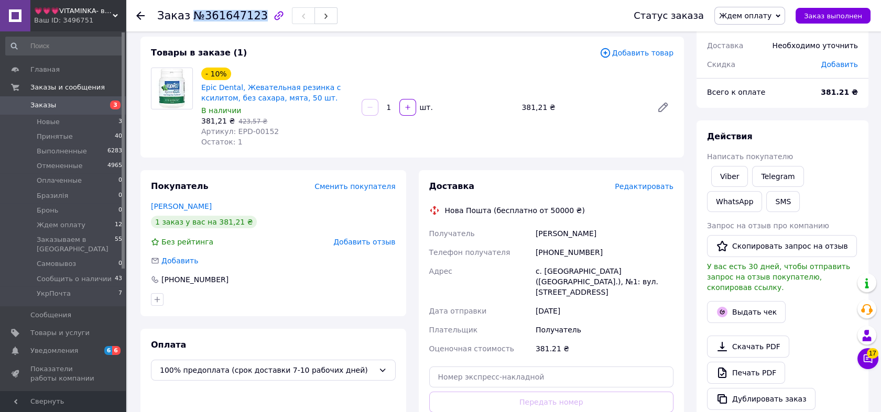
drag, startPoint x: 187, startPoint y: 12, endPoint x: 253, endPoint y: 19, distance: 66.9
click at [253, 19] on h1 "Заказ №361647123" at bounding box center [212, 15] width 111 height 13
copy span "№361647123"
click at [766, 206] on button "SMS" at bounding box center [783, 201] width 34 height 21
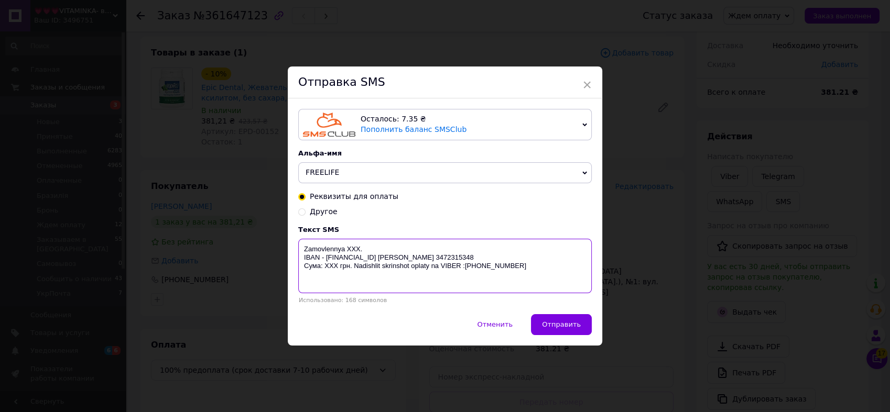
click at [358, 246] on textarea "Zamovlennya XXX. IBAN - [FINANCIAL_ID] [PERSON_NAME] 3472315348 Сума: ХХХ грн. …" at bounding box center [444, 266] width 293 height 55
click at [354, 246] on textarea "Zamovlennya XXX. IBAN - [FINANCIAL_ID] [PERSON_NAME] 3472315348 Сума: ХХХ грн. …" at bounding box center [444, 266] width 293 height 55
paste textarea "№361647123"
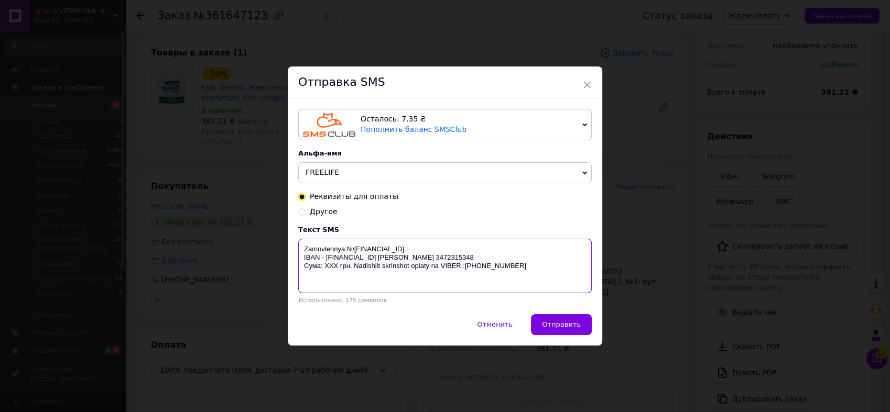
click at [325, 275] on textarea "Zamovlennya №[FINANCIAL_ID]. IBAN - [FINANCIAL_ID] [PERSON_NAME] 3472315348 Сум…" at bounding box center [444, 266] width 293 height 55
drag, startPoint x: 302, startPoint y: 249, endPoint x: 465, endPoint y: 275, distance: 165.4
click at [465, 274] on textarea "Zamovlennya №[FINANCIAL_ID]. IBAN - [FINANCIAL_ID] [PERSON_NAME] 3472315348 Сум…" at bounding box center [444, 266] width 293 height 55
type textarea "Zamovlennya №[FINANCIAL_ID]. IBAN - [FINANCIAL_ID] [PERSON_NAME] 3472315348 Сум…"
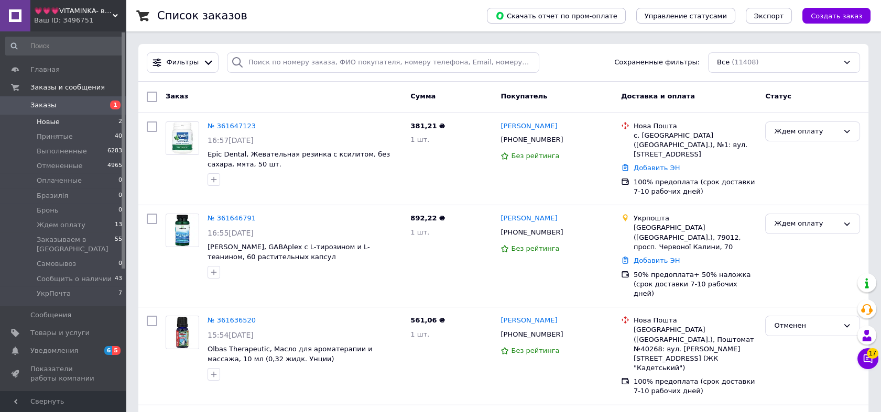
click at [85, 115] on li "Новые 2" at bounding box center [64, 122] width 128 height 15
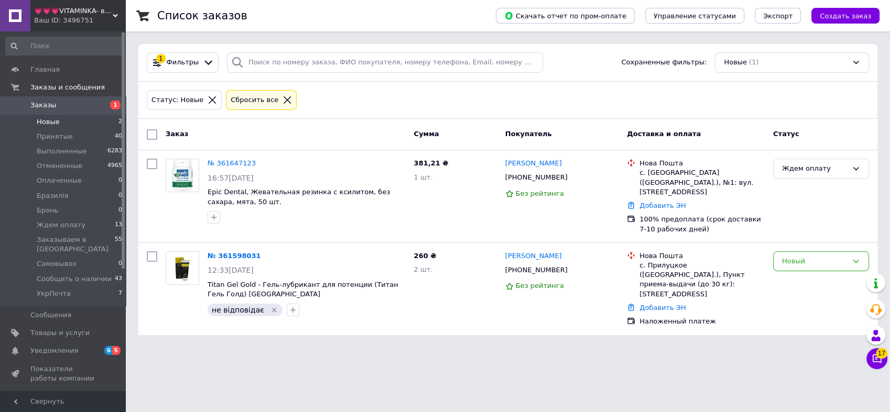
click at [85, 18] on div "Ваш ID: 3496751" at bounding box center [80, 20] width 92 height 9
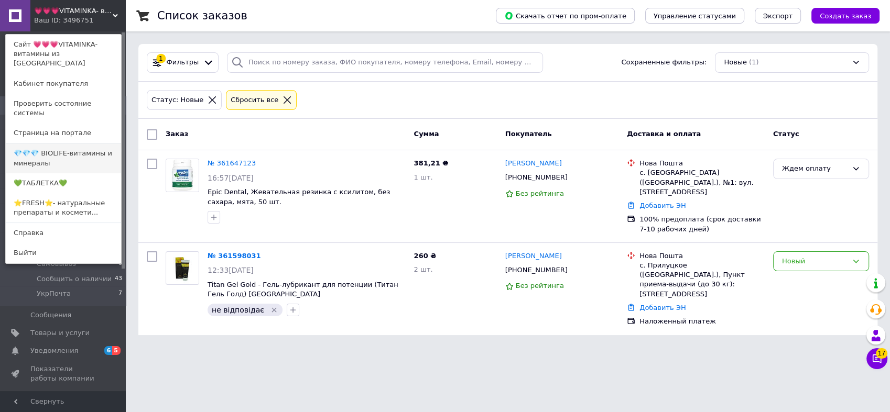
click at [91, 144] on link "💎💎💎 BIOLIFE-витамины и минералы" at bounding box center [63, 158] width 115 height 29
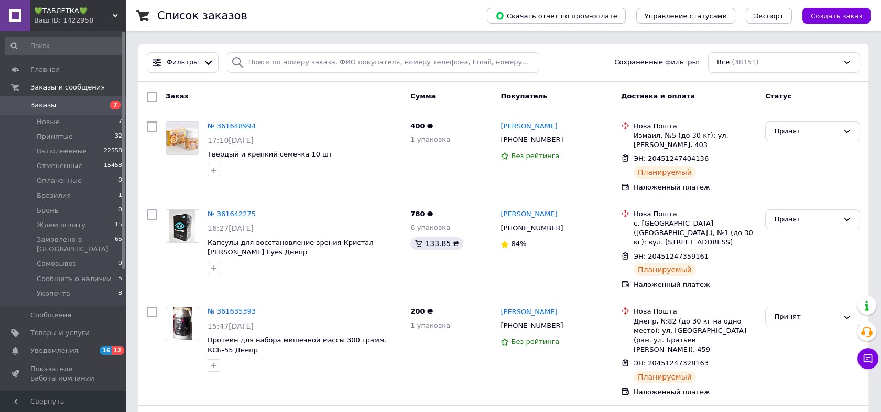
drag, startPoint x: 70, startPoint y: 16, endPoint x: 70, endPoint y: 41, distance: 25.2
click at [70, 16] on div "Ваш ID: 1422958" at bounding box center [80, 20] width 92 height 9
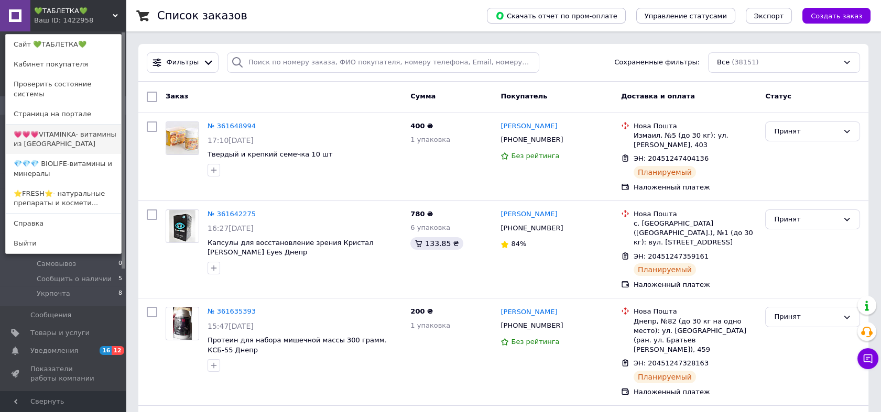
click at [80, 125] on link "💗💗💗VITAMINKA- витамины из [GEOGRAPHIC_DATA]" at bounding box center [63, 139] width 115 height 29
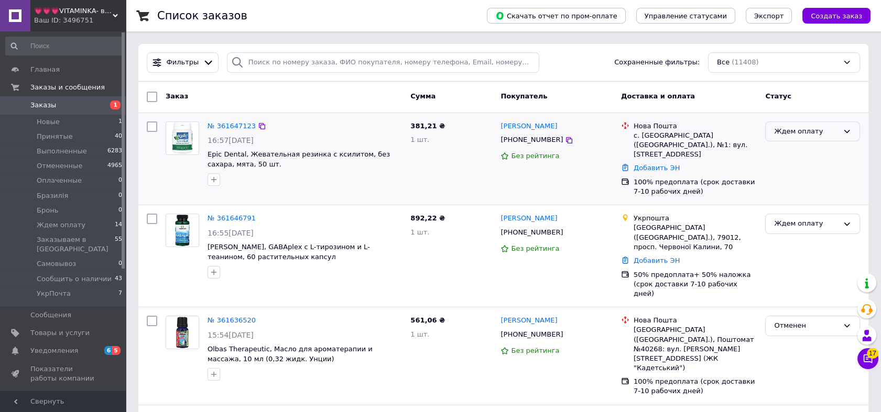
click at [805, 134] on div "Ждем оплату" at bounding box center [806, 131] width 64 height 11
click at [823, 207] on li "Заказываем в [GEOGRAPHIC_DATA]" at bounding box center [813, 216] width 94 height 30
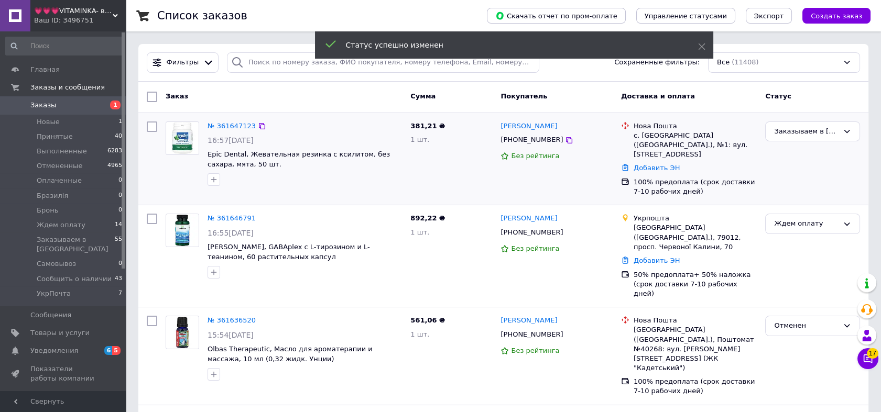
click at [214, 177] on icon "button" at bounding box center [214, 180] width 8 height 8
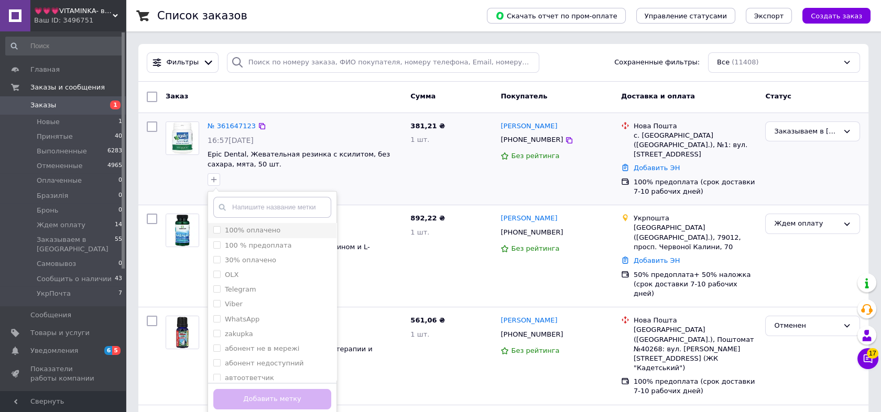
click at [214, 233] on input "100% оплачено" at bounding box center [216, 229] width 7 height 7
checkbox input "true"
click at [269, 398] on button "Добавить метку" at bounding box center [272, 399] width 118 height 20
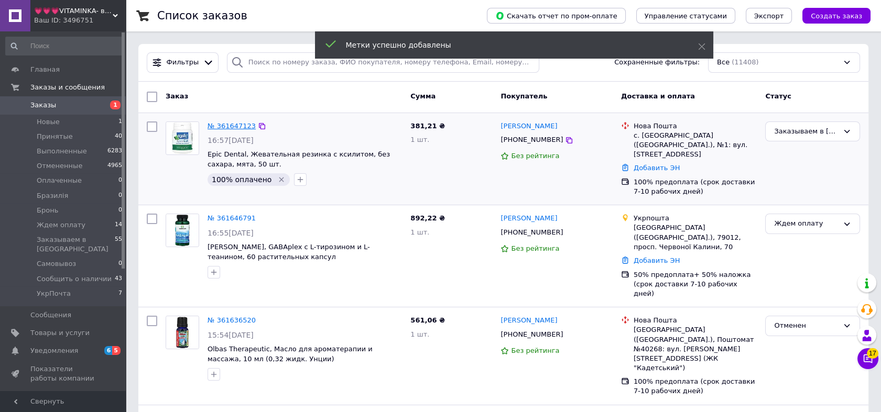
click at [225, 127] on link "№ 361647123" at bounding box center [232, 126] width 48 height 8
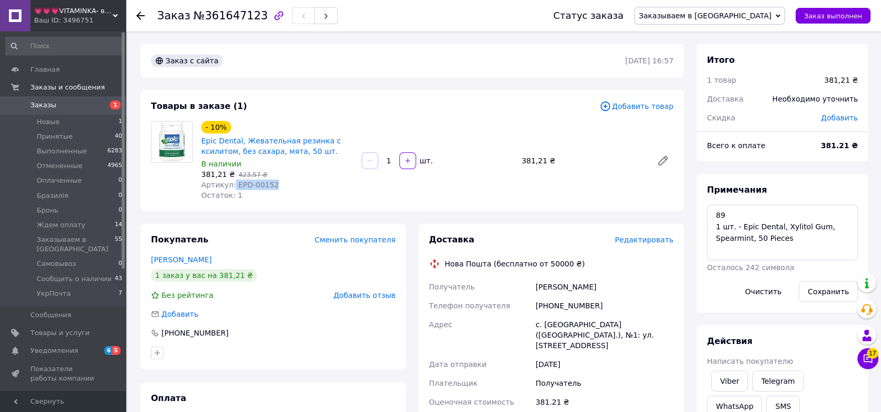
drag, startPoint x: 278, startPoint y: 185, endPoint x: 231, endPoint y: 187, distance: 47.2
click at [231, 187] on div "Артикул: EPD-00152" at bounding box center [277, 185] width 152 height 10
copy span "EPD-00152"
click at [94, 103] on span "Заказы" at bounding box center [63, 105] width 67 height 9
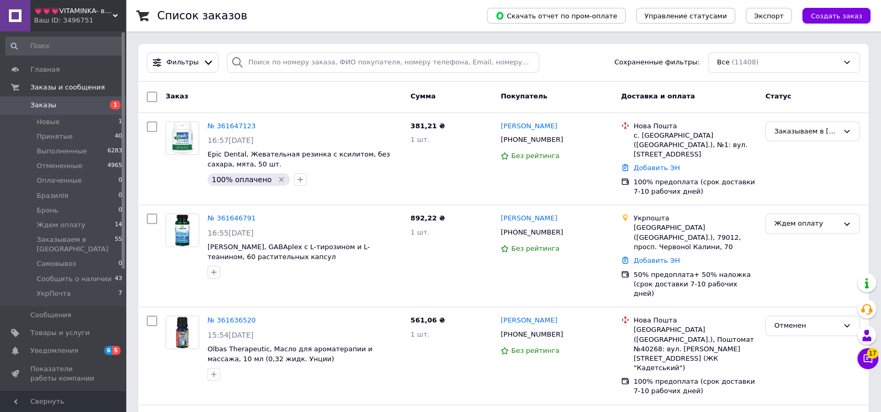
click at [103, 112] on link "Заказы 1" at bounding box center [64, 105] width 128 height 18
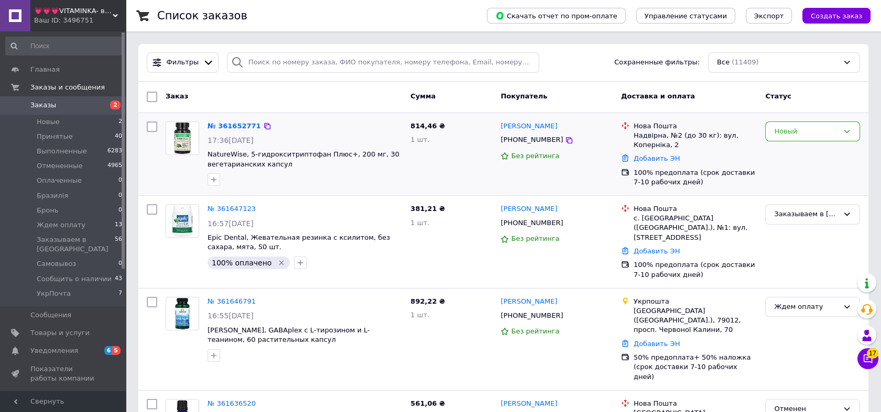
click at [181, 139] on img at bounding box center [182, 138] width 32 height 32
drag, startPoint x: 566, startPoint y: 140, endPoint x: 512, endPoint y: 145, distance: 54.2
click at [512, 145] on div "[PHONE_NUMBER]" at bounding box center [556, 140] width 114 height 12
copy div "0680260447"
click at [105, 15] on span "💗💗💗VITAMINKA- витамины из [GEOGRAPHIC_DATA]" at bounding box center [73, 10] width 79 height 9
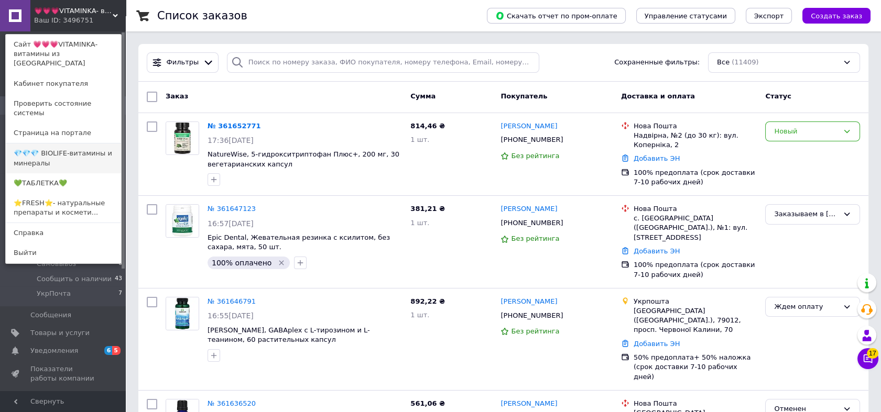
click at [91, 144] on link "💎💎💎 BIOLIFE-витамины и минералы" at bounding box center [63, 158] width 115 height 29
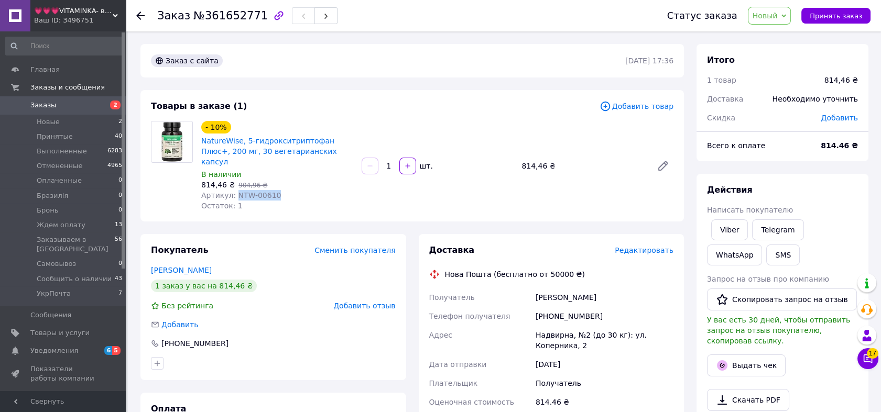
drag, startPoint x: 273, startPoint y: 184, endPoint x: 233, endPoint y: 187, distance: 39.9
click at [233, 190] on div "Артикул: NTW-00610" at bounding box center [277, 195] width 152 height 10
copy span "NTW-00610"
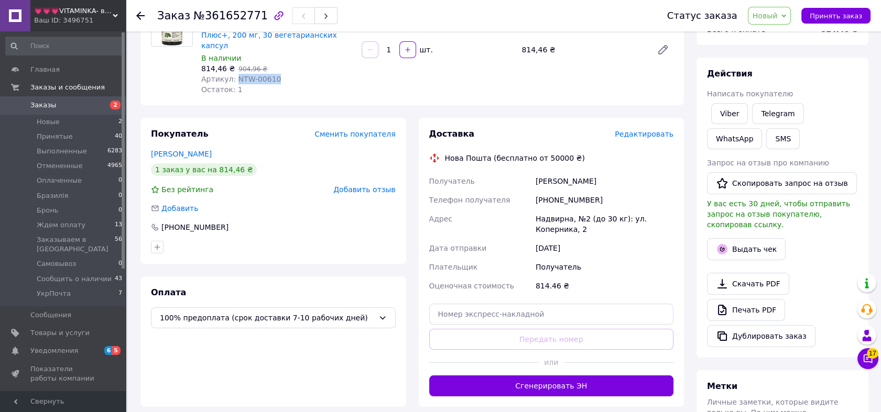
scroll to position [38, 0]
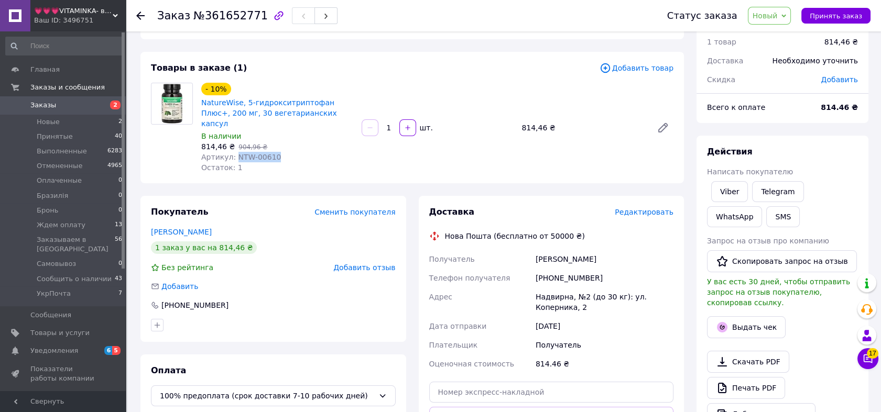
click at [778, 12] on span "Новый" at bounding box center [765, 16] width 25 height 8
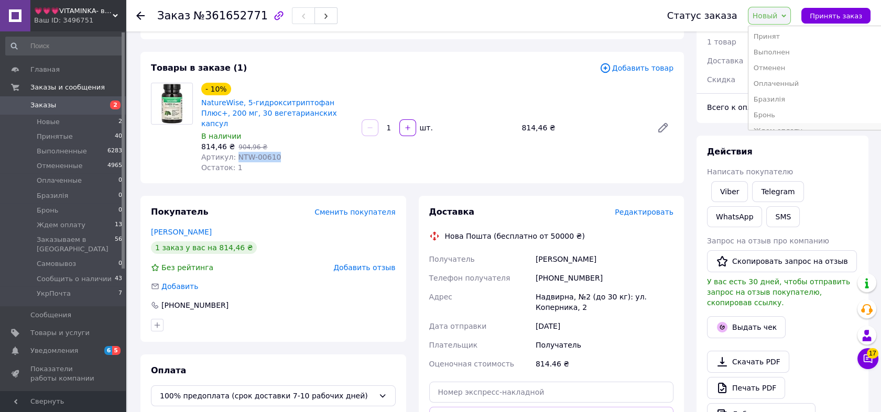
scroll to position [74, 0]
click at [788, 54] on li "Ждем оплату" at bounding box center [815, 57] width 134 height 16
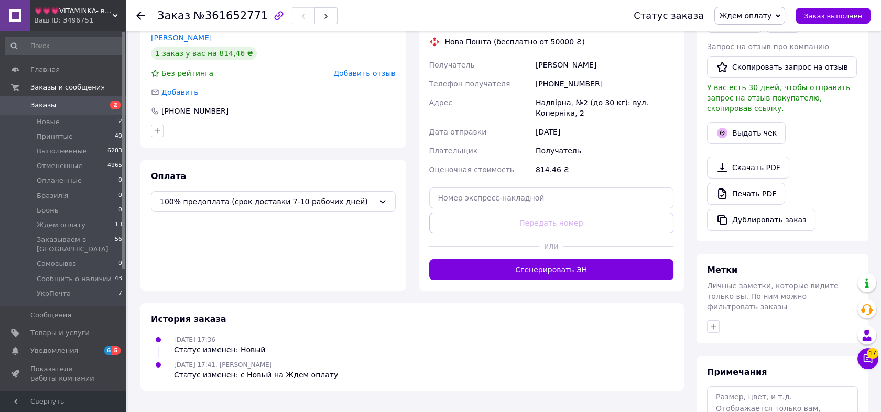
scroll to position [306, 0]
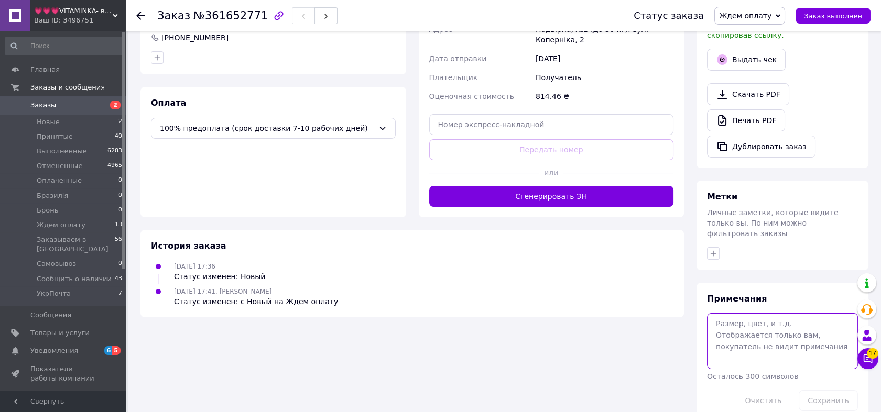
click at [773, 344] on textarea at bounding box center [782, 341] width 151 height 56
paste textarea "NatureWise, [MEDICAL_DATA] Plus+, 200 mg, 30 Vegetarian Capsules"
type textarea "190 1 шт. - NatureWise, [MEDICAL_DATA] Plus+, 200 mg, 30 Vegetarian Capsules"
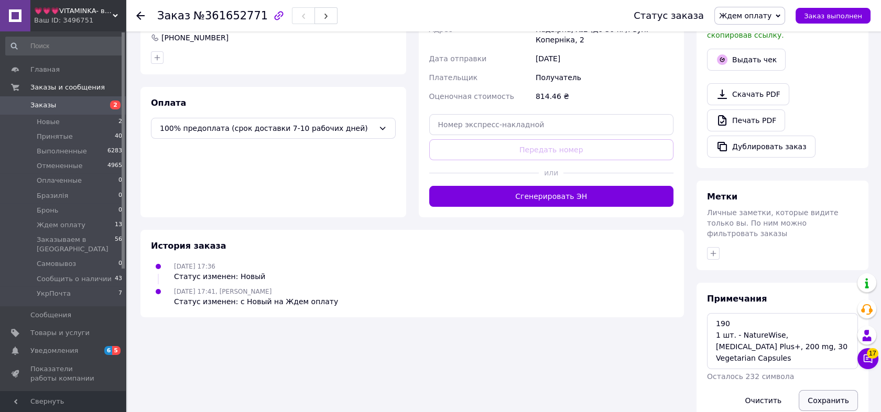
click at [823, 390] on button "Сохранить" at bounding box center [828, 400] width 59 height 21
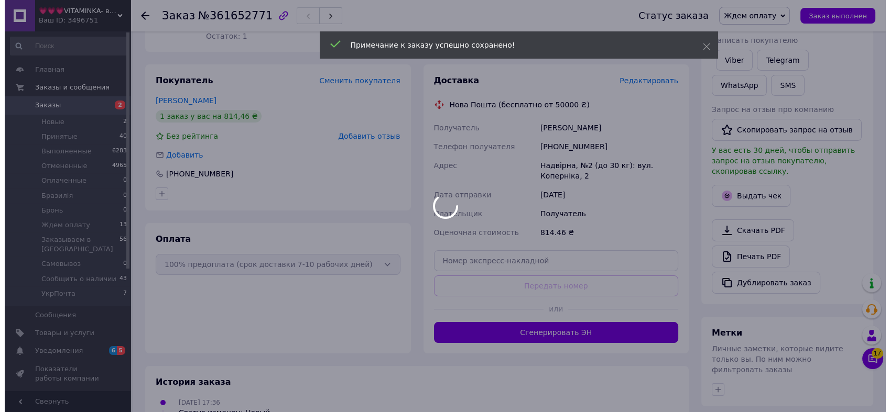
scroll to position [53, 0]
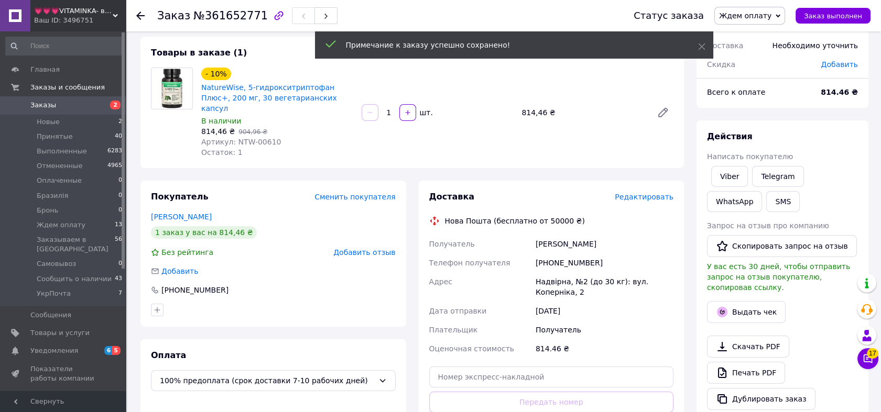
click at [737, 158] on span "Написать покупателю" at bounding box center [750, 157] width 86 height 8
click at [732, 172] on link "Viber" at bounding box center [729, 176] width 37 height 21
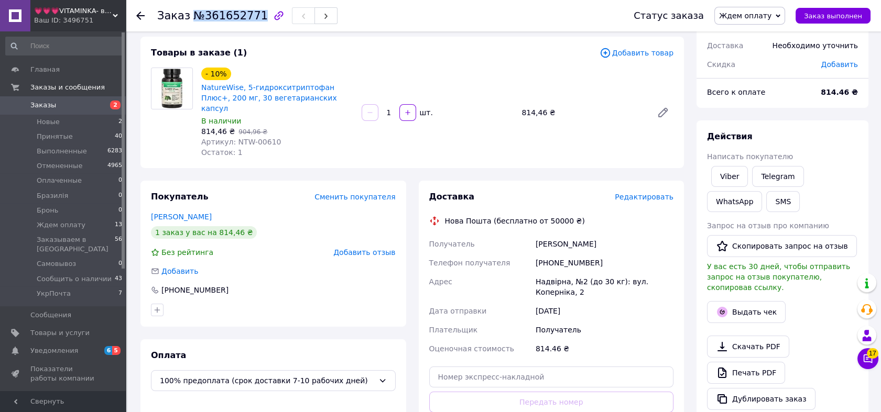
drag, startPoint x: 185, startPoint y: 13, endPoint x: 252, endPoint y: 14, distance: 66.6
click at [252, 14] on h1 "Заказ №361652771" at bounding box center [212, 15] width 111 height 13
copy span "№361652771"
click at [766, 208] on button "SMS" at bounding box center [783, 201] width 34 height 21
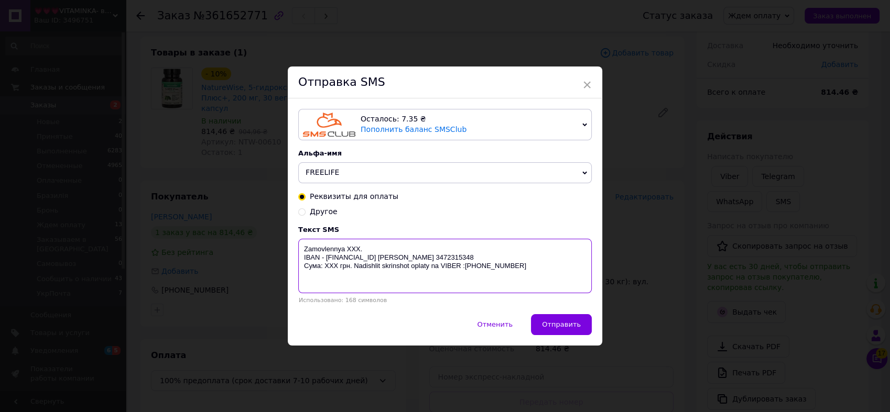
click at [348, 248] on textarea "Zamovlennya XXX. IBAN - [FINANCIAL_ID] [PERSON_NAME] 3472315348 Сума: ХХХ грн. …" at bounding box center [444, 266] width 293 height 55
paste textarea "№361652771"
click at [331, 283] on textarea "Zamovlennya №[FINANCIAL_ID]. IBAN - [FINANCIAL_ID] [PERSON_NAME] 3472315348 Сум…" at bounding box center [444, 266] width 293 height 55
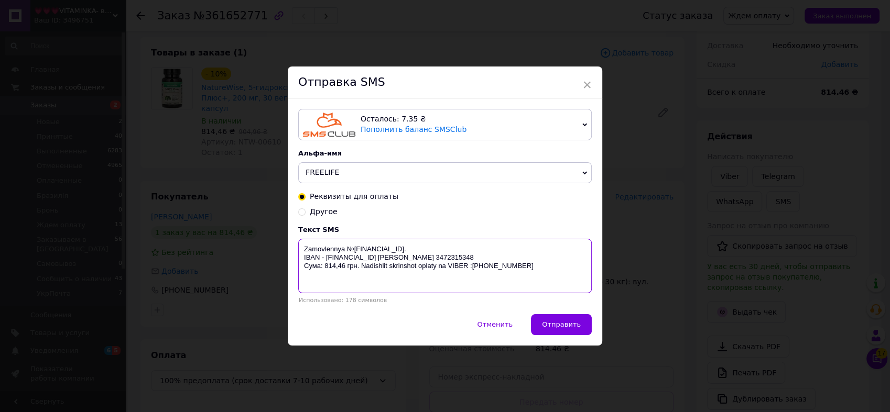
drag, startPoint x: 303, startPoint y: 247, endPoint x: 467, endPoint y: 280, distance: 167.4
click at [467, 280] on textarea "Zamovlennya №[FINANCIAL_ID]. IBAN - [FINANCIAL_ID] [PERSON_NAME] 3472315348 Сум…" at bounding box center [444, 266] width 293 height 55
type textarea "Zamovlennya №[FINANCIAL_ID]. IBAN - [FINANCIAL_ID] [PERSON_NAME] 3472315348 Сум…"
